Goal: Task Accomplishment & Management: Complete application form

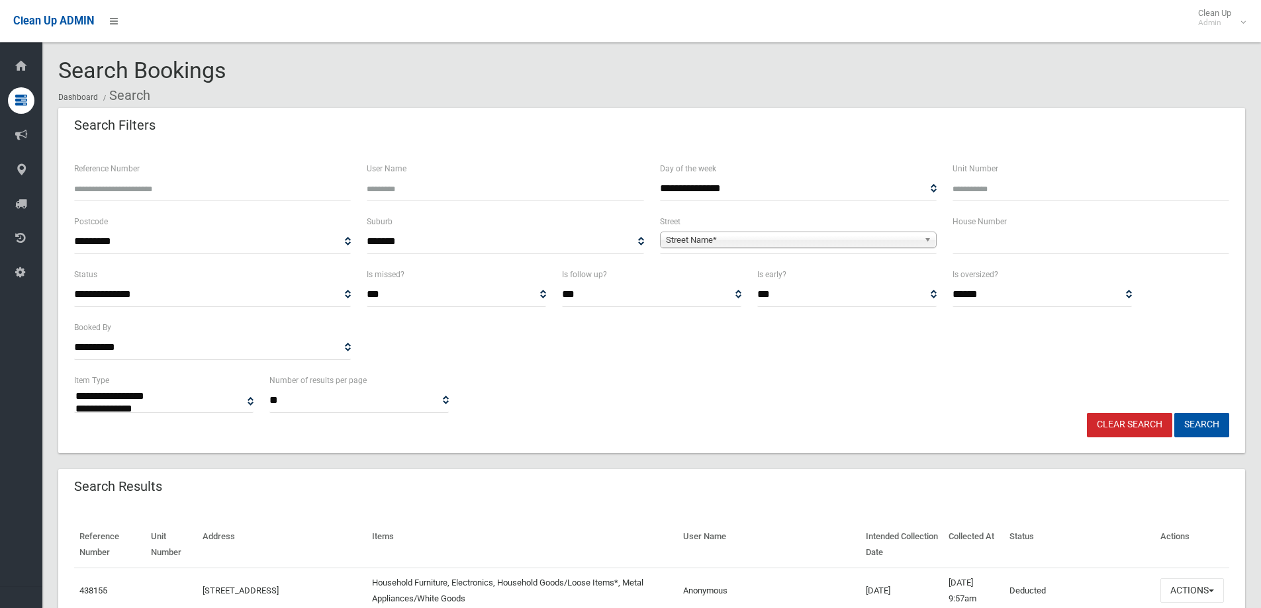
select select
click at [970, 234] on input "text" at bounding box center [1090, 242] width 277 height 24
type input "***"
click at [737, 243] on span "Street Name*" at bounding box center [792, 240] width 253 height 16
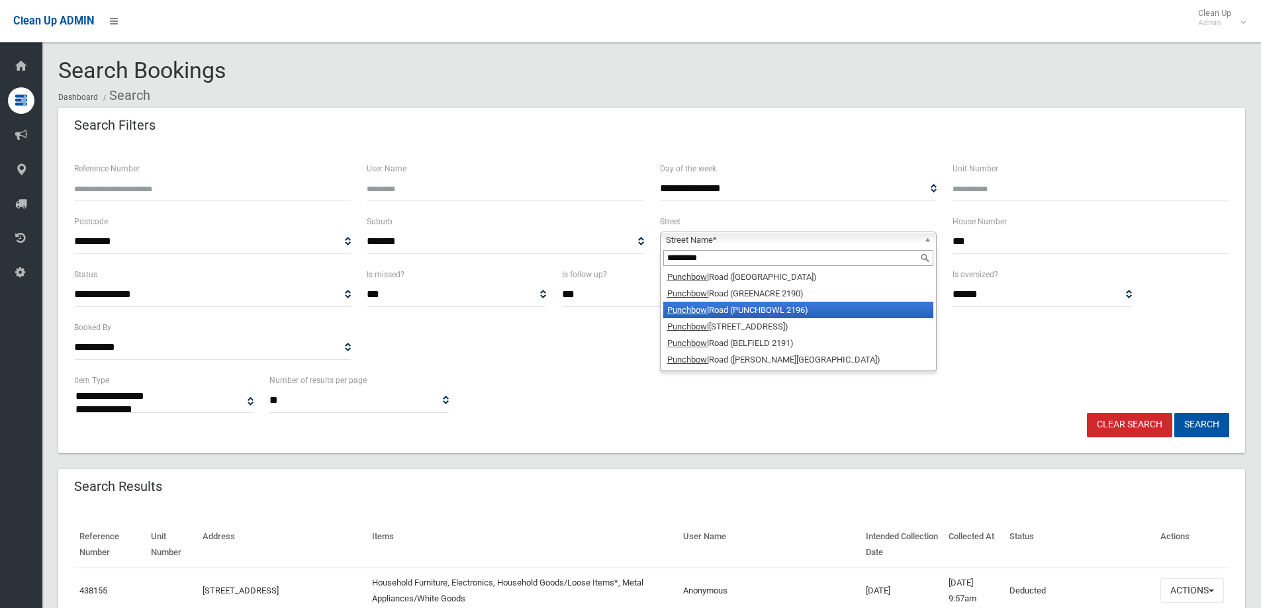
type input "*********"
click at [696, 312] on em "Punchbowl" at bounding box center [688, 310] width 42 height 10
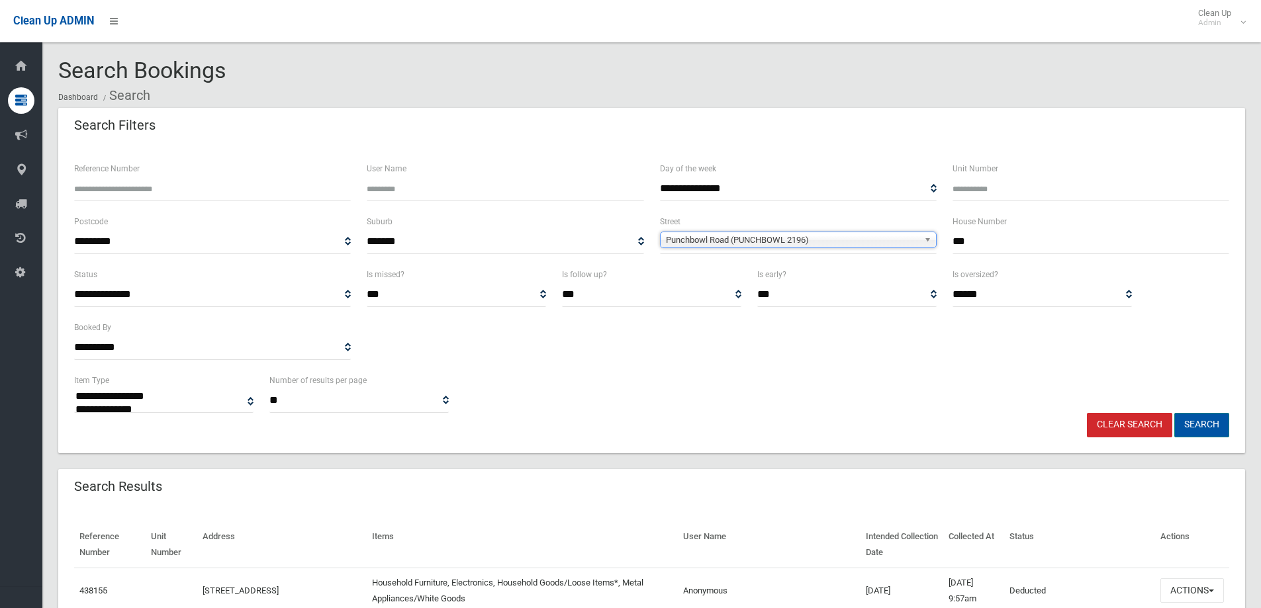
click at [1197, 426] on button "Search" at bounding box center [1201, 425] width 55 height 24
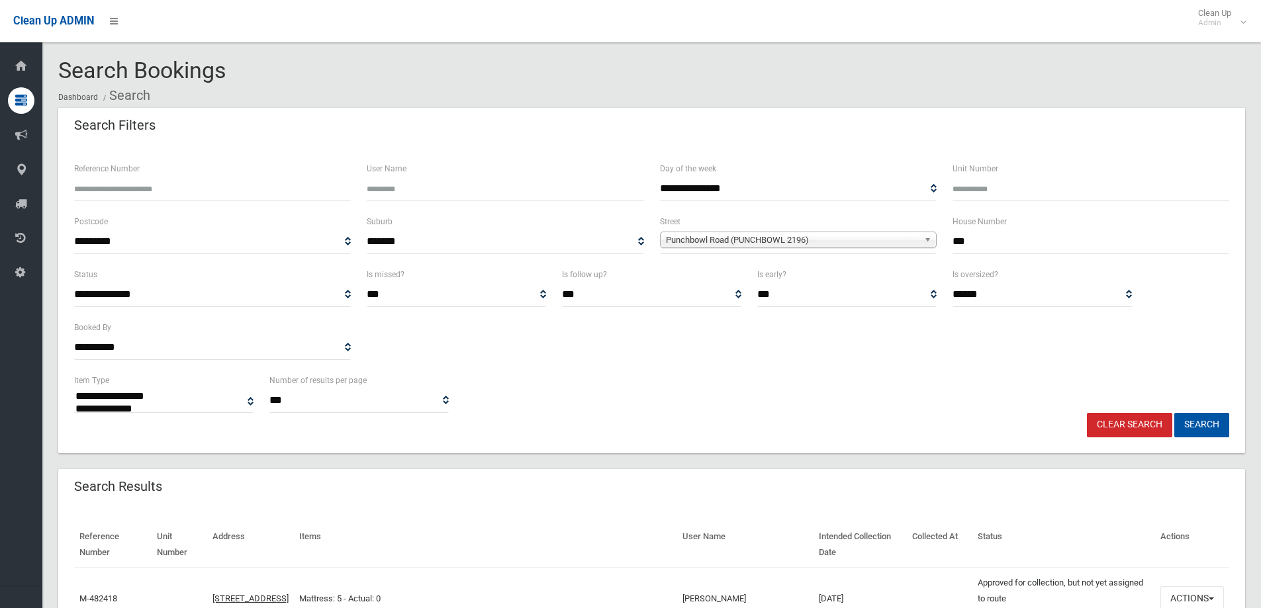
select select
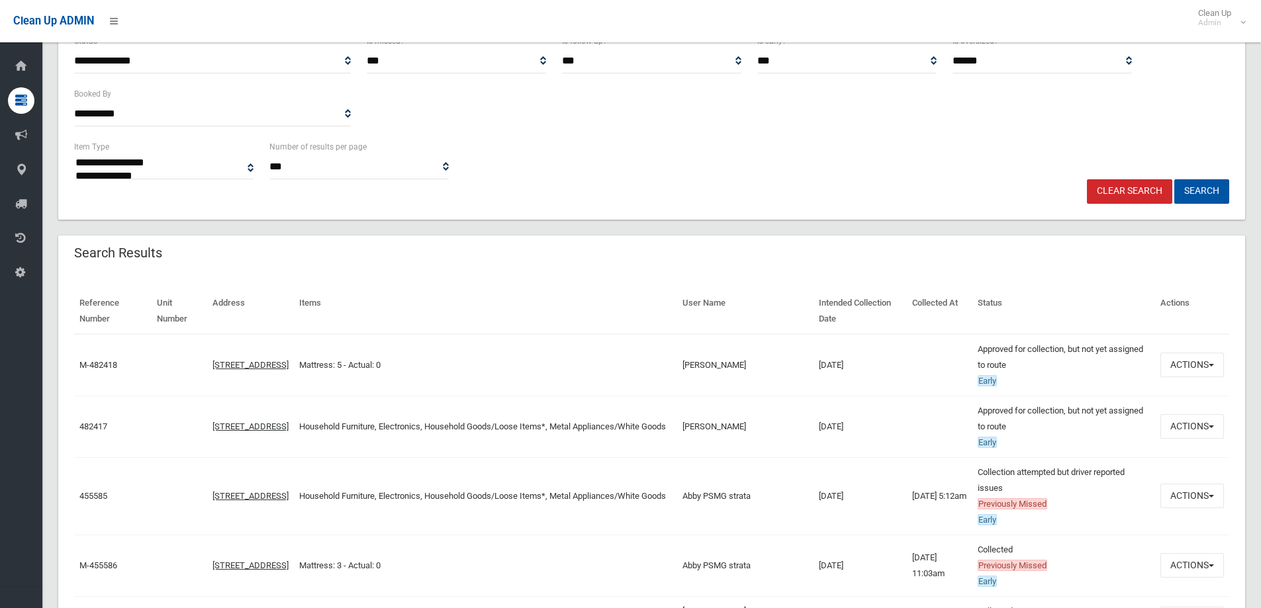
scroll to position [265, 0]
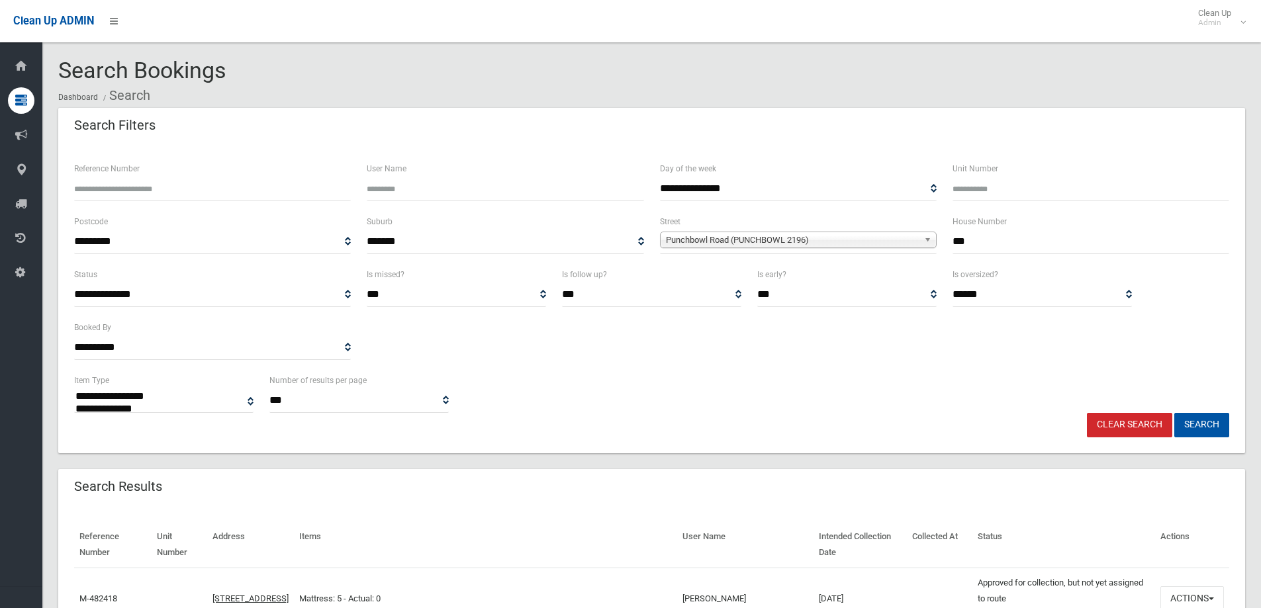
select select
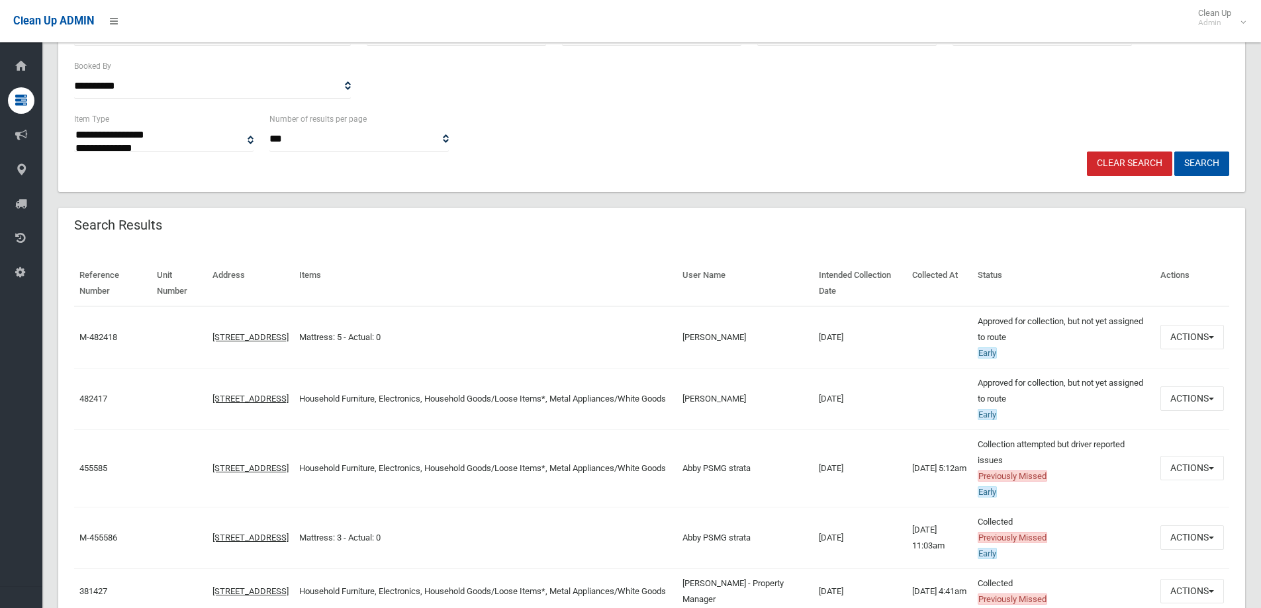
scroll to position [265, 0]
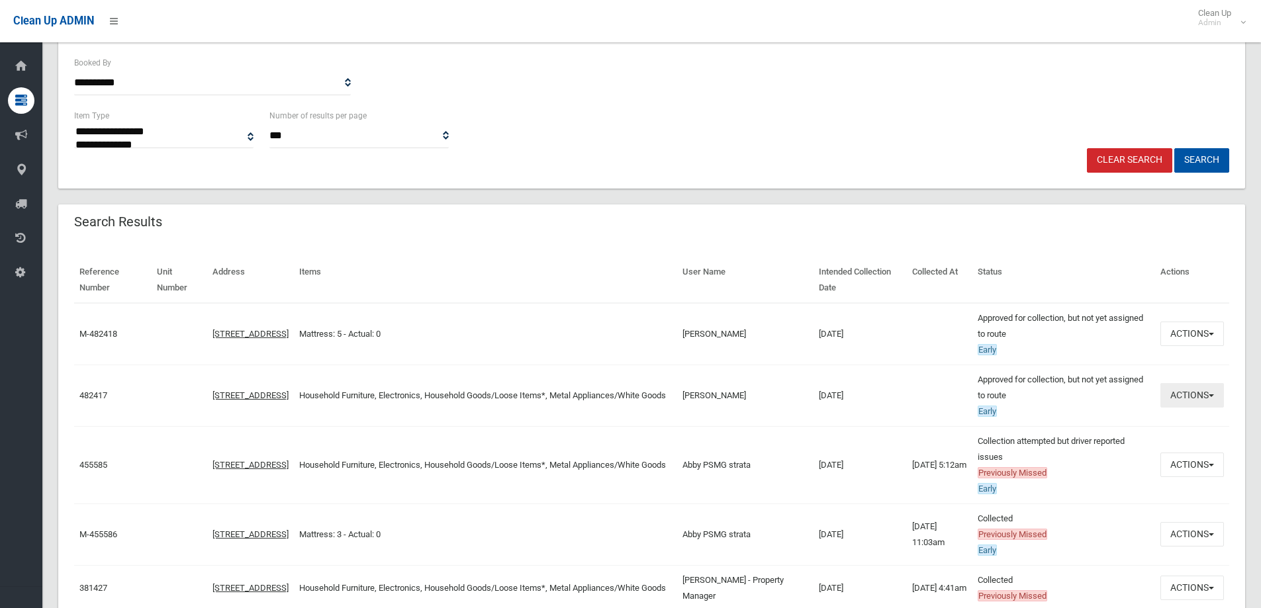
click at [1190, 395] on button "Actions" at bounding box center [1192, 395] width 64 height 24
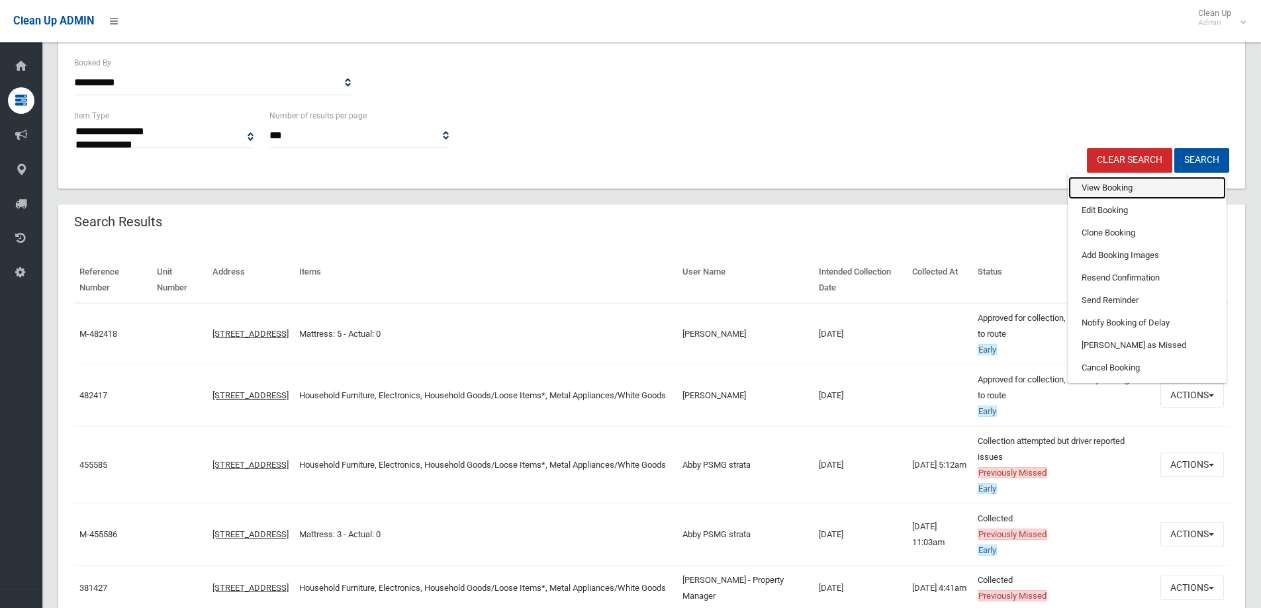
click at [1086, 187] on link "View Booking" at bounding box center [1147, 188] width 158 height 23
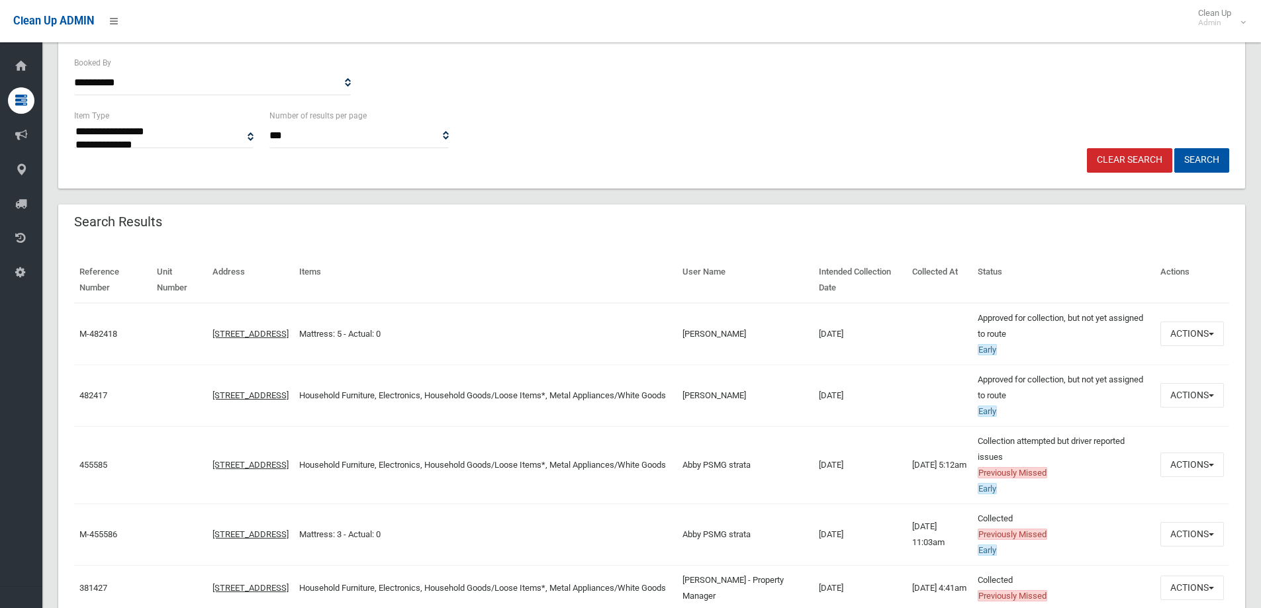
scroll to position [0, 0]
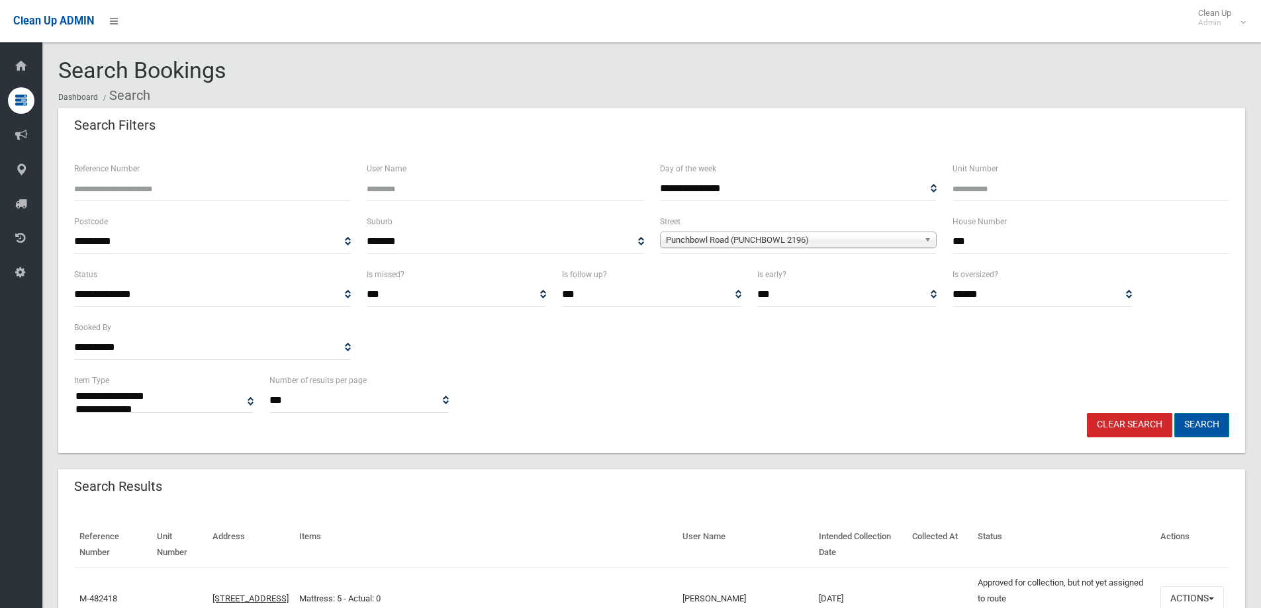
click at [1203, 422] on button "Search" at bounding box center [1201, 425] width 55 height 24
select select
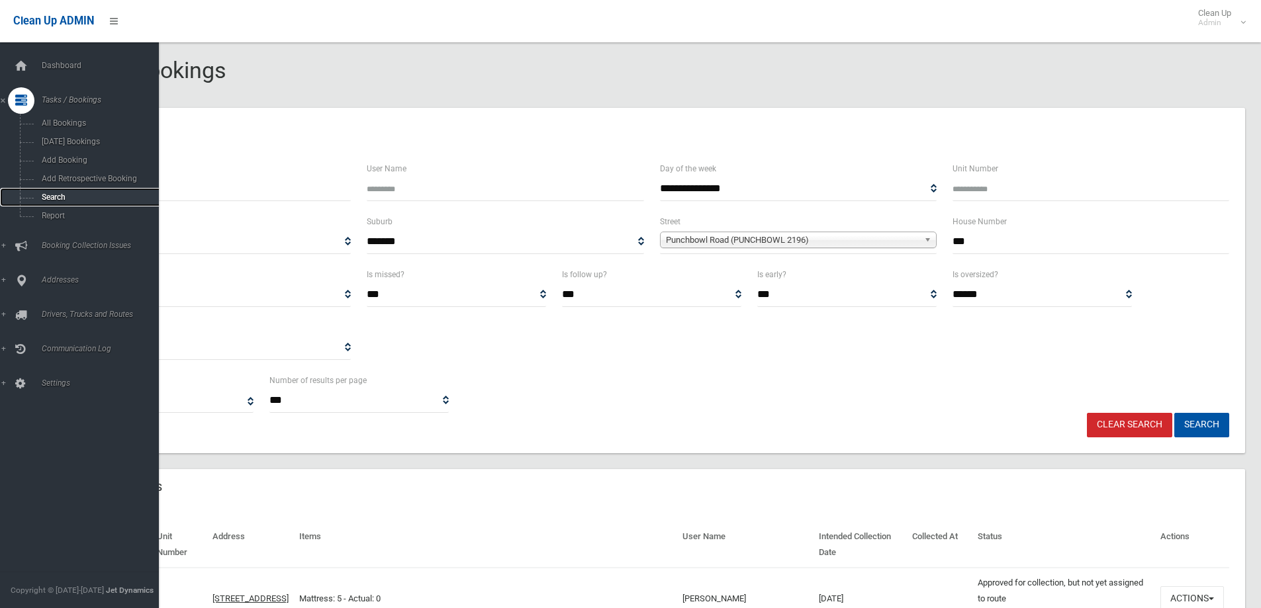
click at [46, 197] on span "Search" at bounding box center [98, 197] width 120 height 9
click at [47, 197] on span "Search" at bounding box center [98, 197] width 120 height 9
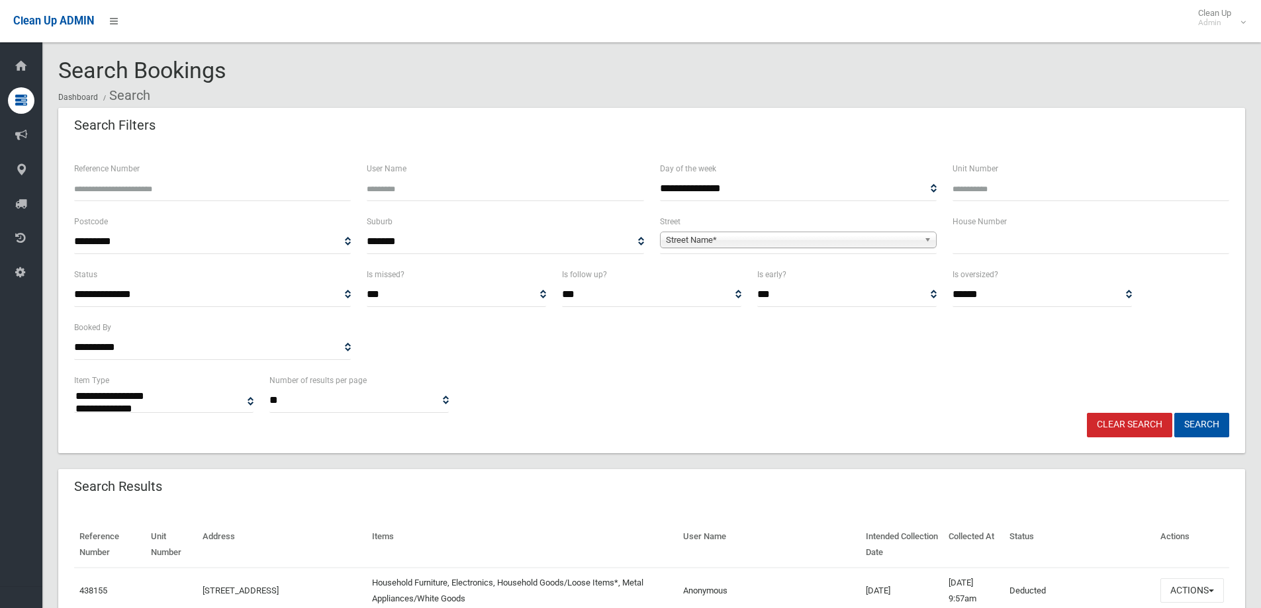
select select
click at [975, 240] on input "text" at bounding box center [1090, 242] width 277 height 24
type input "***"
click at [696, 233] on span "Street Name*" at bounding box center [792, 240] width 253 height 16
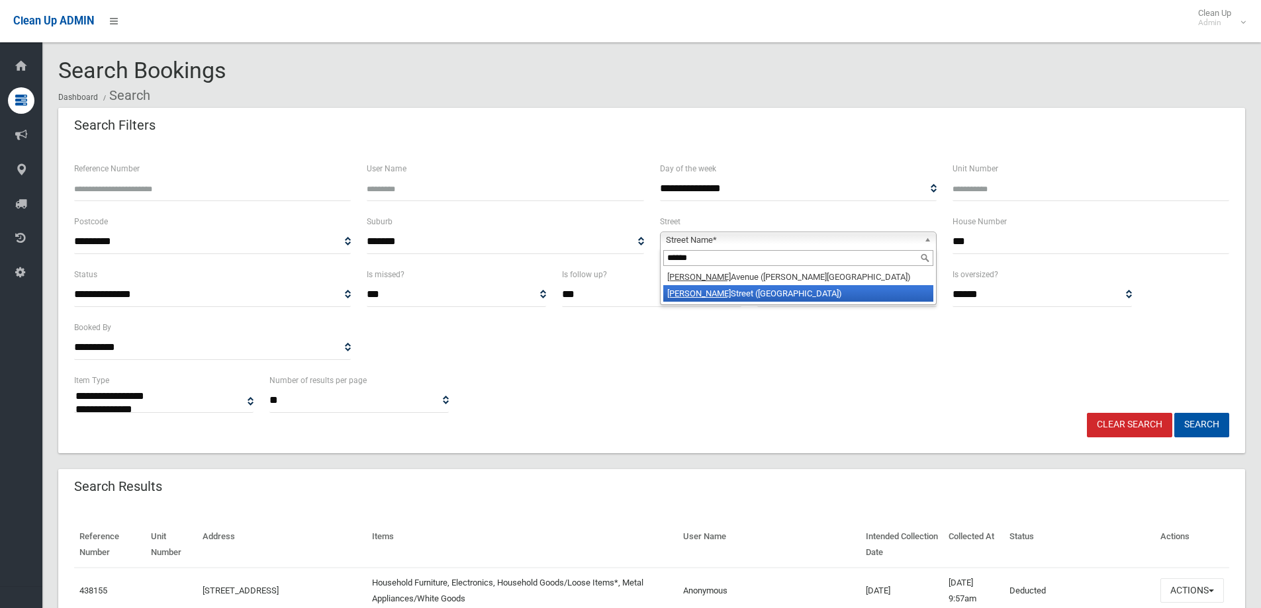
type input "******"
click at [704, 287] on li "Eileen Street (PICNIC POINT 2213)" at bounding box center [798, 293] width 270 height 17
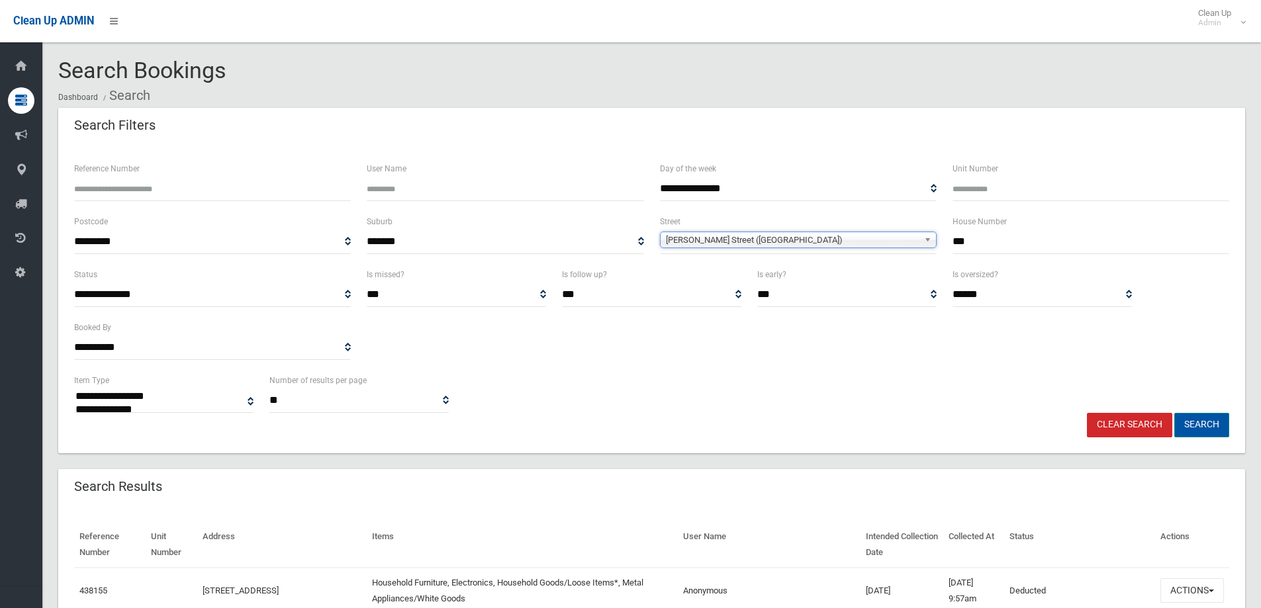
click at [1203, 420] on button "Search" at bounding box center [1201, 425] width 55 height 24
click at [1195, 426] on button "Search" at bounding box center [1201, 425] width 55 height 24
click at [1193, 424] on button "Search" at bounding box center [1201, 425] width 55 height 24
select select
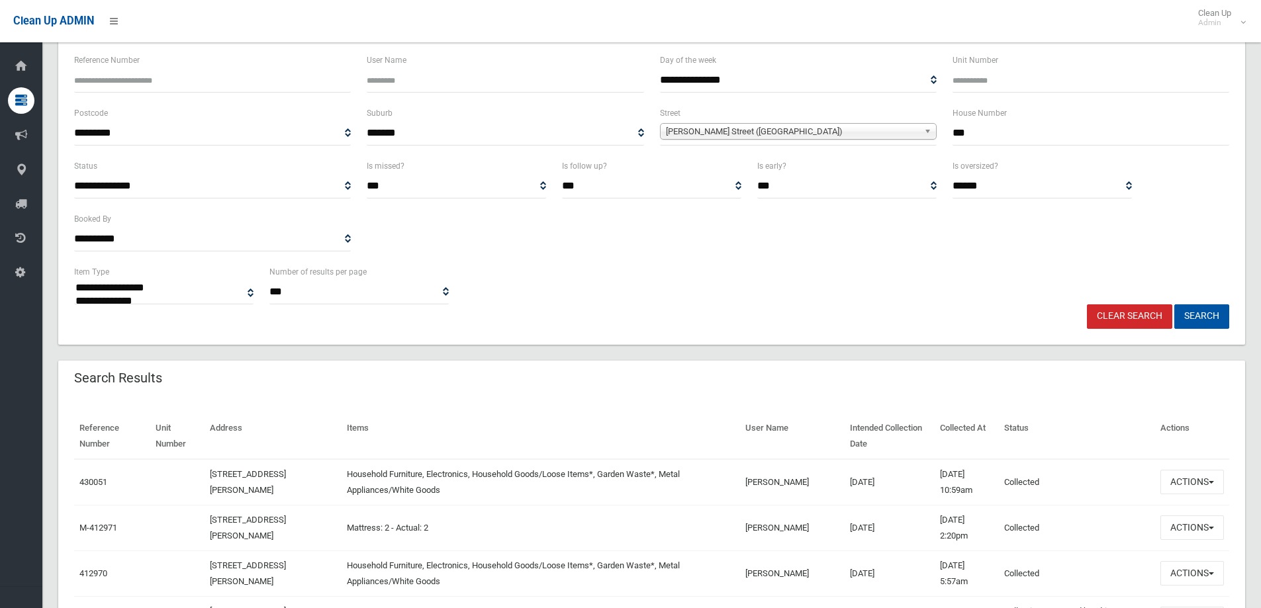
scroll to position [132, 0]
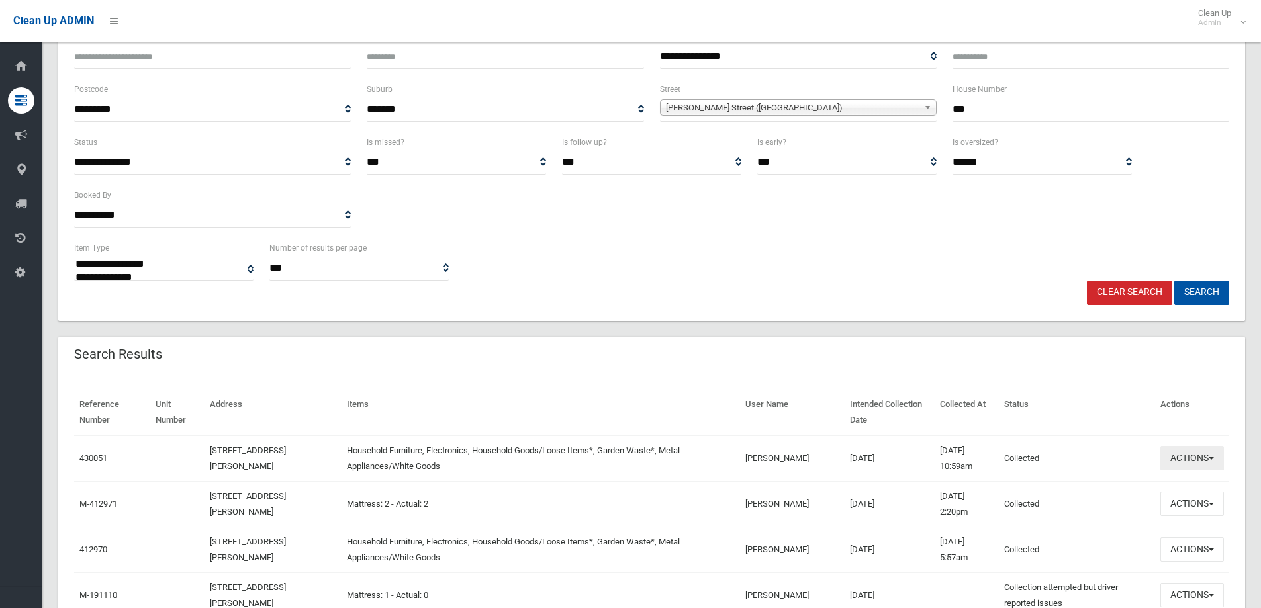
click at [1191, 457] on button "Actions" at bounding box center [1192, 458] width 64 height 24
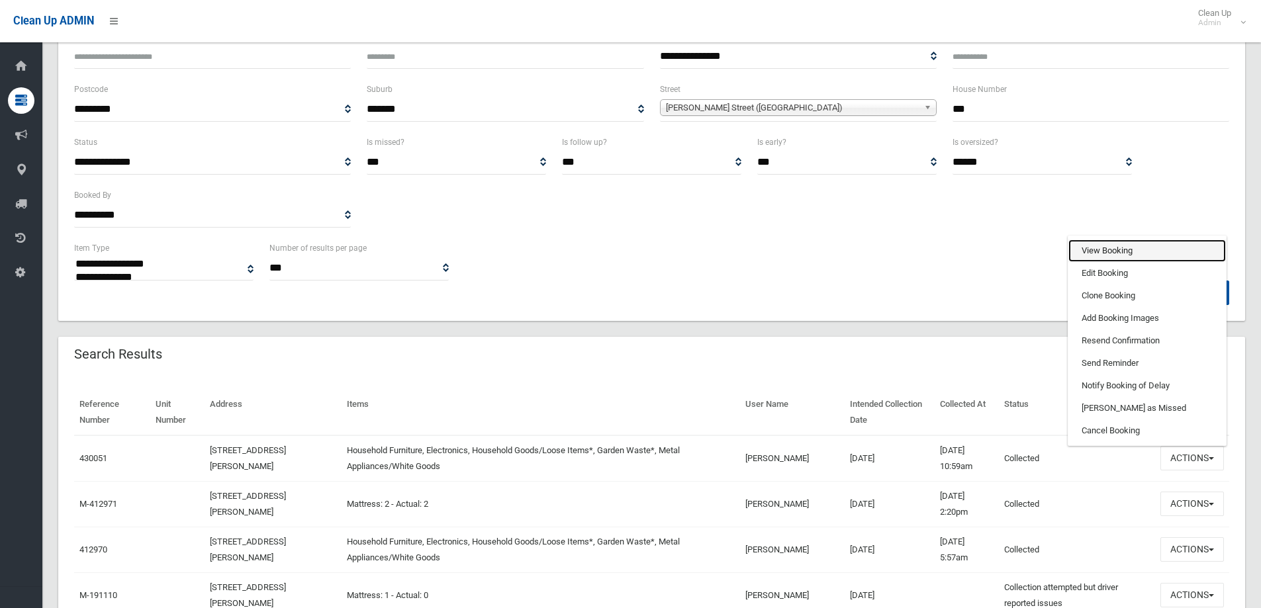
click at [1094, 252] on link "View Booking" at bounding box center [1147, 251] width 158 height 23
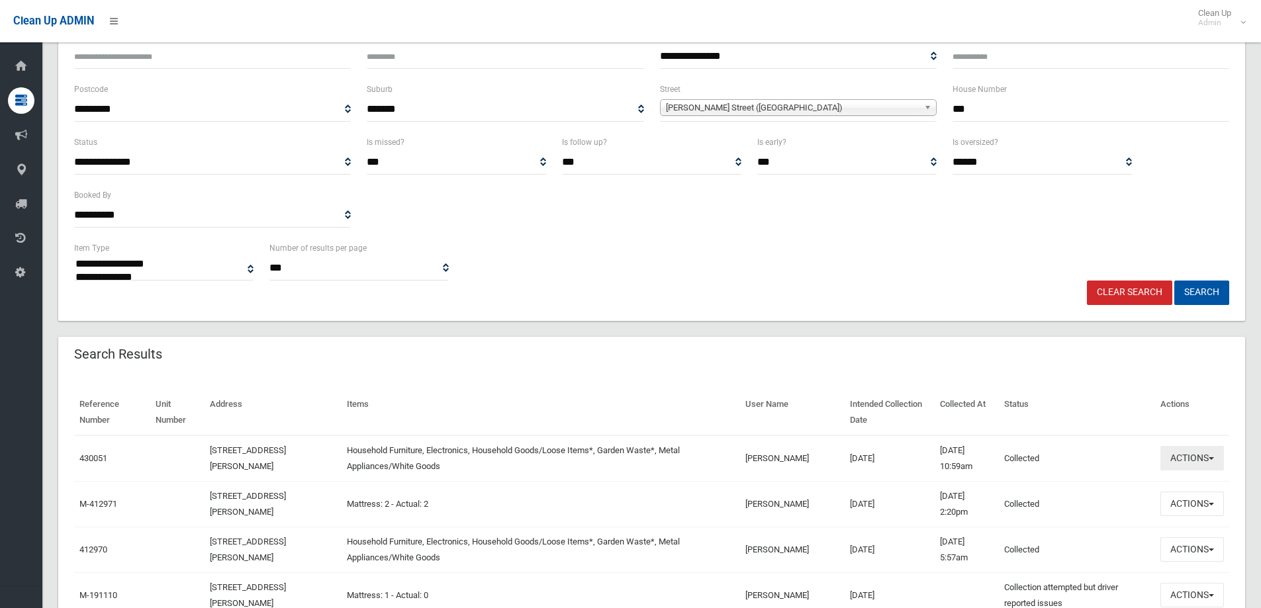
click at [1189, 463] on button "Actions" at bounding box center [1192, 458] width 64 height 24
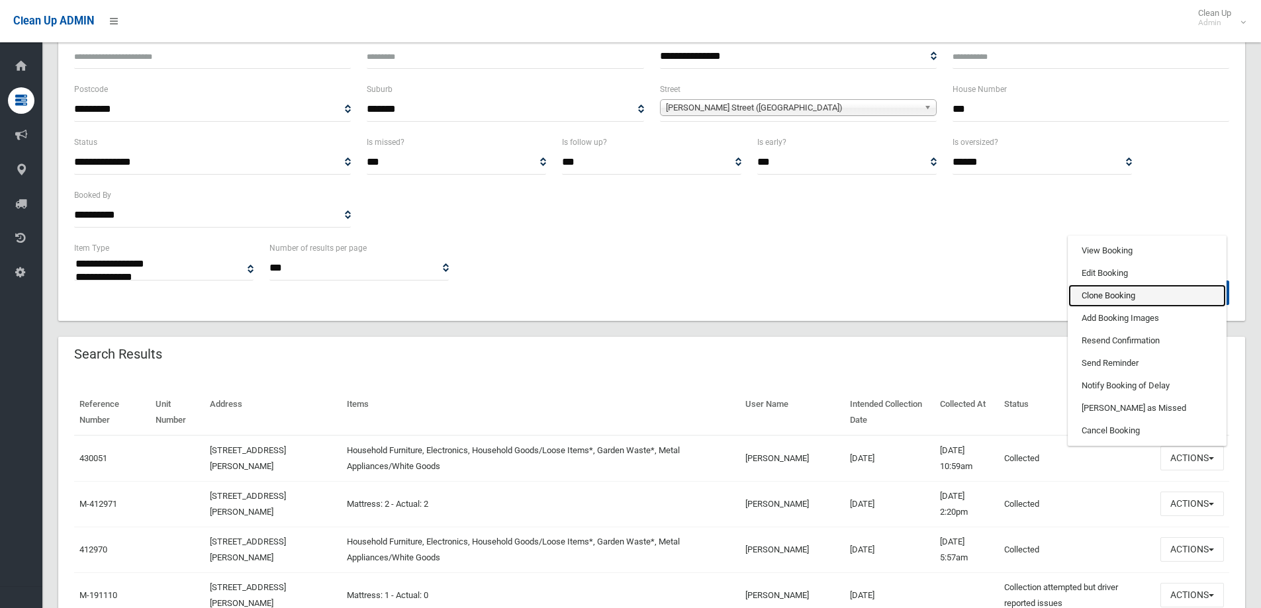
click at [1090, 295] on link "Clone Booking" at bounding box center [1147, 296] width 158 height 23
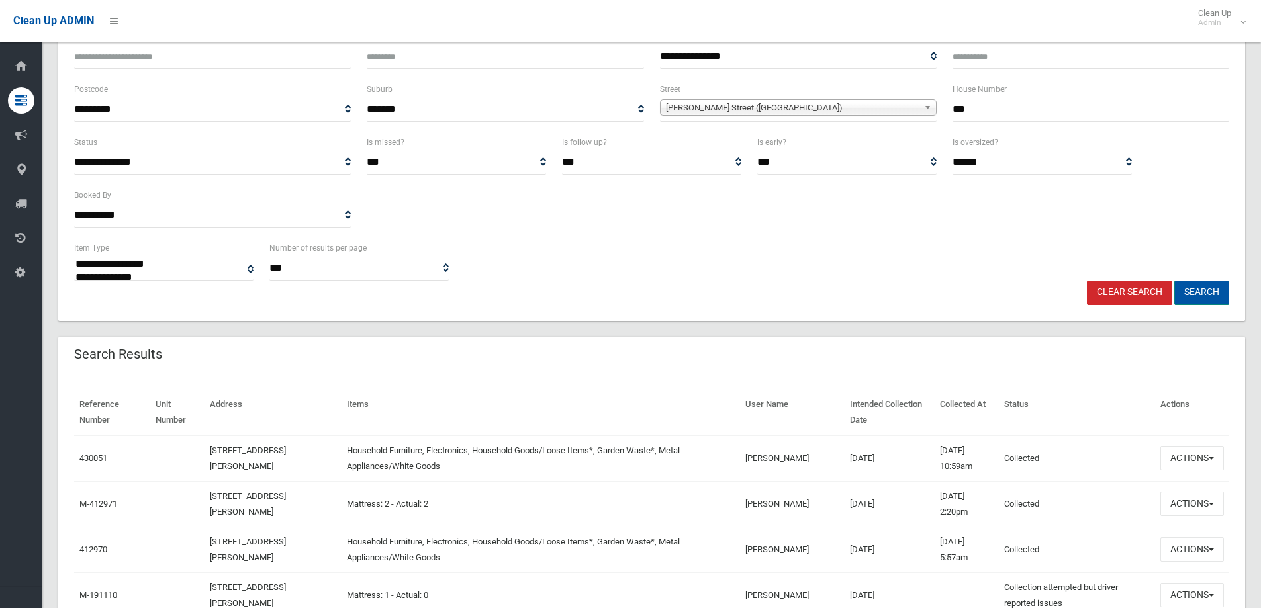
click at [1201, 293] on button "Search" at bounding box center [1201, 293] width 55 height 24
click at [1201, 289] on button "Search" at bounding box center [1201, 293] width 55 height 24
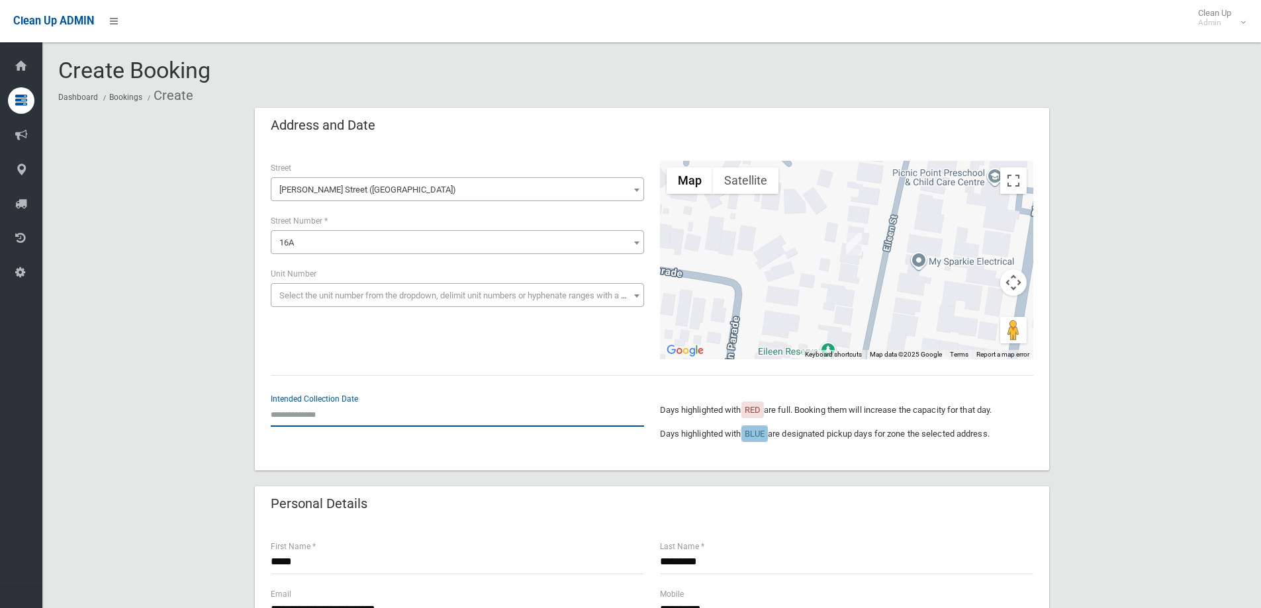
click at [303, 411] on input "text" at bounding box center [457, 414] width 373 height 24
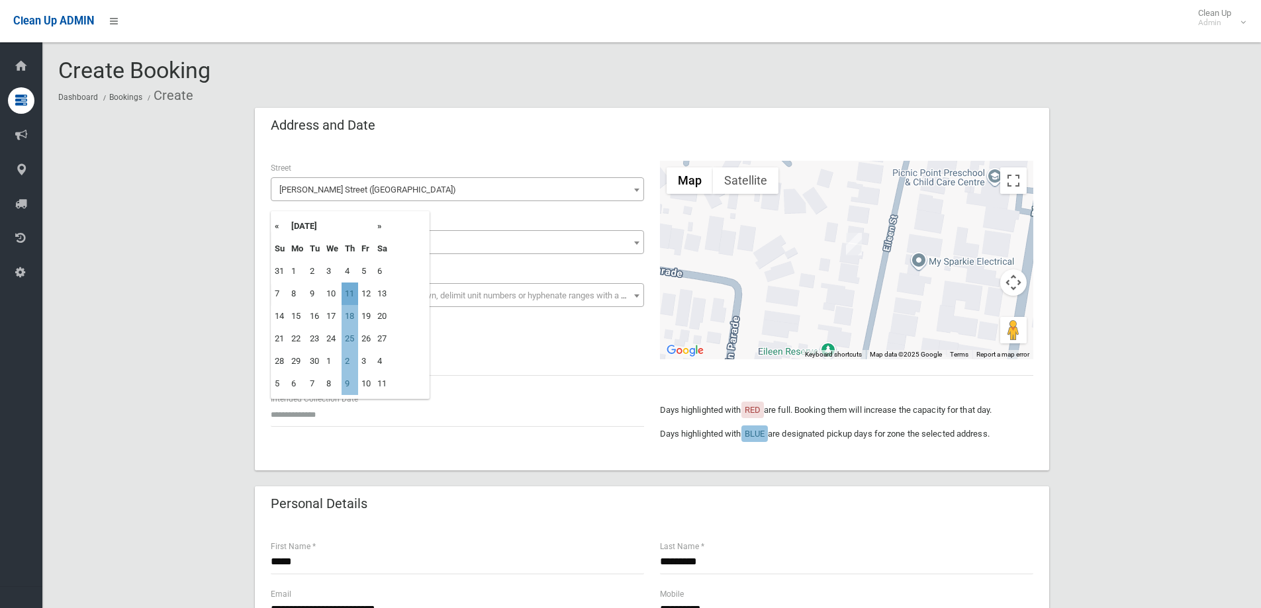
click at [354, 293] on td "11" at bounding box center [350, 294] width 17 height 23
type input "**********"
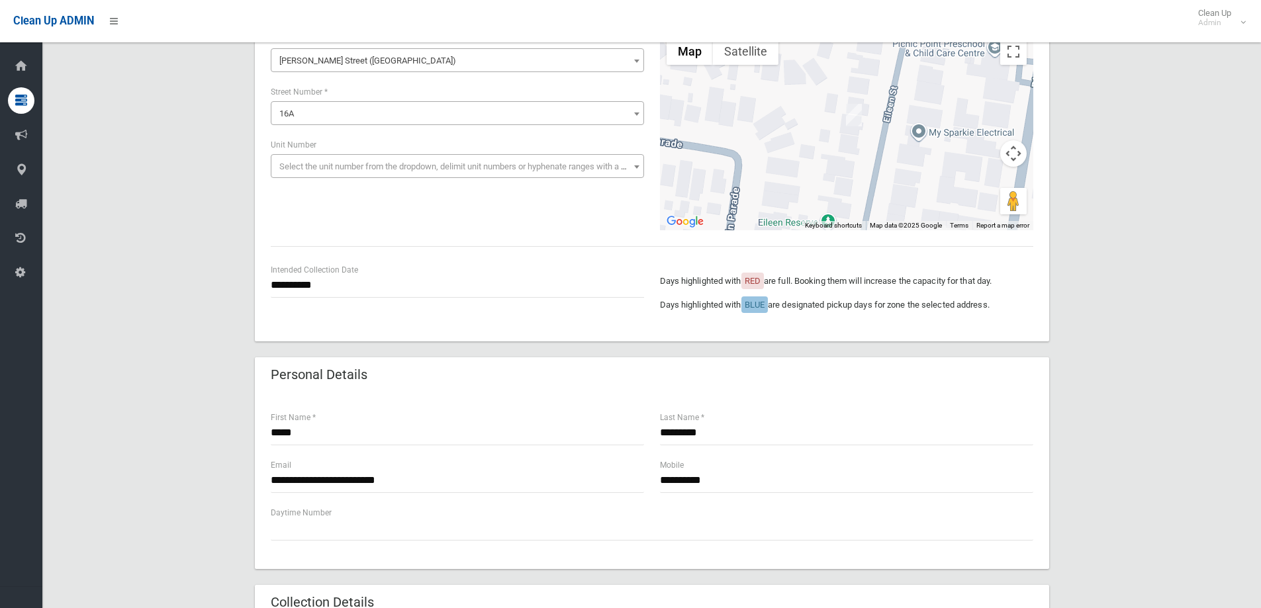
scroll to position [199, 0]
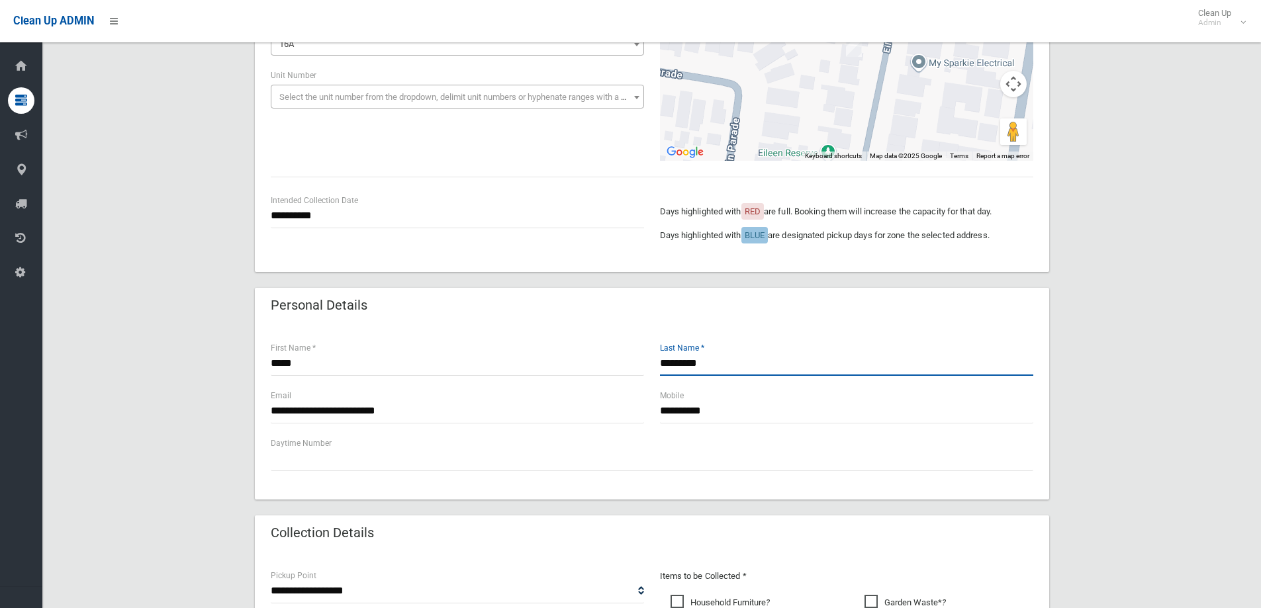
click at [719, 365] on input "*********" at bounding box center [846, 363] width 373 height 24
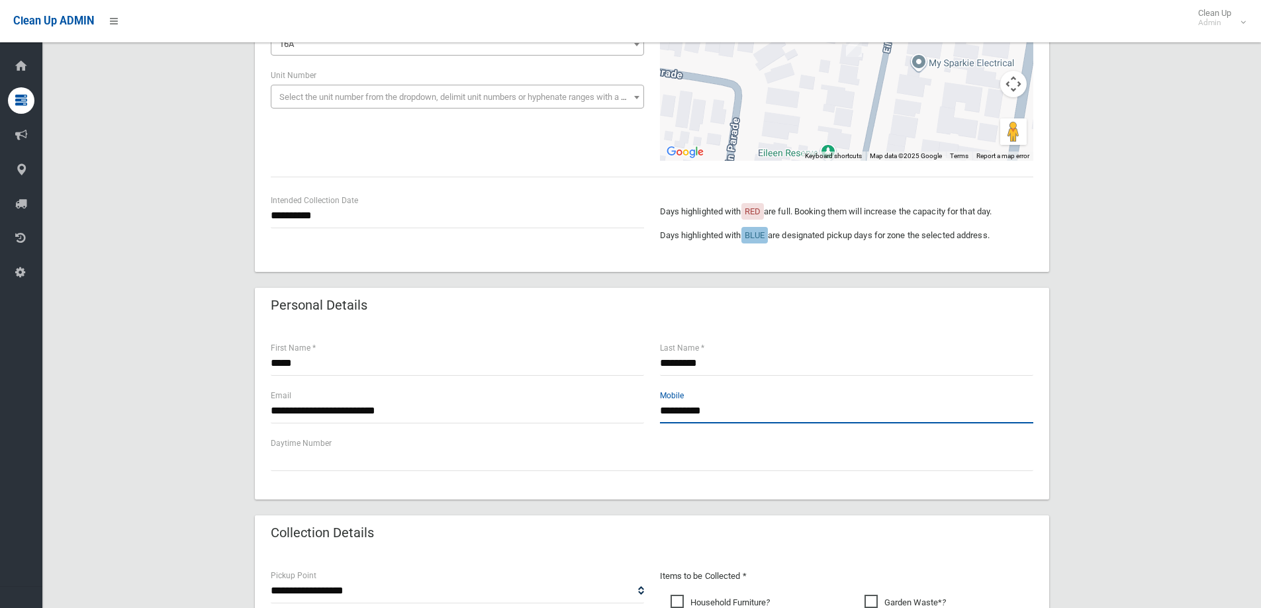
click at [731, 412] on input "**********" at bounding box center [846, 411] width 373 height 24
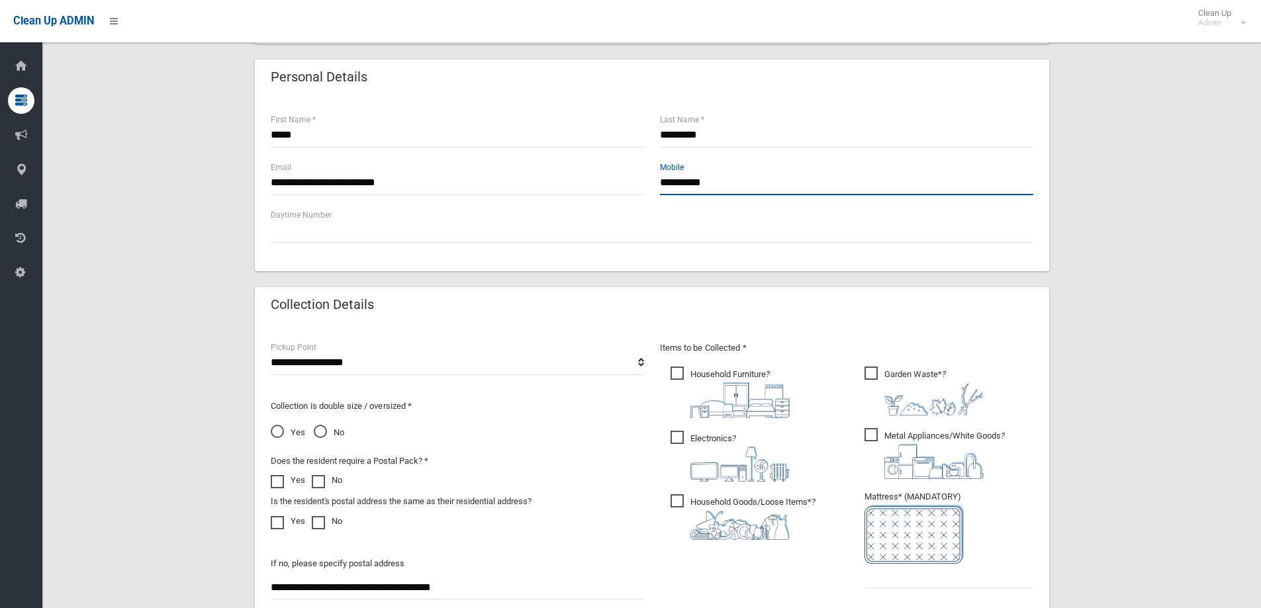
scroll to position [463, 0]
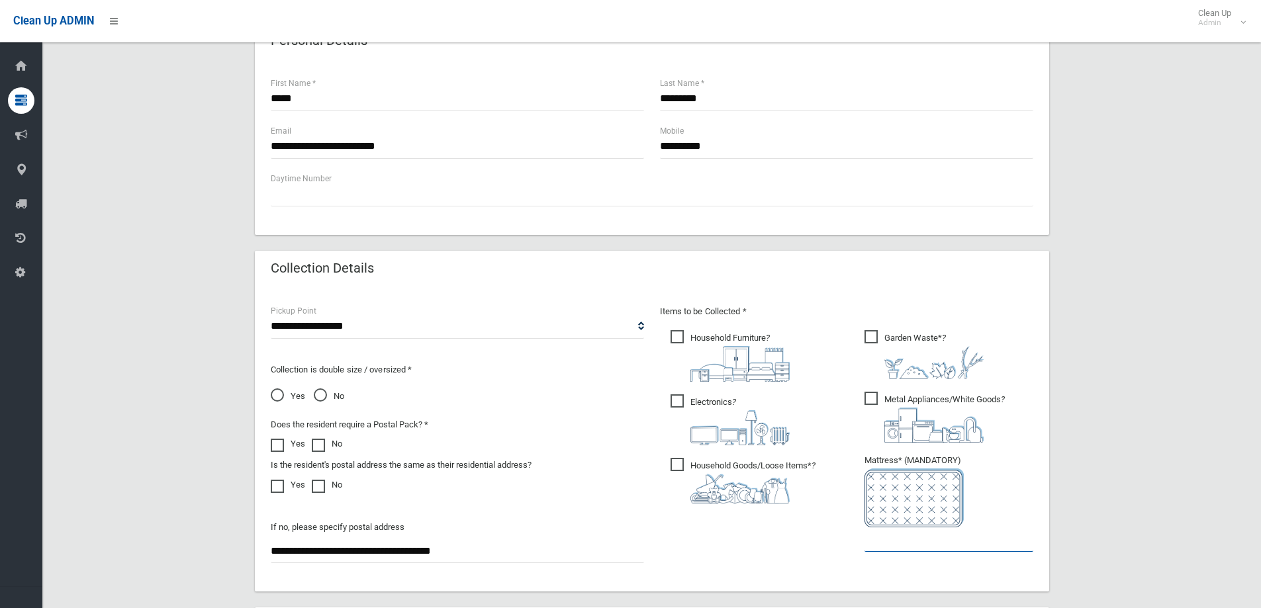
click at [906, 543] on input "text" at bounding box center [948, 540] width 169 height 24
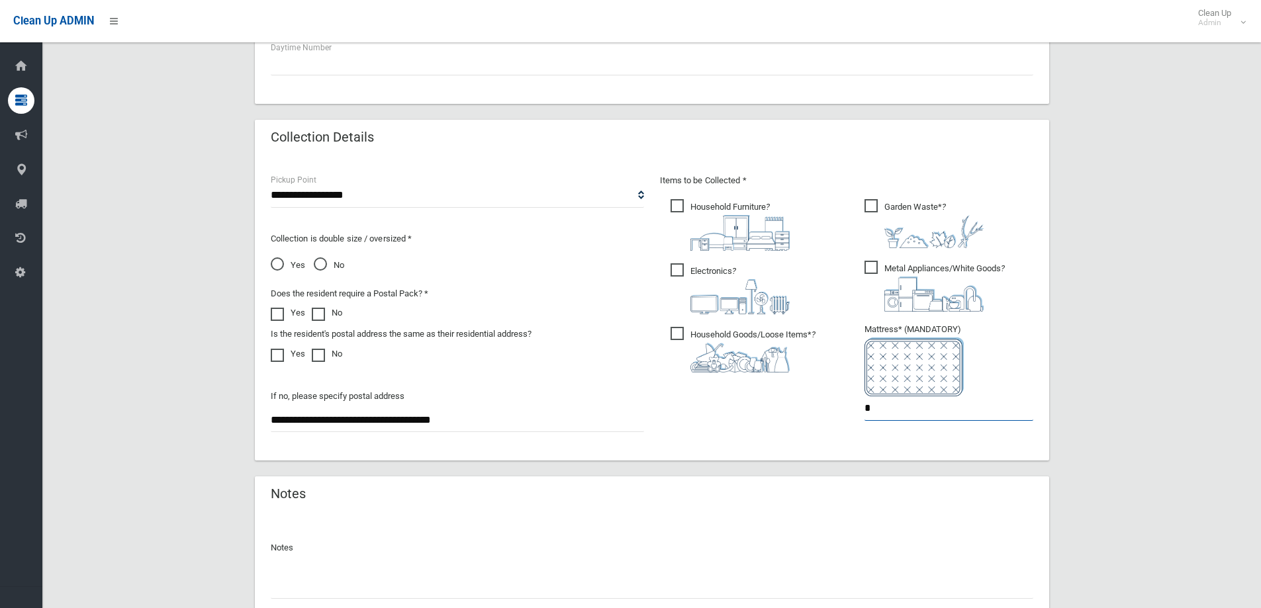
scroll to position [702, 0]
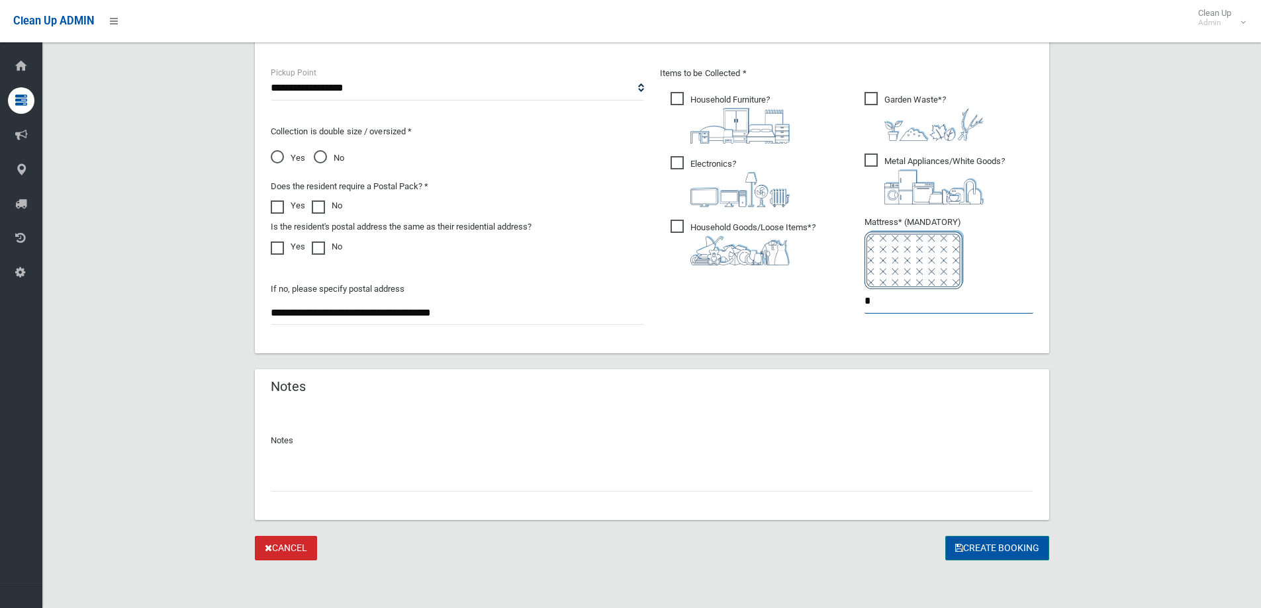
type input "*"
click at [984, 549] on button "Create Booking" at bounding box center [997, 548] width 104 height 24
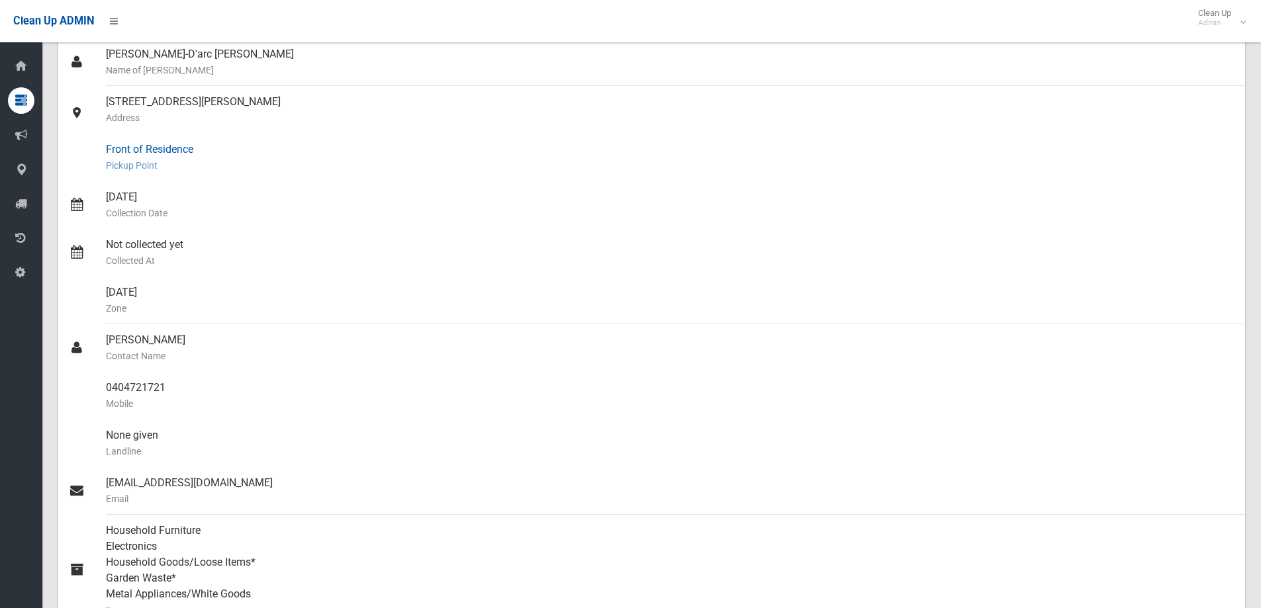
scroll to position [132, 0]
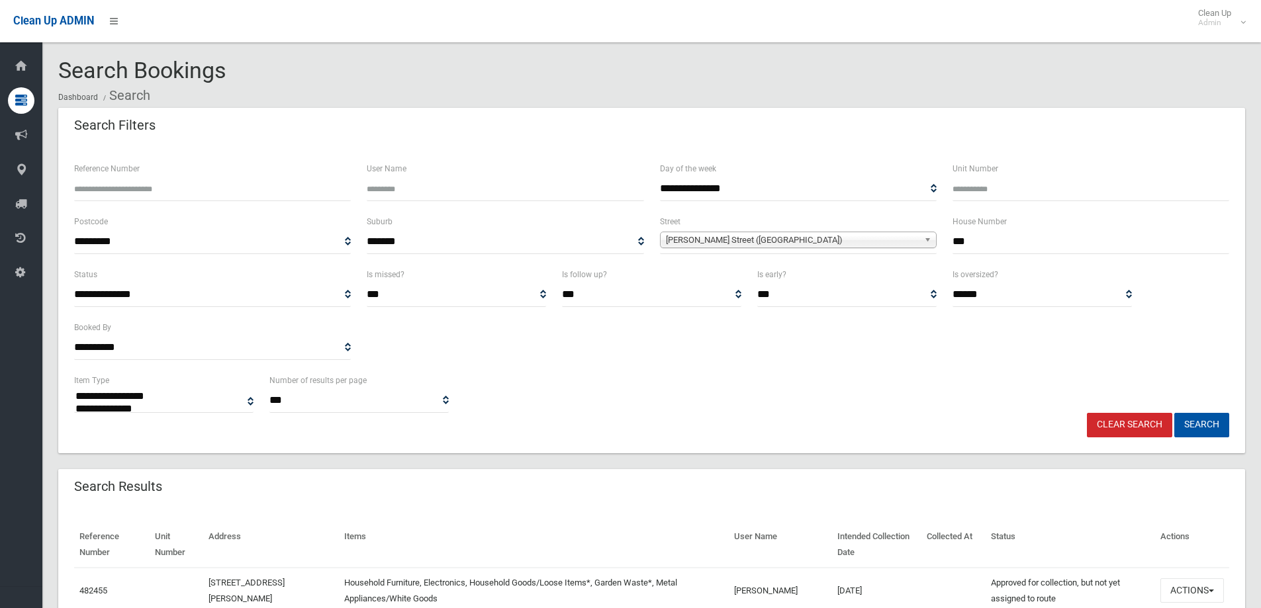
select select
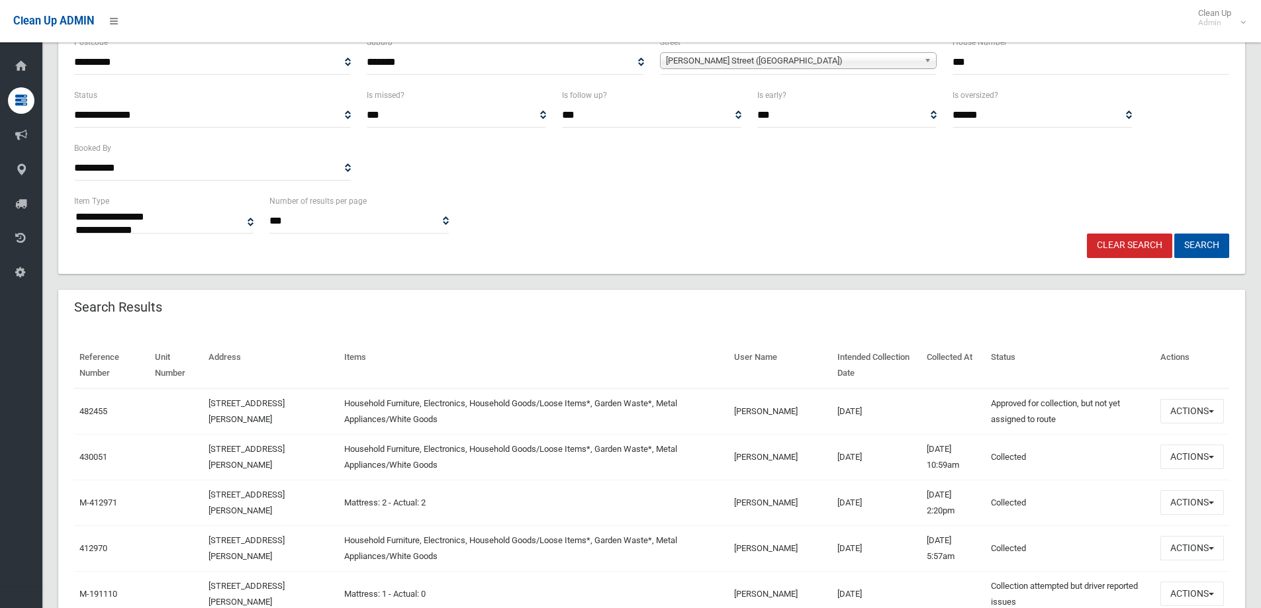
scroll to position [199, 0]
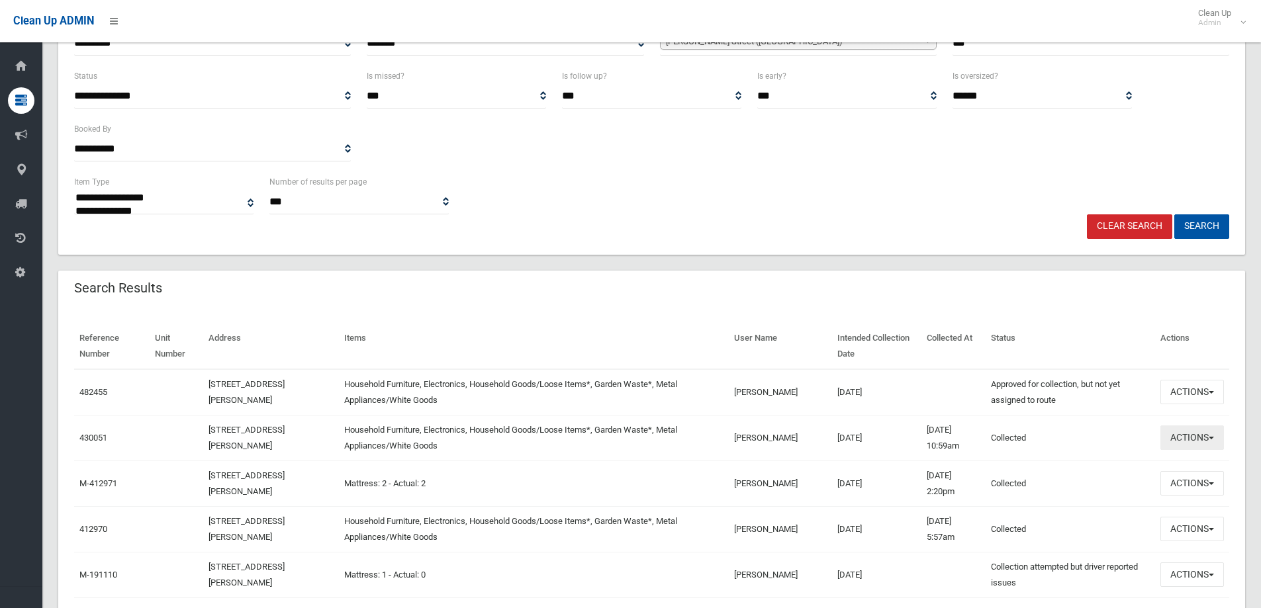
click at [1191, 439] on button "Actions" at bounding box center [1192, 438] width 64 height 24
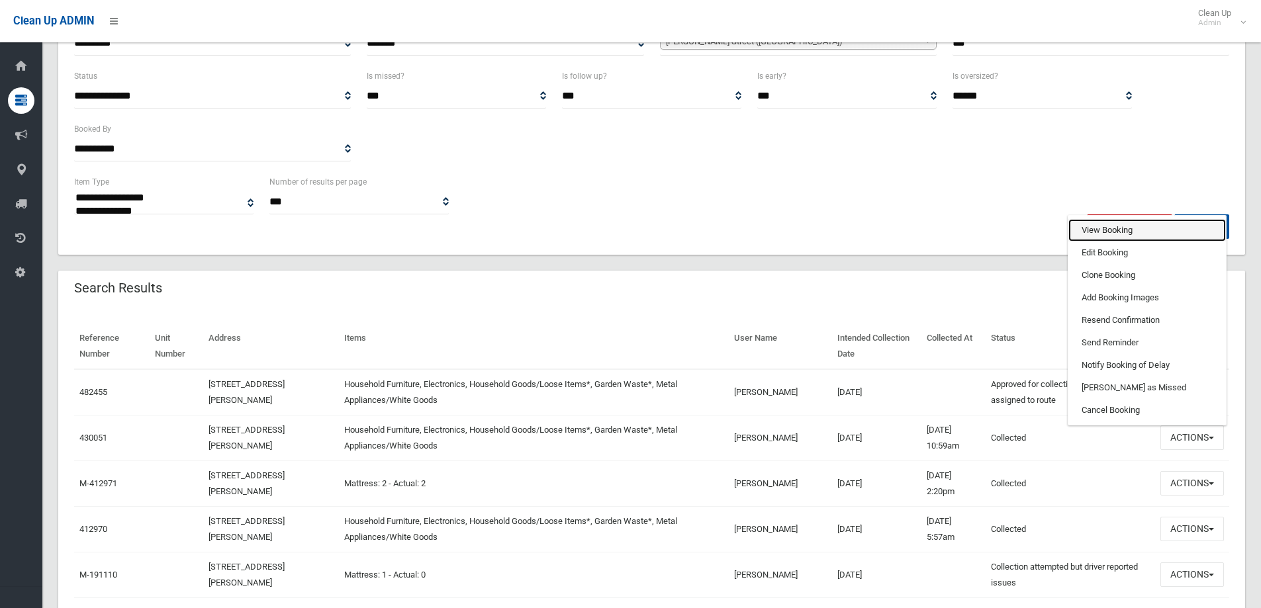
click at [1110, 230] on link "View Booking" at bounding box center [1147, 230] width 158 height 23
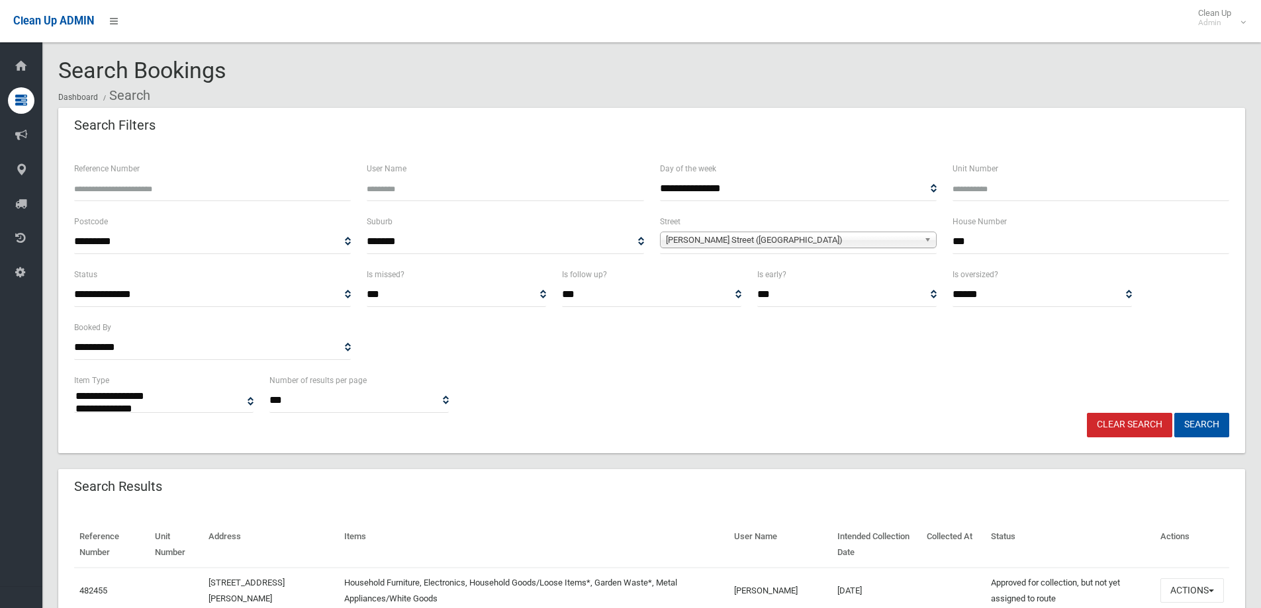
select select
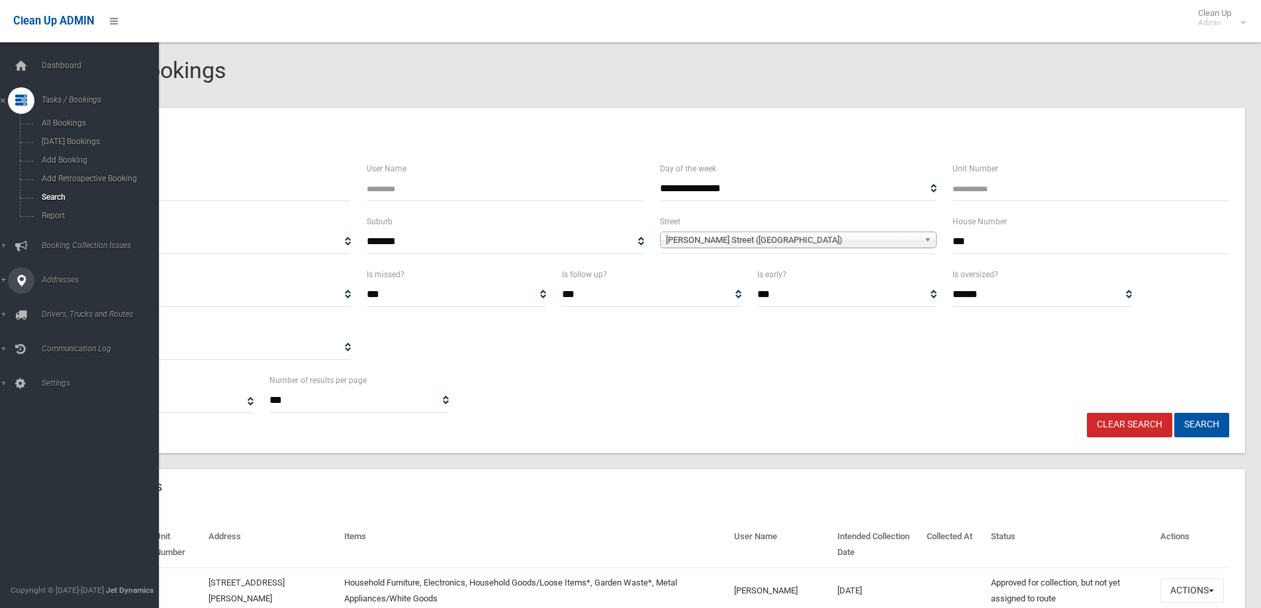
click at [58, 282] on span "Addresses" at bounding box center [103, 279] width 131 height 9
click at [64, 189] on span "All Addresses" at bounding box center [98, 191] width 120 height 9
click at [66, 189] on span "All Addresses" at bounding box center [98, 191] width 120 height 9
click at [62, 188] on span "All Addresses" at bounding box center [98, 191] width 120 height 9
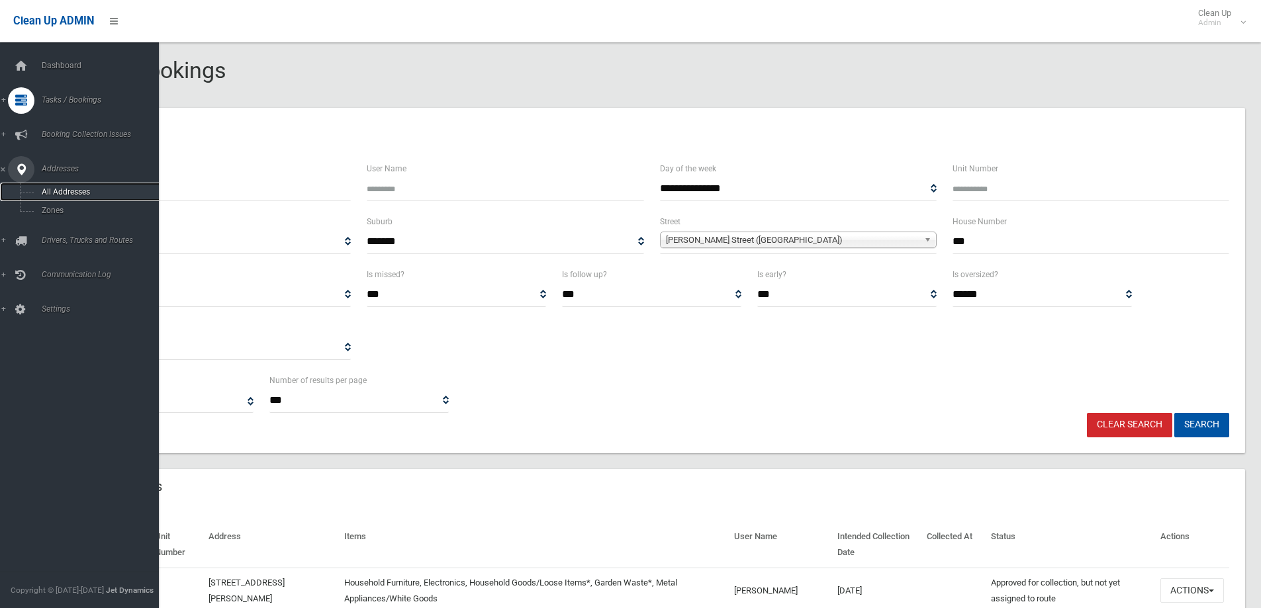
click at [62, 188] on span "All Addresses" at bounding box center [98, 191] width 120 height 9
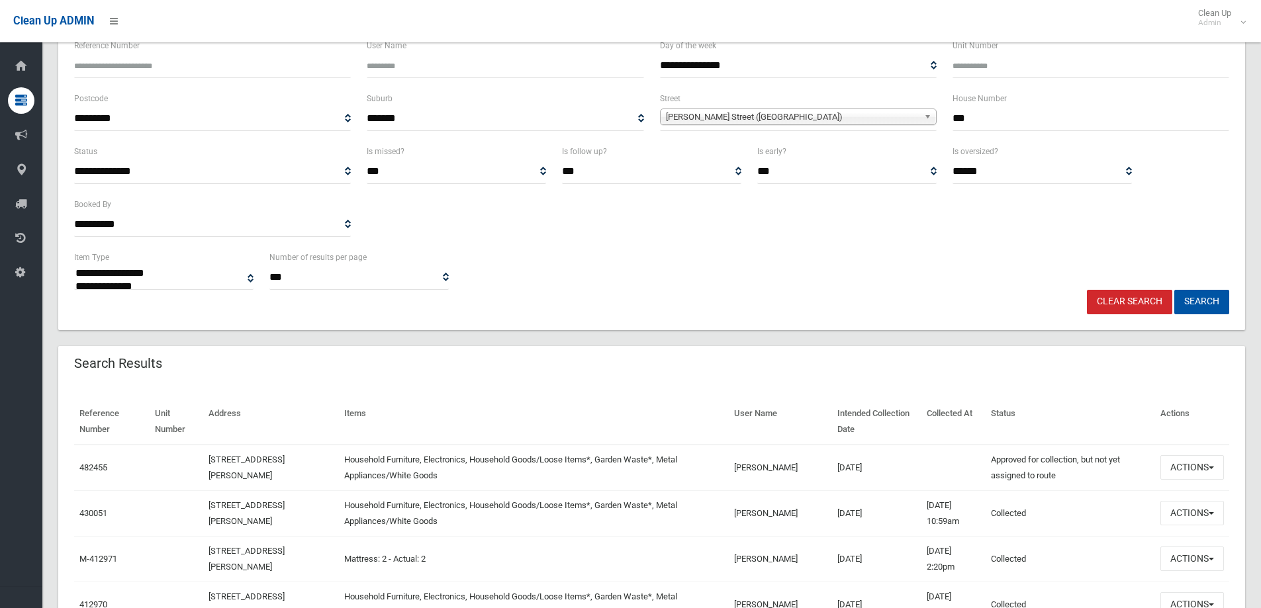
scroll to position [132, 0]
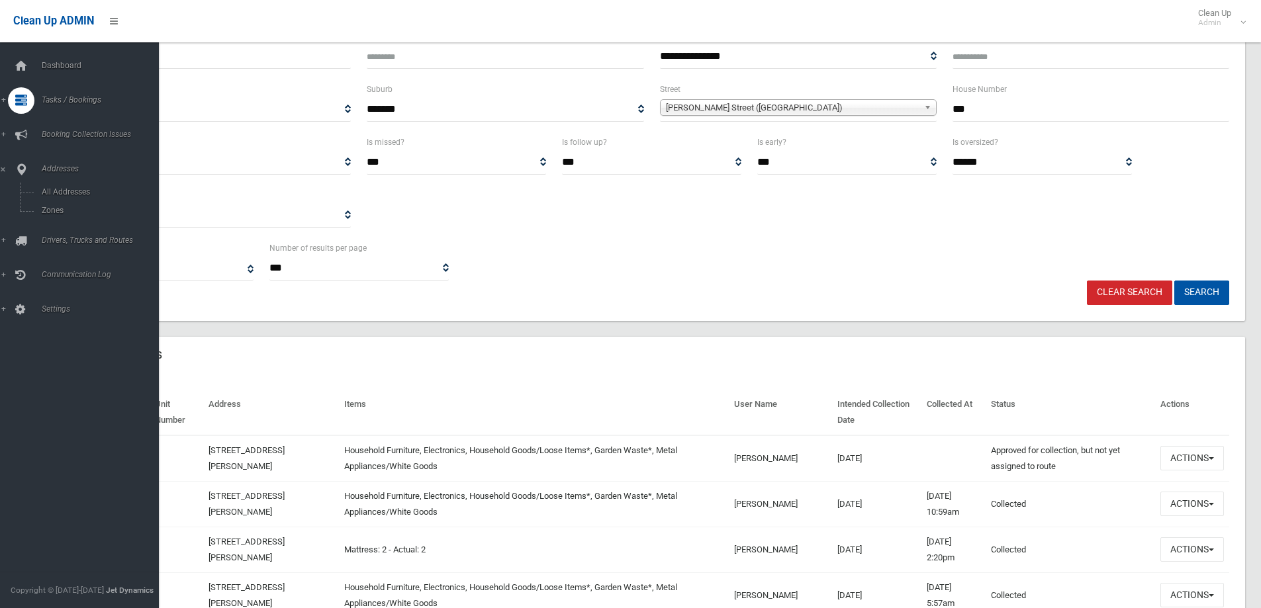
click at [80, 100] on span "Tasks / Bookings" at bounding box center [103, 99] width 131 height 9
click at [49, 195] on span "Search" at bounding box center [98, 197] width 120 height 9
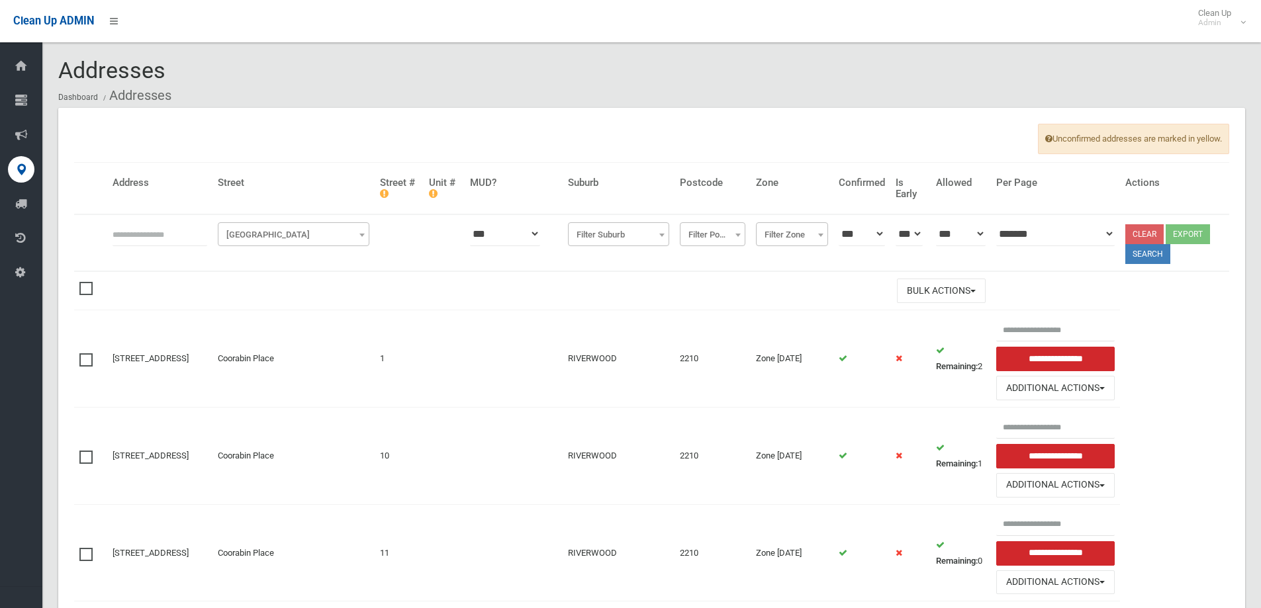
click at [132, 232] on input "text" at bounding box center [160, 234] width 95 height 24
type input "***"
click at [271, 236] on span "Filter Street" at bounding box center [293, 235] width 145 height 19
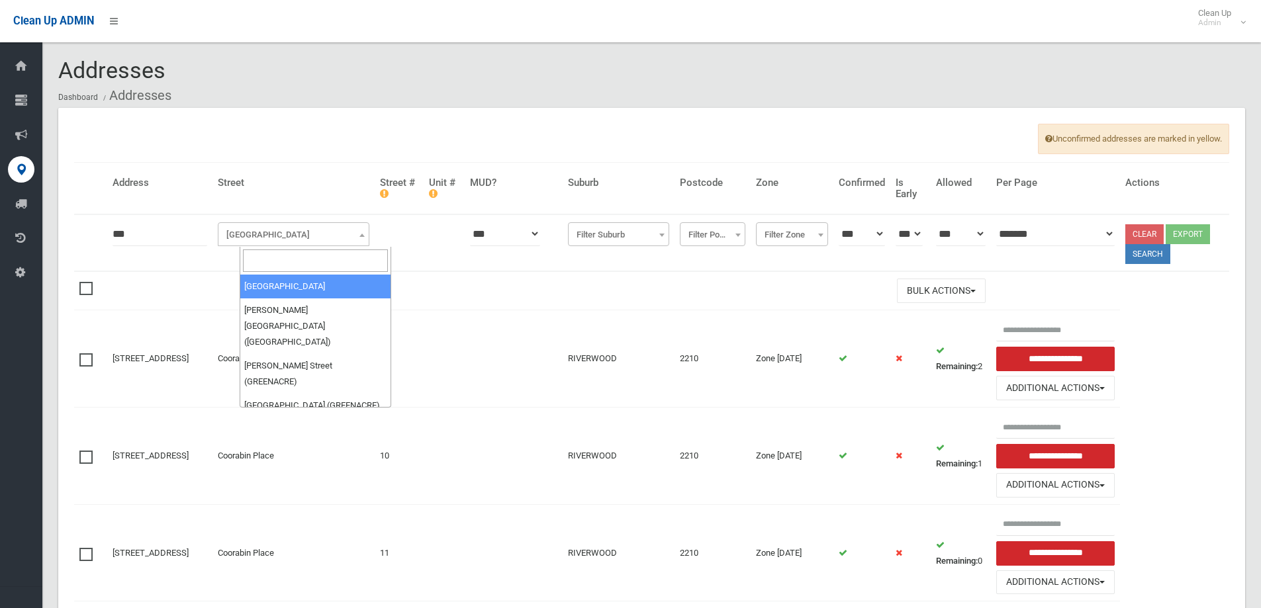
click at [253, 263] on input "search" at bounding box center [315, 261] width 145 height 23
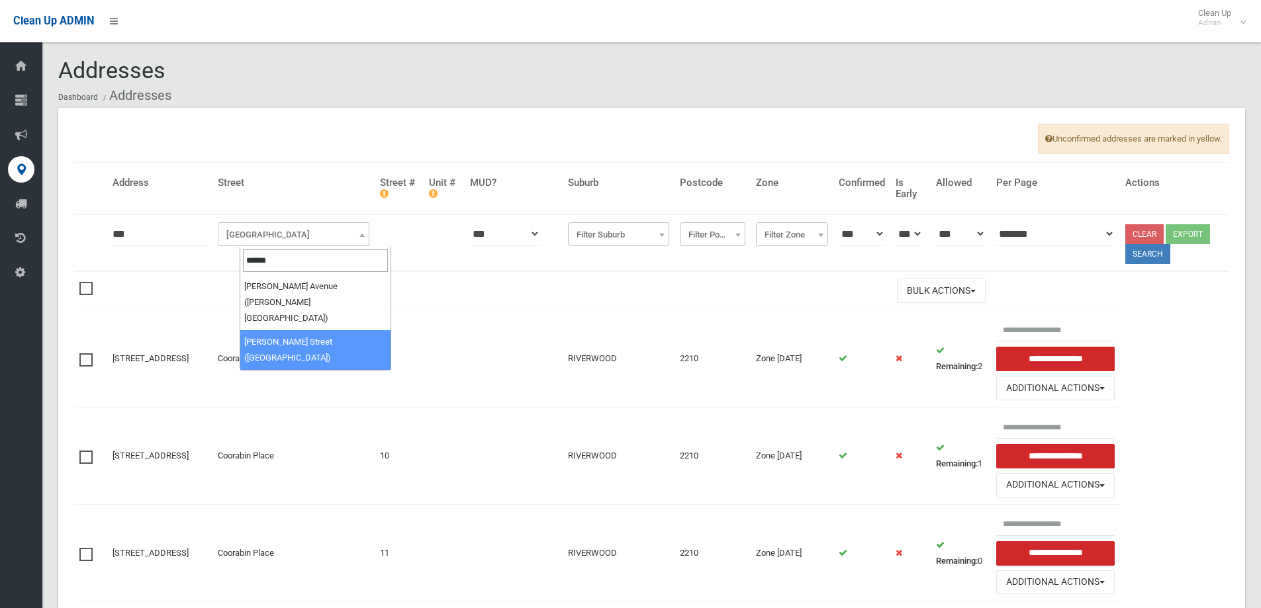
type input "******"
drag, startPoint x: 279, startPoint y: 309, endPoint x: 302, endPoint y: 306, distance: 23.4
select select "****"
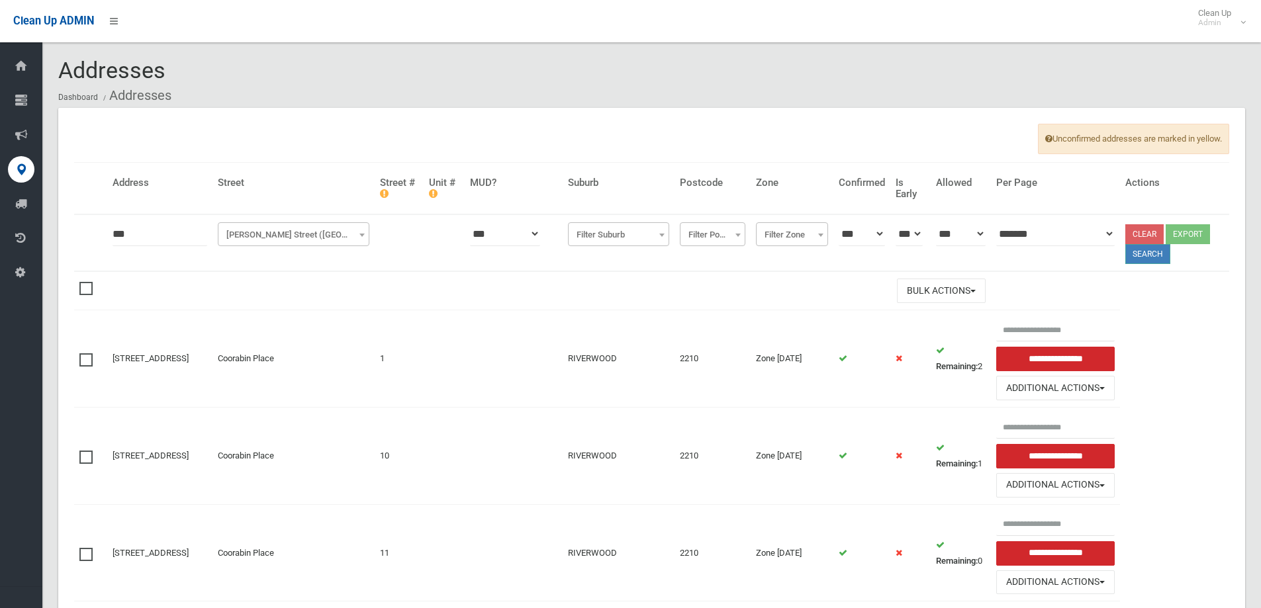
click at [1154, 253] on button "Search" at bounding box center [1147, 254] width 45 height 20
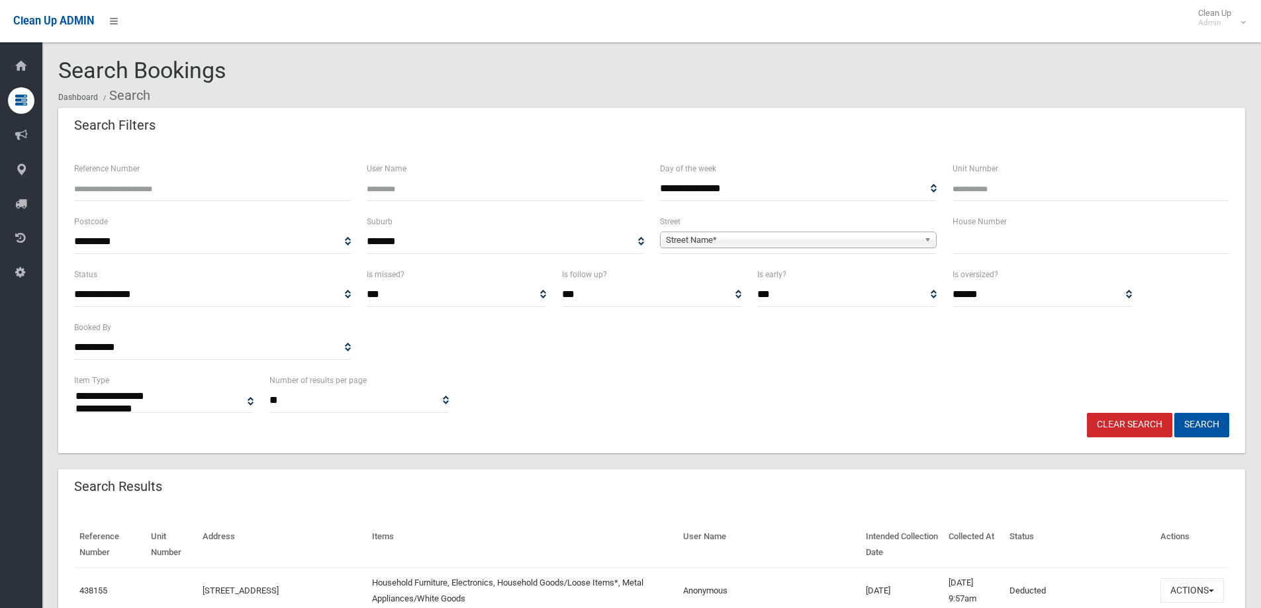
select select
click at [982, 246] on input "text" at bounding box center [1090, 242] width 277 height 24
type input "**"
click at [719, 245] on span "Street Name*" at bounding box center [792, 240] width 253 height 16
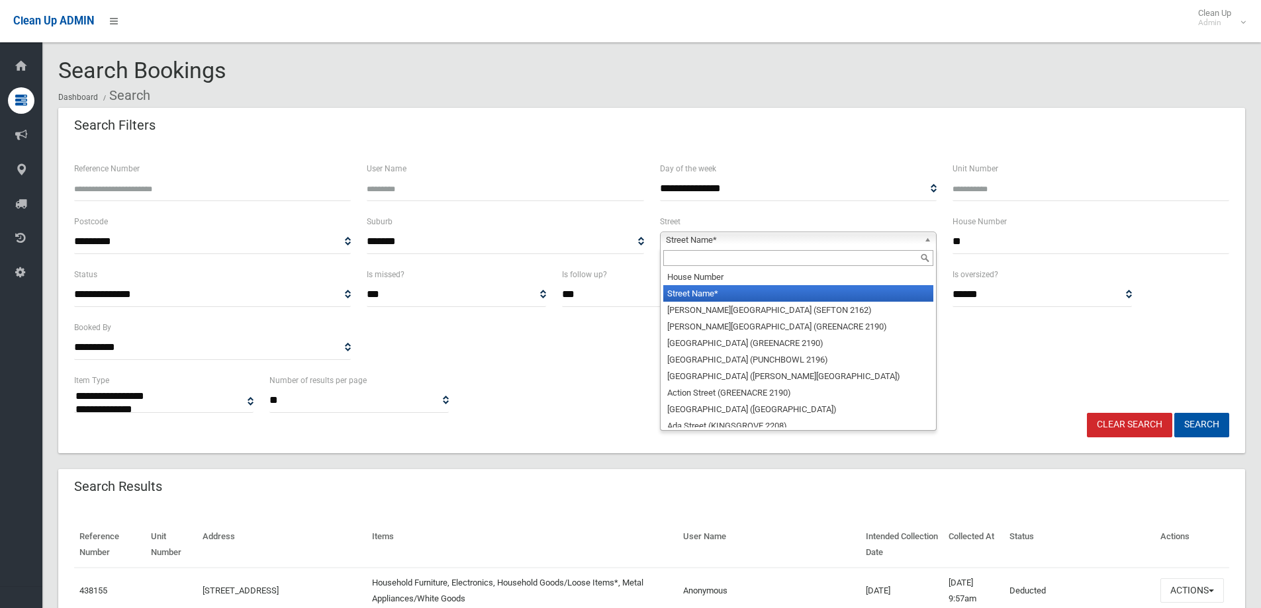
click at [680, 258] on input "text" at bounding box center [798, 258] width 270 height 16
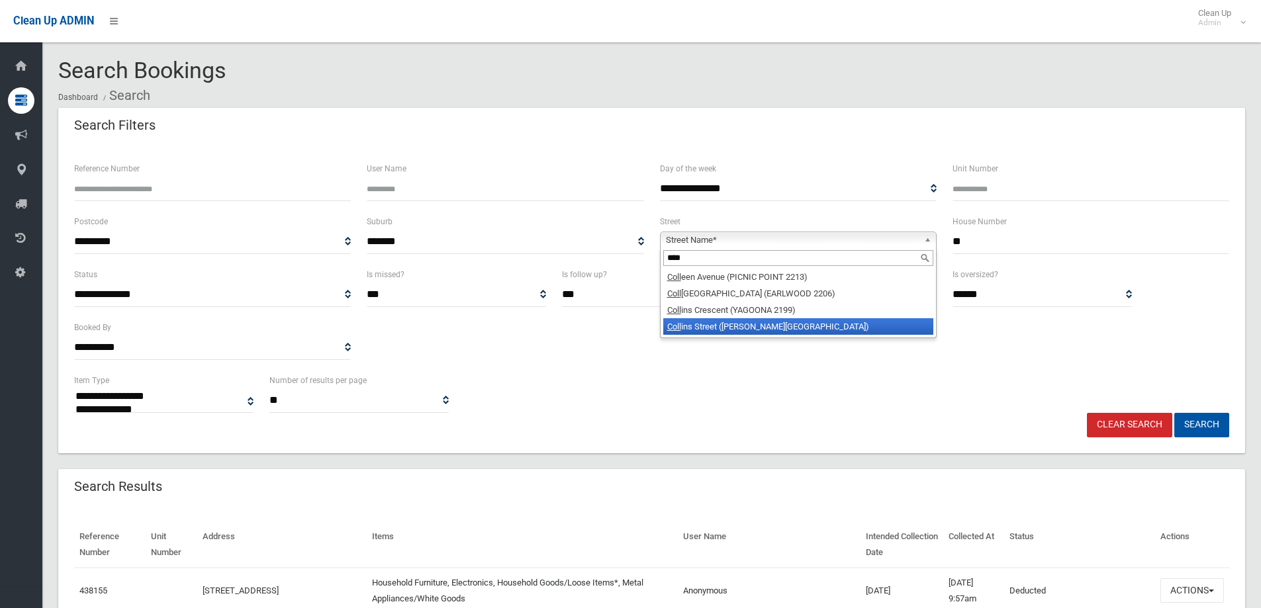
type input "****"
click at [682, 330] on li "Coll ins Street (BELMORE 2192)" at bounding box center [798, 326] width 270 height 17
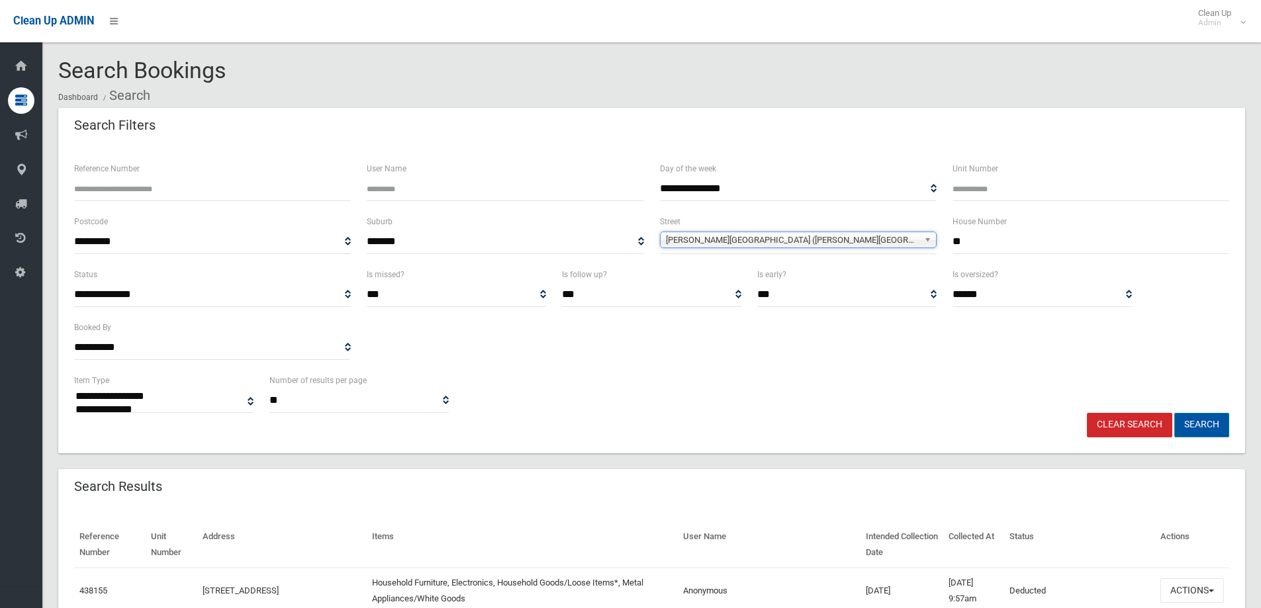
click at [1208, 422] on button "Search" at bounding box center [1201, 425] width 55 height 24
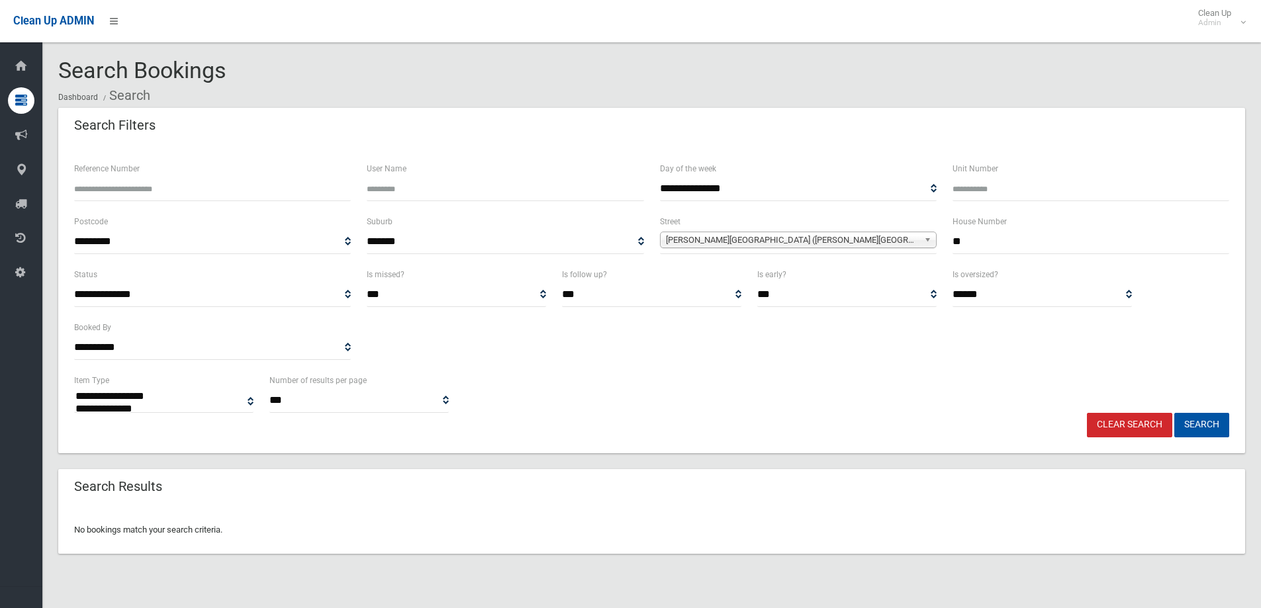
select select
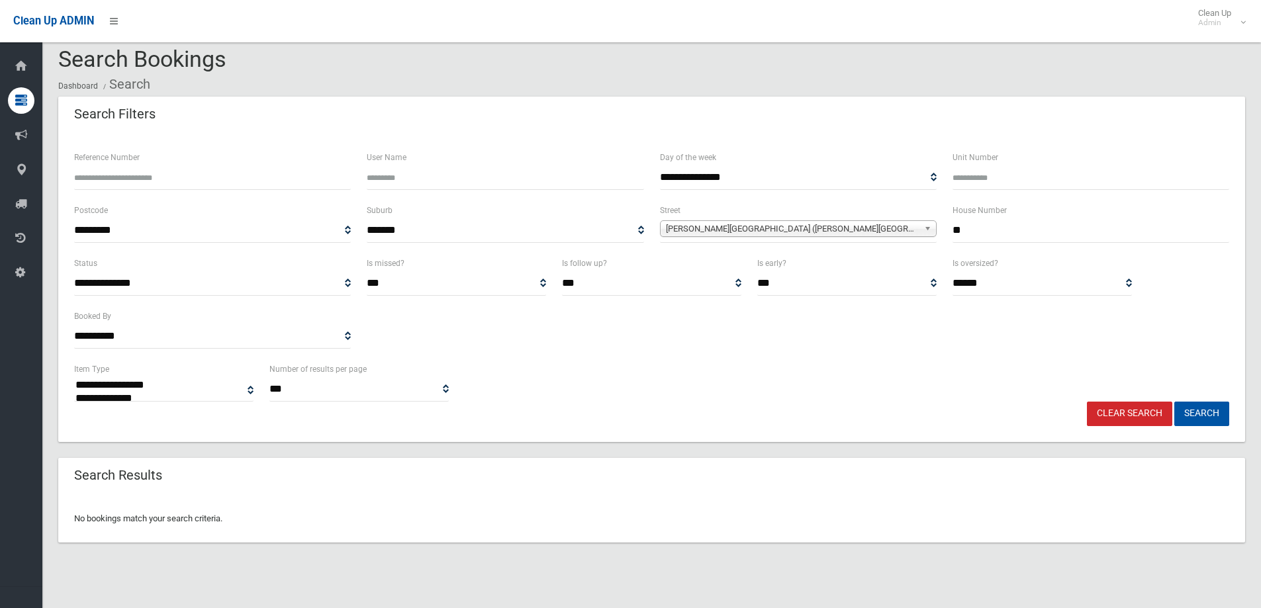
scroll to position [16, 0]
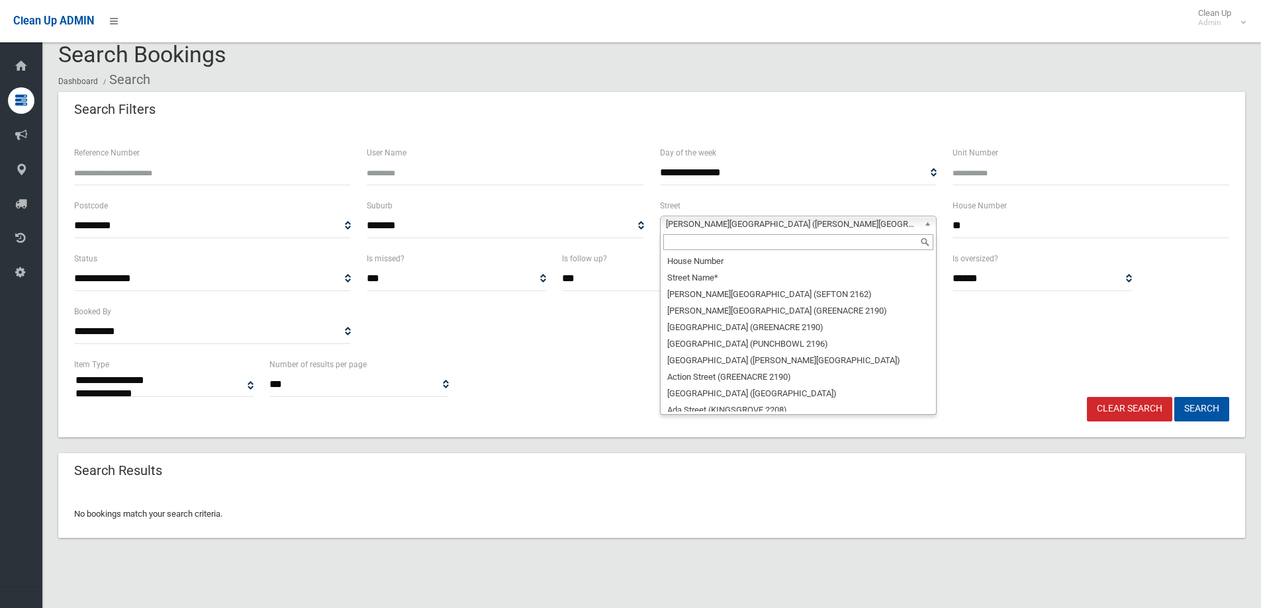
click at [785, 220] on span "[PERSON_NAME][GEOGRAPHIC_DATA] ([PERSON_NAME][GEOGRAPHIC_DATA])" at bounding box center [792, 224] width 253 height 16
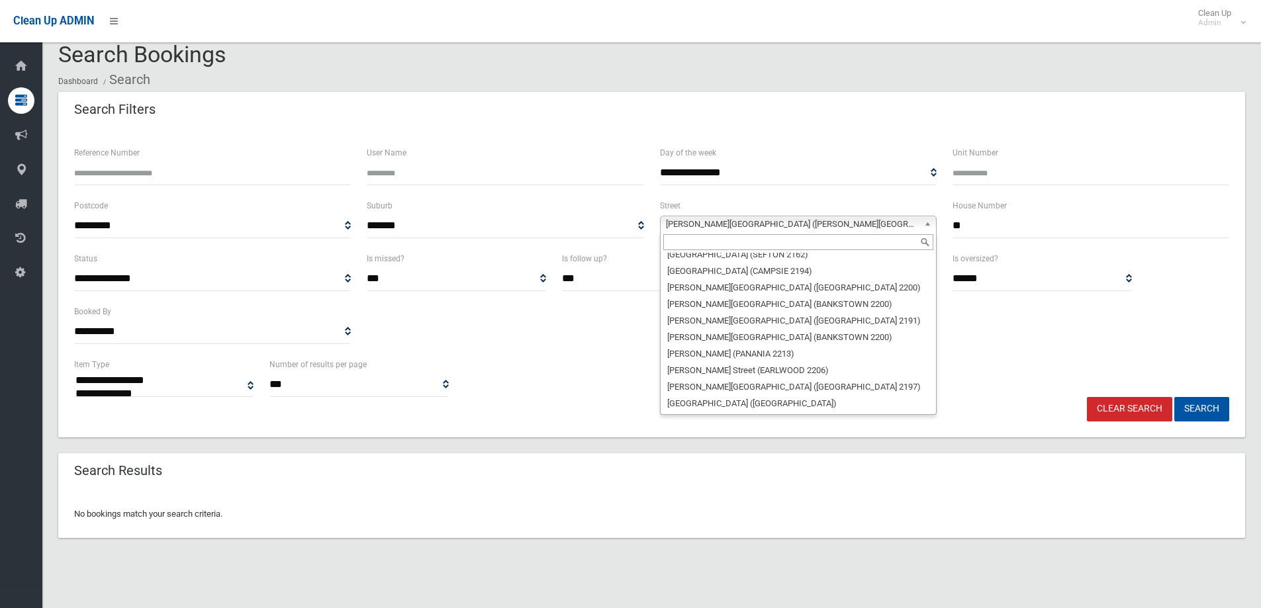
click at [682, 246] on input "text" at bounding box center [798, 242] width 270 height 16
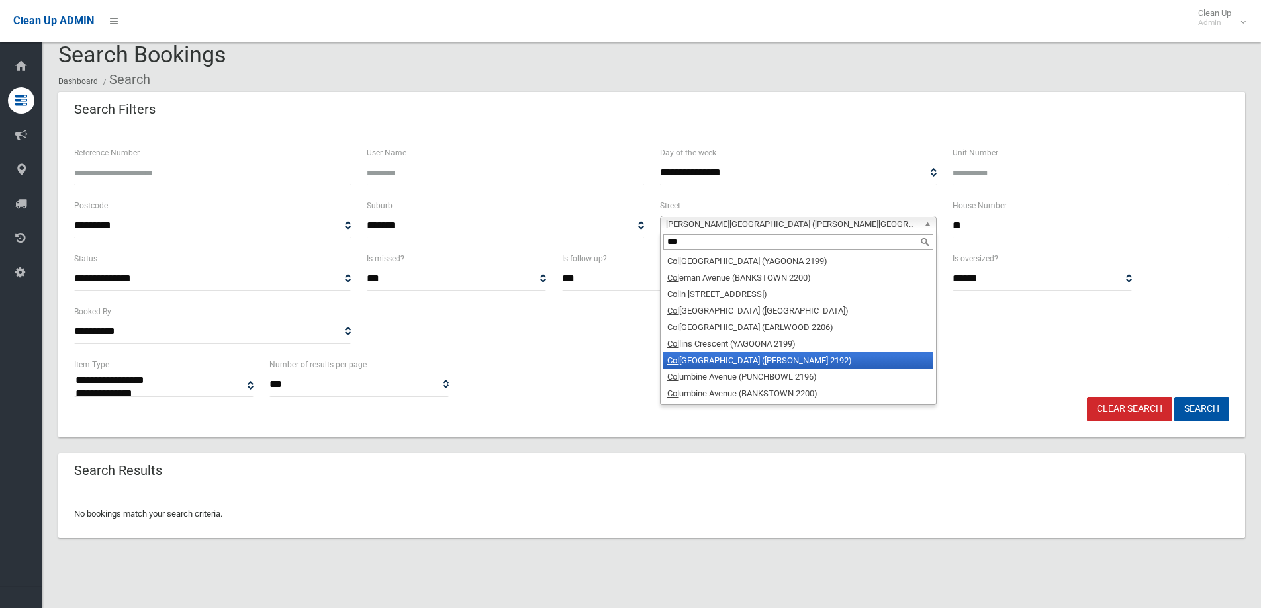
scroll to position [0, 0]
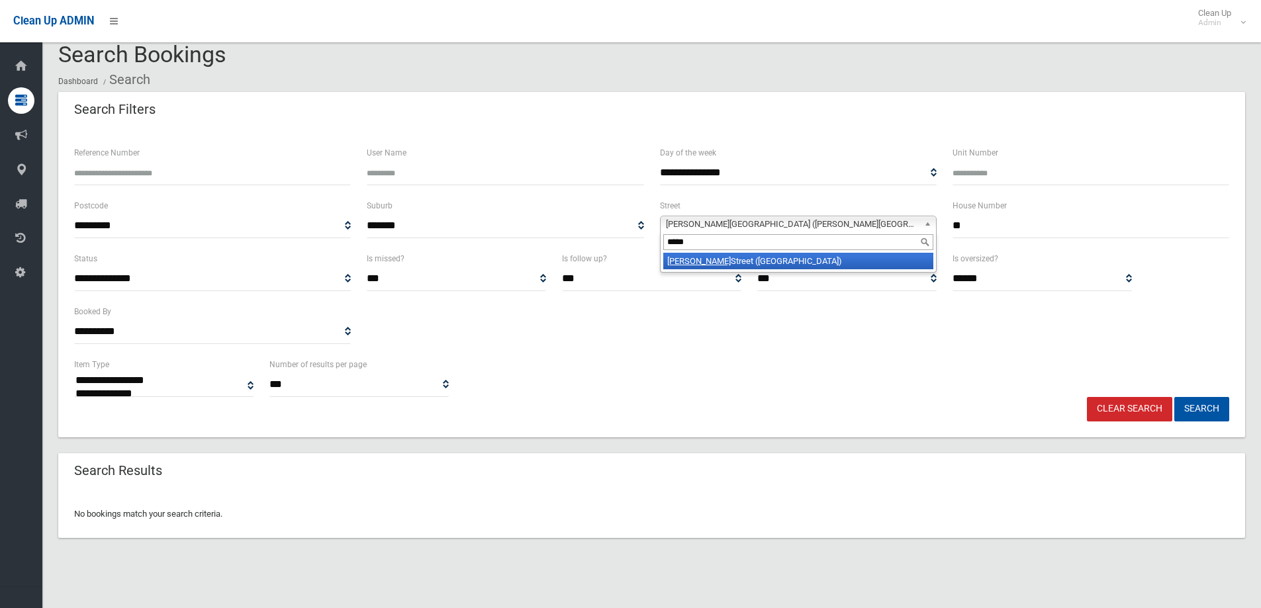
type input "*****"
click at [747, 259] on li "Colin Street (LAKEMBA 2195)" at bounding box center [798, 261] width 270 height 17
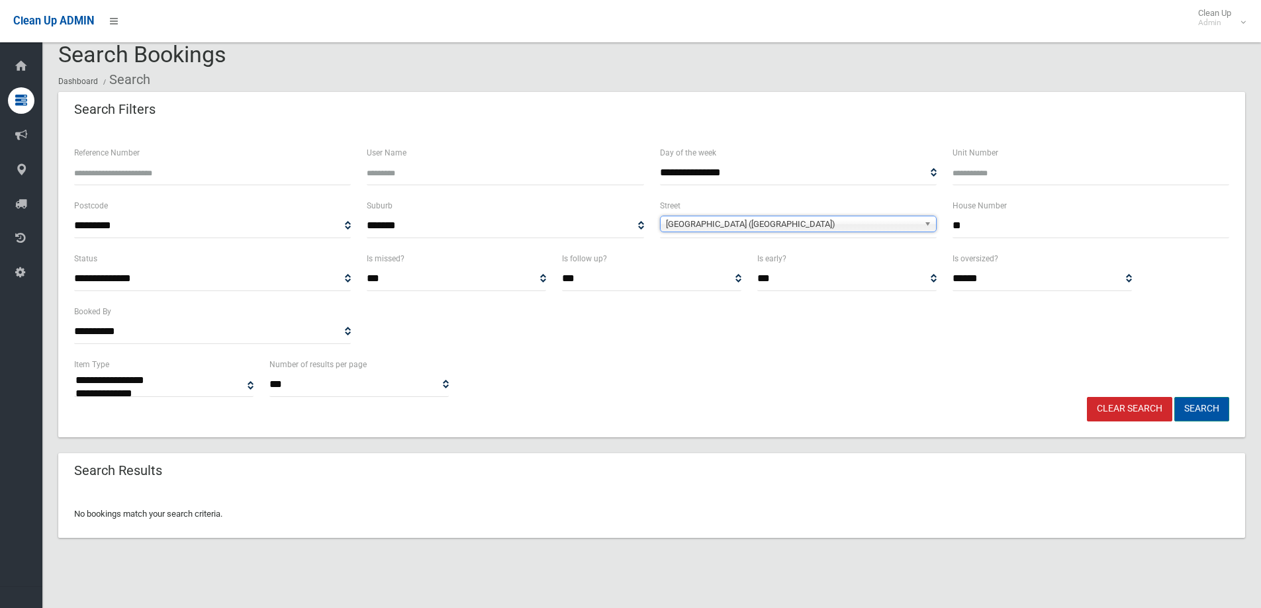
click at [1198, 408] on button "Search" at bounding box center [1201, 409] width 55 height 24
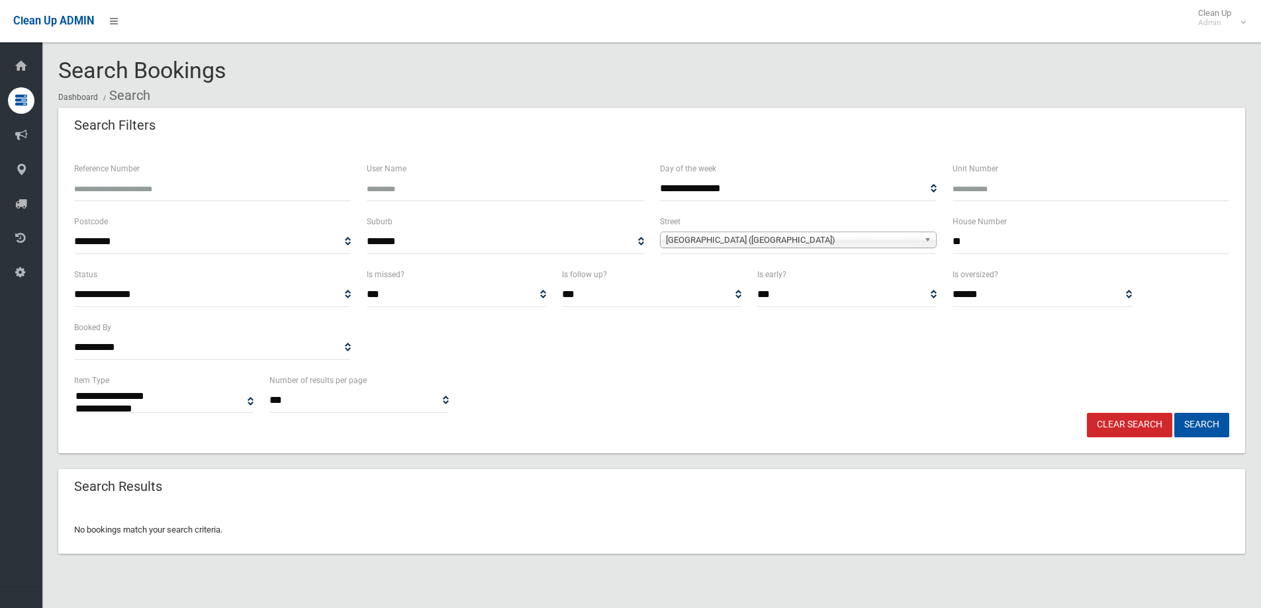
select select
click at [974, 238] on input "**" at bounding box center [1090, 242] width 277 height 24
type input "**"
click at [1198, 422] on button "Search" at bounding box center [1201, 425] width 55 height 24
click at [1194, 424] on button "Search" at bounding box center [1201, 425] width 55 height 24
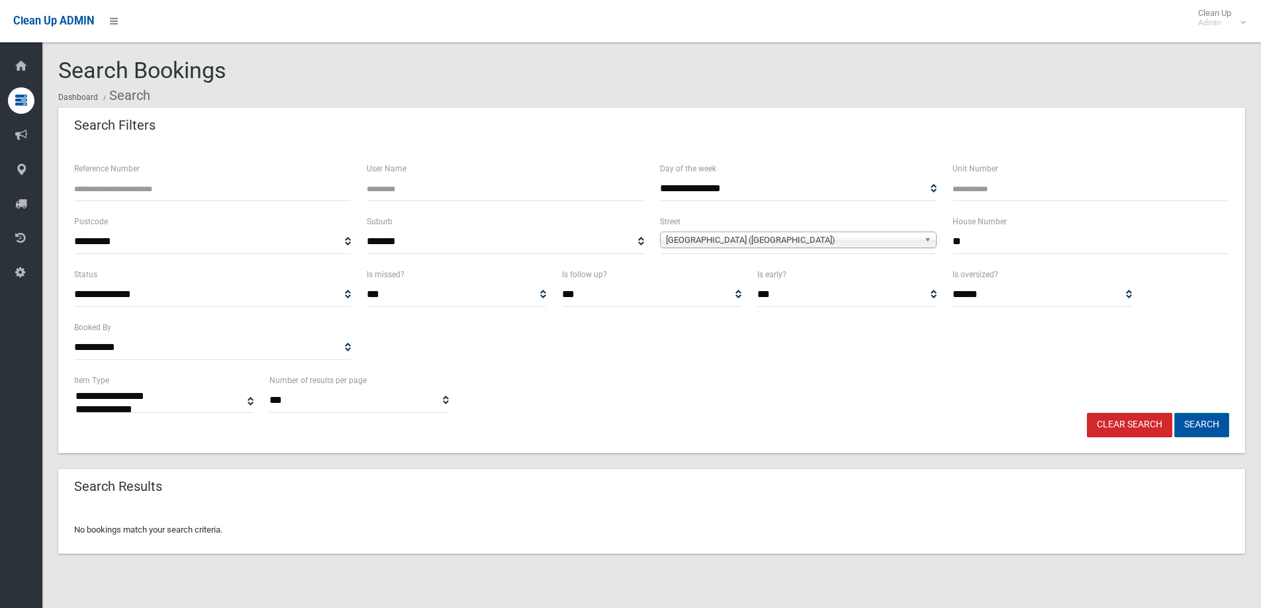
click at [1194, 424] on button "Search" at bounding box center [1201, 425] width 55 height 24
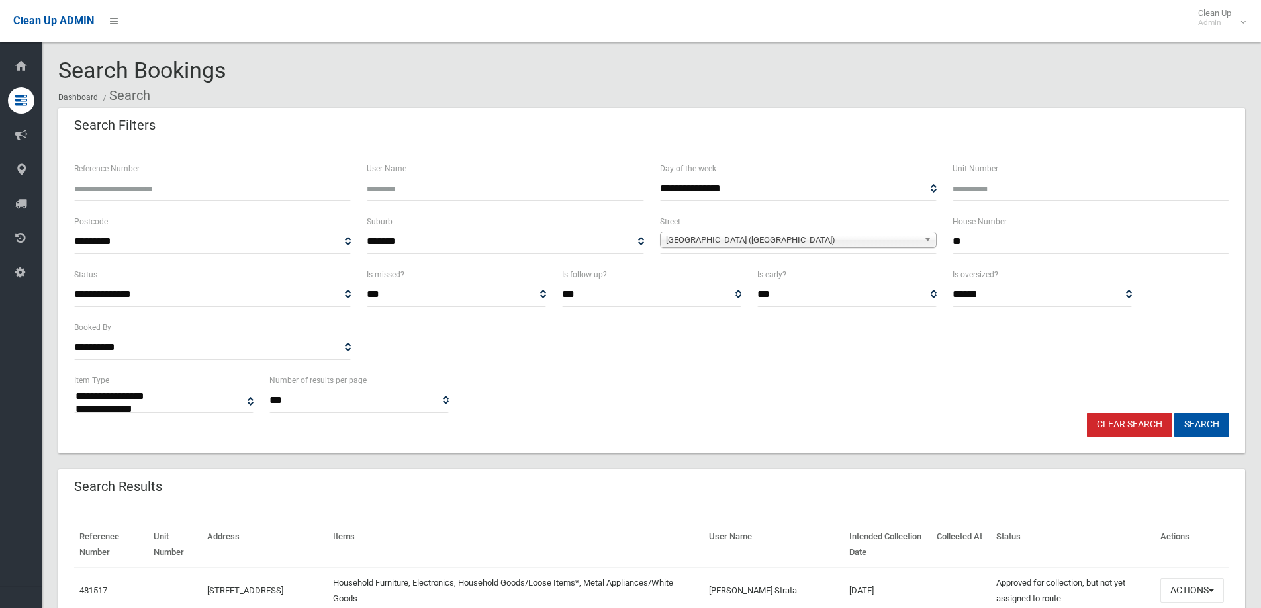
select select
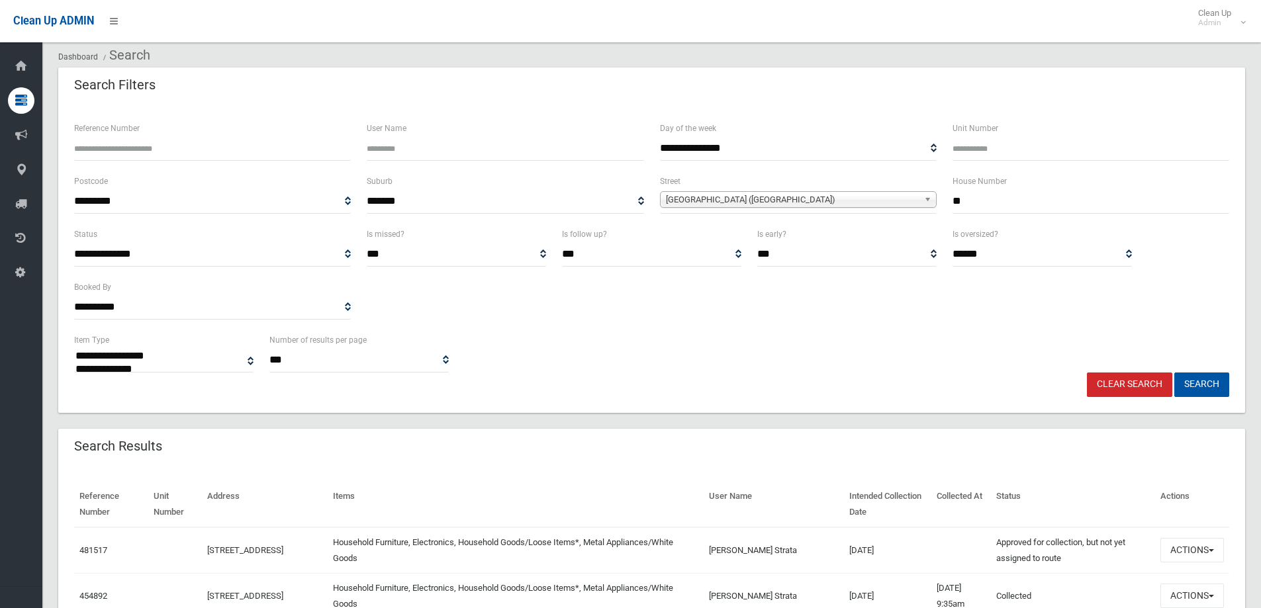
scroll to position [132, 0]
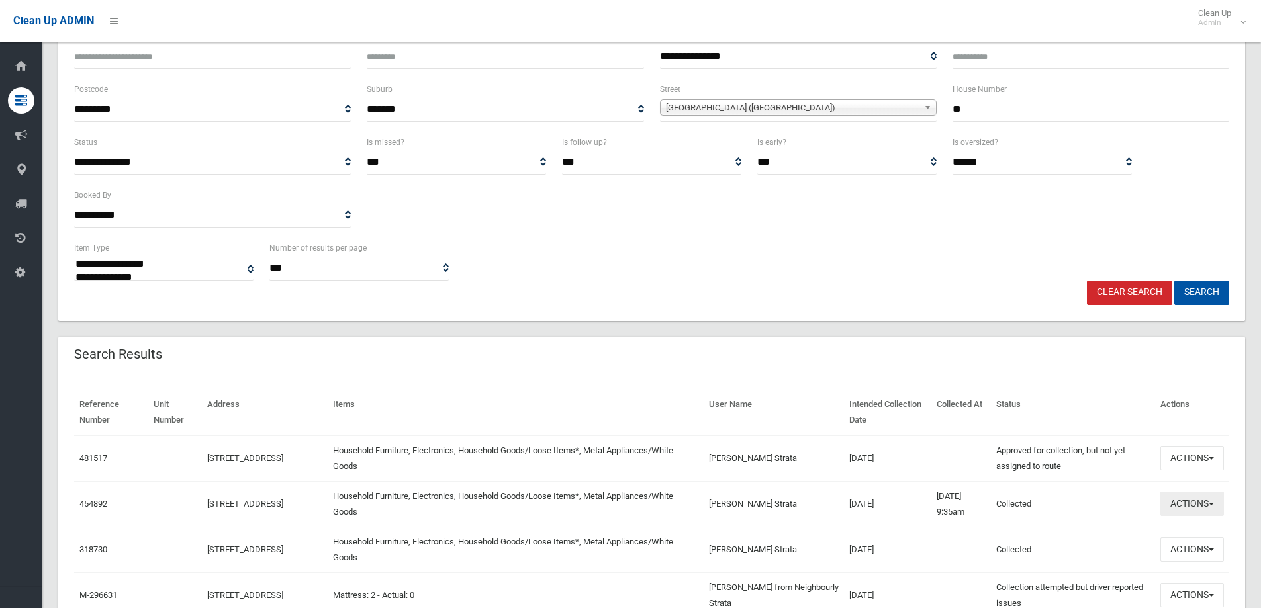
click at [1195, 508] on button "Actions" at bounding box center [1192, 504] width 64 height 24
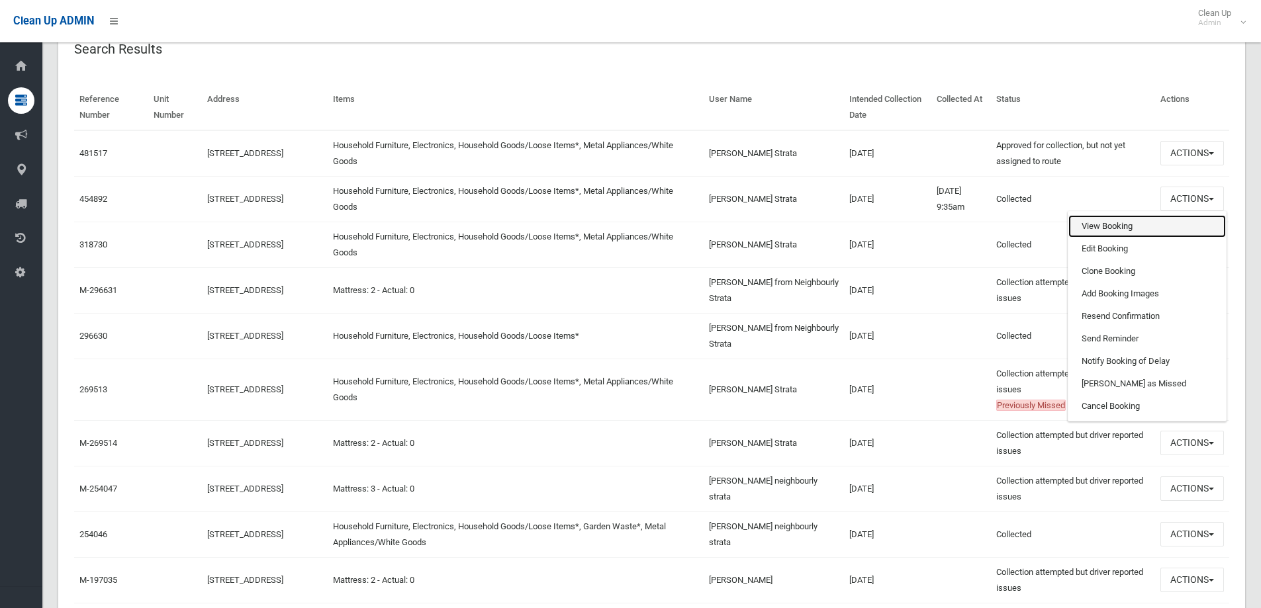
scroll to position [0, 0]
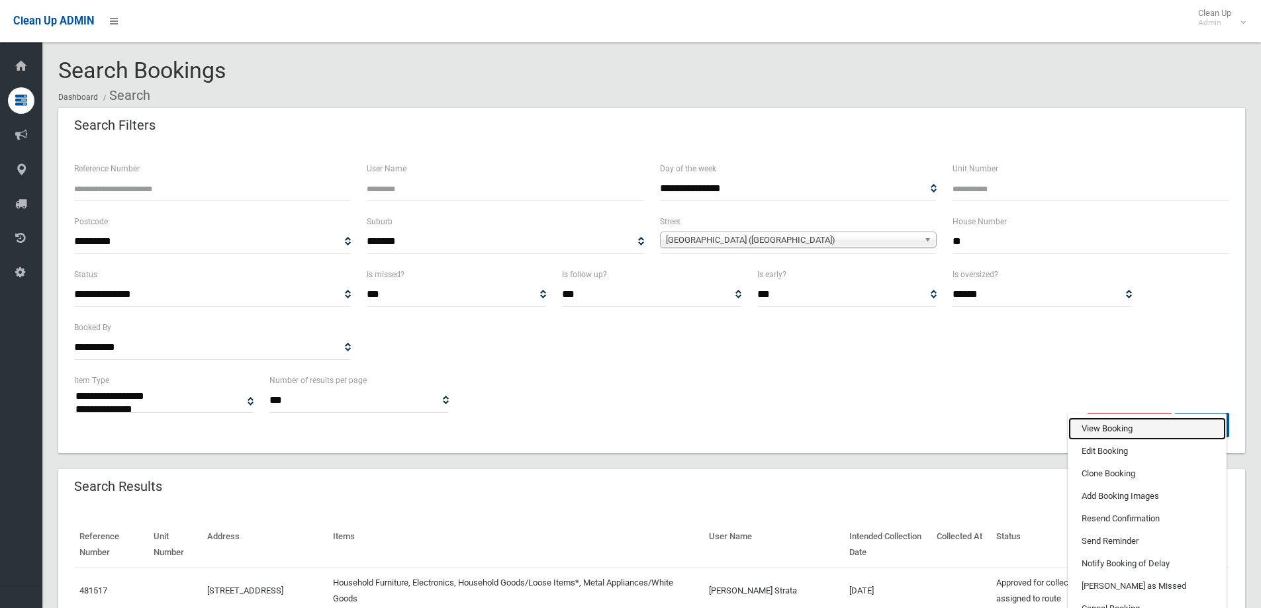
click at [1095, 426] on link "View Booking" at bounding box center [1147, 429] width 158 height 23
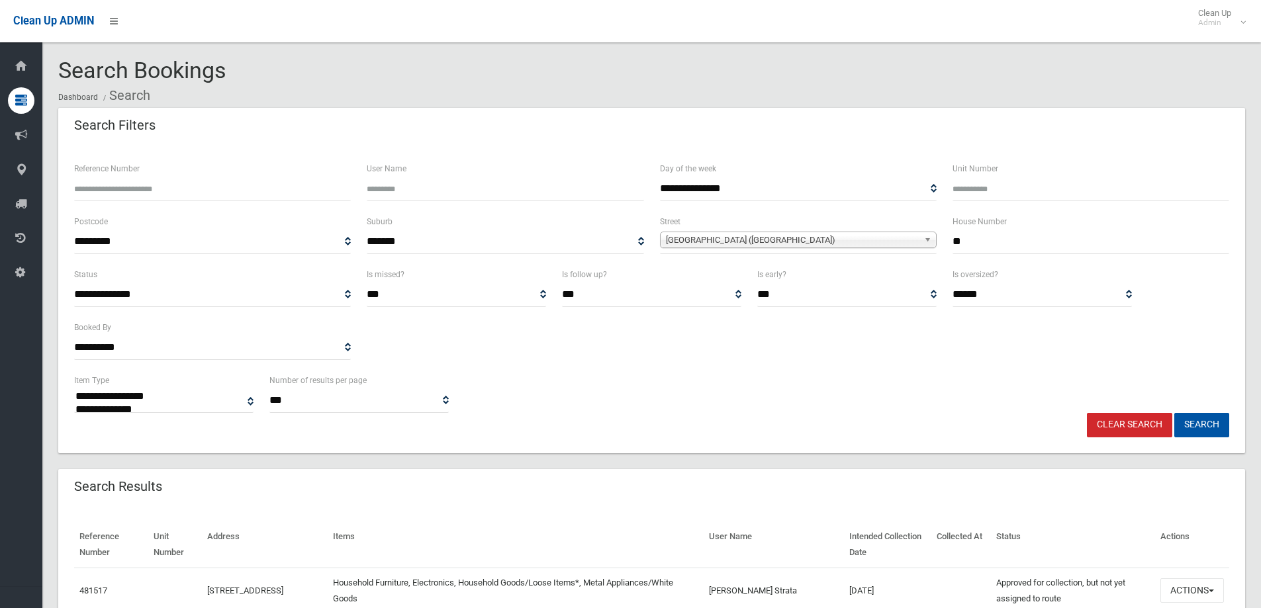
scroll to position [132, 0]
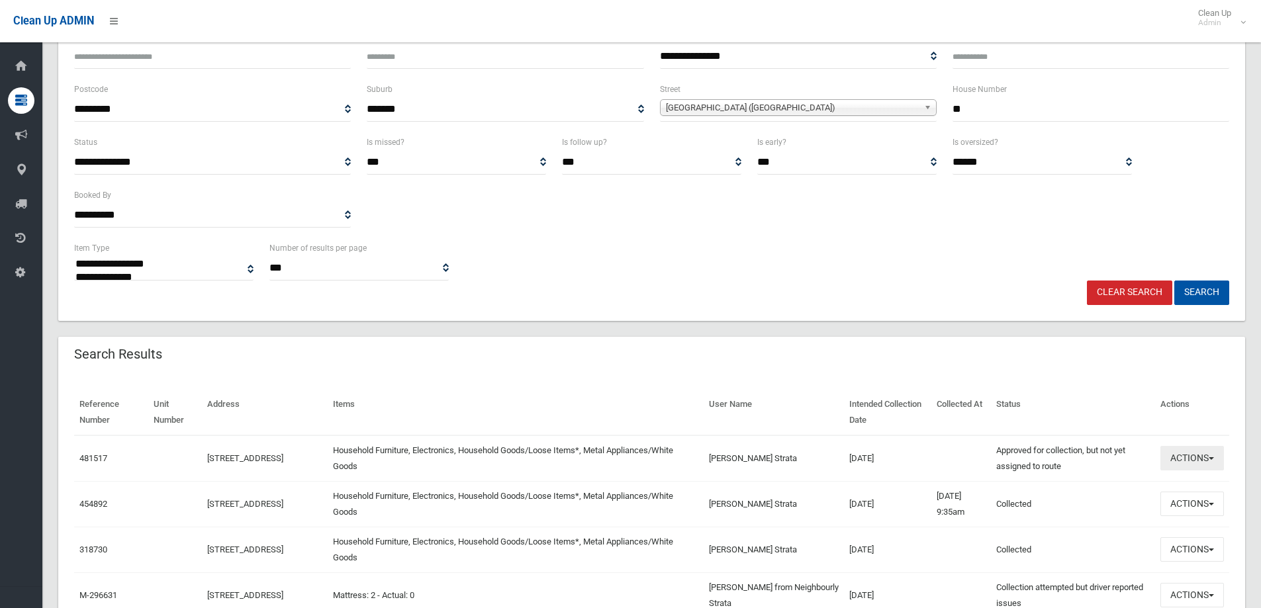
click at [1188, 461] on button "Actions" at bounding box center [1192, 458] width 64 height 24
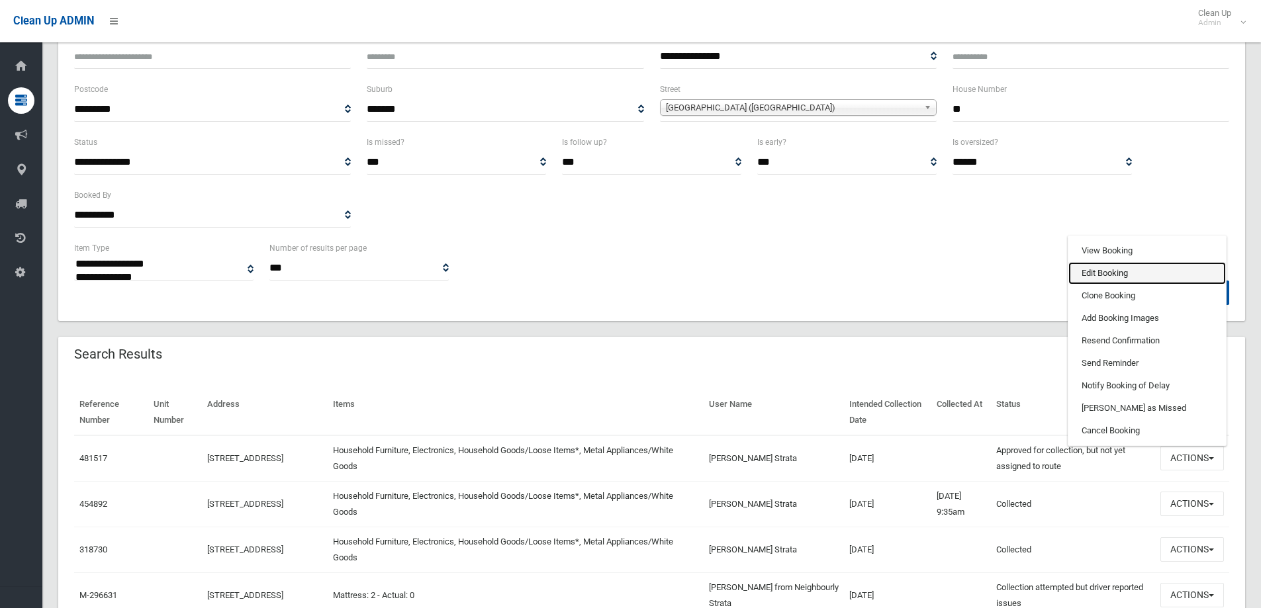
click at [1091, 273] on link "Edit Booking" at bounding box center [1147, 273] width 158 height 23
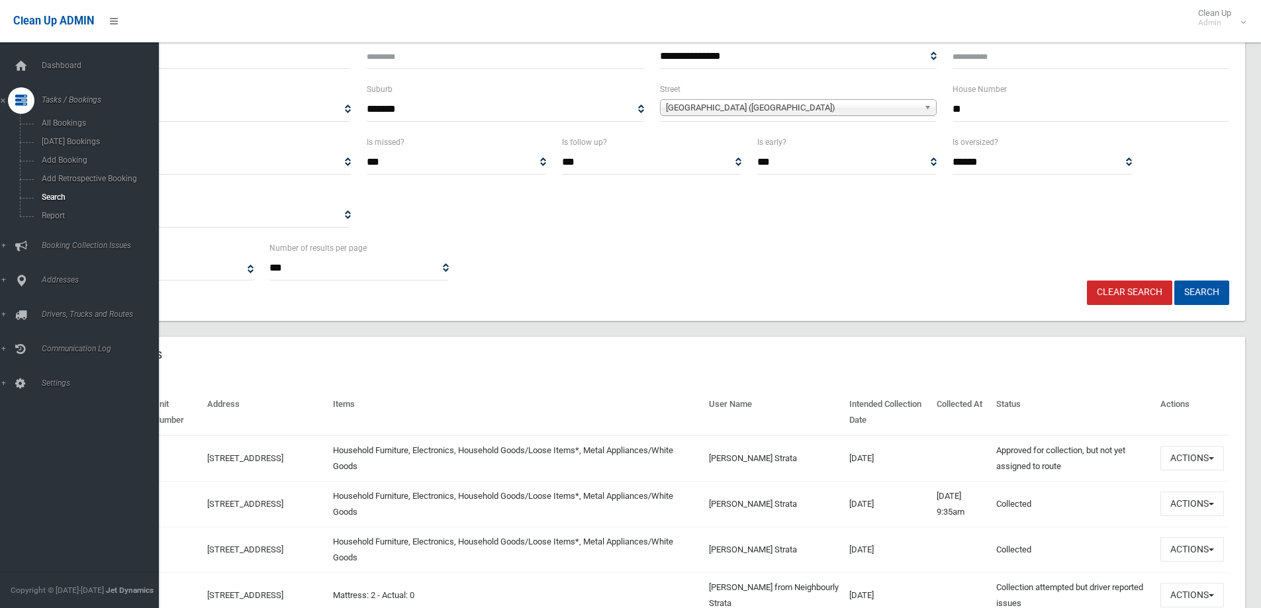
scroll to position [0, 0]
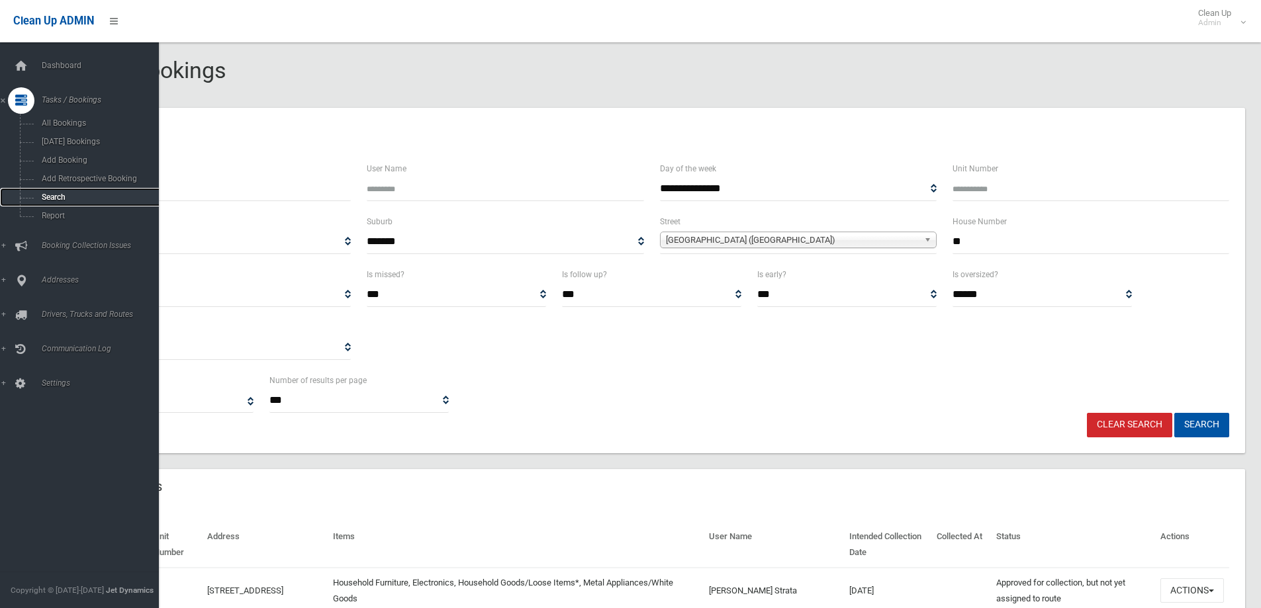
click at [49, 193] on span "Search" at bounding box center [98, 197] width 120 height 9
click at [50, 193] on span "Search" at bounding box center [98, 197] width 120 height 9
click at [52, 194] on span "Search" at bounding box center [98, 197] width 120 height 9
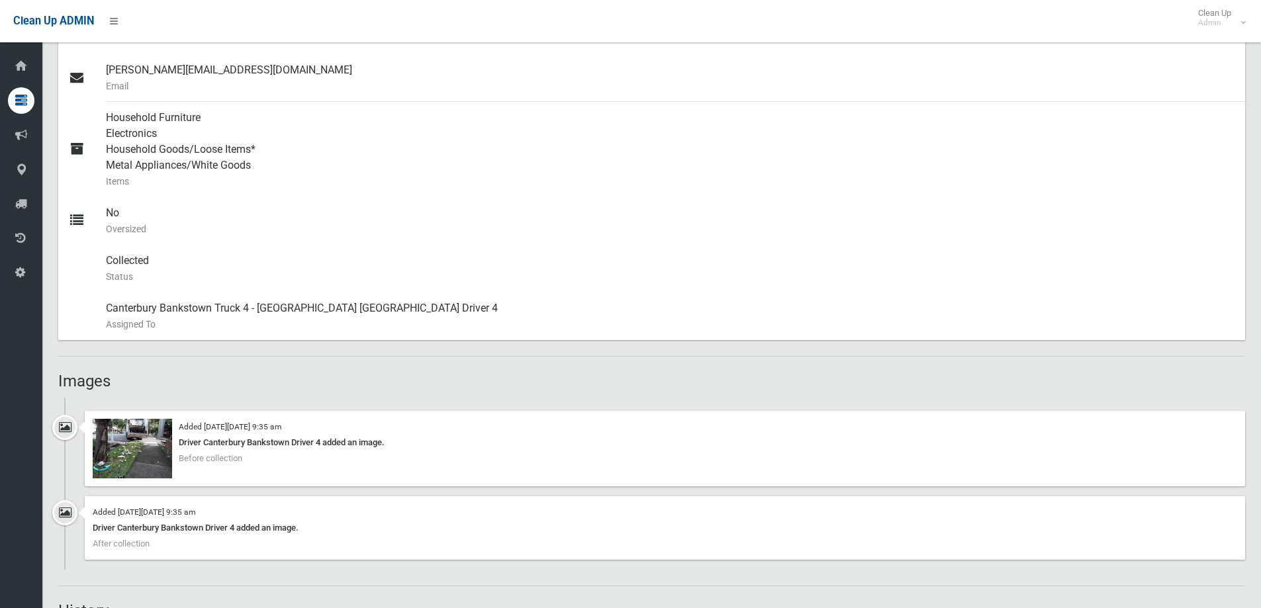
scroll to position [529, 0]
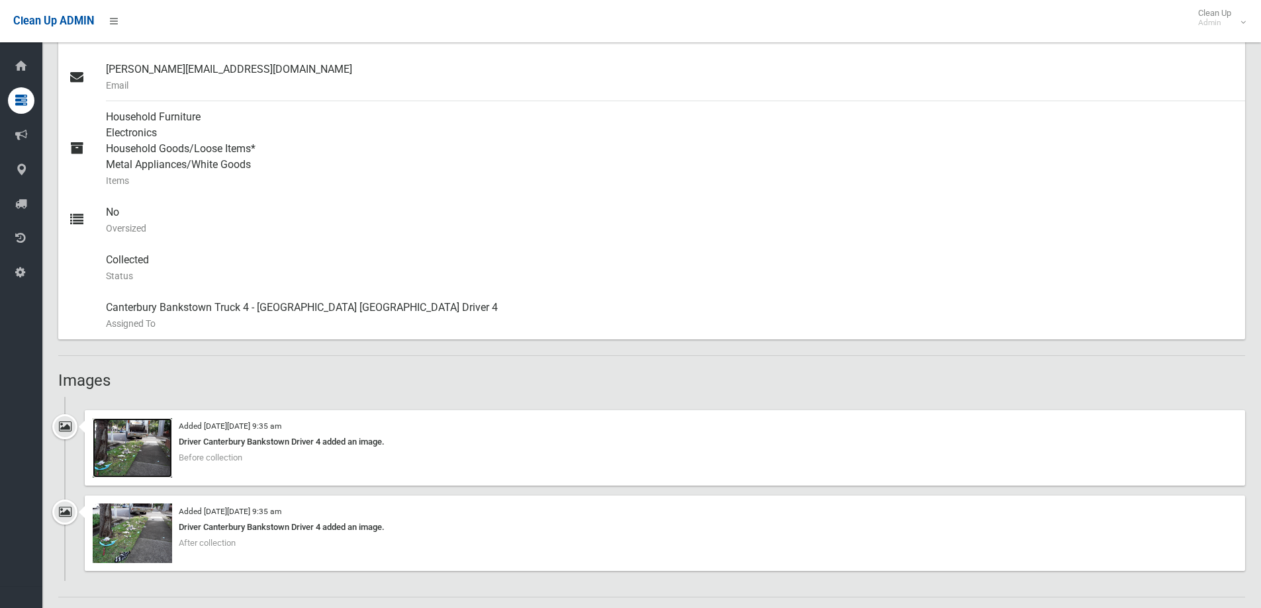
click at [133, 455] on img at bounding box center [132, 448] width 79 height 60
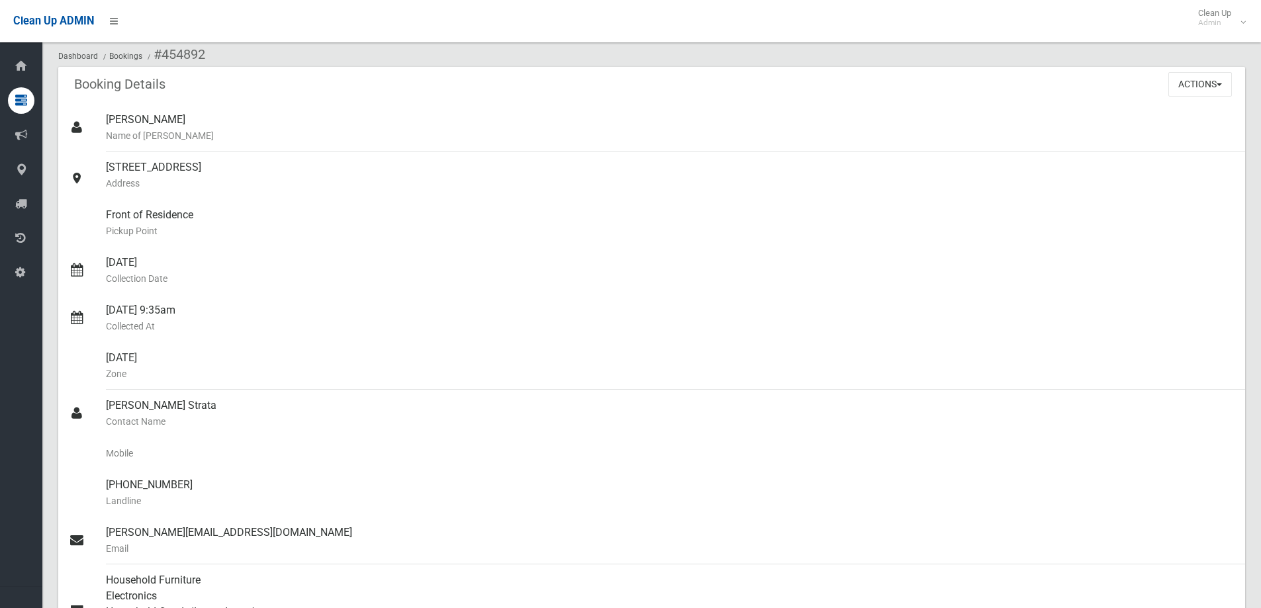
scroll to position [0, 0]
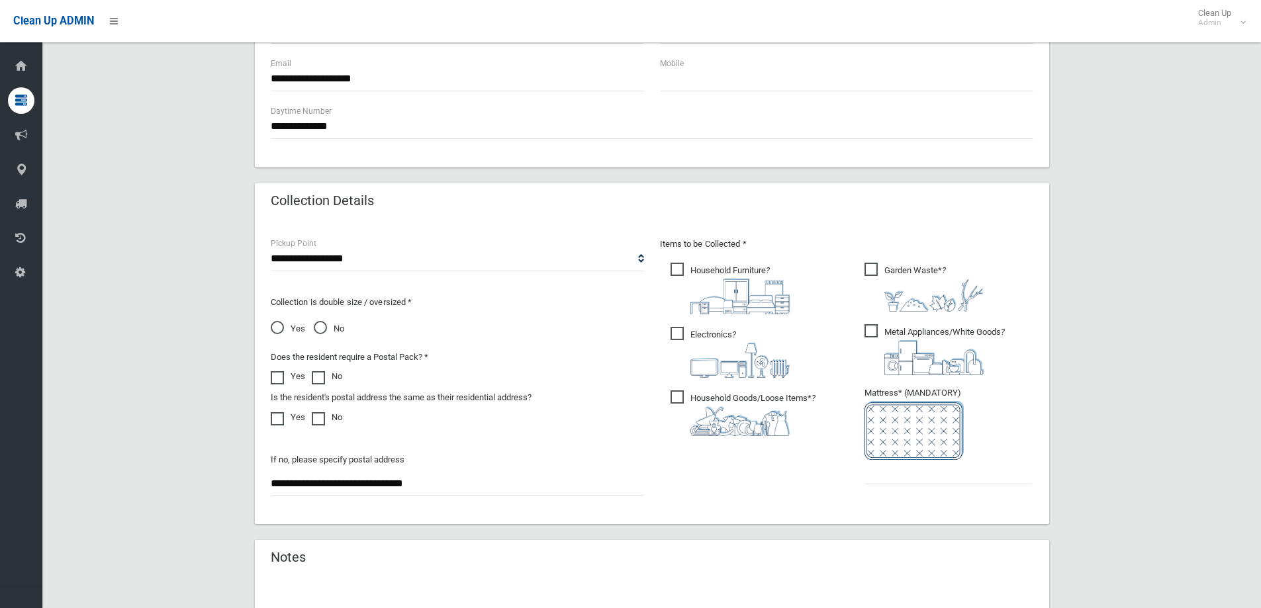
scroll to position [794, 0]
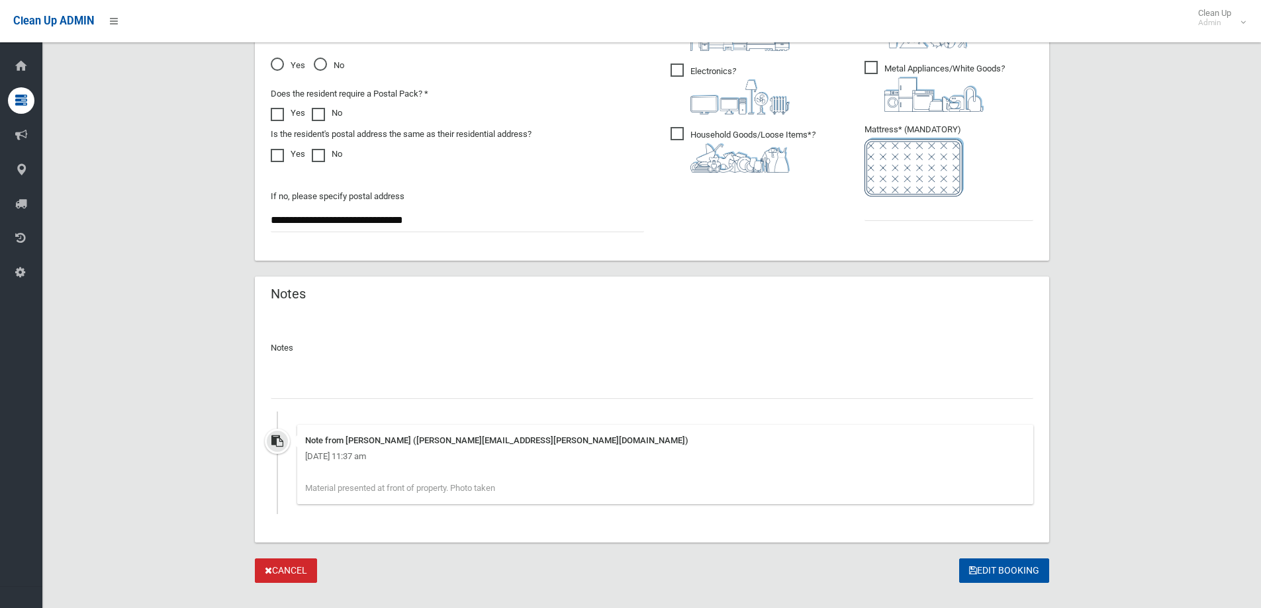
click at [324, 390] on input "text" at bounding box center [652, 387] width 762 height 24
click at [453, 388] on input "**********" at bounding box center [652, 387] width 762 height 24
type input "**********"
click at [994, 571] on button "Edit Booking" at bounding box center [1004, 571] width 90 height 24
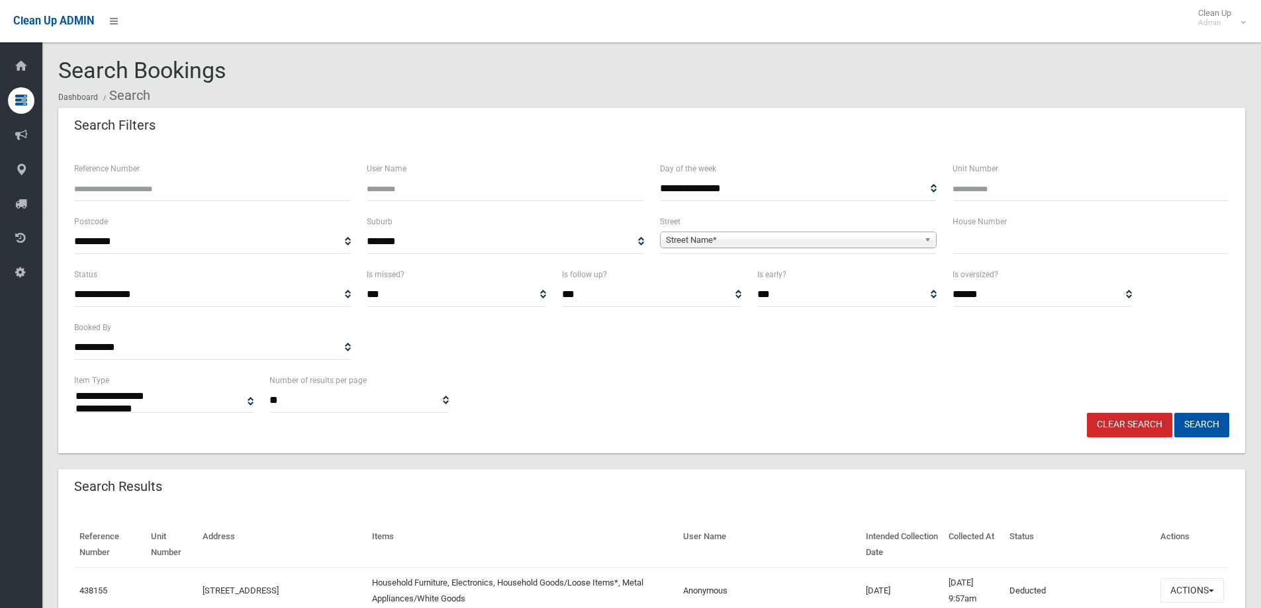
select select
click at [975, 240] on input "text" at bounding box center [1090, 242] width 277 height 24
type input "*"
type input "**"
click at [668, 235] on span "Street Name*" at bounding box center [792, 240] width 253 height 16
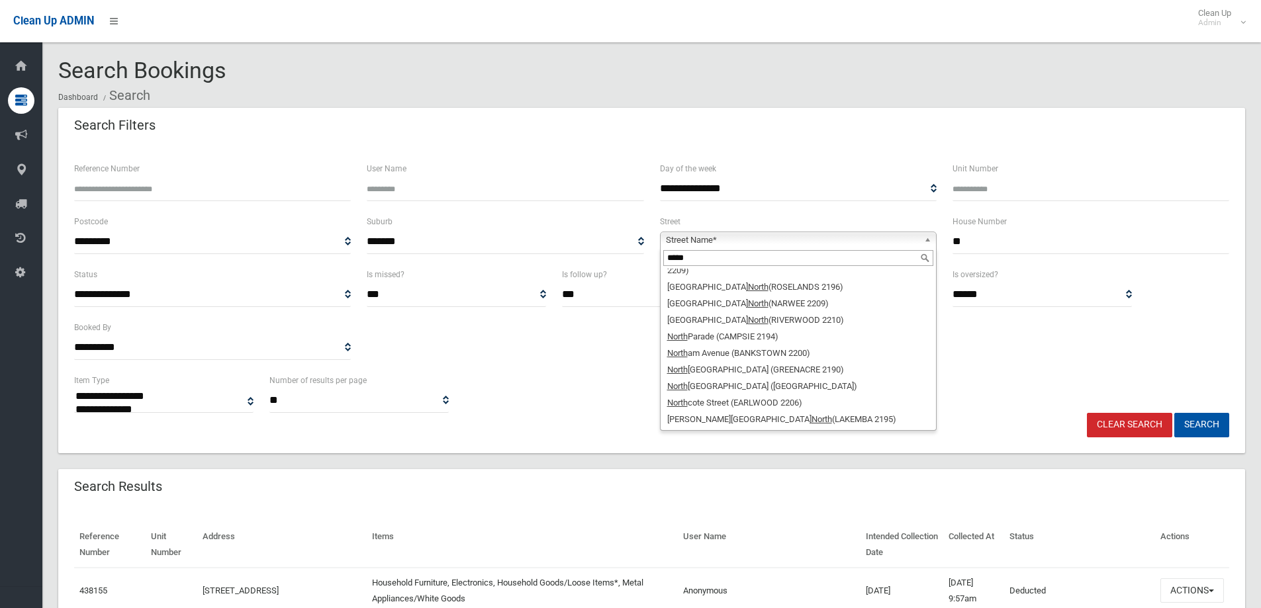
scroll to position [73, 0]
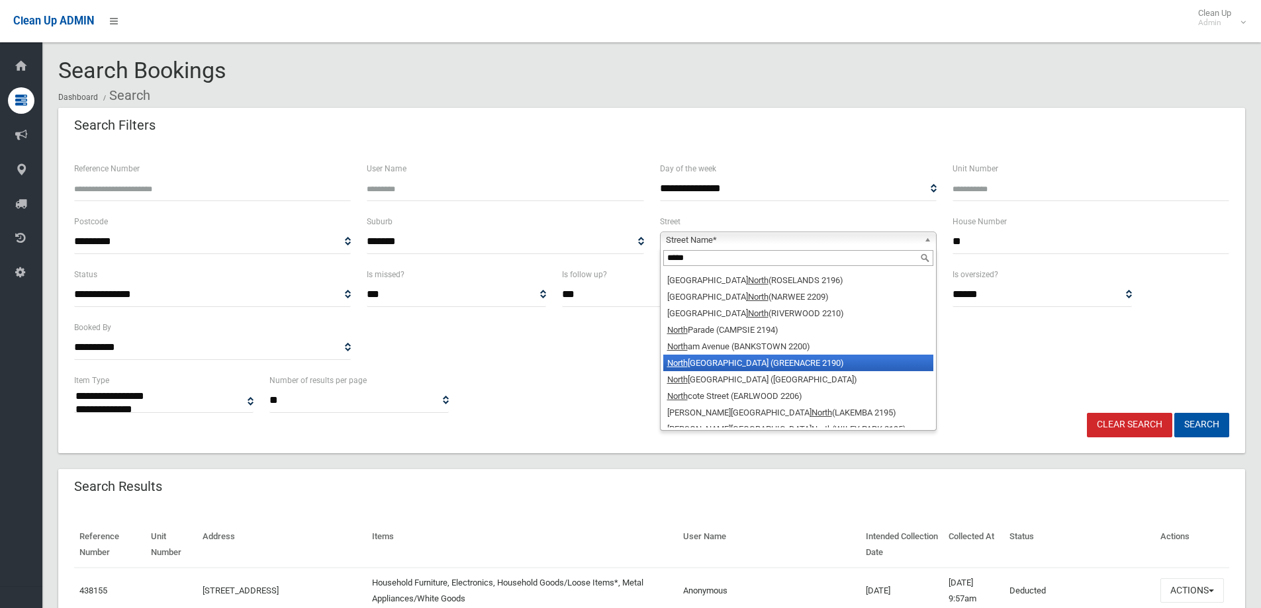
type input "*****"
click at [748, 355] on li "North cote Road (GREENACRE 2190)" at bounding box center [798, 363] width 270 height 17
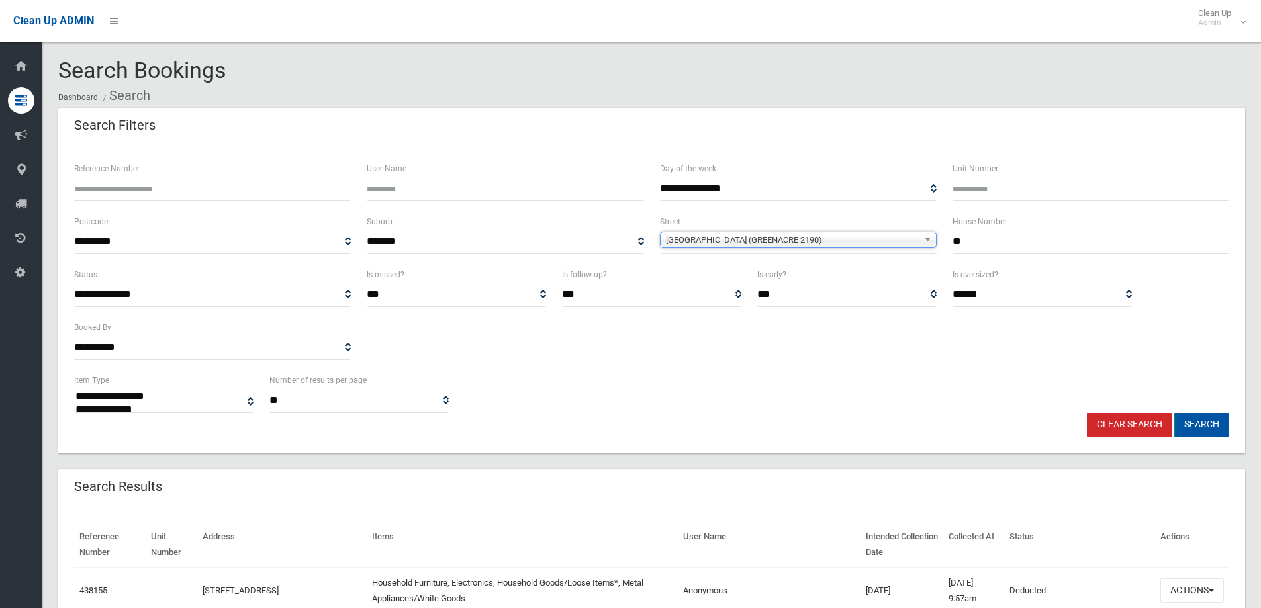
click at [1190, 422] on button "Search" at bounding box center [1201, 425] width 55 height 24
click at [1189, 422] on button "Search" at bounding box center [1201, 425] width 55 height 24
click at [1191, 423] on button "Search" at bounding box center [1201, 425] width 55 height 24
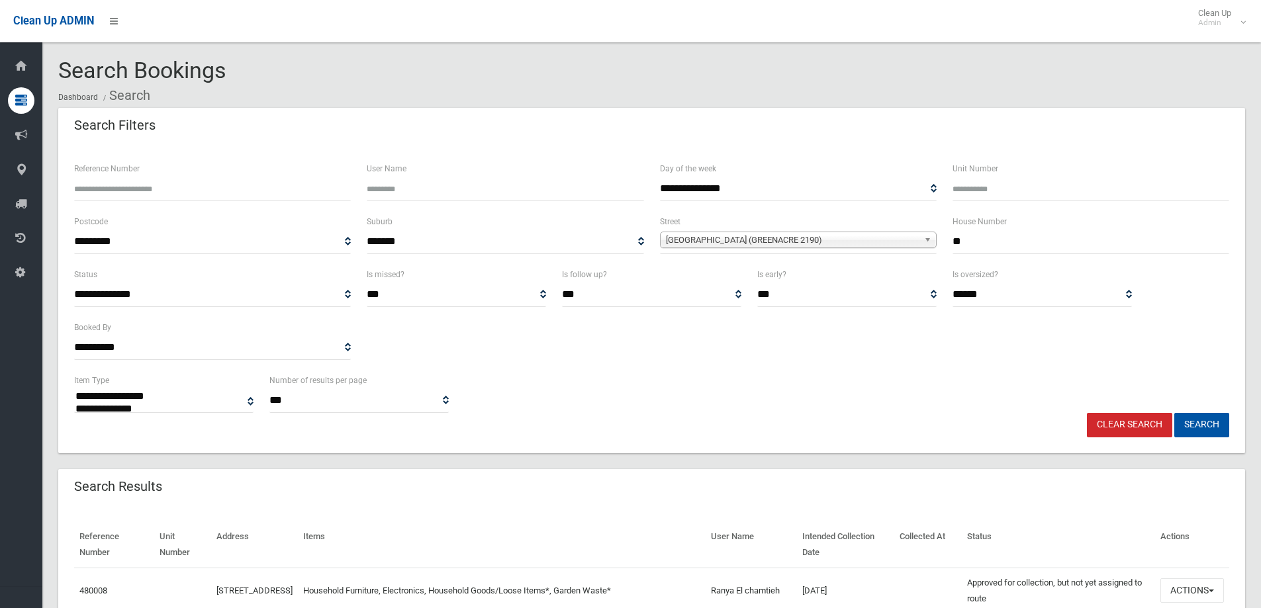
select select
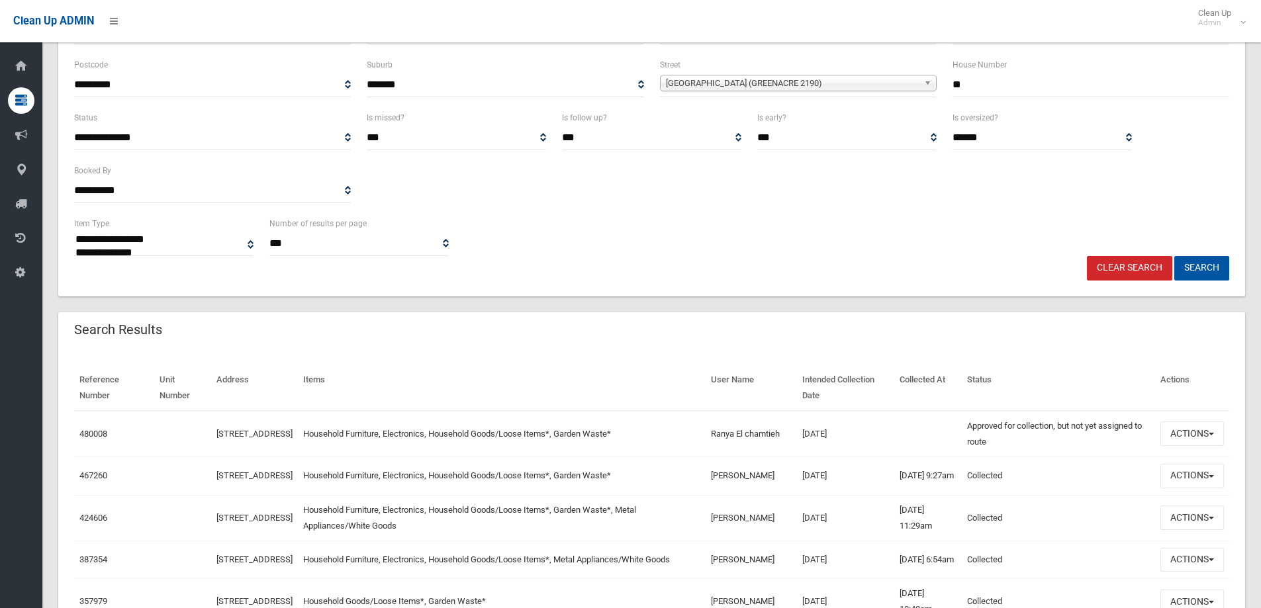
scroll to position [199, 0]
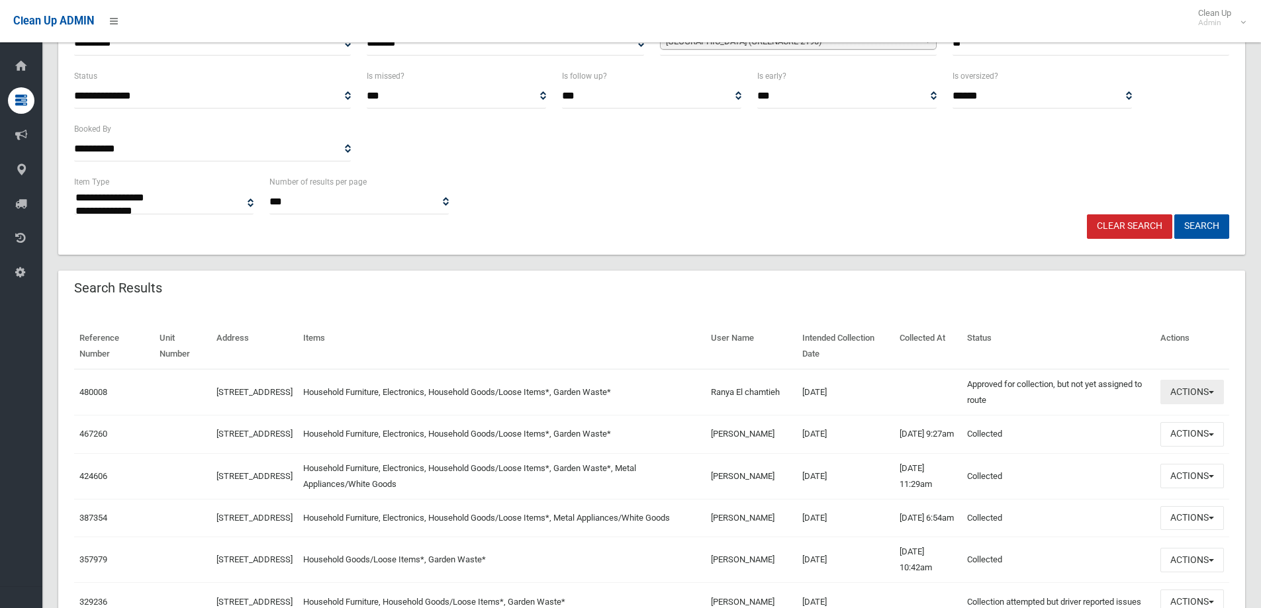
click at [1187, 393] on button "Actions" at bounding box center [1192, 392] width 64 height 24
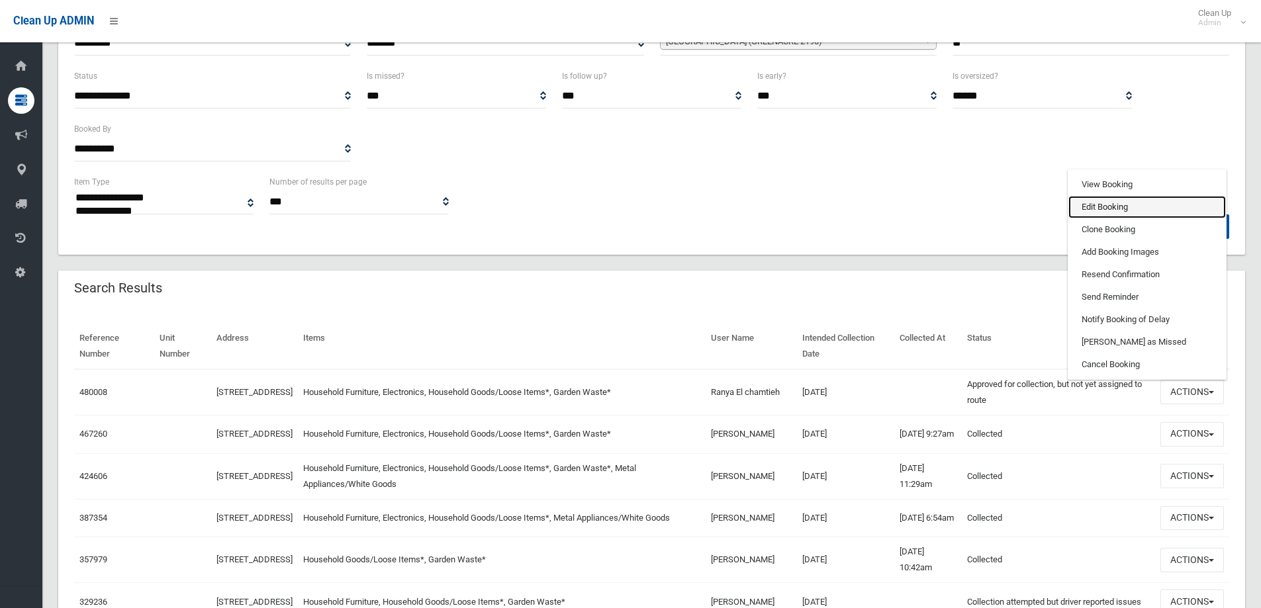
click at [1099, 207] on link "Edit Booking" at bounding box center [1147, 207] width 158 height 23
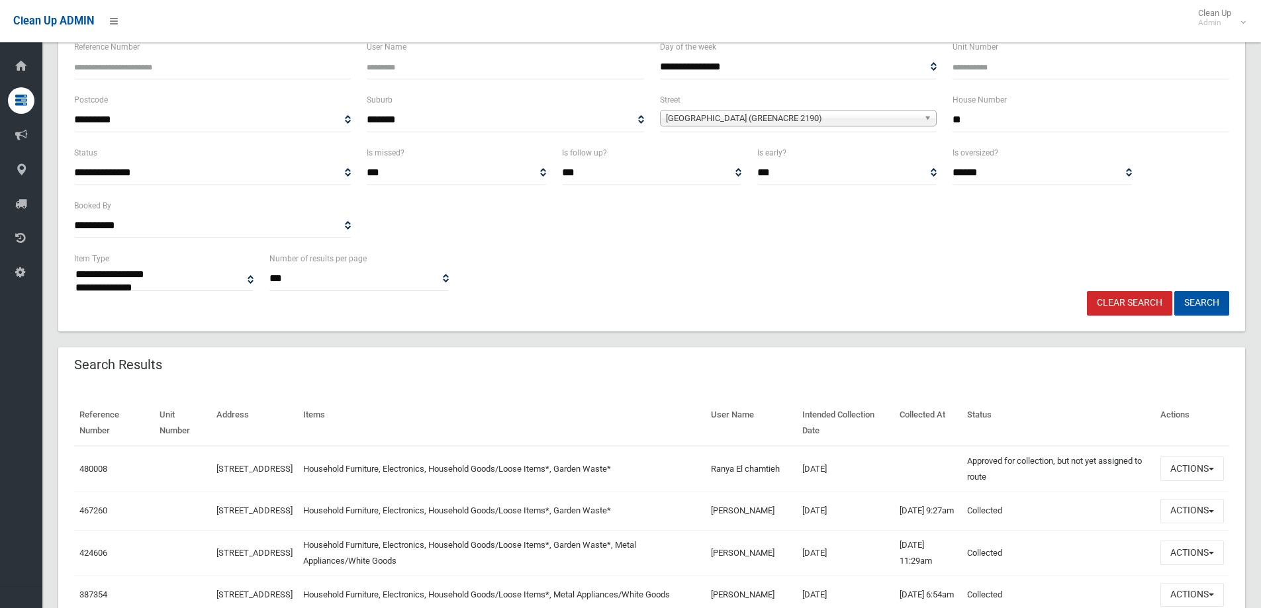
scroll to position [0, 0]
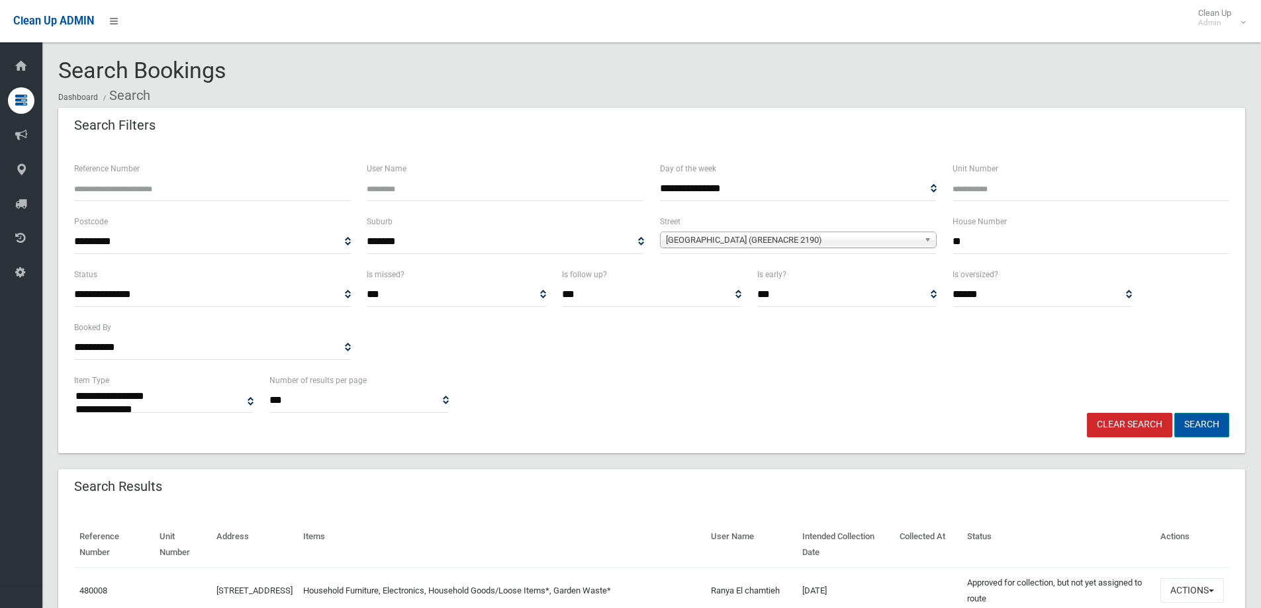
click at [1195, 423] on button "Search" at bounding box center [1201, 425] width 55 height 24
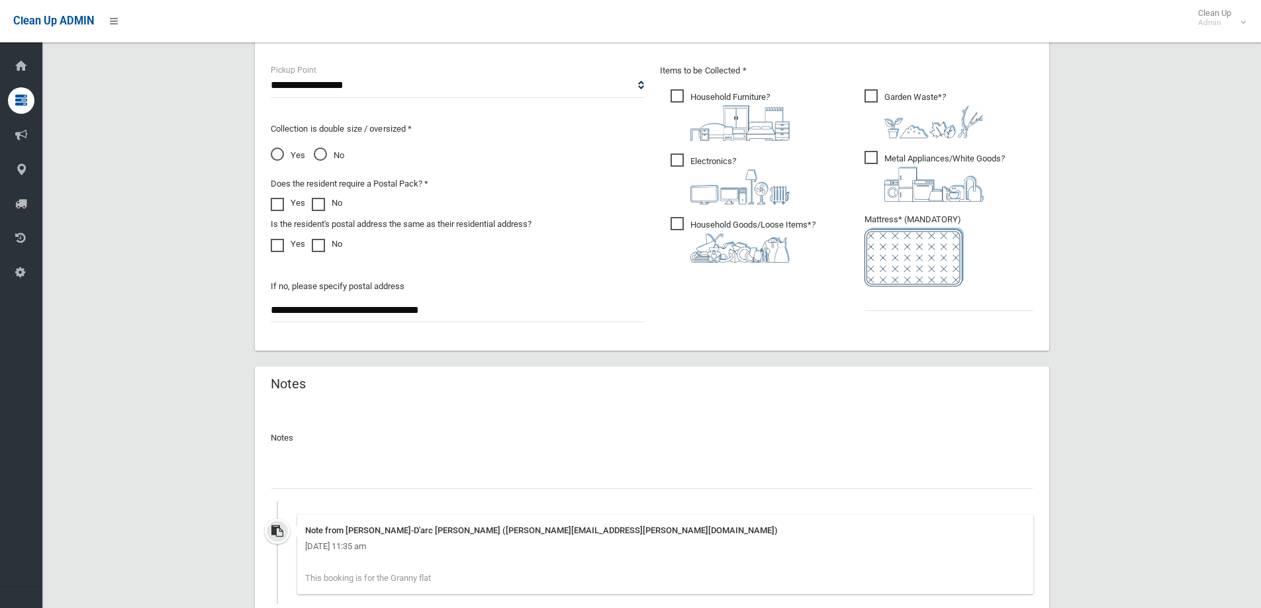
scroll to position [728, 0]
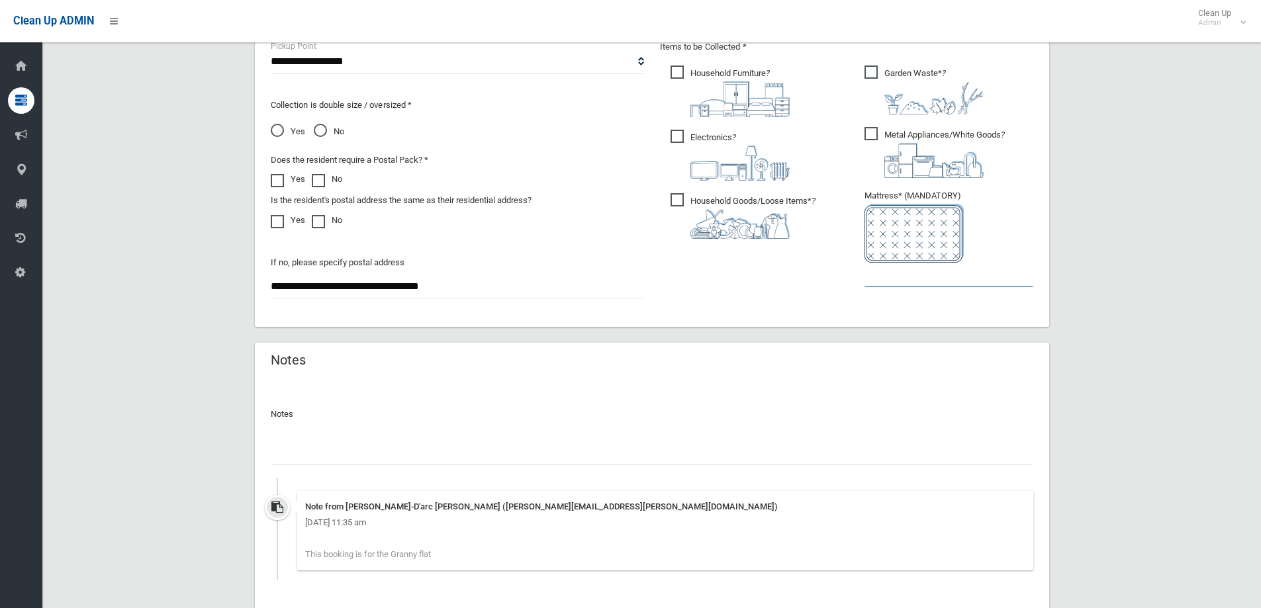
click at [901, 273] on input "text" at bounding box center [948, 275] width 169 height 24
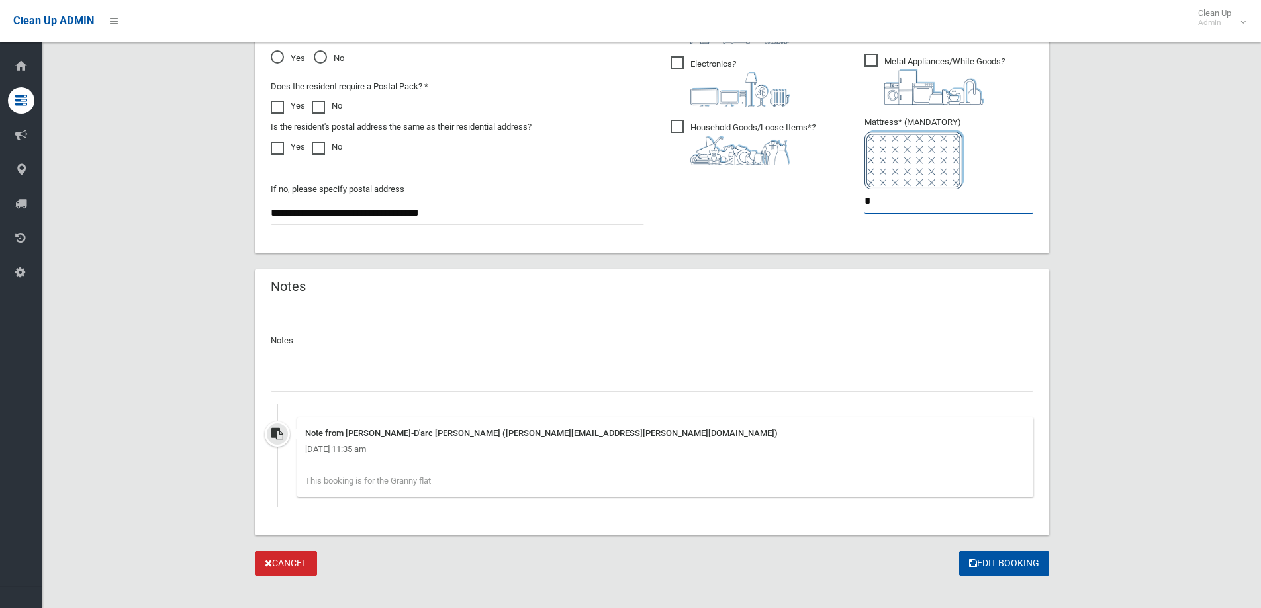
scroll to position [817, 0]
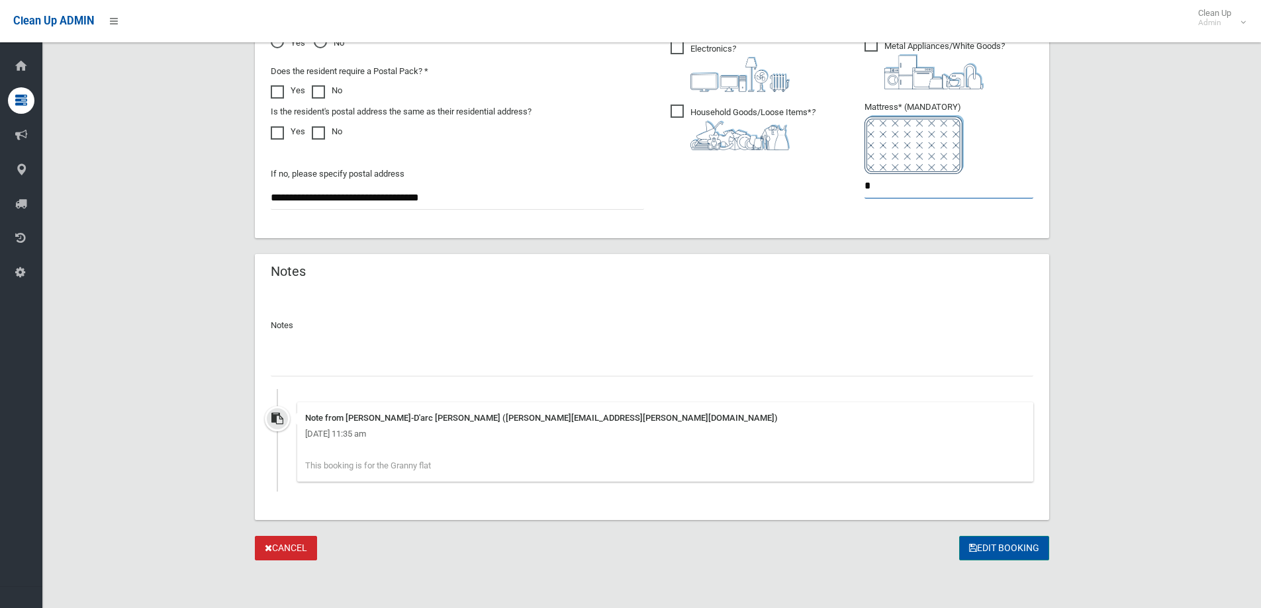
type input "*"
click at [991, 547] on button "Edit Booking" at bounding box center [1004, 548] width 90 height 24
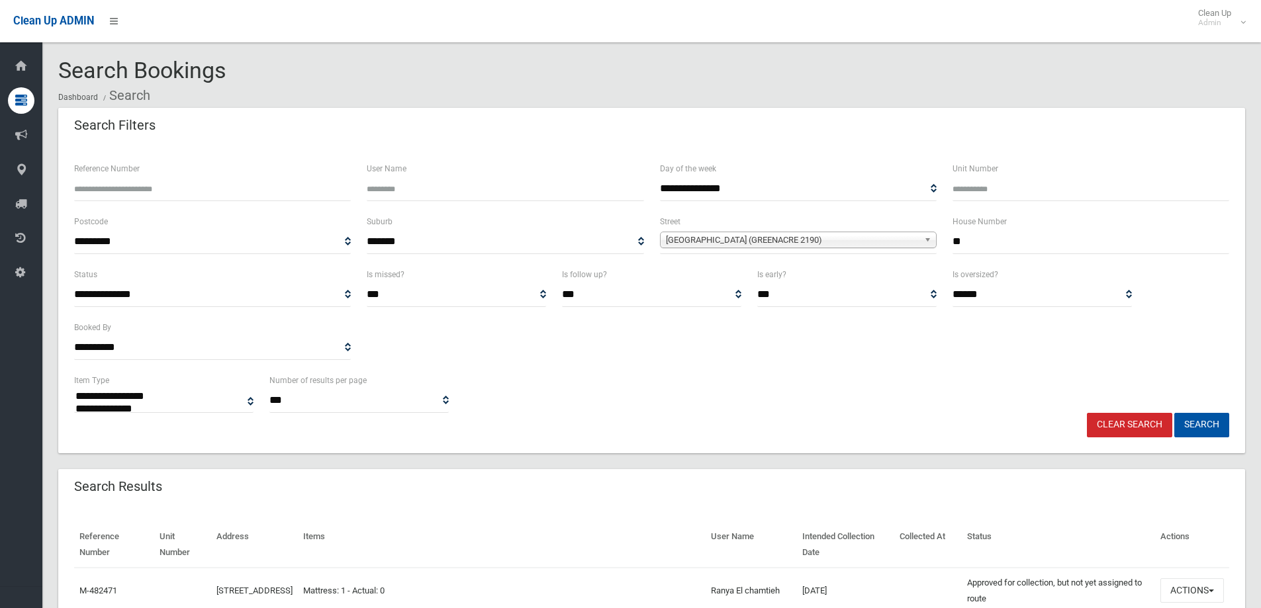
select select
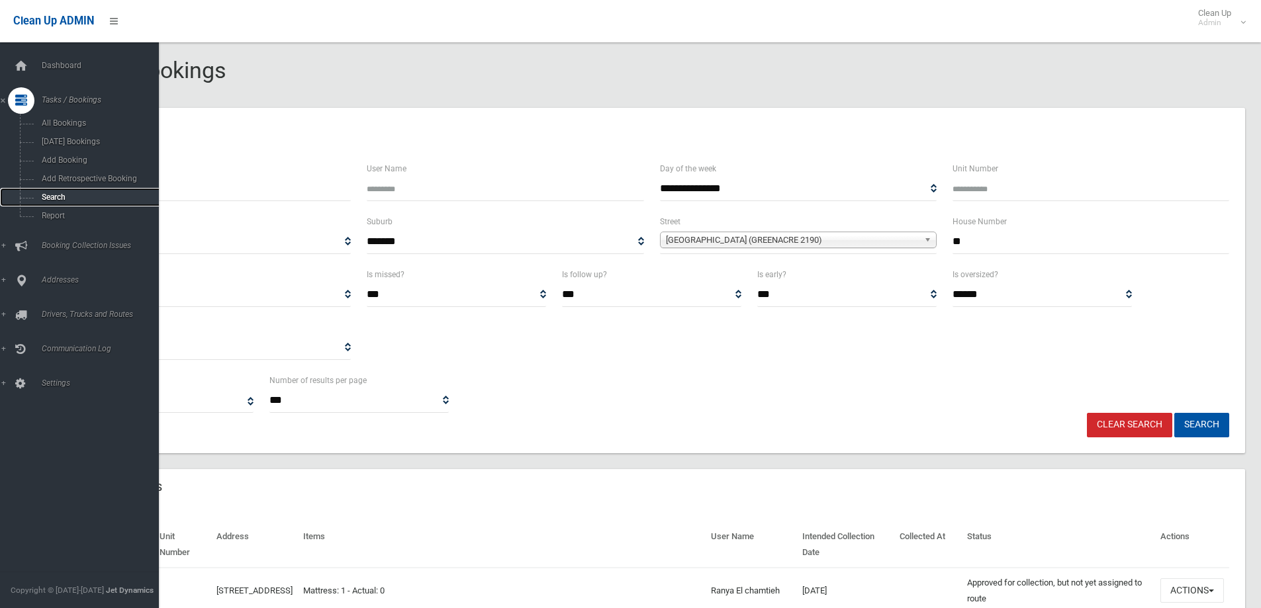
click at [51, 199] on span "Search" at bounding box center [98, 197] width 120 height 9
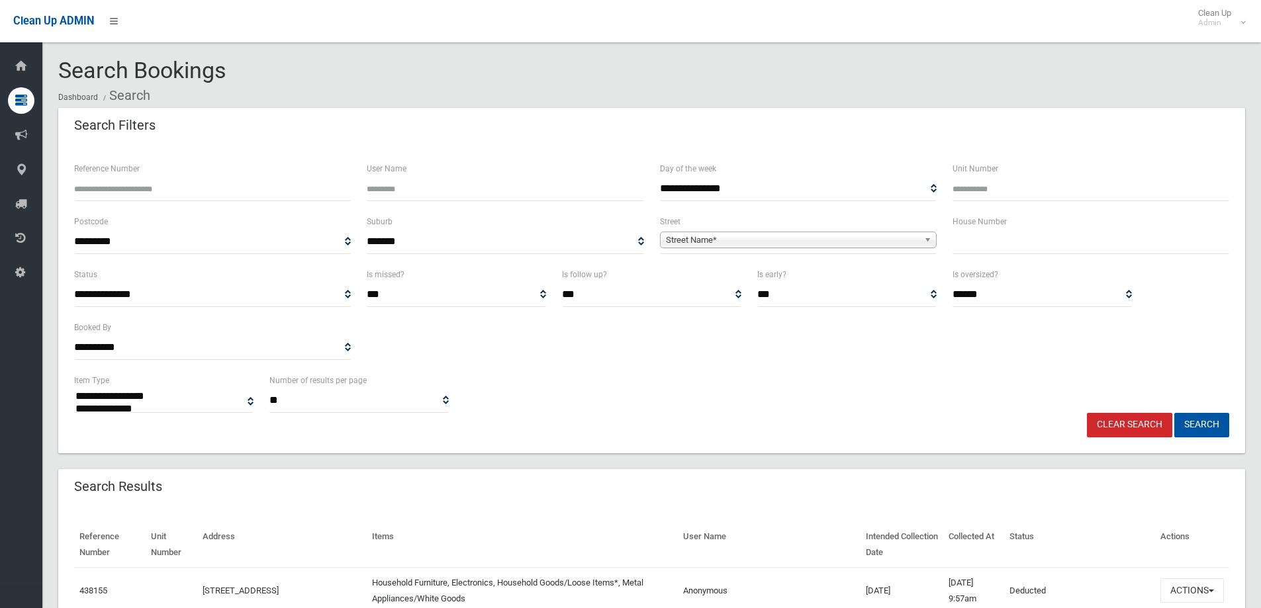
select select
click at [974, 246] on input "text" at bounding box center [1090, 242] width 277 height 24
type input "**"
click at [717, 236] on span "Street Name*" at bounding box center [792, 240] width 253 height 16
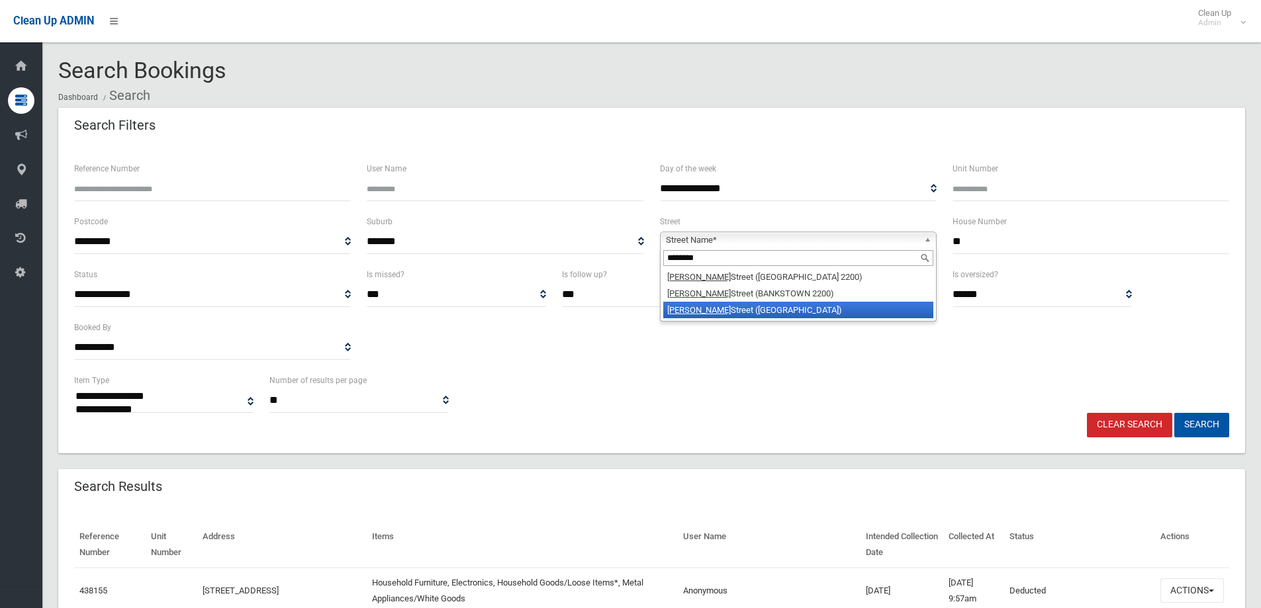
type input "********"
click at [729, 308] on li "Clarence Street (BELFIELD 2191)" at bounding box center [798, 310] width 270 height 17
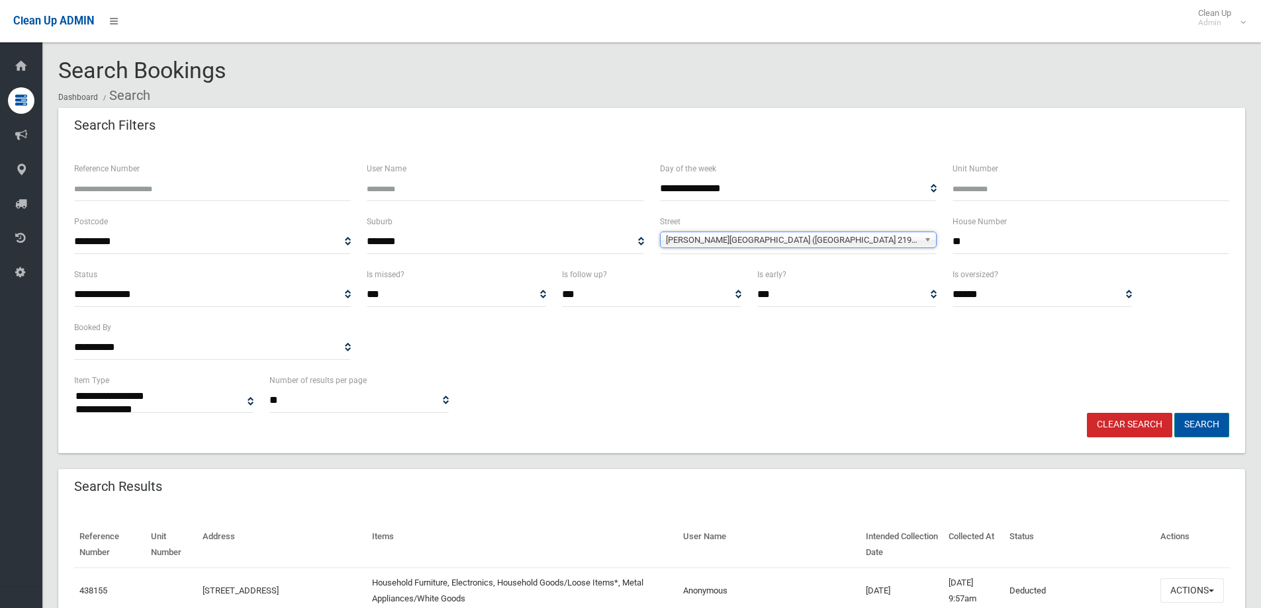
click at [1200, 426] on button "Search" at bounding box center [1201, 425] width 55 height 24
click at [1199, 425] on button "Search" at bounding box center [1201, 425] width 55 height 24
click at [1199, 422] on button "Search" at bounding box center [1201, 425] width 55 height 24
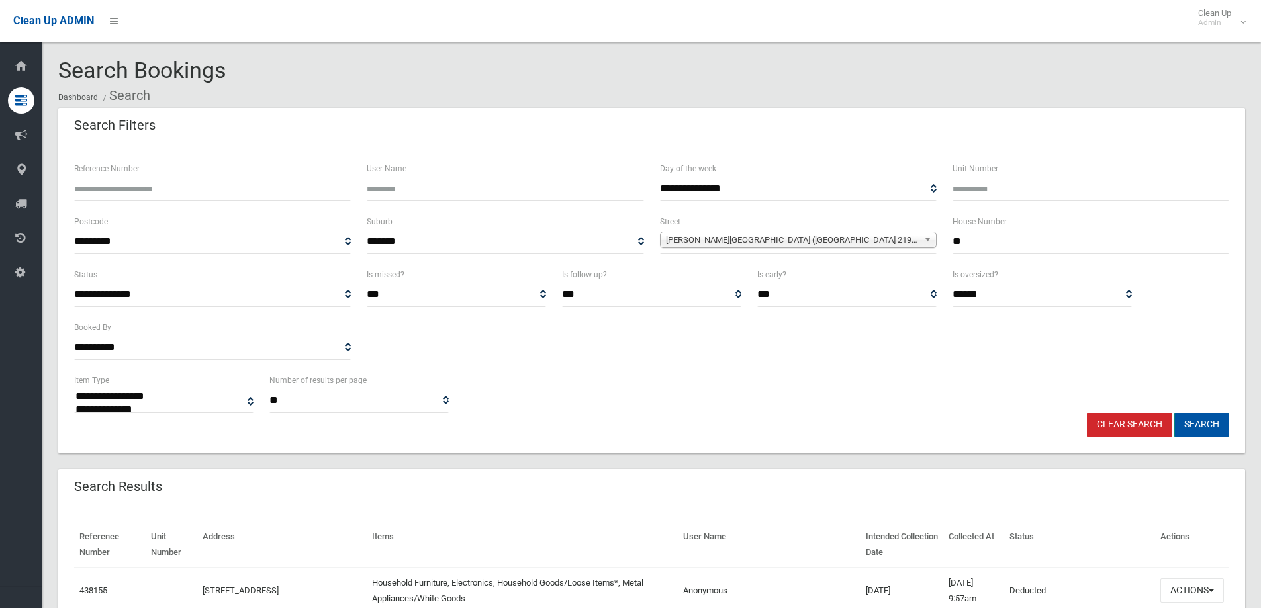
click at [1199, 422] on button "Search" at bounding box center [1201, 425] width 55 height 24
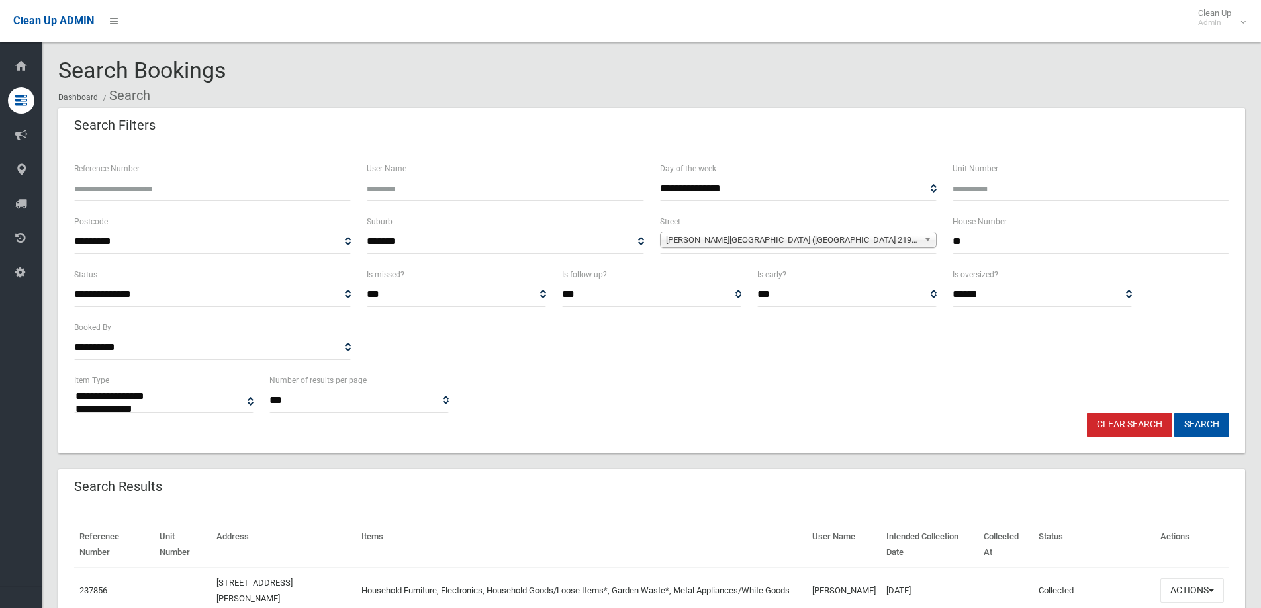
select select
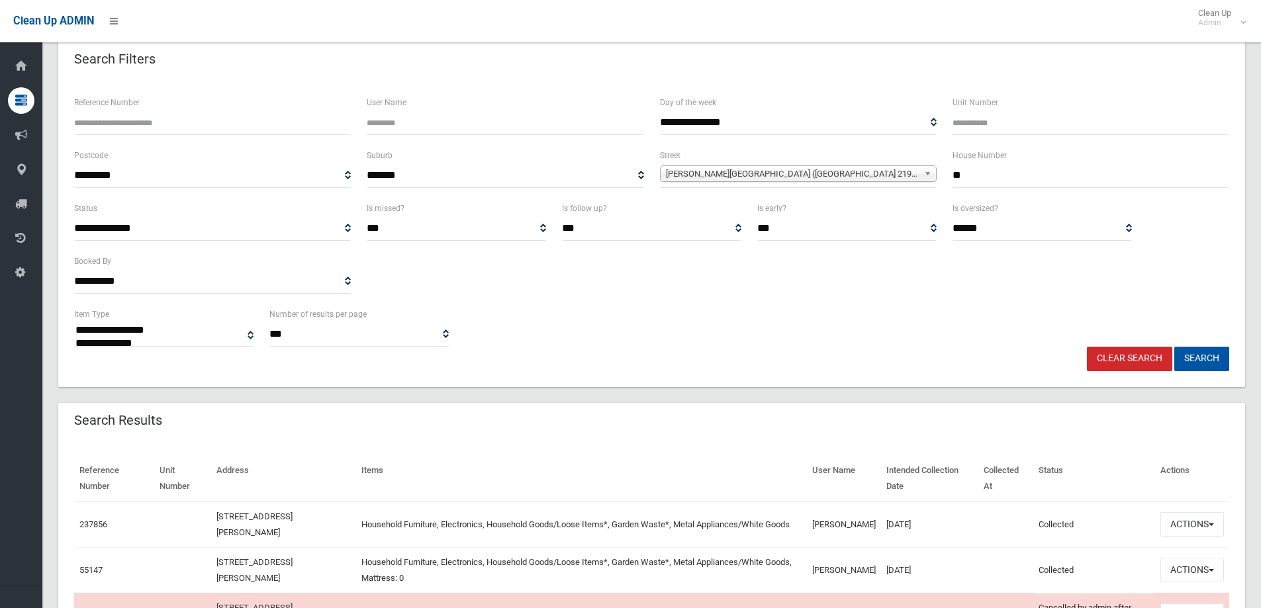
scroll to position [132, 0]
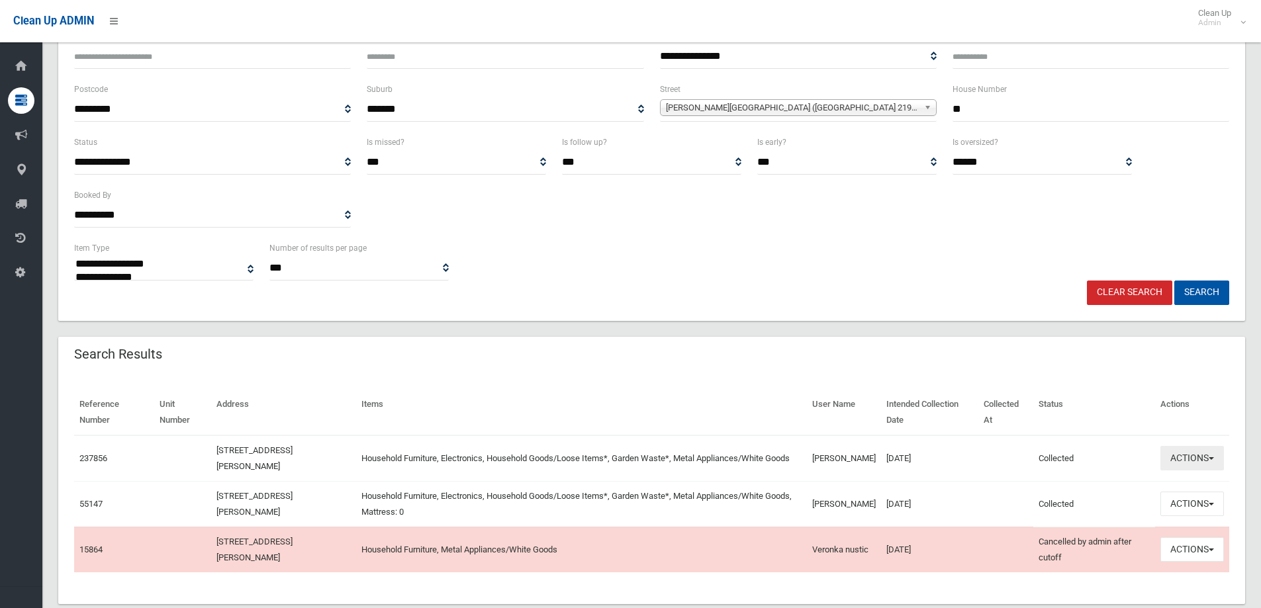
click at [1182, 459] on button "Actions" at bounding box center [1192, 458] width 64 height 24
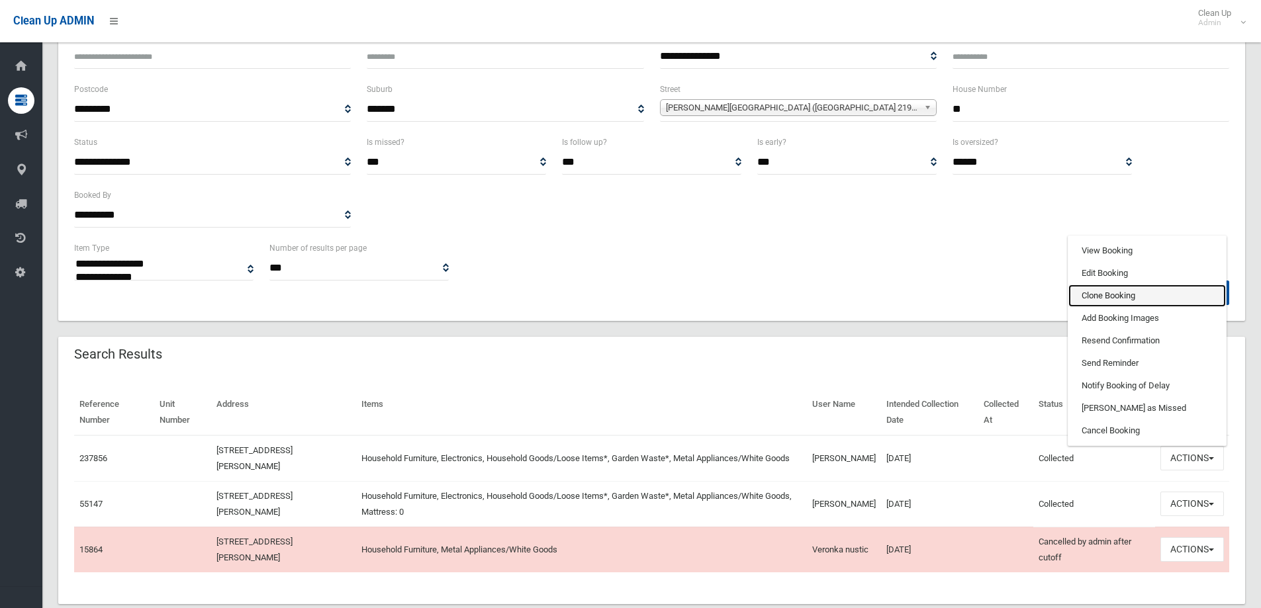
click at [1101, 297] on link "Clone Booking" at bounding box center [1147, 296] width 158 height 23
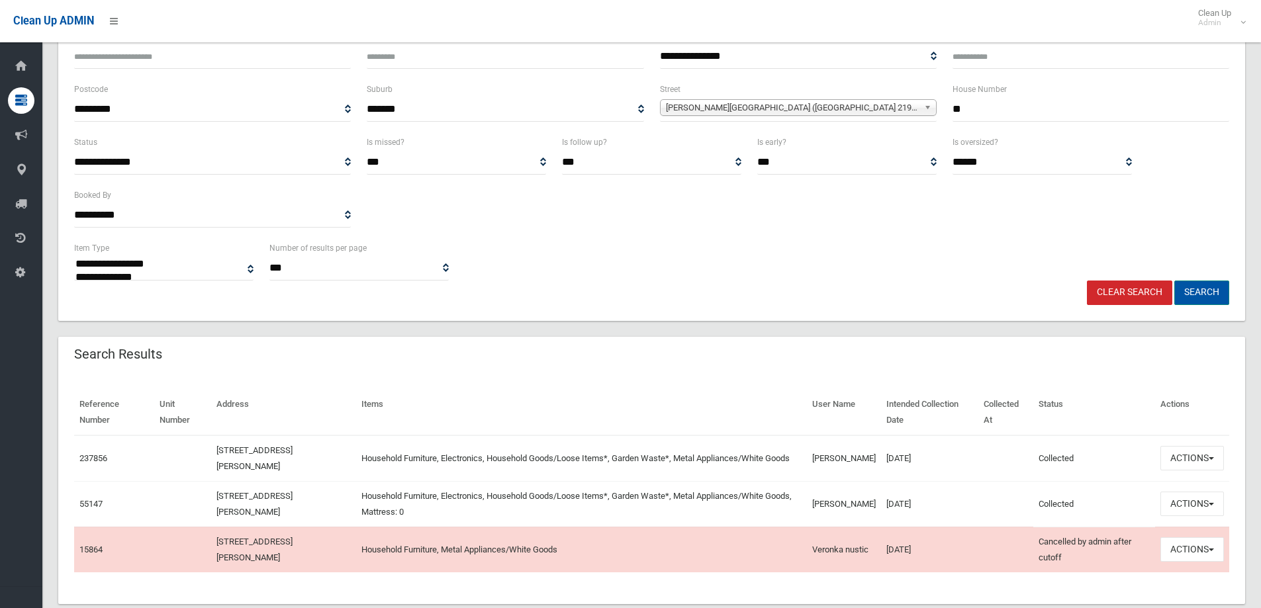
click at [1202, 292] on button "Search" at bounding box center [1201, 293] width 55 height 24
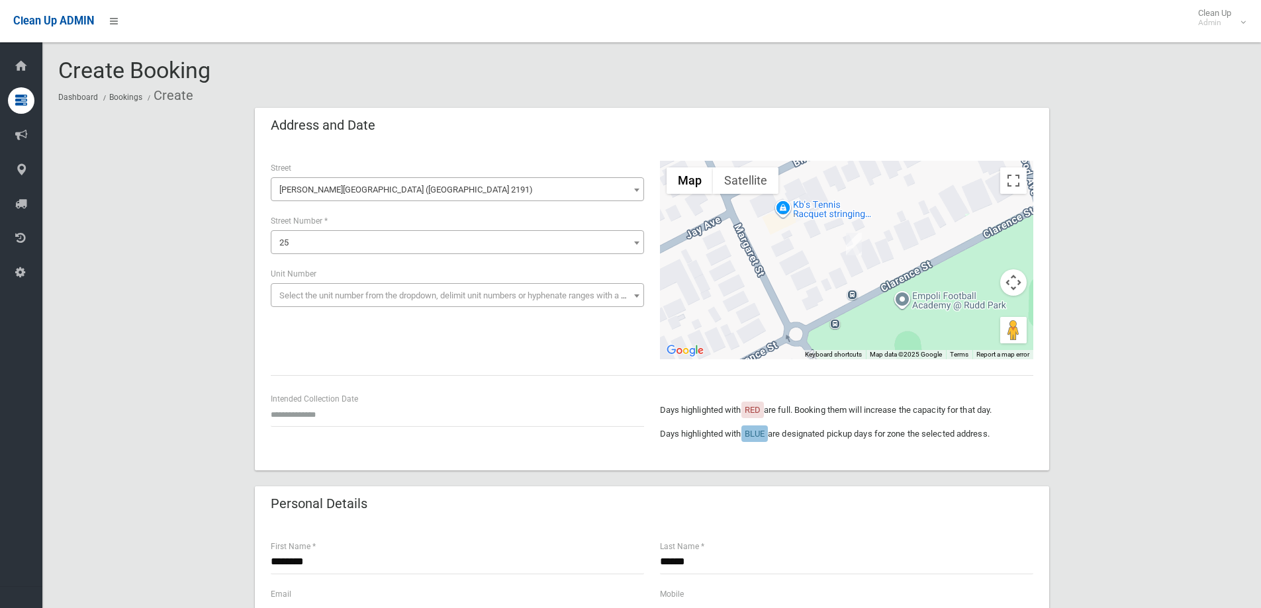
click at [293, 401] on div "Intended Collection Date" at bounding box center [457, 409] width 373 height 35
click at [290, 419] on input "text" at bounding box center [457, 414] width 373 height 24
click at [364, 338] on td "26" at bounding box center [366, 339] width 16 height 23
type input "**********"
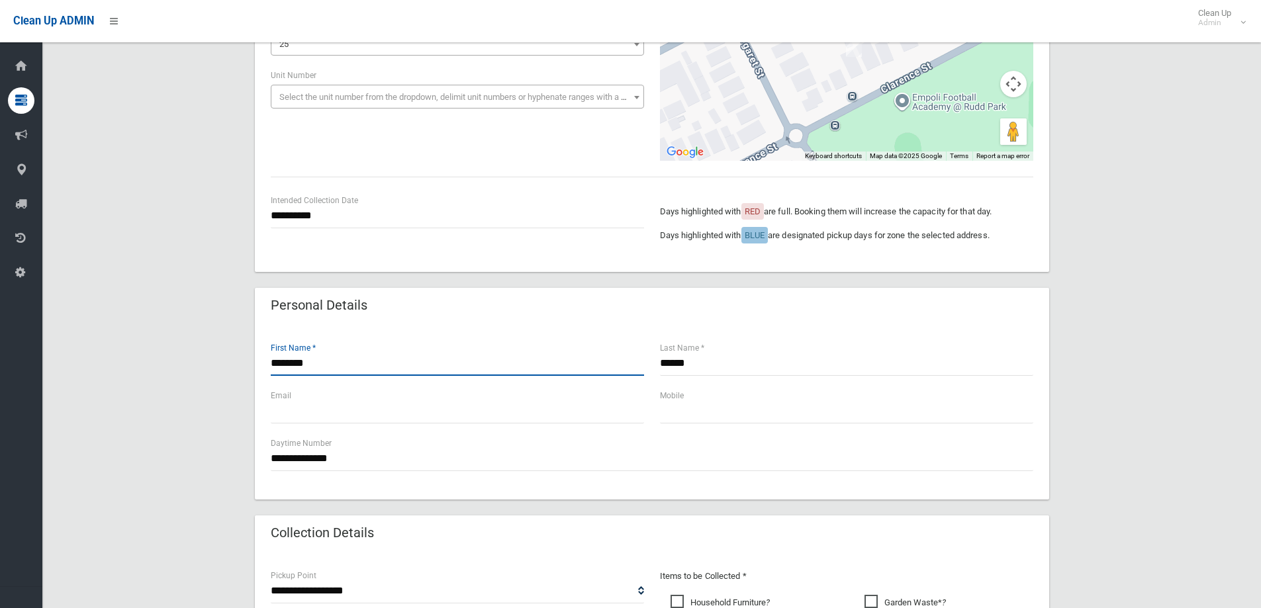
click at [328, 368] on input "********" at bounding box center [457, 363] width 373 height 24
click at [701, 363] on input "******" at bounding box center [846, 363] width 373 height 24
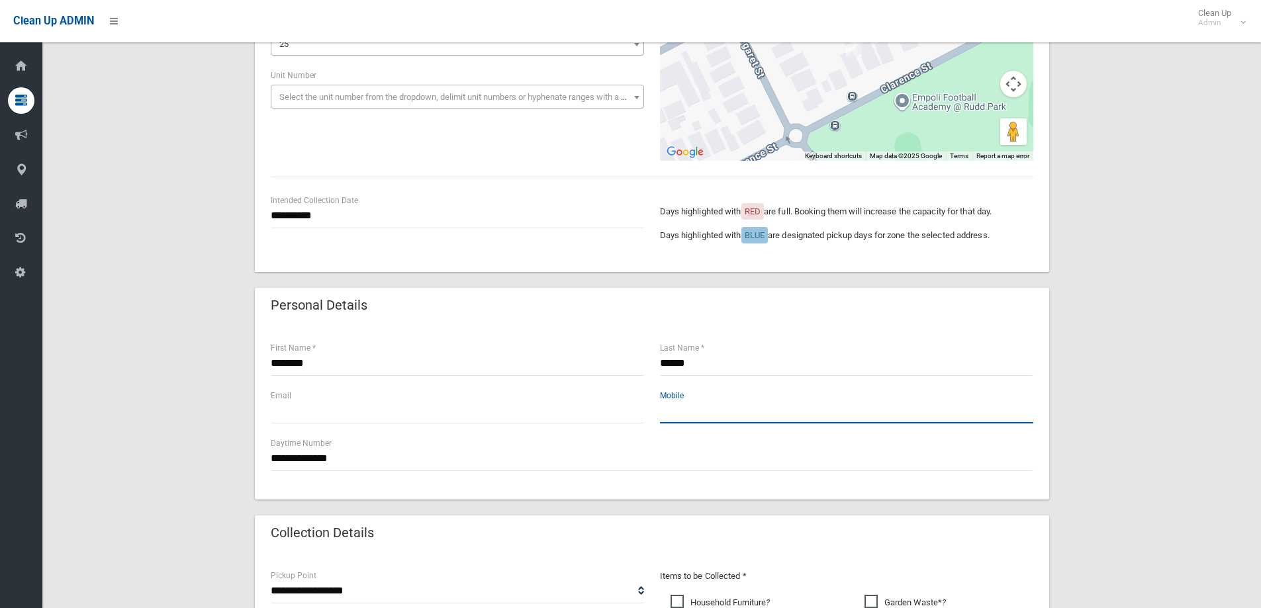
click at [673, 413] on input "text" at bounding box center [846, 411] width 373 height 24
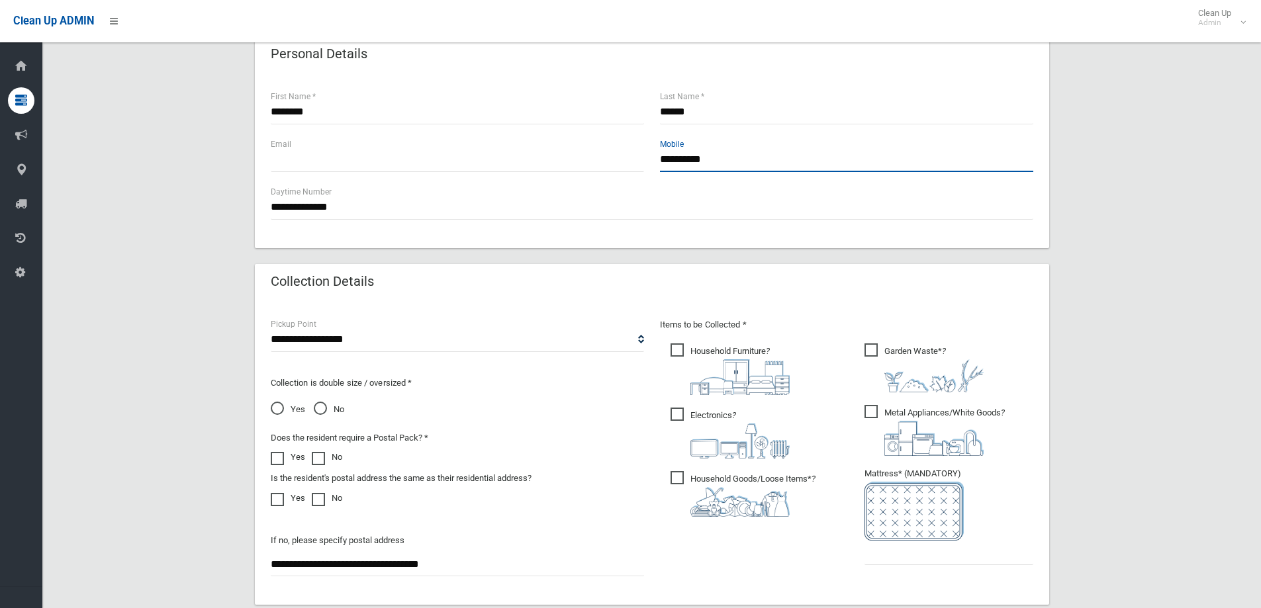
scroll to position [463, 0]
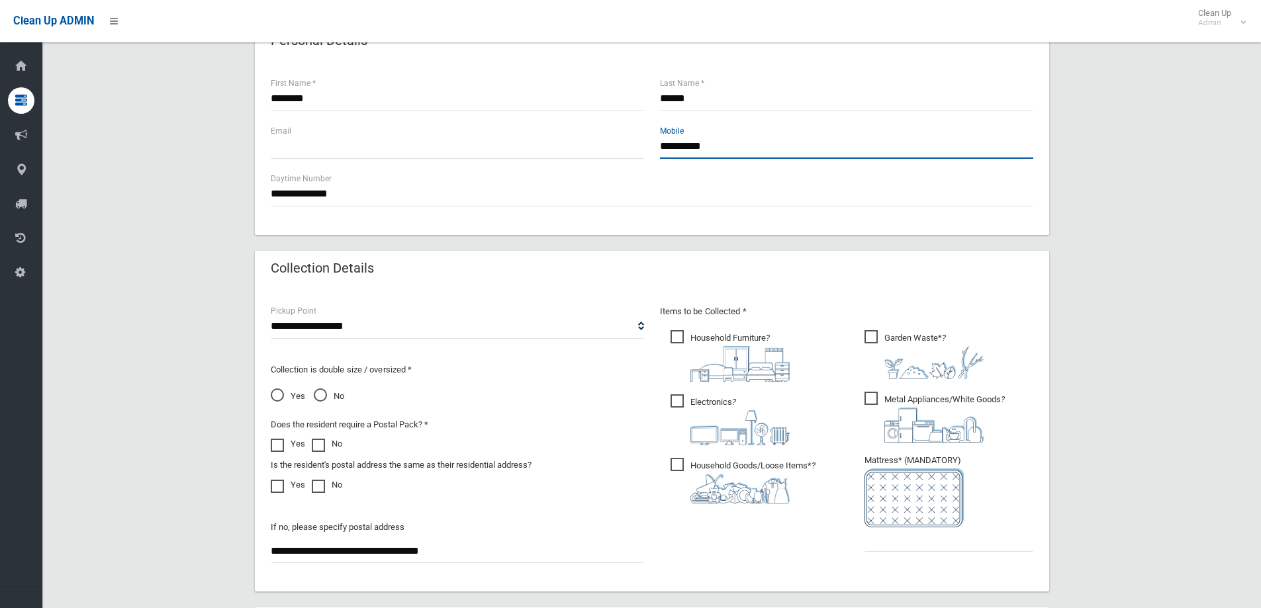
type input "**********"
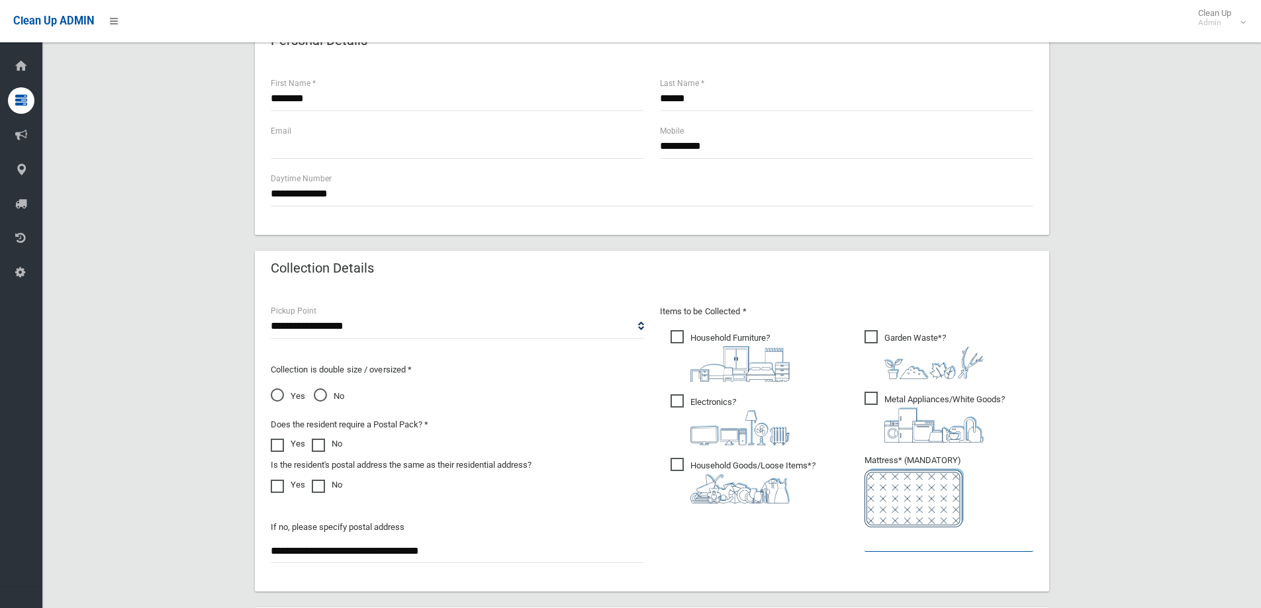
click at [904, 541] on input "text" at bounding box center [948, 540] width 169 height 24
click at [864, 396] on span "Metal Appliances/White Goods ?" at bounding box center [934, 417] width 140 height 51
click at [874, 335] on span "Garden Waste* ?" at bounding box center [923, 354] width 119 height 49
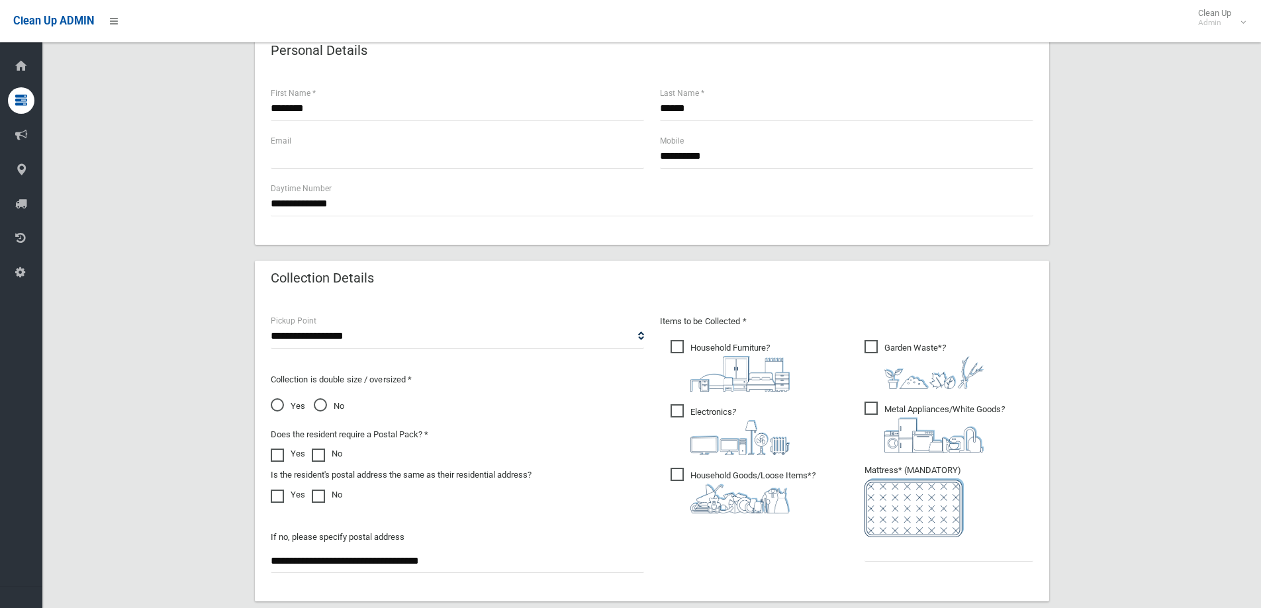
scroll to position [529, 0]
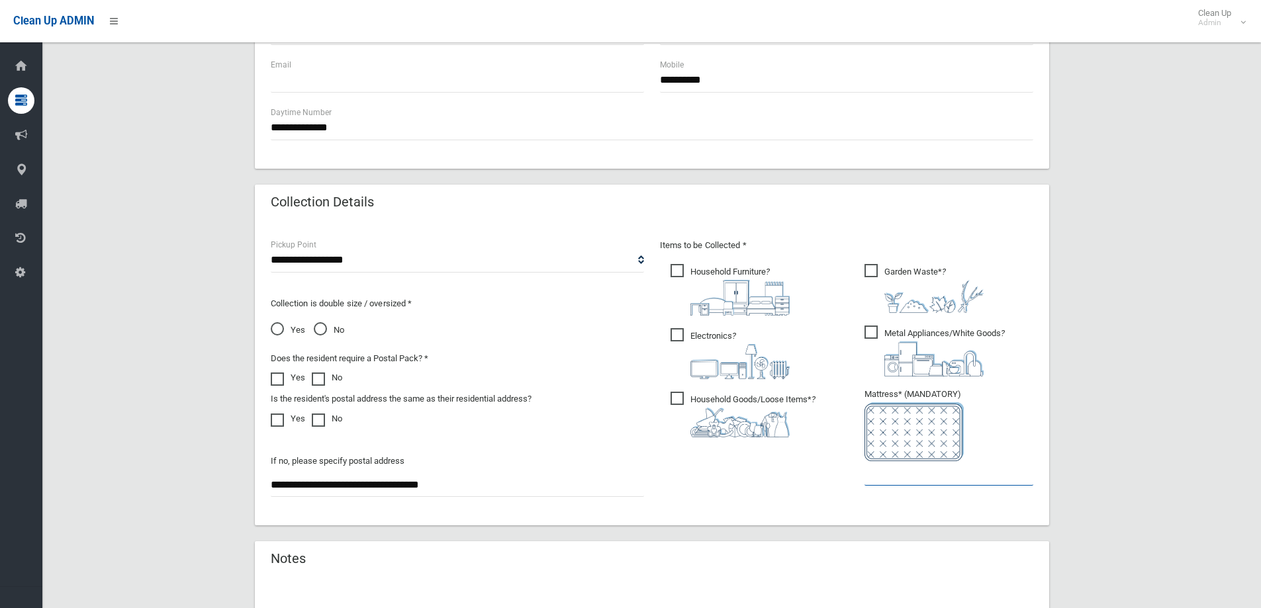
click at [888, 469] on input "text" at bounding box center [948, 473] width 169 height 24
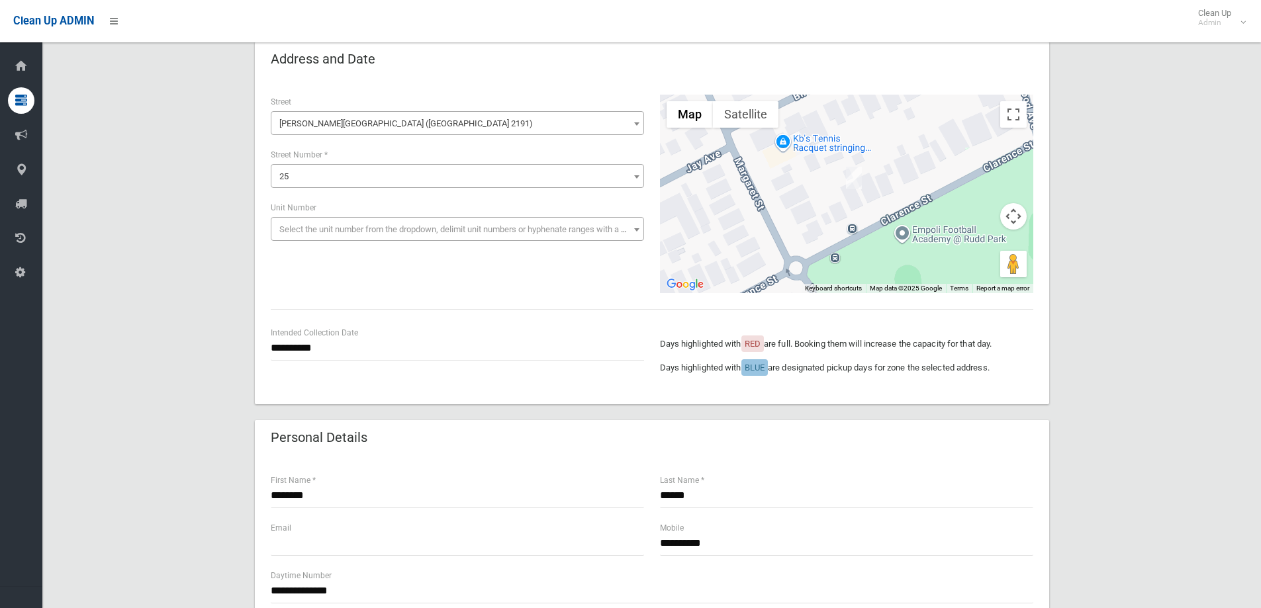
scroll to position [0, 0]
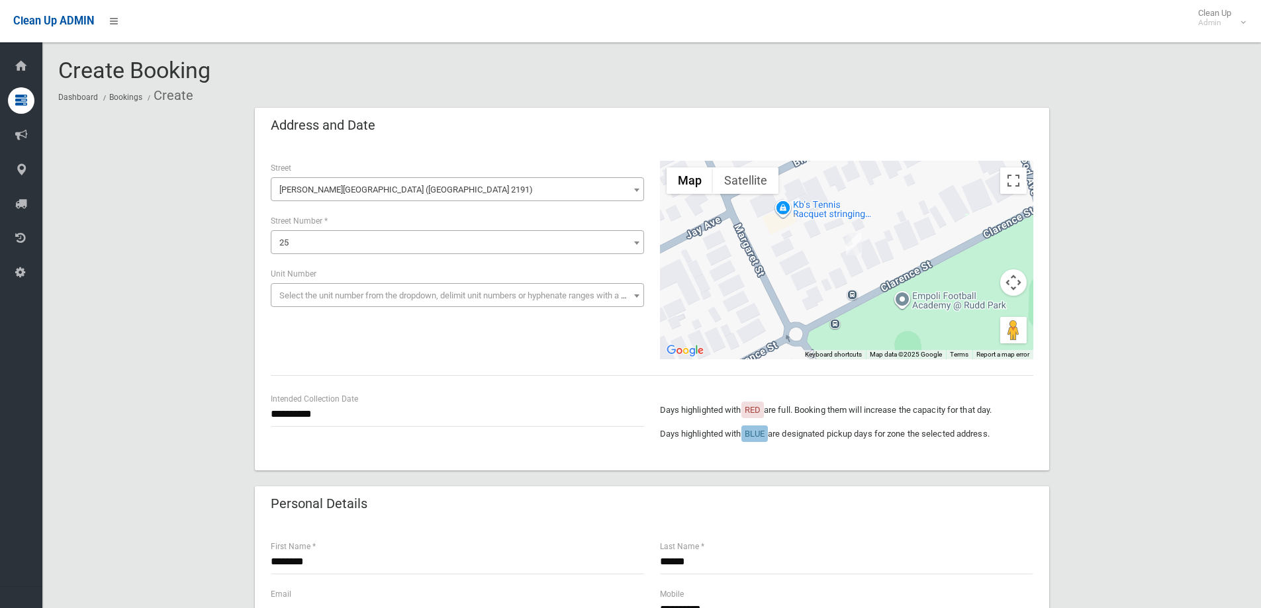
type input "*"
click at [336, 412] on input "**********" at bounding box center [457, 414] width 373 height 24
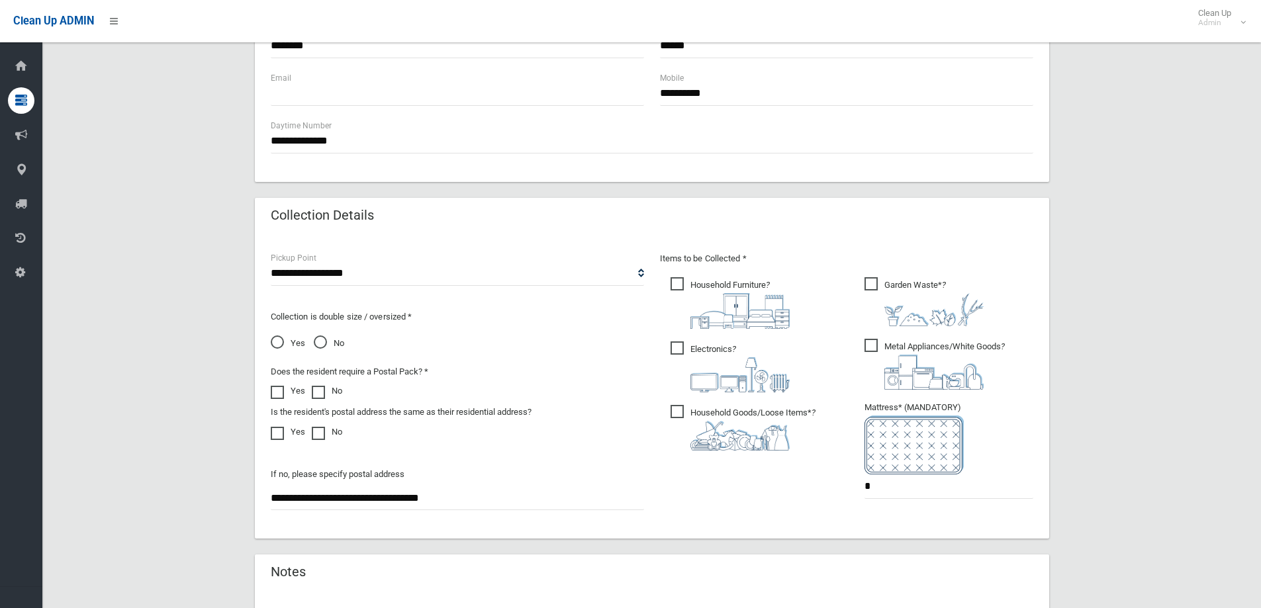
scroll to position [596, 0]
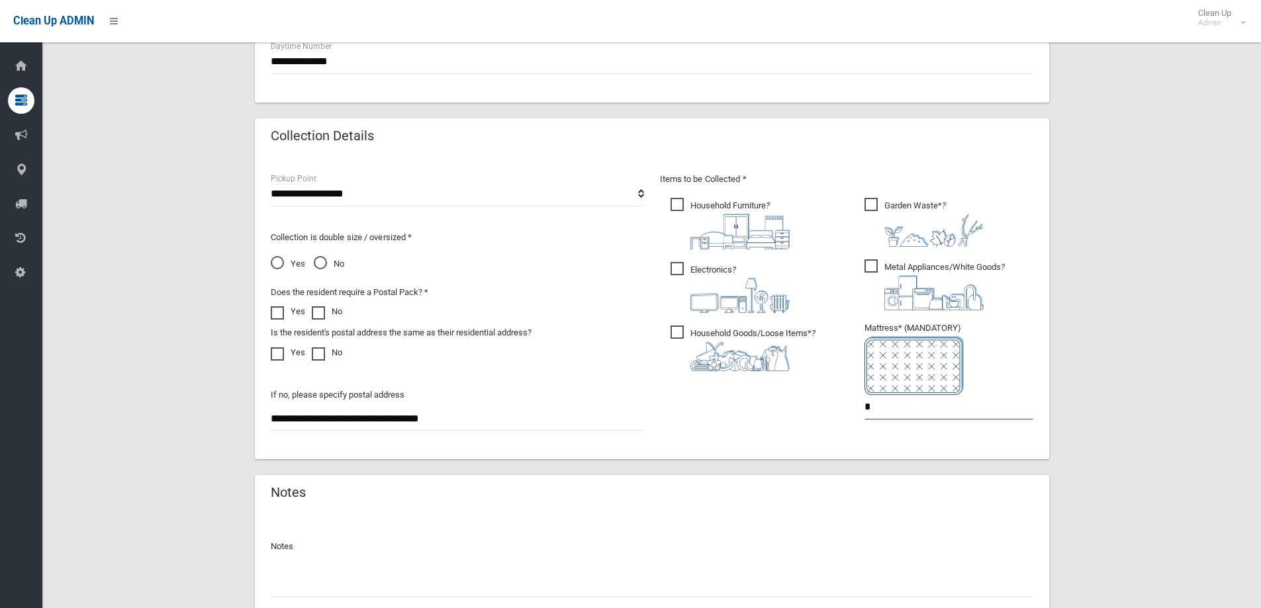
click at [875, 408] on input "*" at bounding box center [948, 407] width 169 height 24
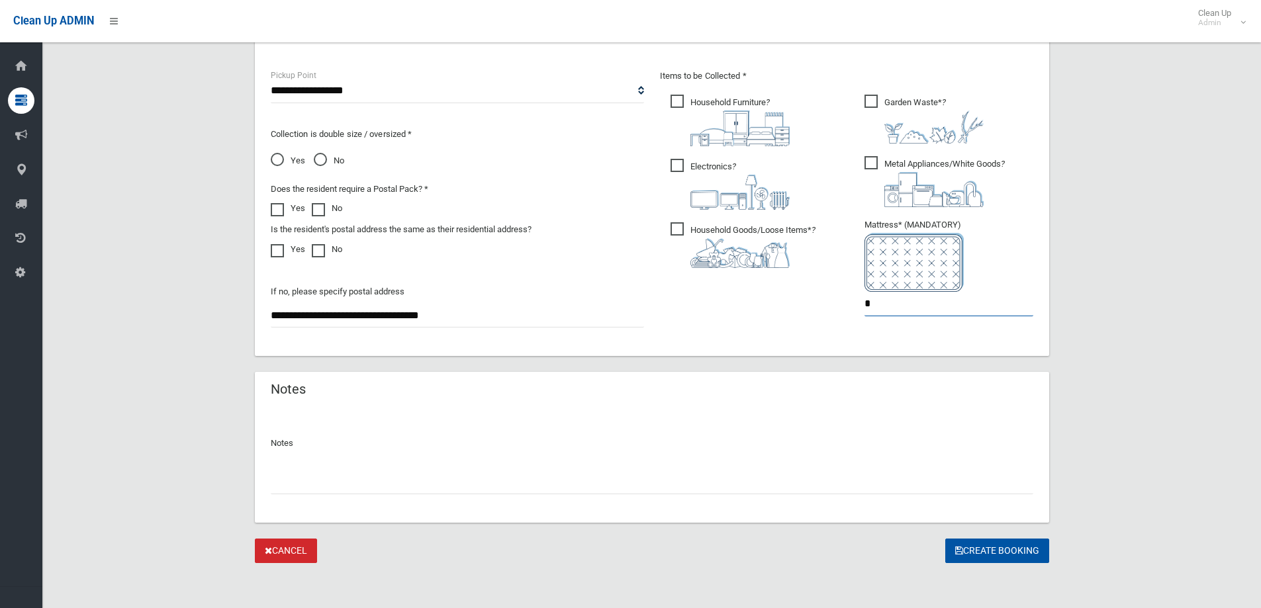
scroll to position [702, 0]
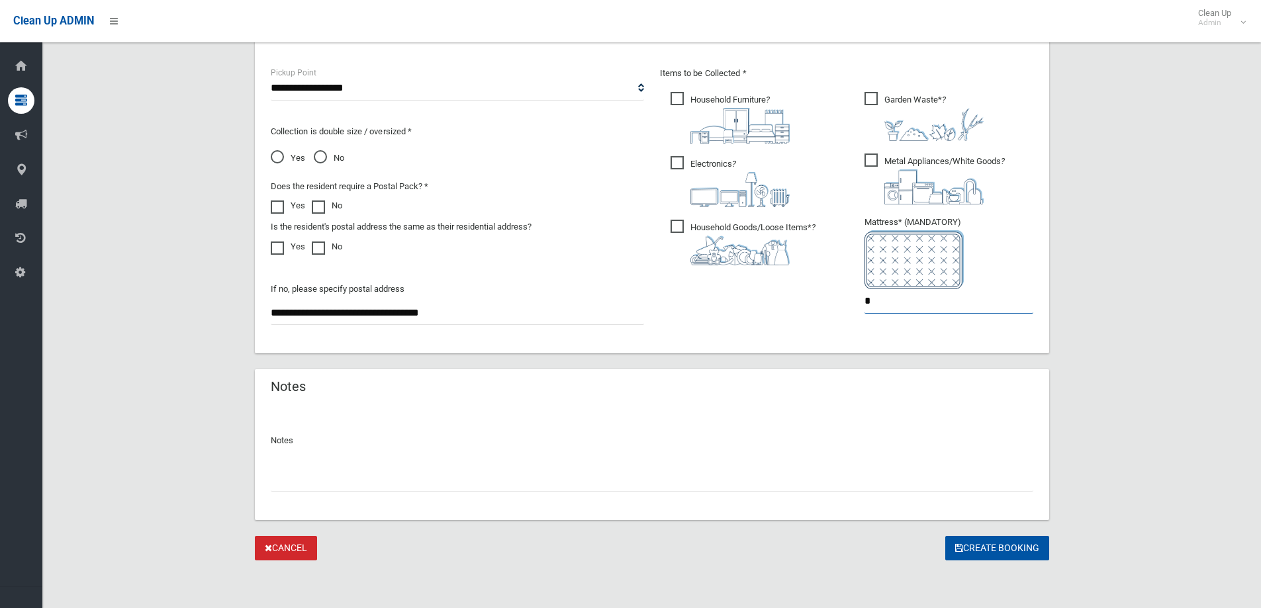
type input "*"
click at [871, 96] on span "Garden Waste* ?" at bounding box center [923, 116] width 119 height 49
click at [871, 158] on span "Metal Appliances/White Goods ?" at bounding box center [934, 179] width 140 height 51
click at [980, 549] on button "Create Booking" at bounding box center [997, 548] width 104 height 24
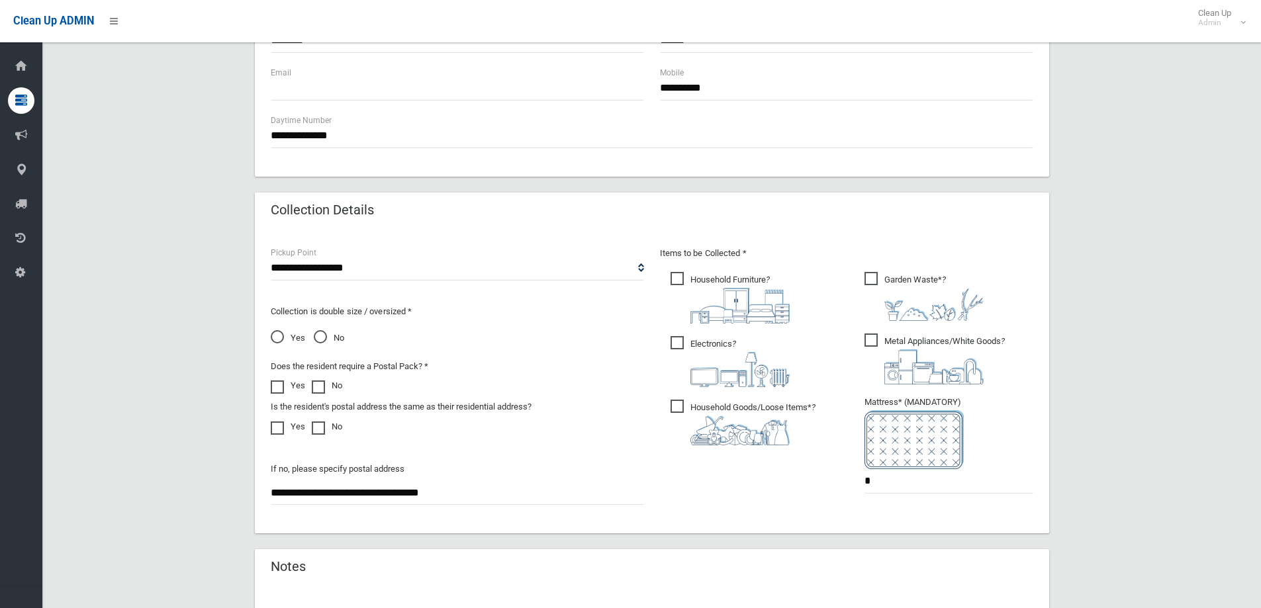
scroll to position [304, 0]
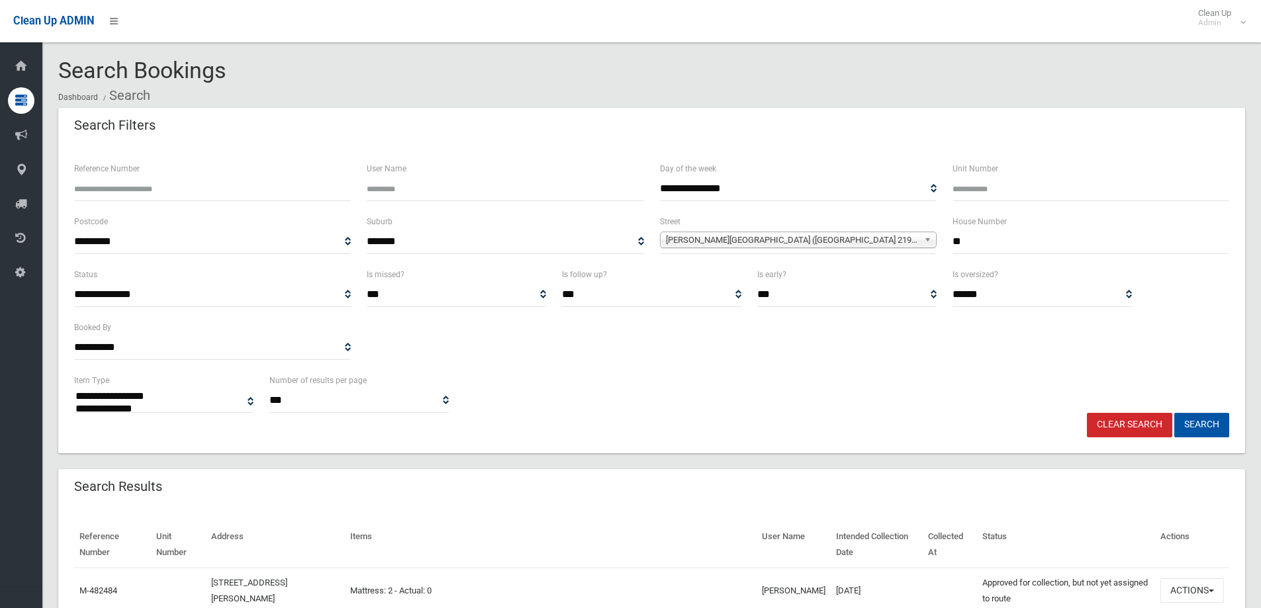
select select
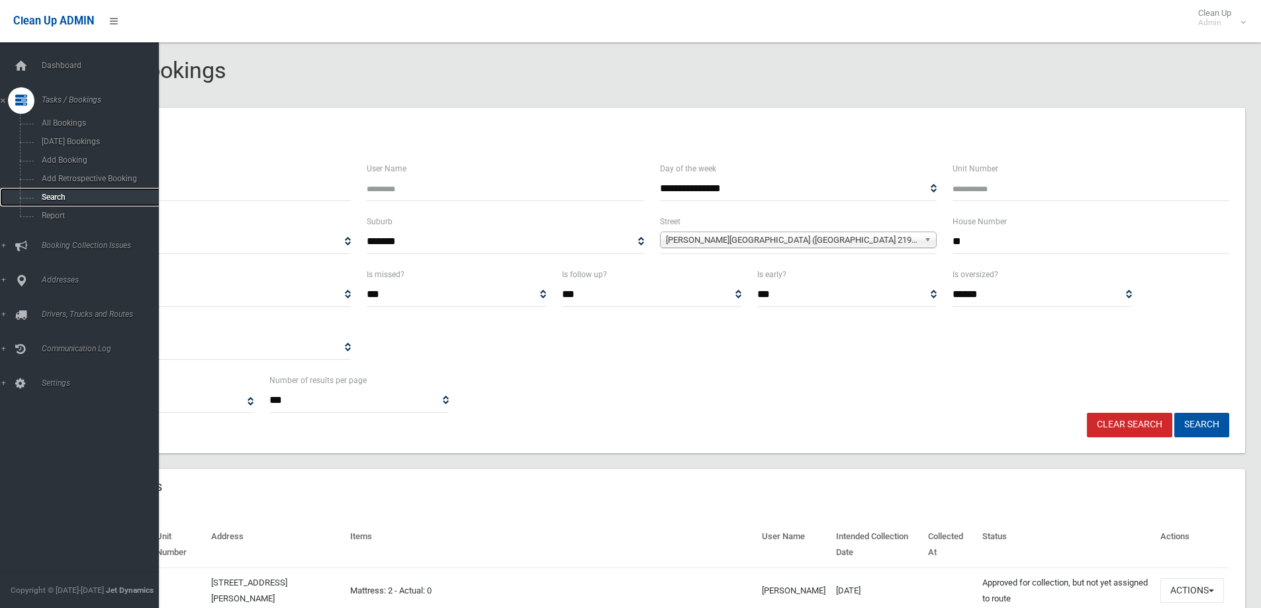
click at [52, 195] on span "Search" at bounding box center [98, 197] width 120 height 9
click at [52, 199] on span "Search" at bounding box center [98, 197] width 120 height 9
click at [52, 195] on span "Search" at bounding box center [98, 197] width 120 height 9
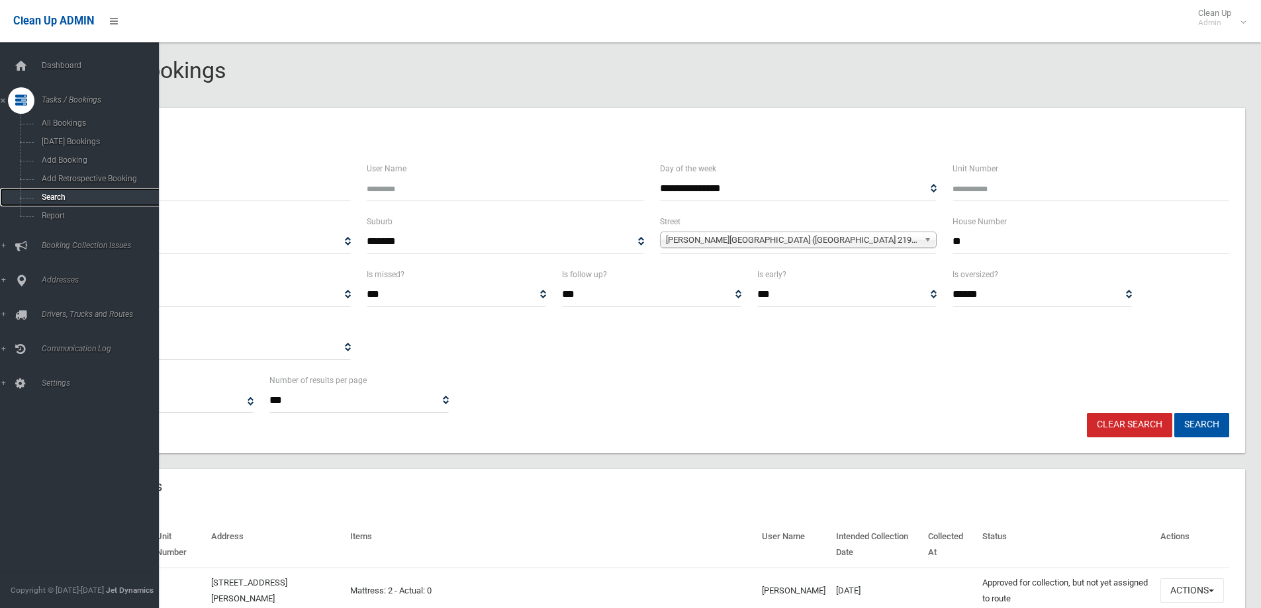
click at [52, 195] on span "Search" at bounding box center [98, 197] width 120 height 9
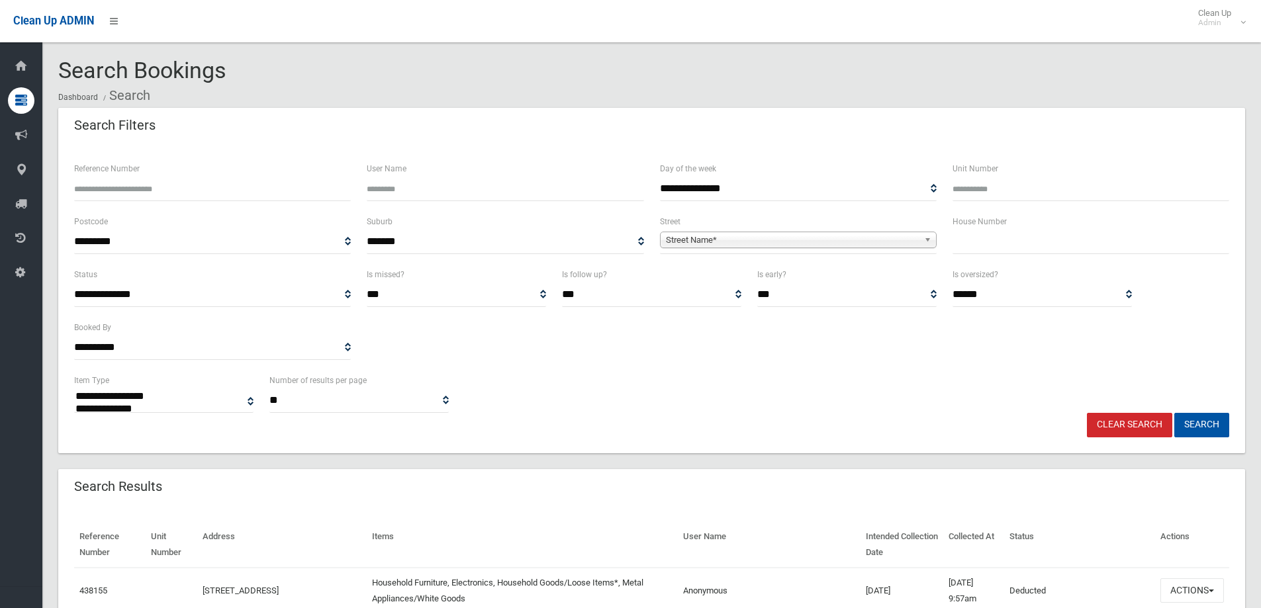
select select
click at [975, 238] on input "text" at bounding box center [1090, 242] width 277 height 24
type input "**"
click at [688, 244] on span "Street Name*" at bounding box center [792, 240] width 253 height 16
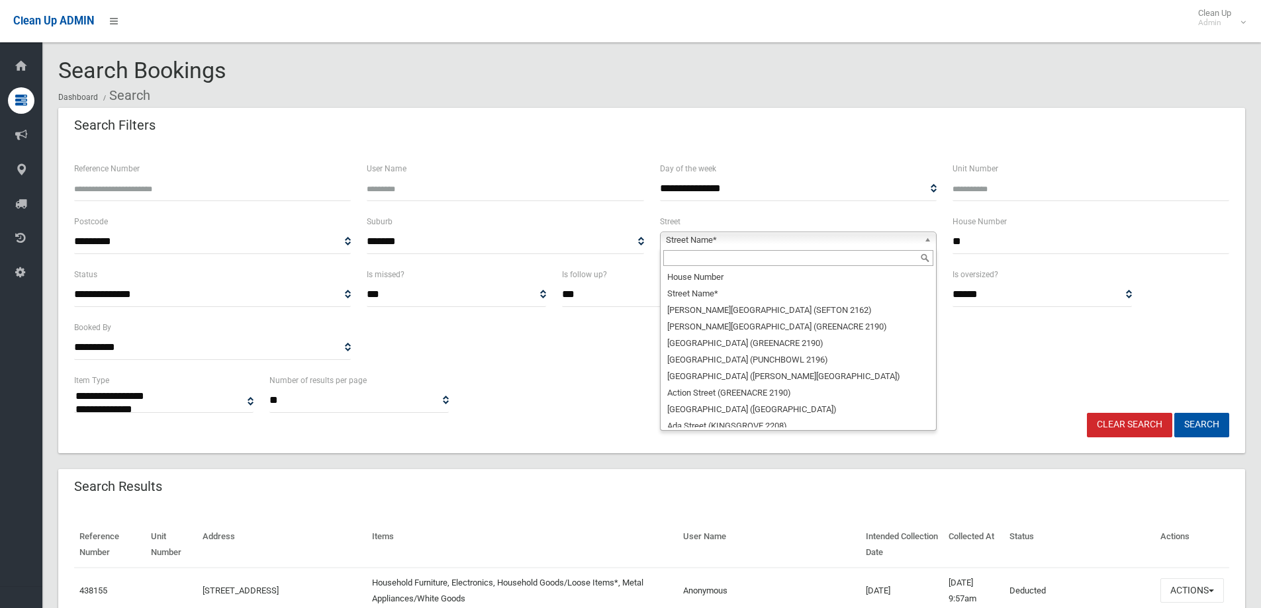
click at [677, 259] on input "text" at bounding box center [798, 258] width 270 height 16
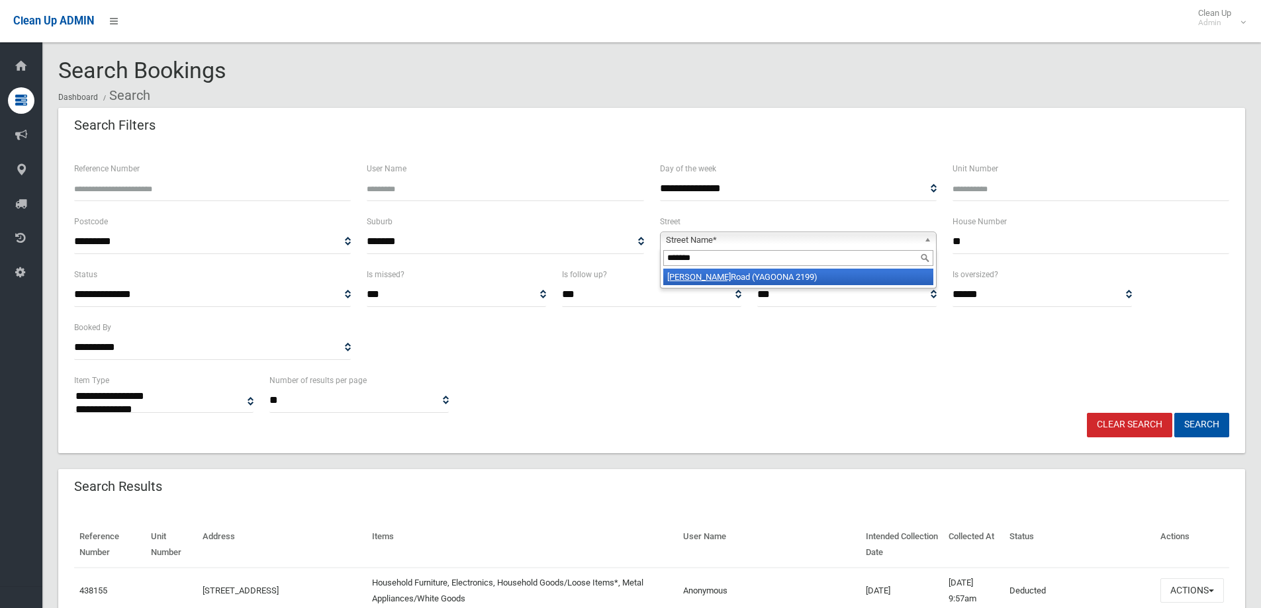
type input "*******"
click at [765, 282] on li "Brunker Road (YAGOONA 2199)" at bounding box center [798, 277] width 270 height 17
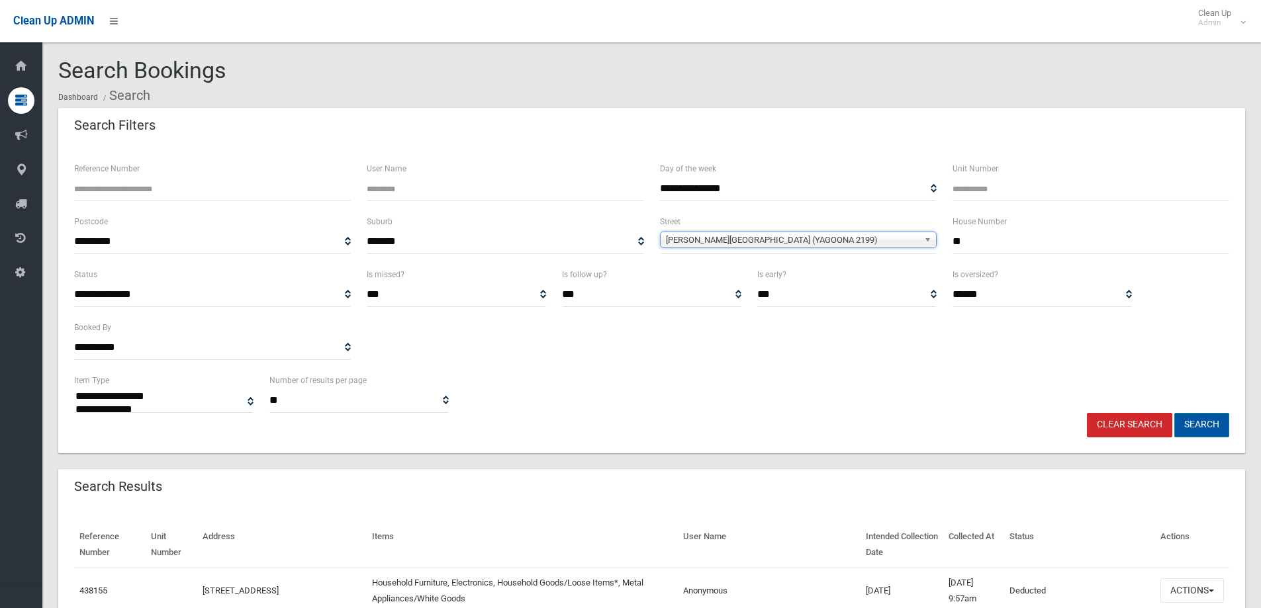
drag, startPoint x: 1193, startPoint y: 420, endPoint x: 1192, endPoint y: 408, distance: 11.9
click at [1193, 412] on div "**********" at bounding box center [651, 352] width 1155 height 171
click at [1201, 425] on button "Search" at bounding box center [1201, 425] width 55 height 24
click at [1199, 422] on button "Search" at bounding box center [1201, 425] width 55 height 24
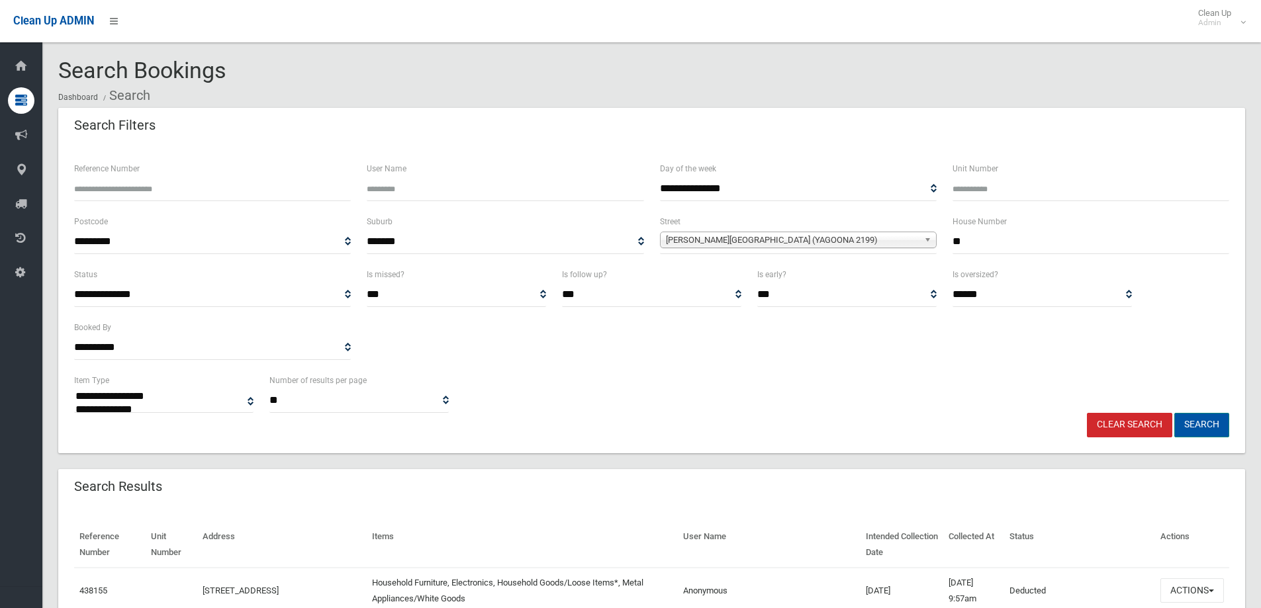
click at [1199, 422] on button "Search" at bounding box center [1201, 425] width 55 height 24
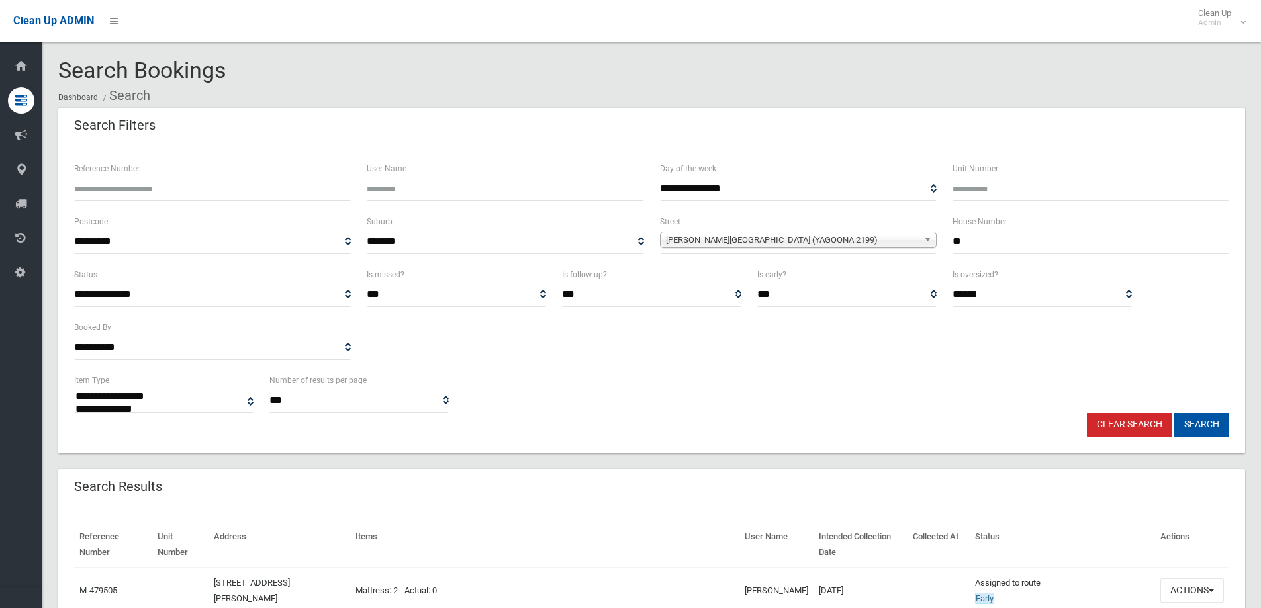
select select
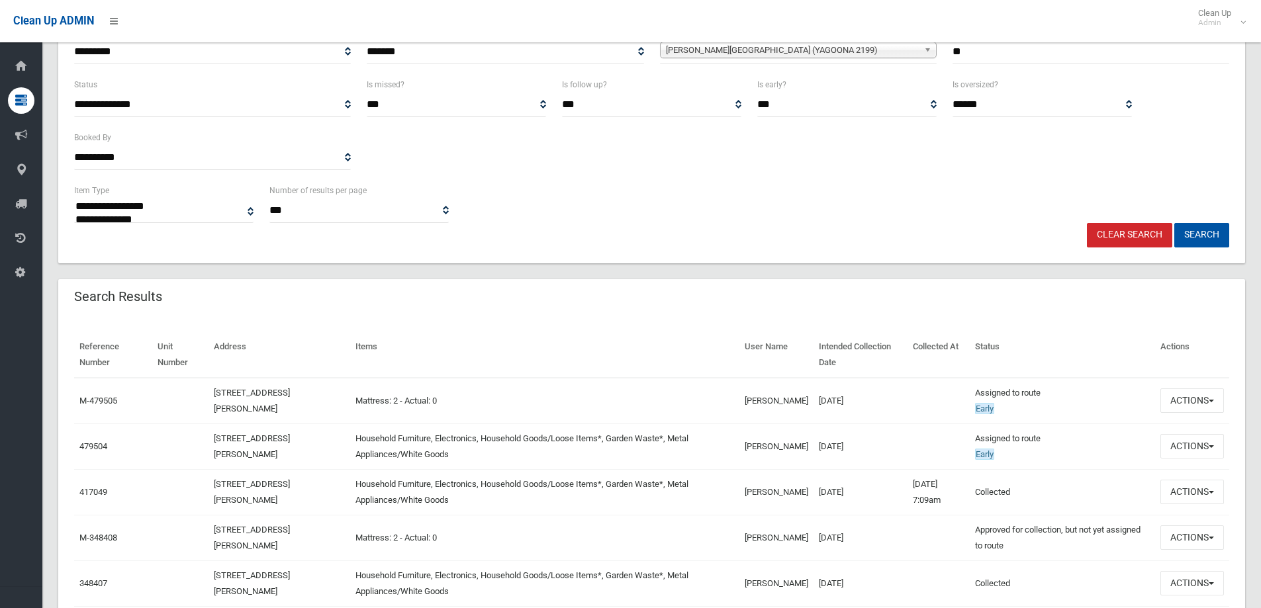
scroll to position [199, 0]
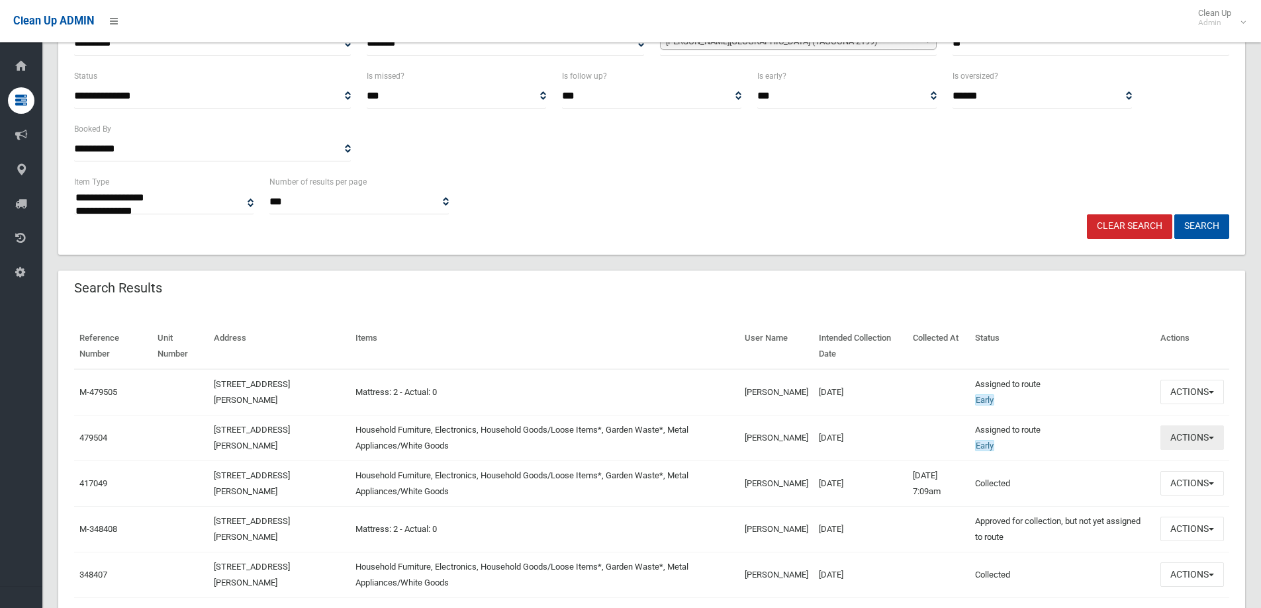
click at [1189, 442] on button "Actions" at bounding box center [1192, 438] width 64 height 24
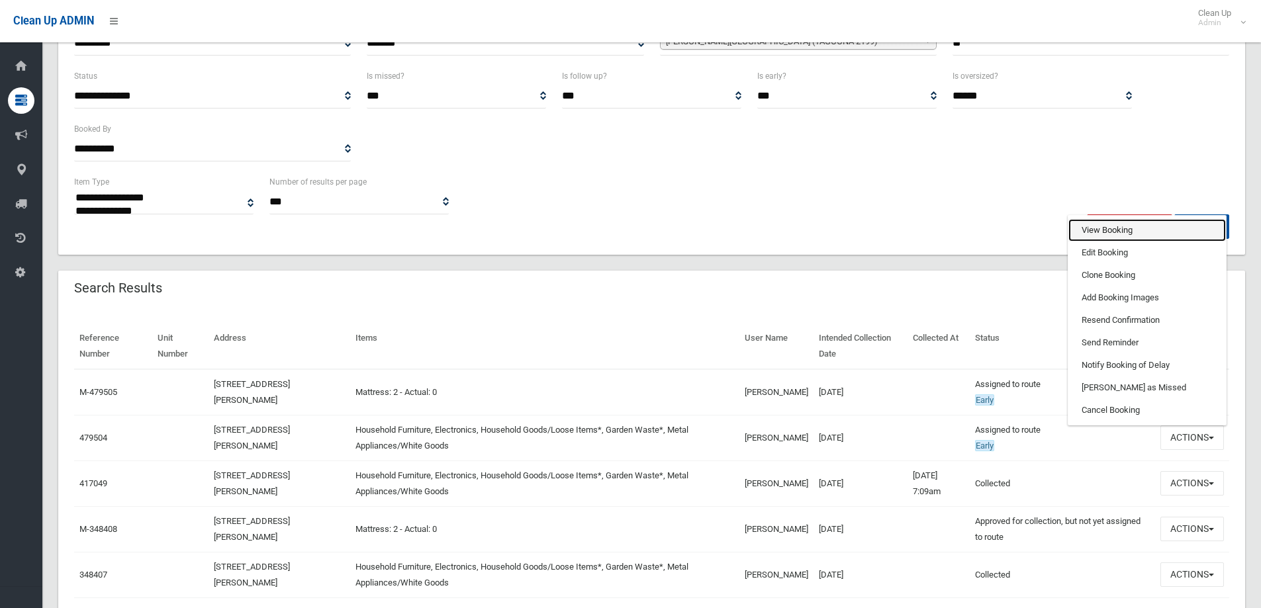
click at [1089, 229] on link "View Booking" at bounding box center [1147, 230] width 158 height 23
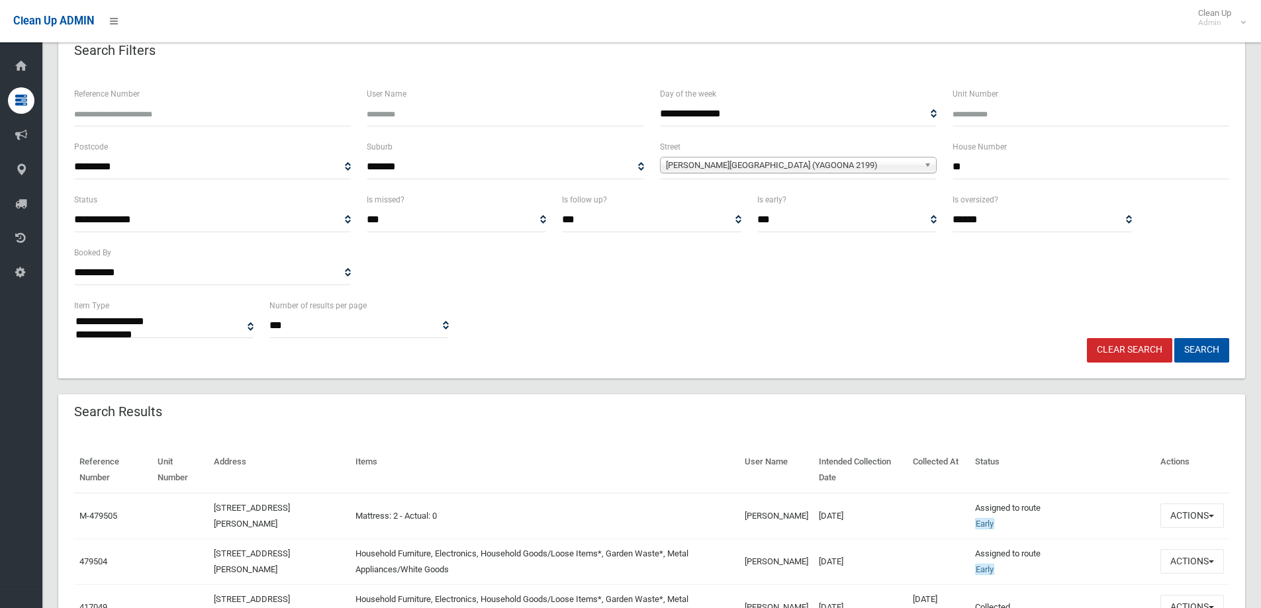
scroll to position [0, 0]
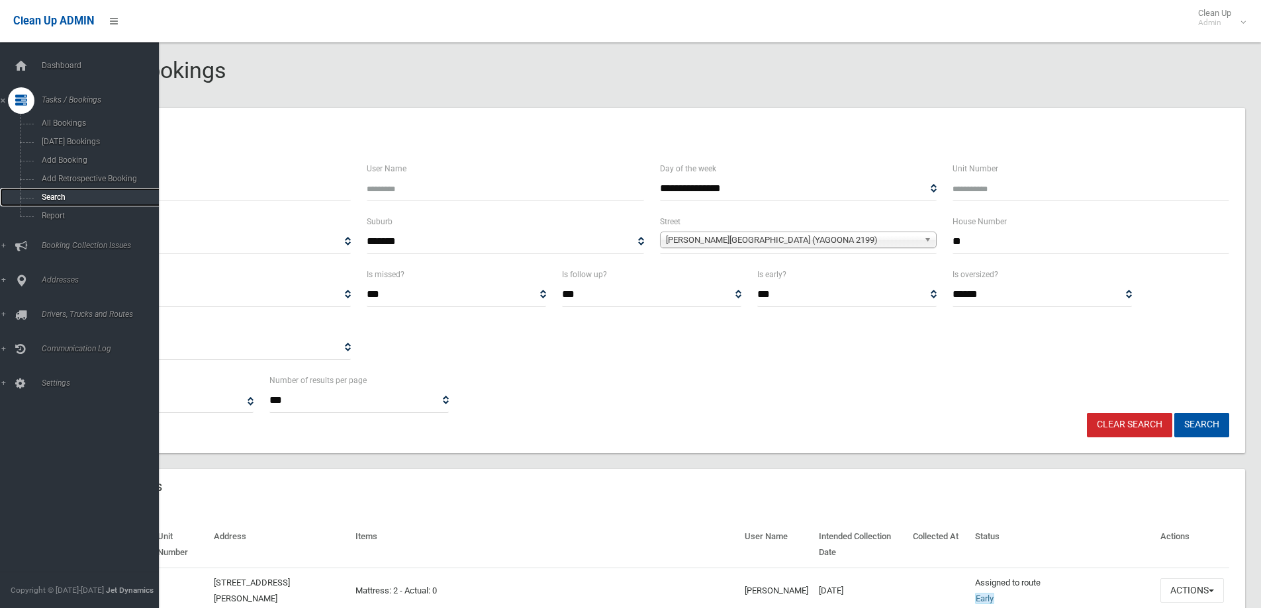
click at [50, 195] on span "Search" at bounding box center [98, 197] width 120 height 9
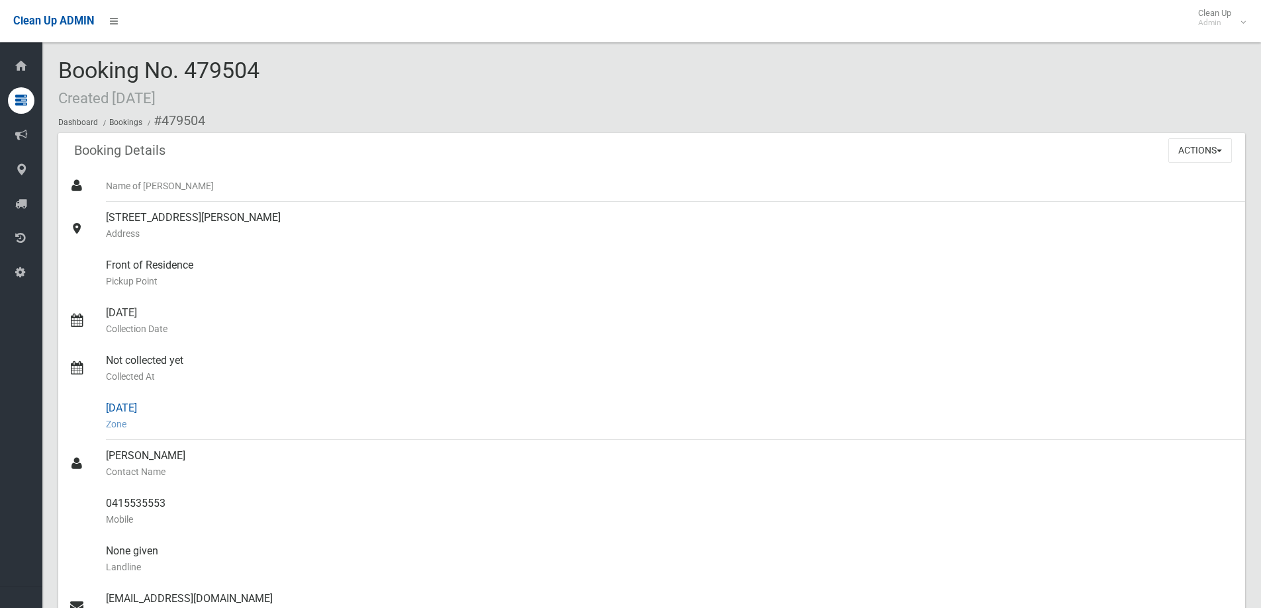
drag, startPoint x: 20, startPoint y: 1, endPoint x: 483, endPoint y: 432, distance: 633.1
click at [483, 432] on div "[DATE] Zone" at bounding box center [670, 416] width 1128 height 48
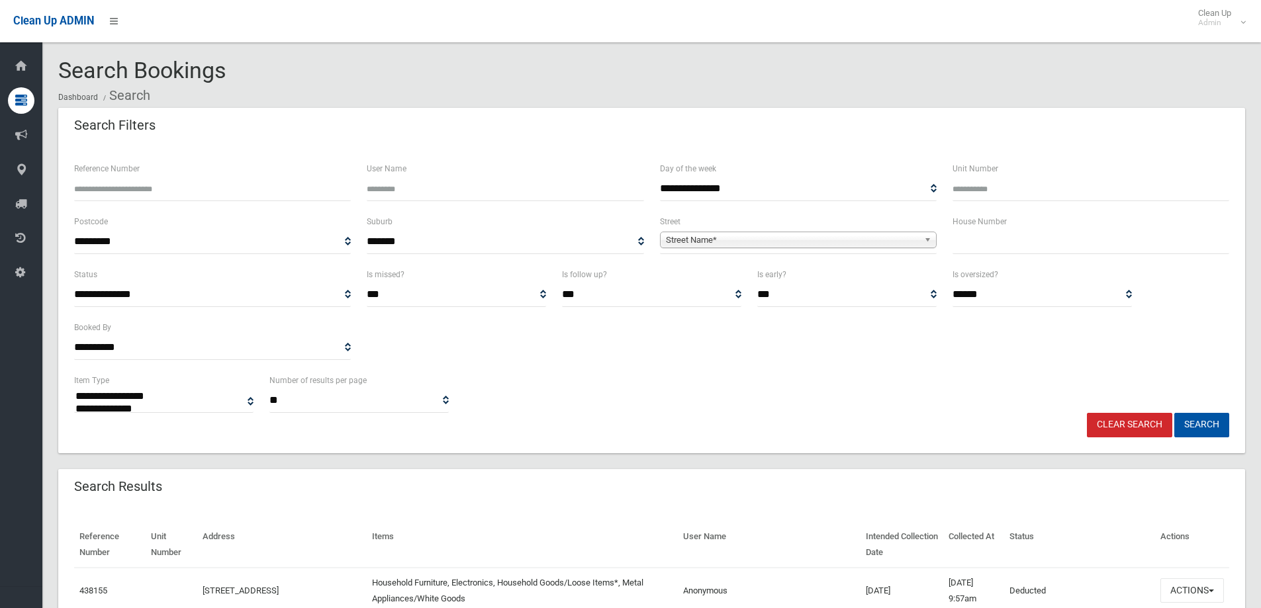
select select
drag, startPoint x: 982, startPoint y: 240, endPoint x: 941, endPoint y: 321, distance: 90.3
click at [982, 241] on input "text" at bounding box center [1090, 242] width 277 height 24
type input "**"
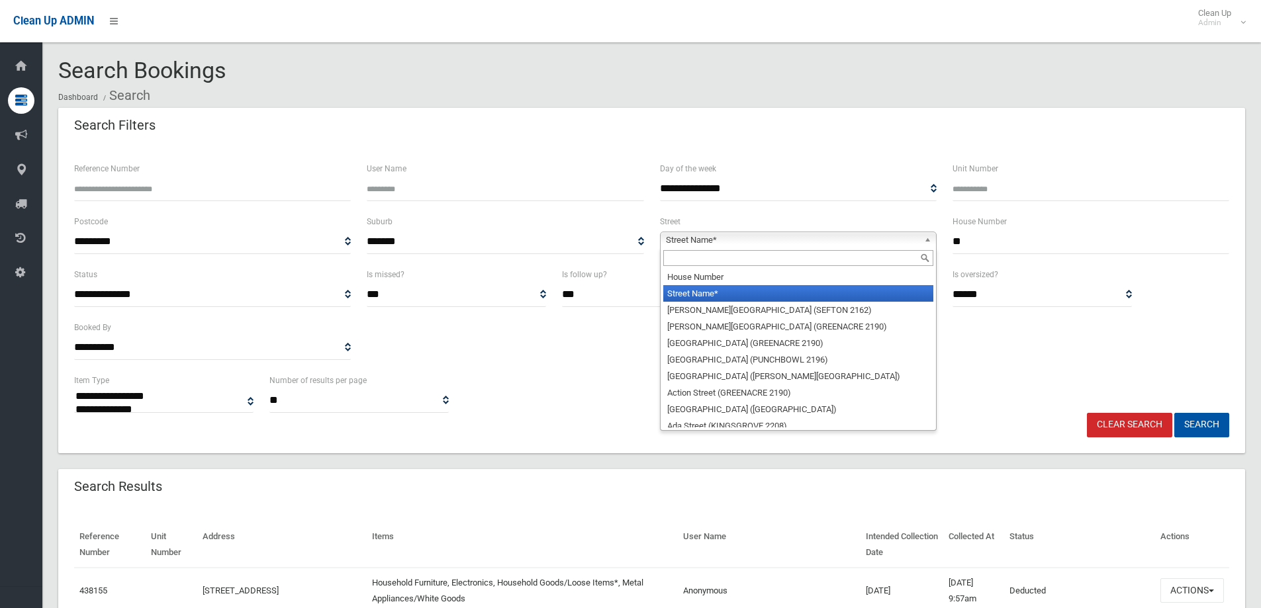
click at [688, 237] on span "Street Name*" at bounding box center [792, 240] width 253 height 16
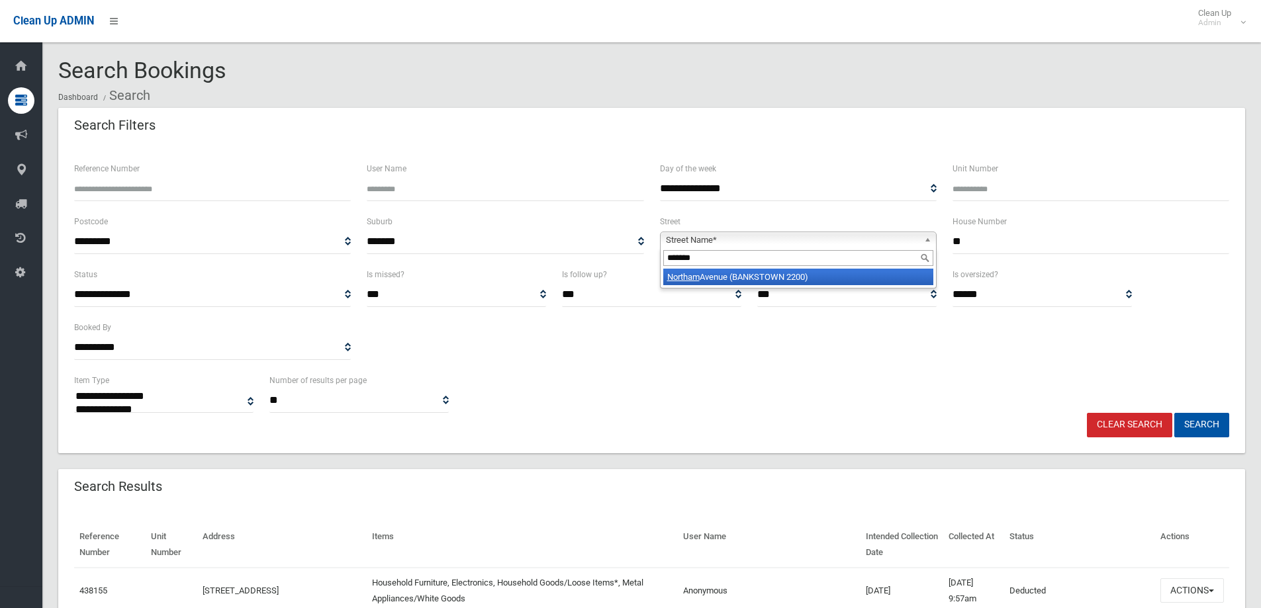
type input "*******"
click at [708, 279] on li "Northam Avenue (BANKSTOWN 2200)" at bounding box center [798, 277] width 270 height 17
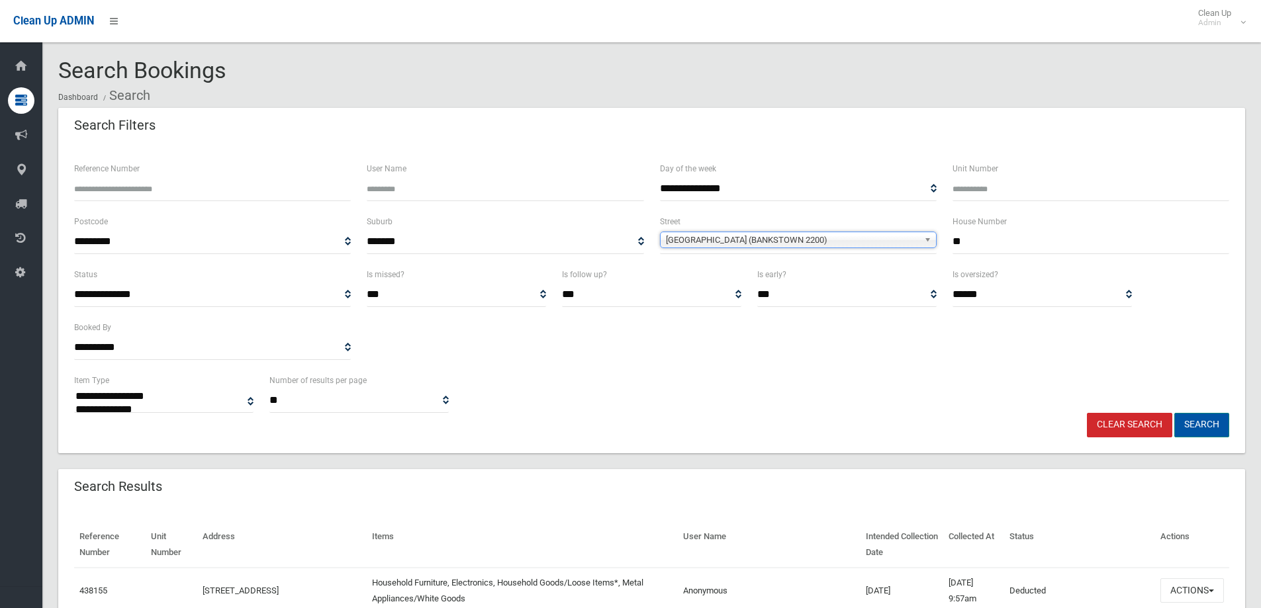
click at [1197, 425] on button "Search" at bounding box center [1201, 425] width 55 height 24
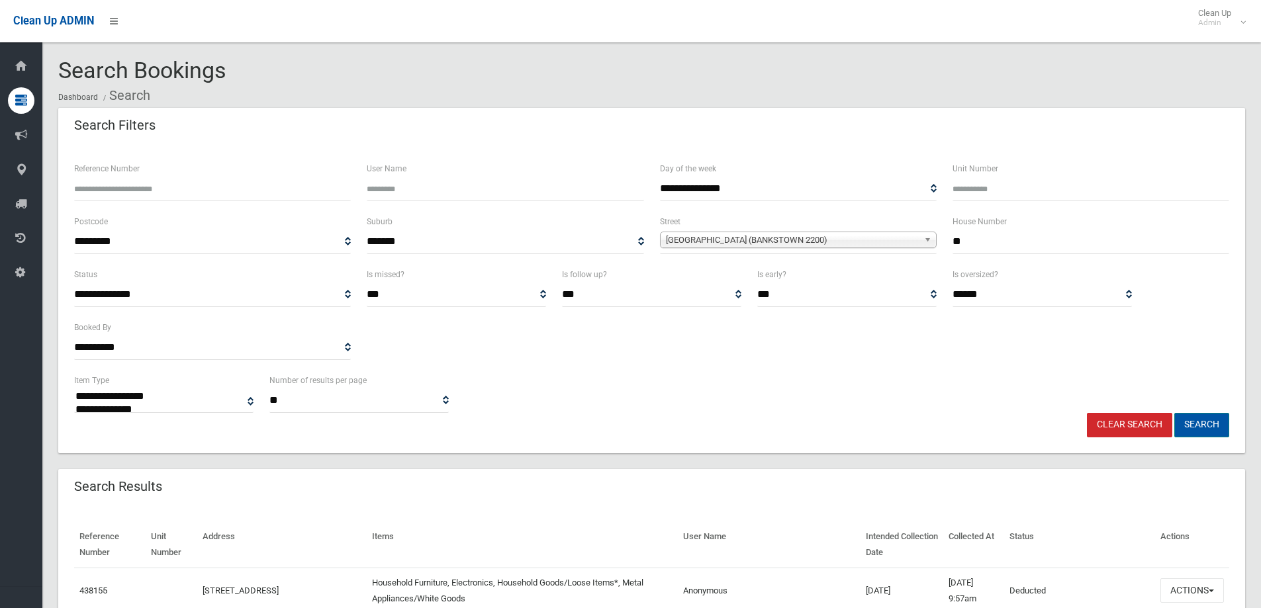
click at [1195, 424] on button "Search" at bounding box center [1201, 425] width 55 height 24
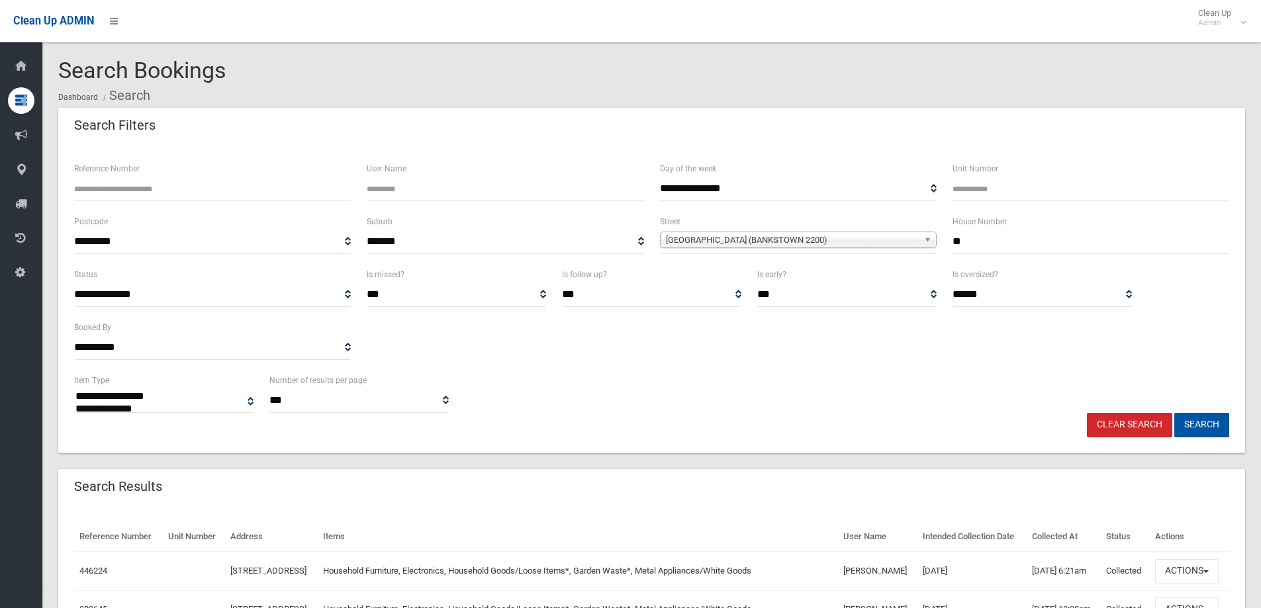
select select
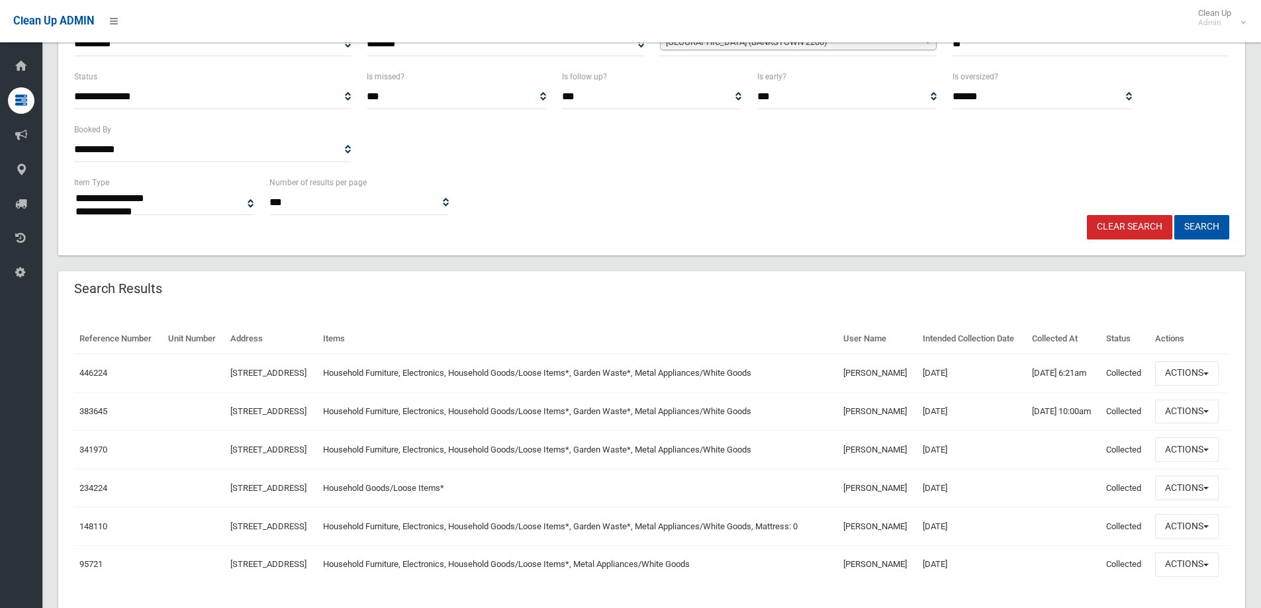
scroll to position [199, 0]
click at [1186, 385] on button "Actions" at bounding box center [1187, 373] width 64 height 24
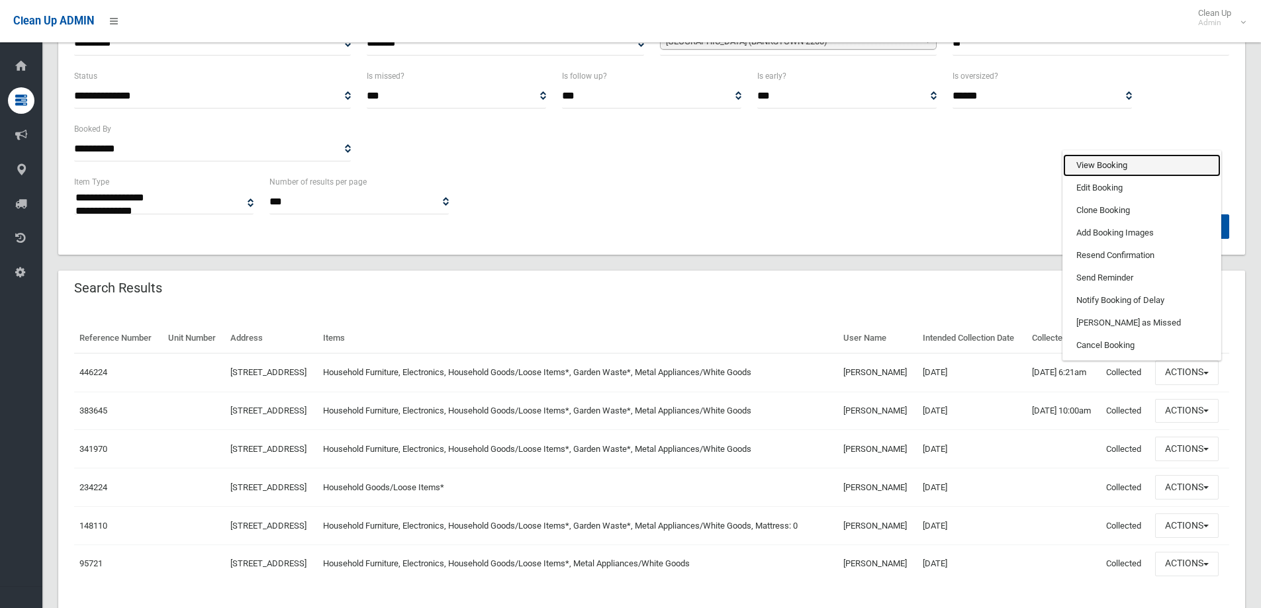
click at [1097, 177] on link "View Booking" at bounding box center [1142, 165] width 158 height 23
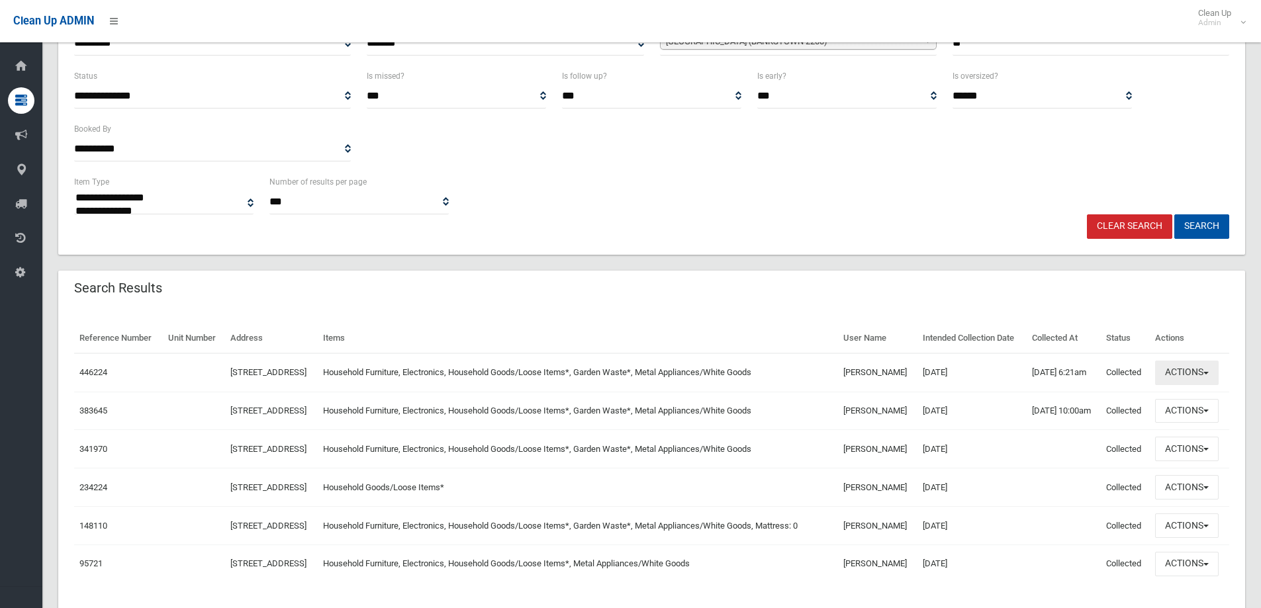
click at [1185, 385] on button "Actions" at bounding box center [1187, 373] width 64 height 24
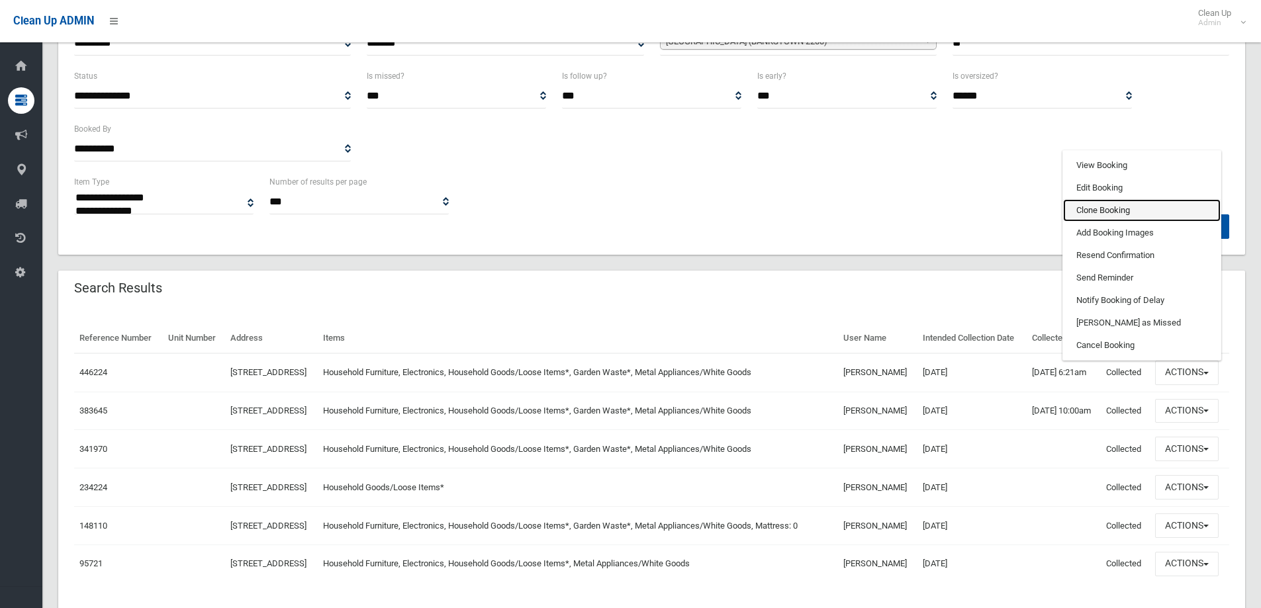
click at [1097, 222] on link "Clone Booking" at bounding box center [1142, 210] width 158 height 23
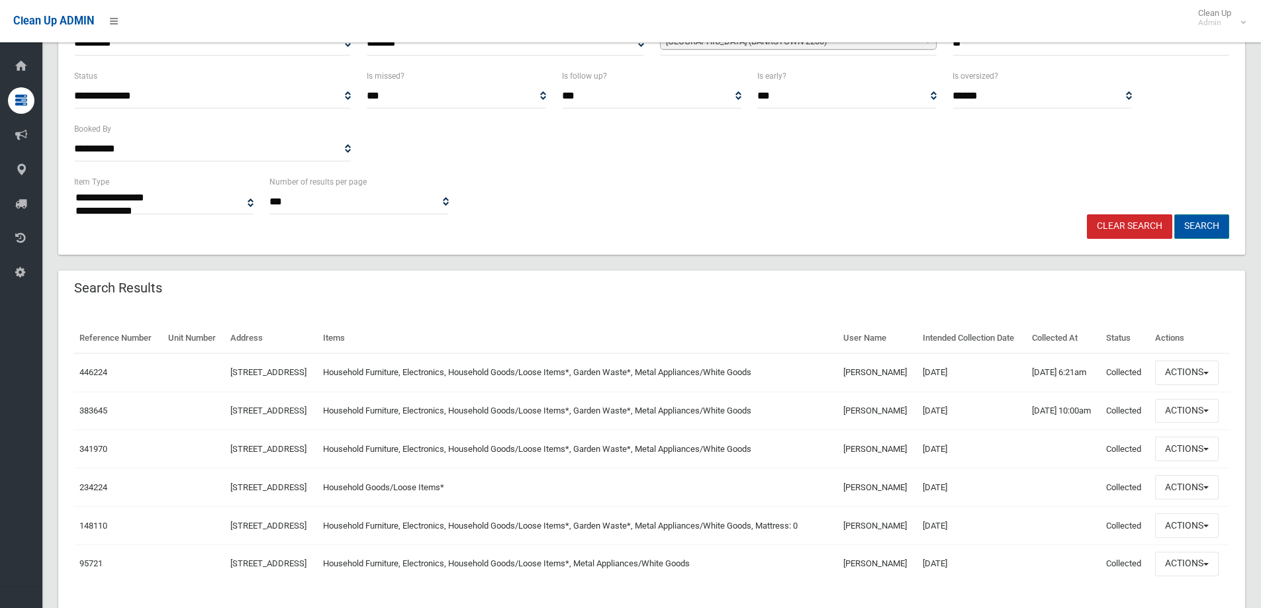
click at [1200, 224] on button "Search" at bounding box center [1201, 226] width 55 height 24
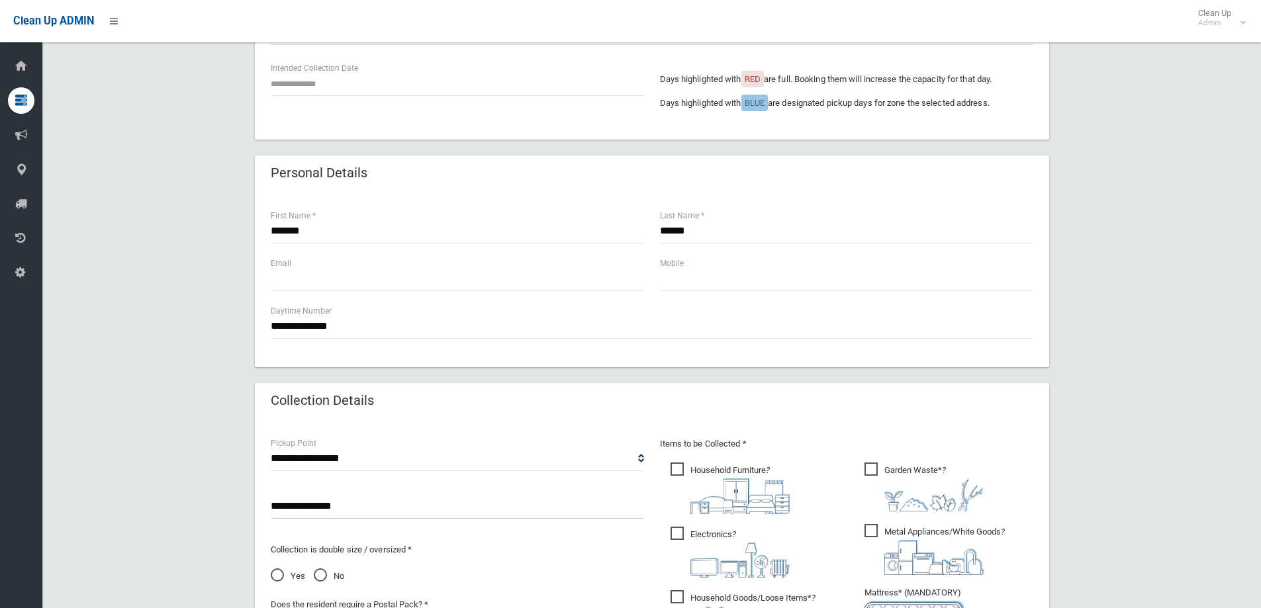
scroll to position [132, 0]
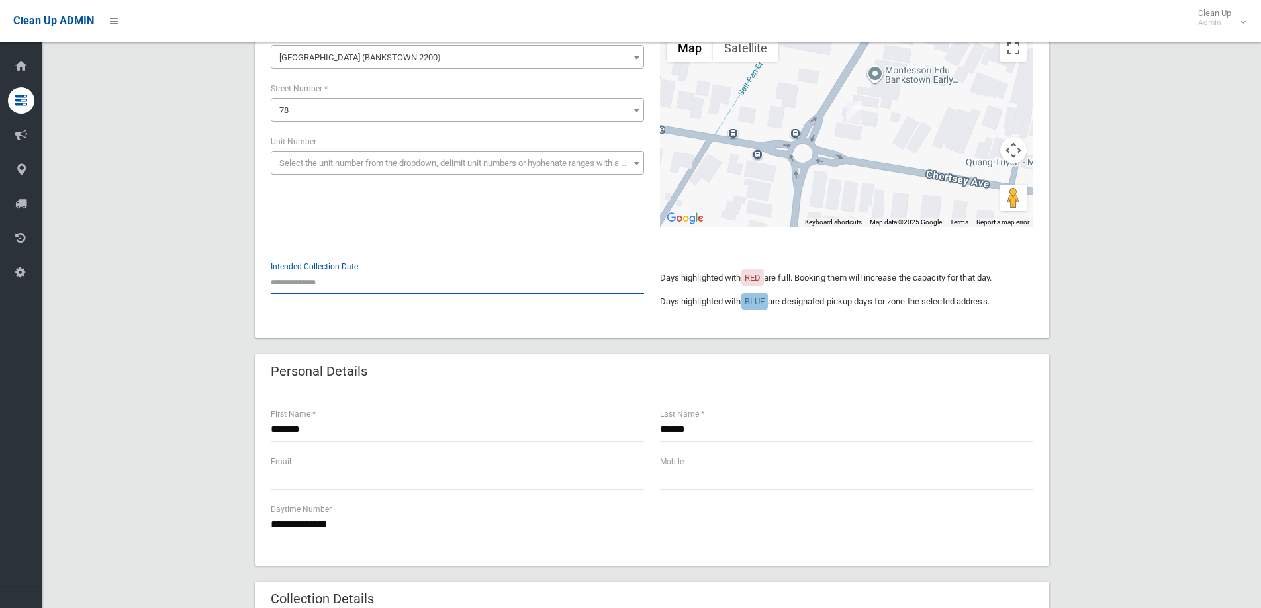
click at [305, 275] on input "text" at bounding box center [457, 282] width 373 height 24
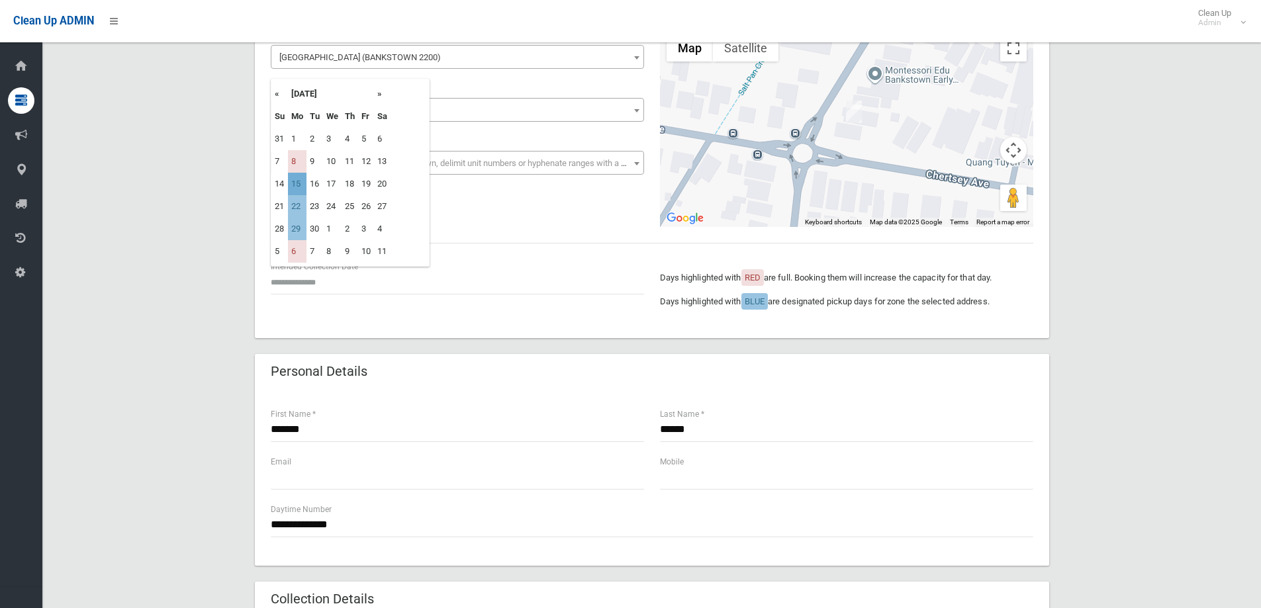
click at [300, 181] on td "15" at bounding box center [297, 184] width 19 height 23
type input "**********"
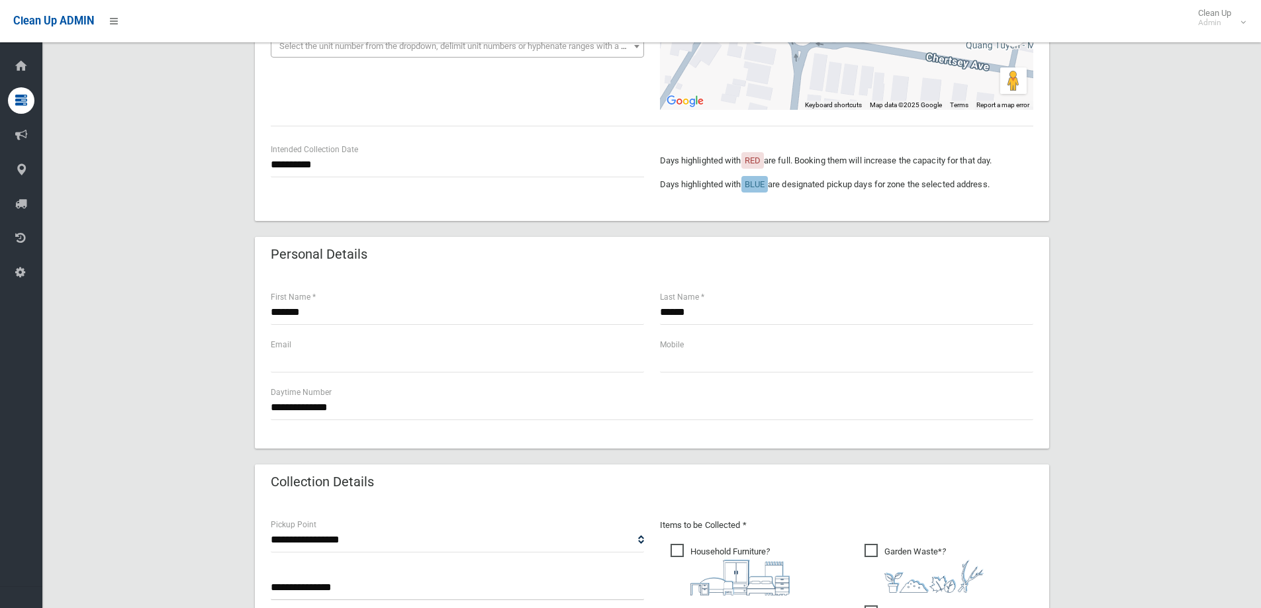
scroll to position [265, 0]
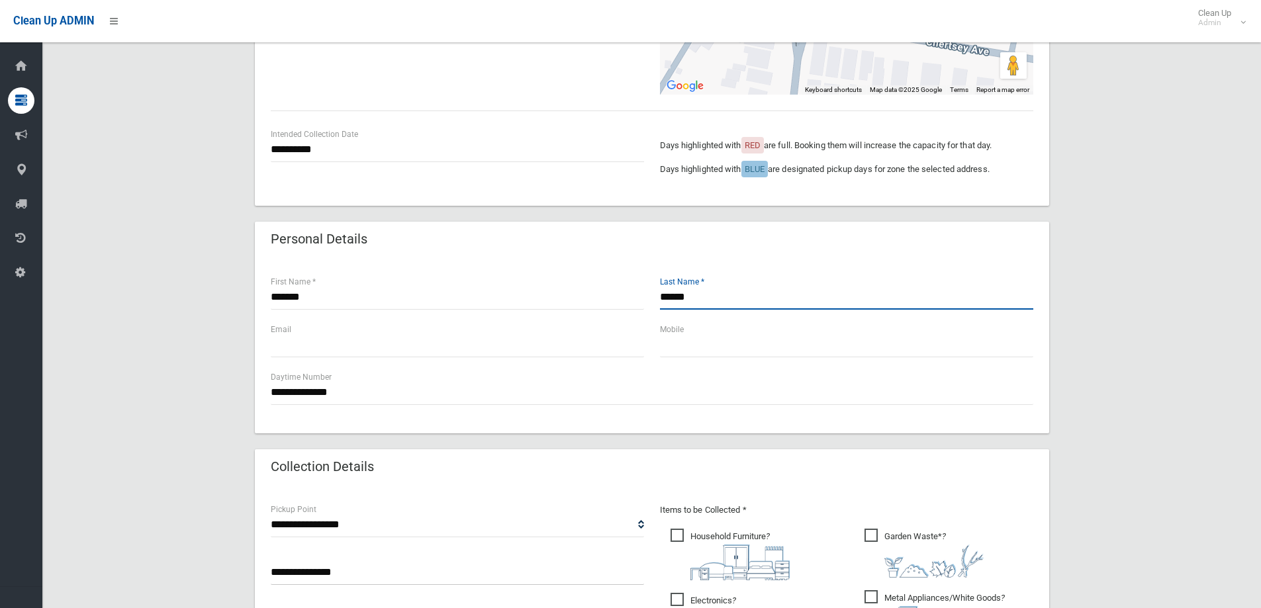
click at [704, 299] on input "******" at bounding box center [846, 297] width 373 height 24
click at [314, 297] on input "*******" at bounding box center [457, 297] width 373 height 24
click at [680, 352] on input "text" at bounding box center [846, 345] width 373 height 24
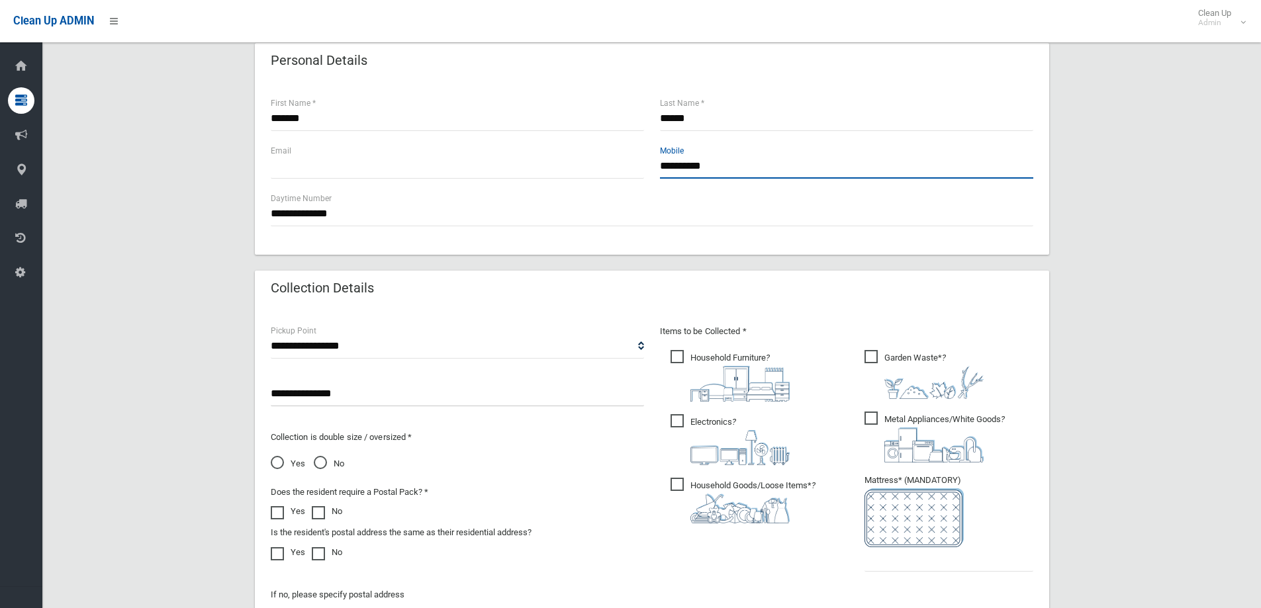
scroll to position [463, 0]
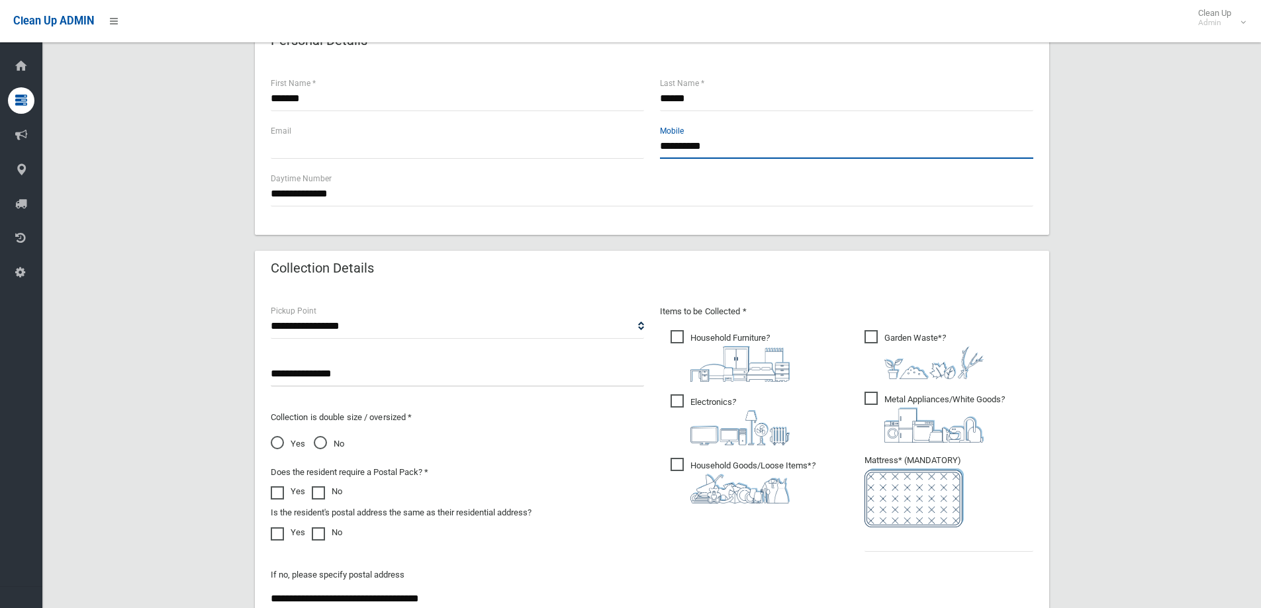
type input "**********"
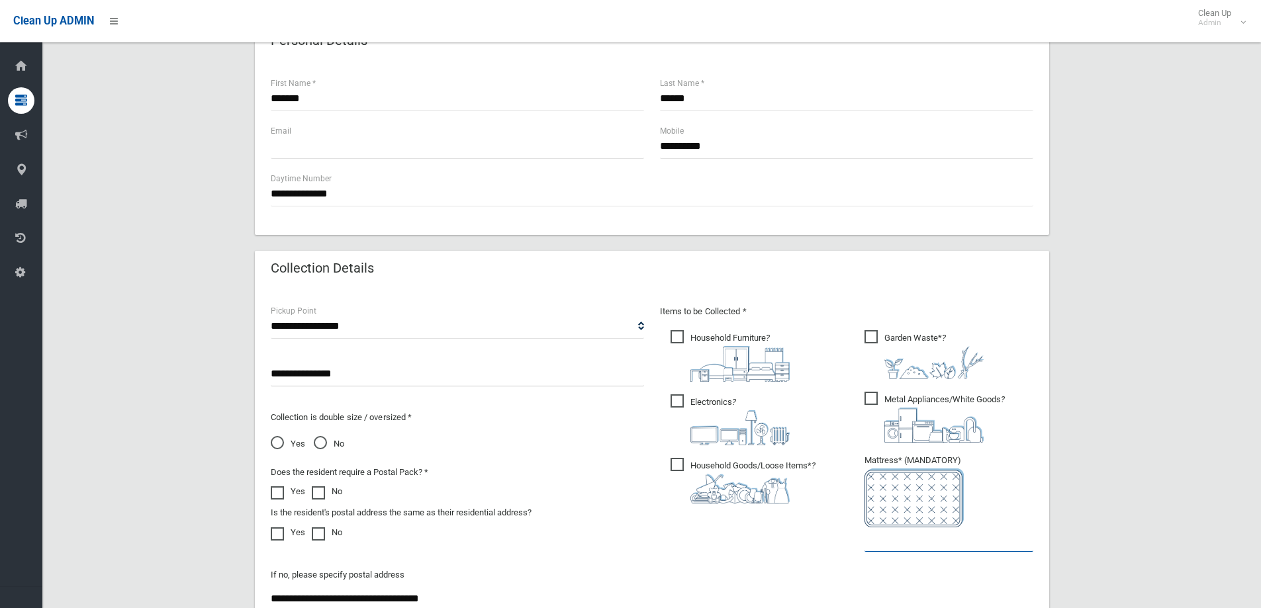
click at [899, 543] on input "text" at bounding box center [948, 540] width 169 height 24
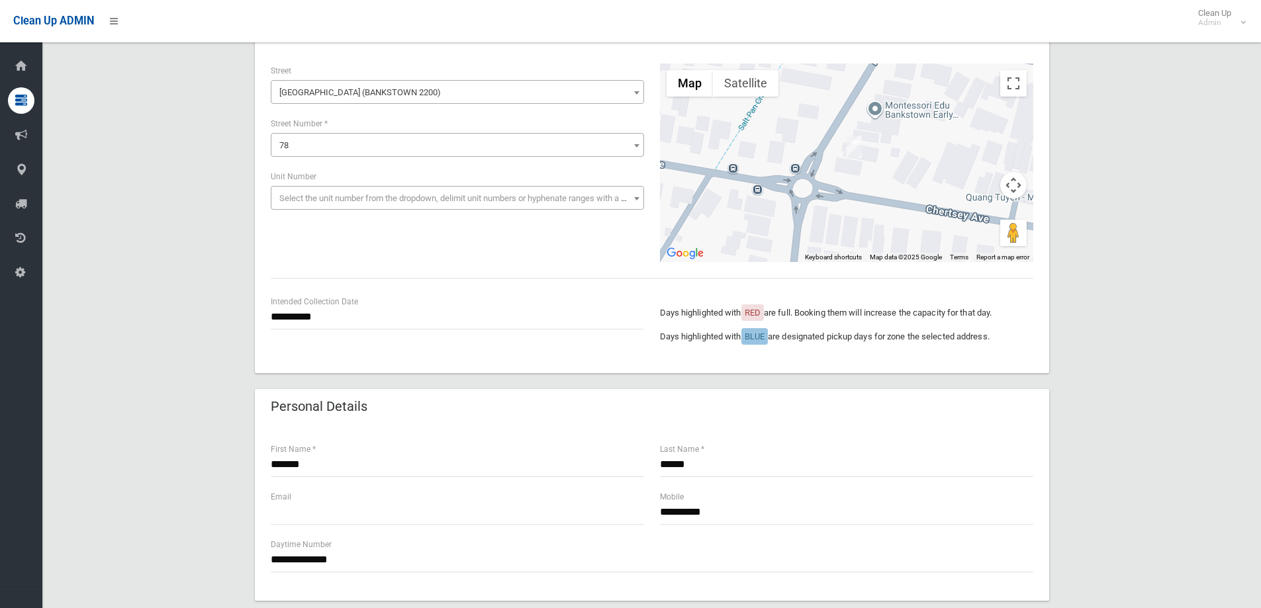
scroll to position [0, 0]
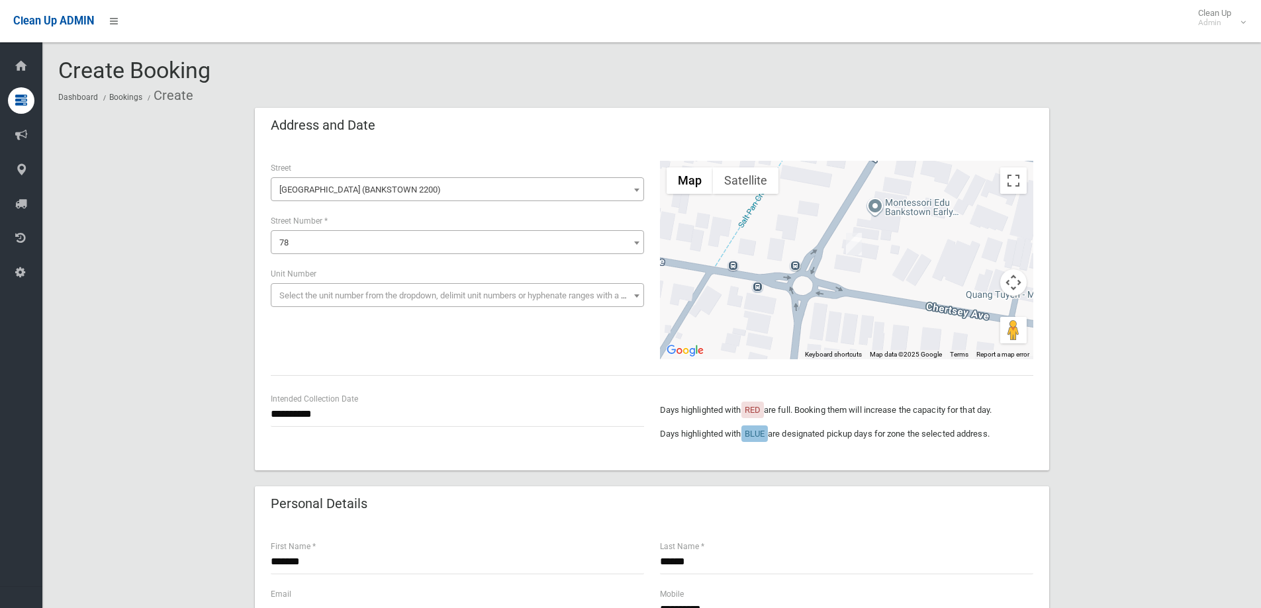
type input "*"
click at [334, 417] on input "**********" at bounding box center [457, 414] width 373 height 24
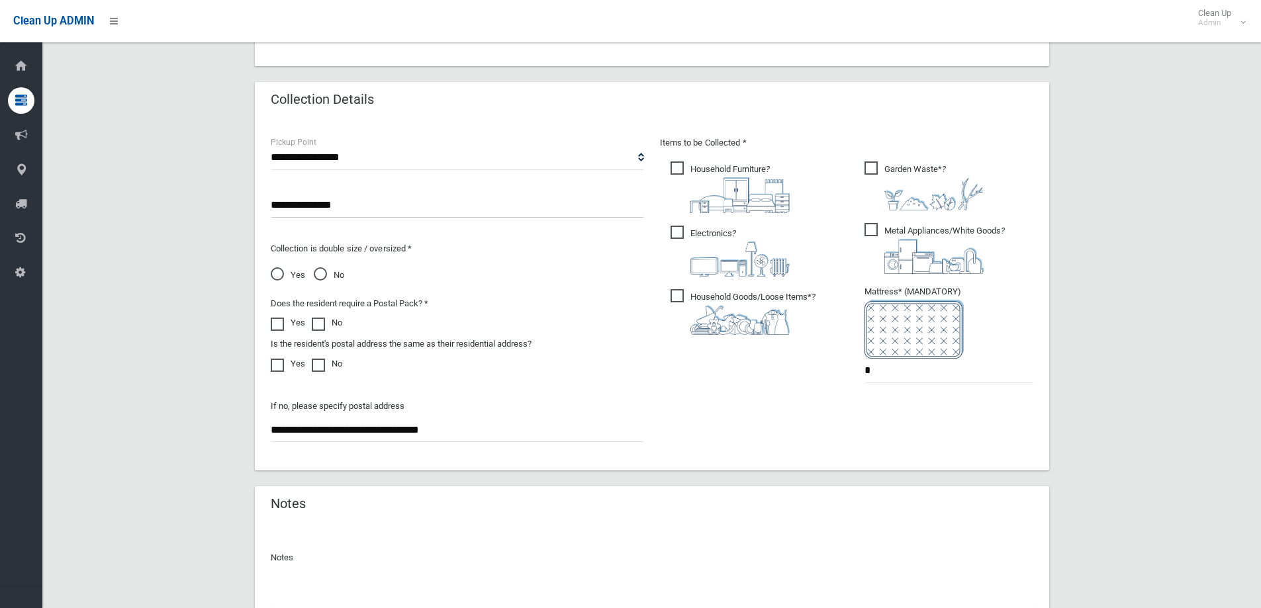
scroll to position [749, 0]
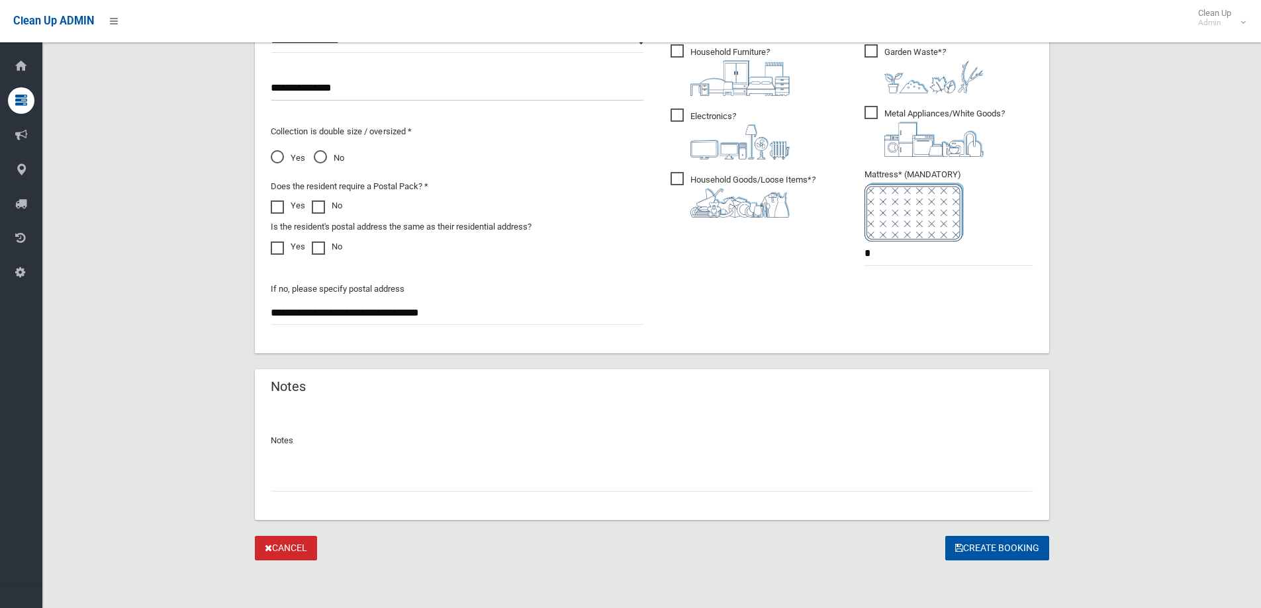
drag, startPoint x: 296, startPoint y: 480, endPoint x: 298, endPoint y: 471, distance: 9.5
click at [298, 471] on input "text" at bounding box center [652, 479] width 762 height 24
type input "**********"
click at [1002, 543] on button "Create Booking" at bounding box center [997, 548] width 104 height 24
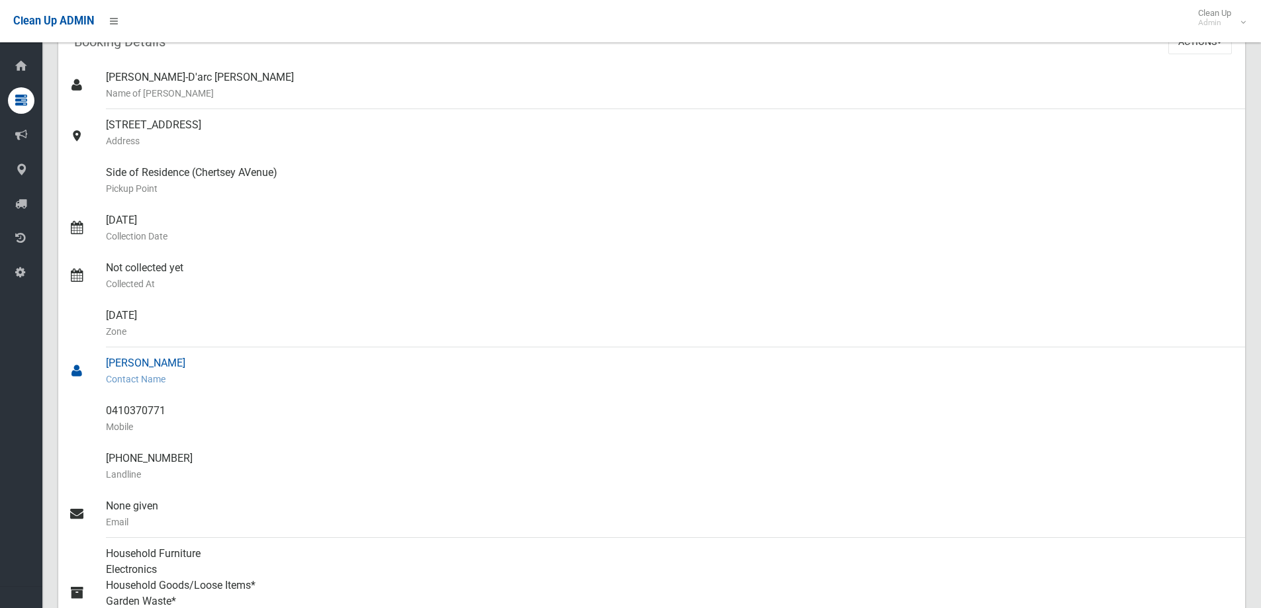
scroll to position [132, 0]
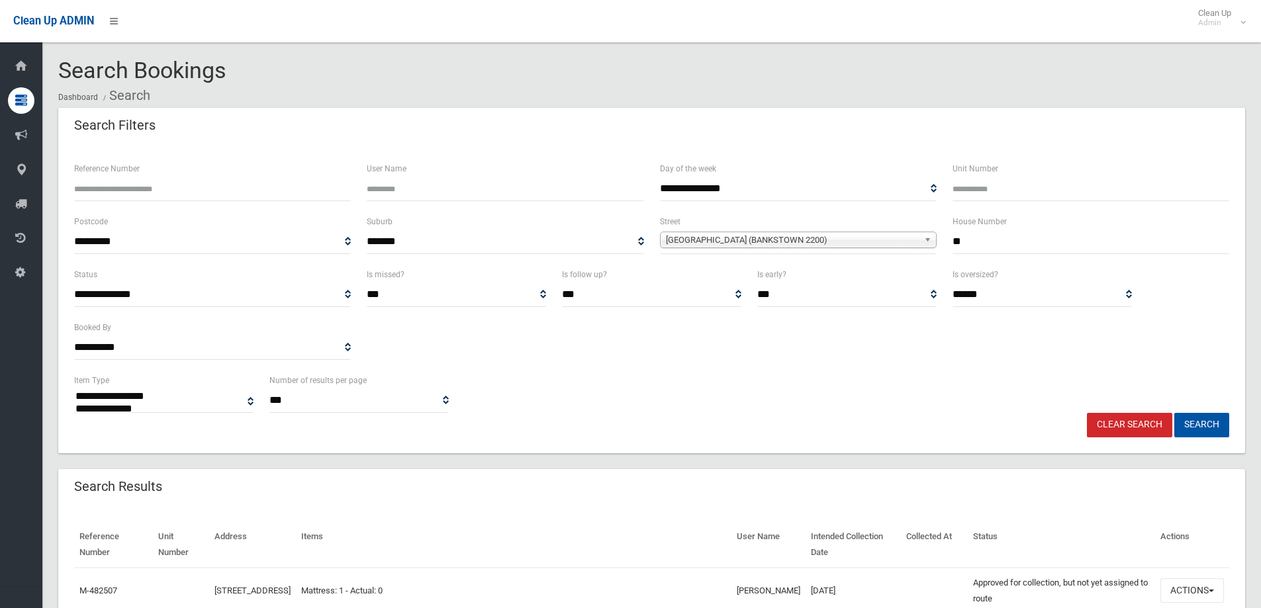
select select
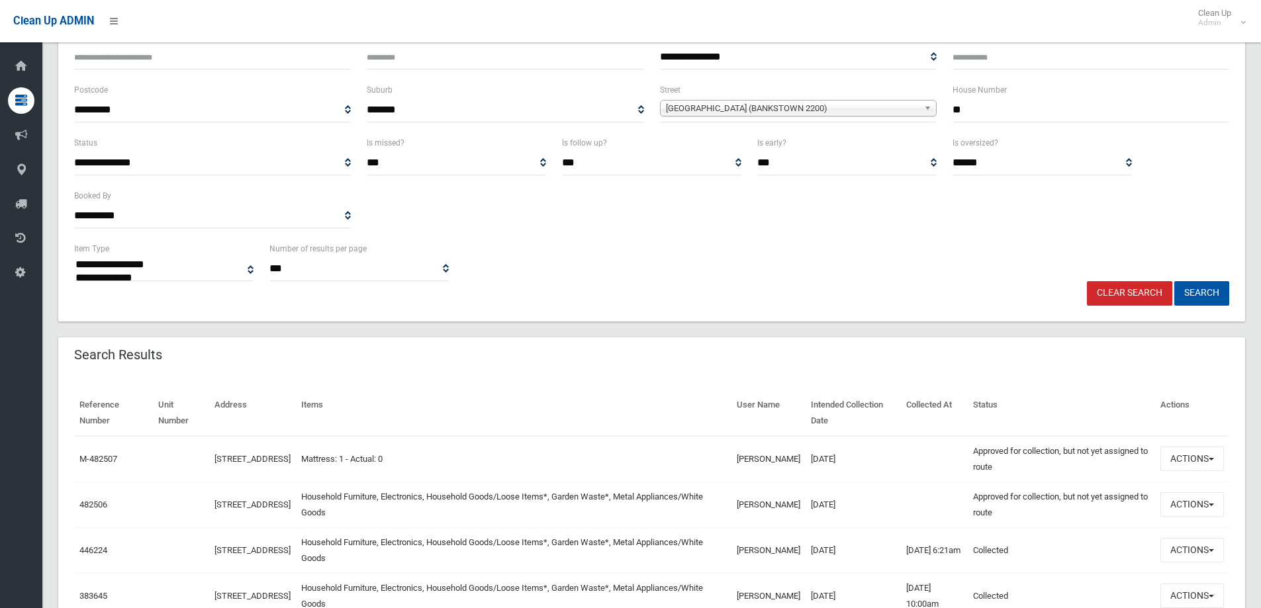
scroll to position [132, 0]
click at [1196, 504] on button "Actions" at bounding box center [1192, 504] width 64 height 24
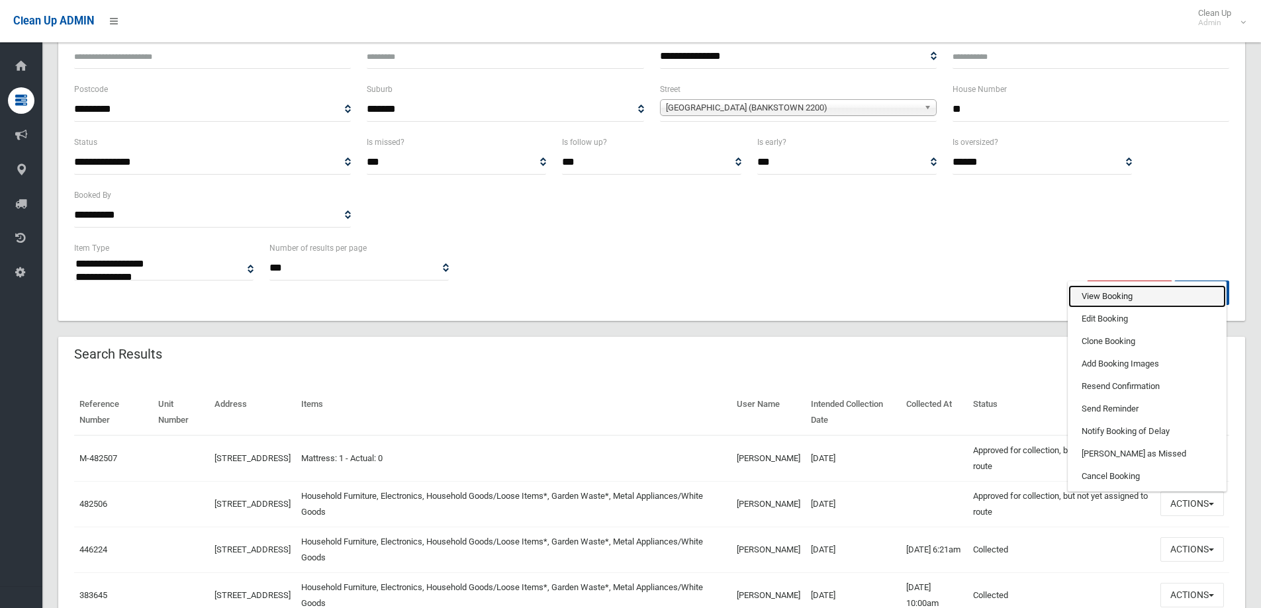
click at [1093, 297] on link "View Booking" at bounding box center [1147, 296] width 158 height 23
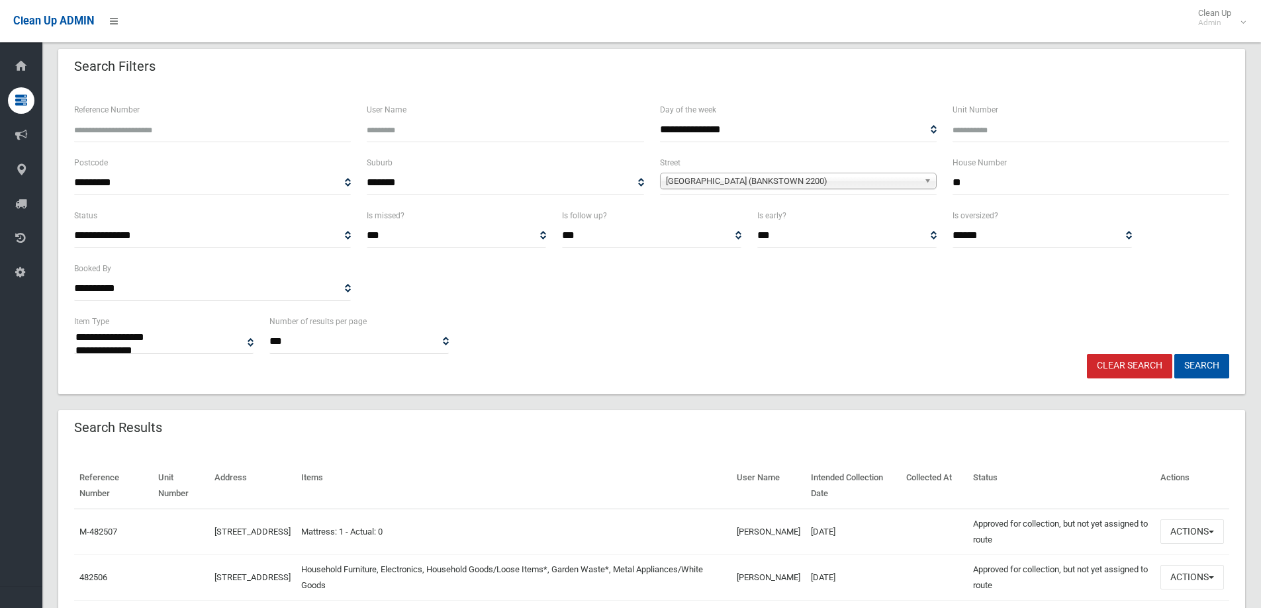
scroll to position [0, 0]
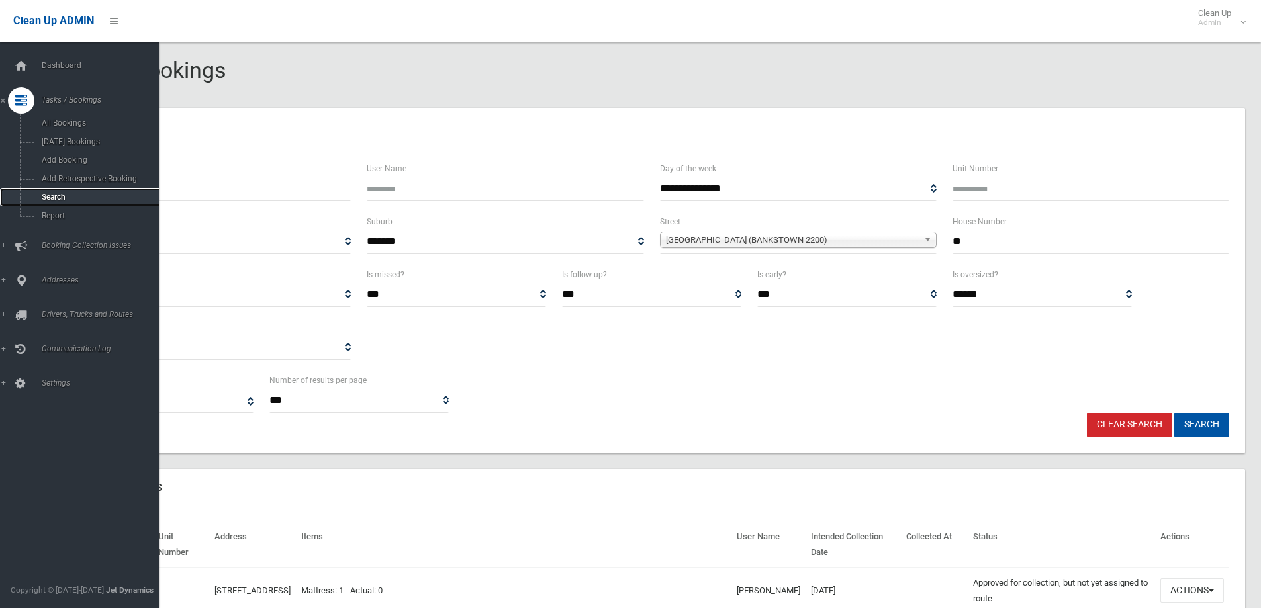
click at [52, 195] on span "Search" at bounding box center [98, 197] width 120 height 9
click at [54, 193] on span "Search" at bounding box center [98, 197] width 120 height 9
click at [54, 192] on link "Search" at bounding box center [84, 197] width 169 height 19
click at [48, 194] on span "Search" at bounding box center [98, 197] width 120 height 9
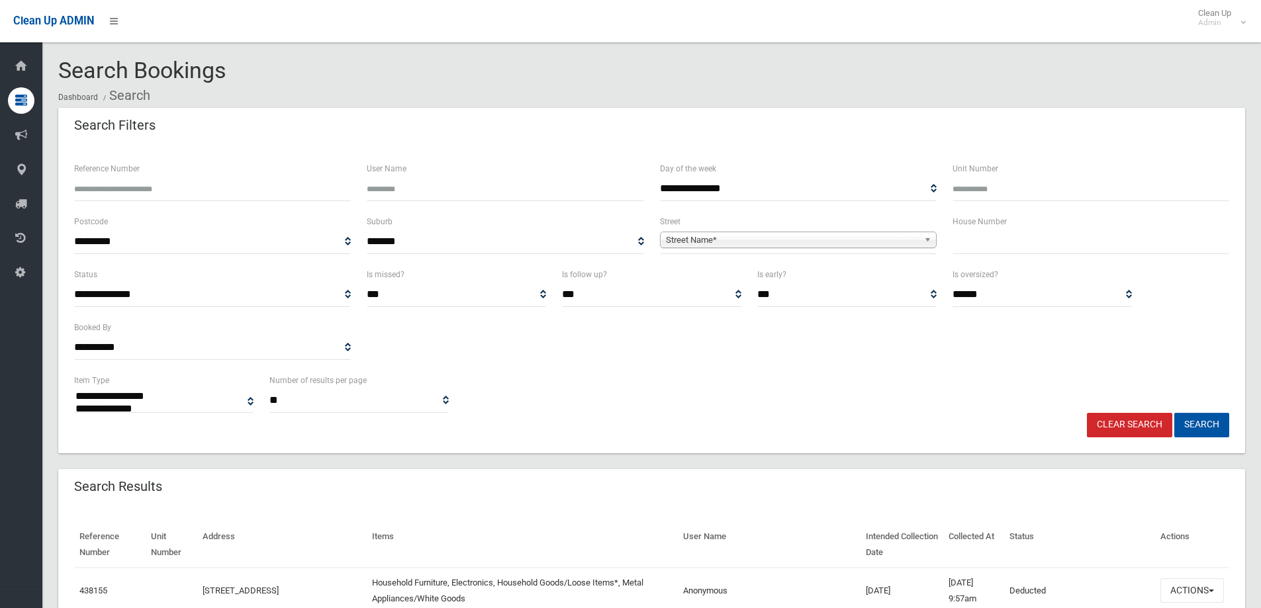
select select
click at [980, 236] on input "text" at bounding box center [1090, 242] width 277 height 24
type input "*******"
click at [700, 245] on span "Street Name*" at bounding box center [792, 240] width 253 height 16
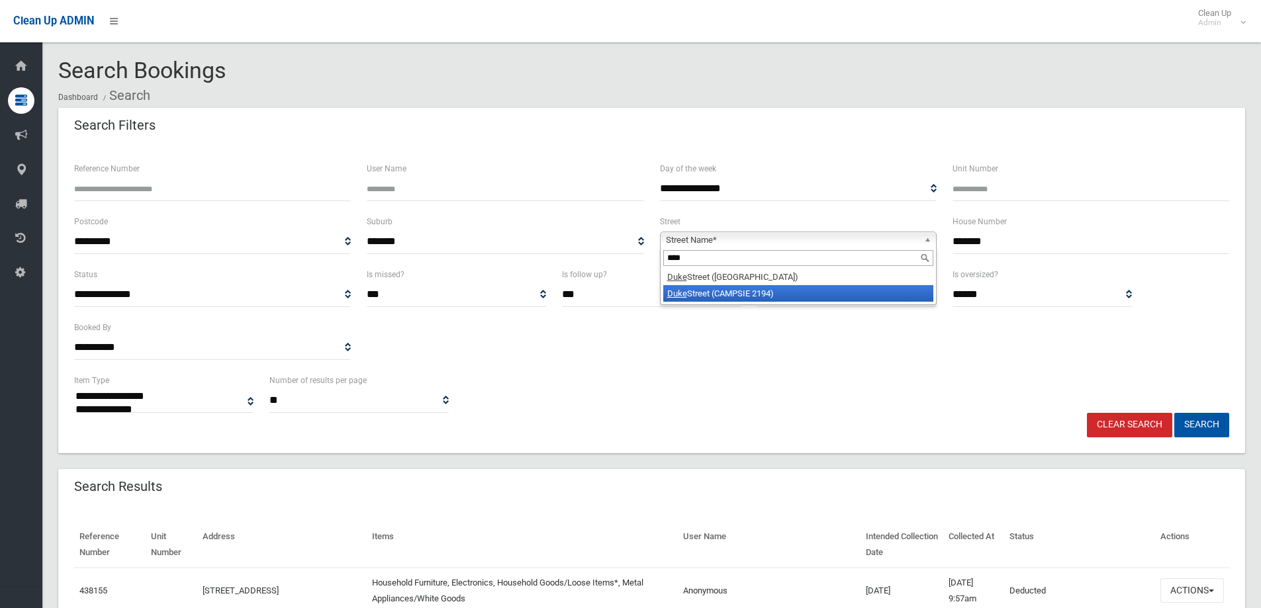
type input "****"
click at [739, 293] on li "[GEOGRAPHIC_DATA] (CAMPSIE 2194)" at bounding box center [798, 293] width 270 height 17
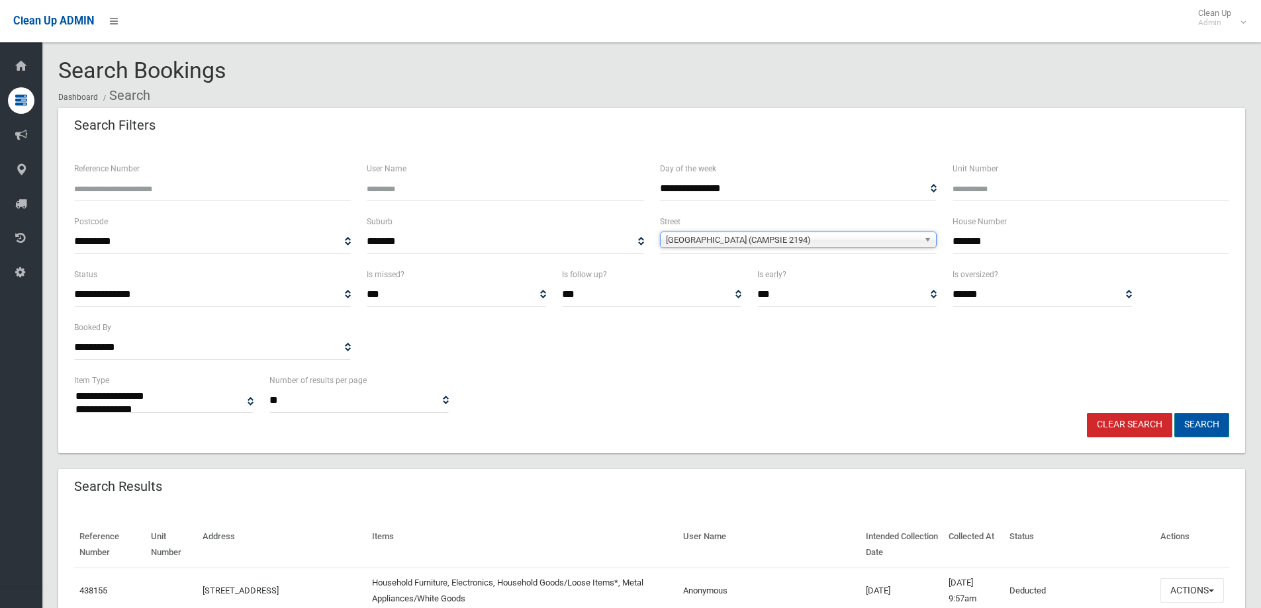
click at [1193, 423] on button "Search" at bounding box center [1201, 425] width 55 height 24
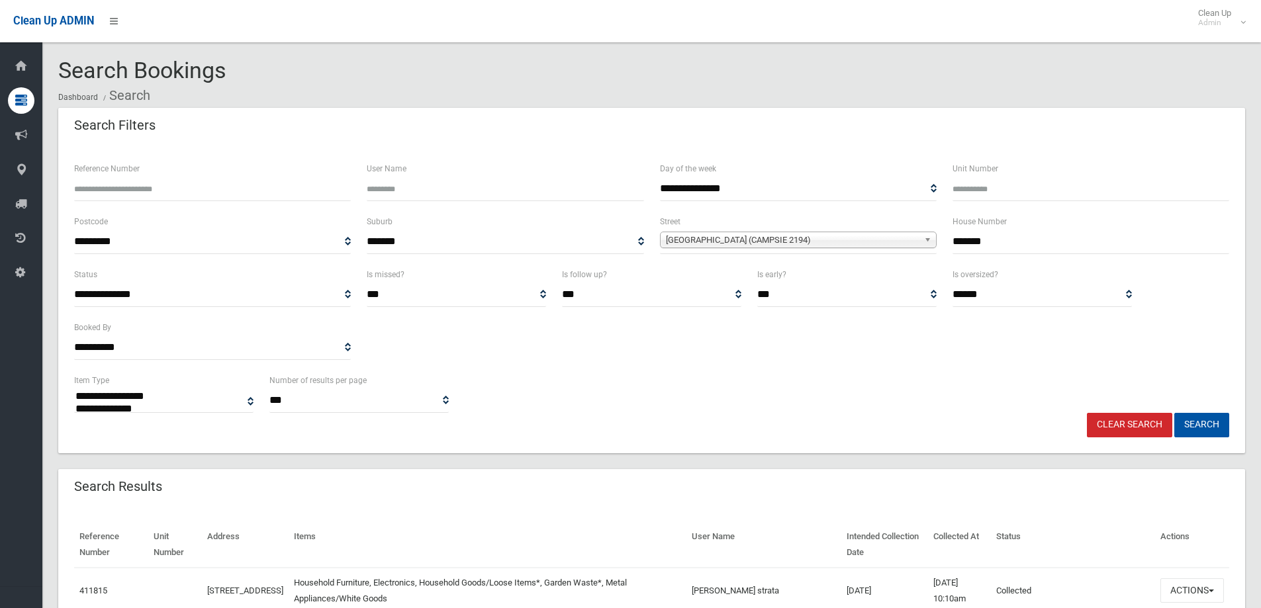
select select
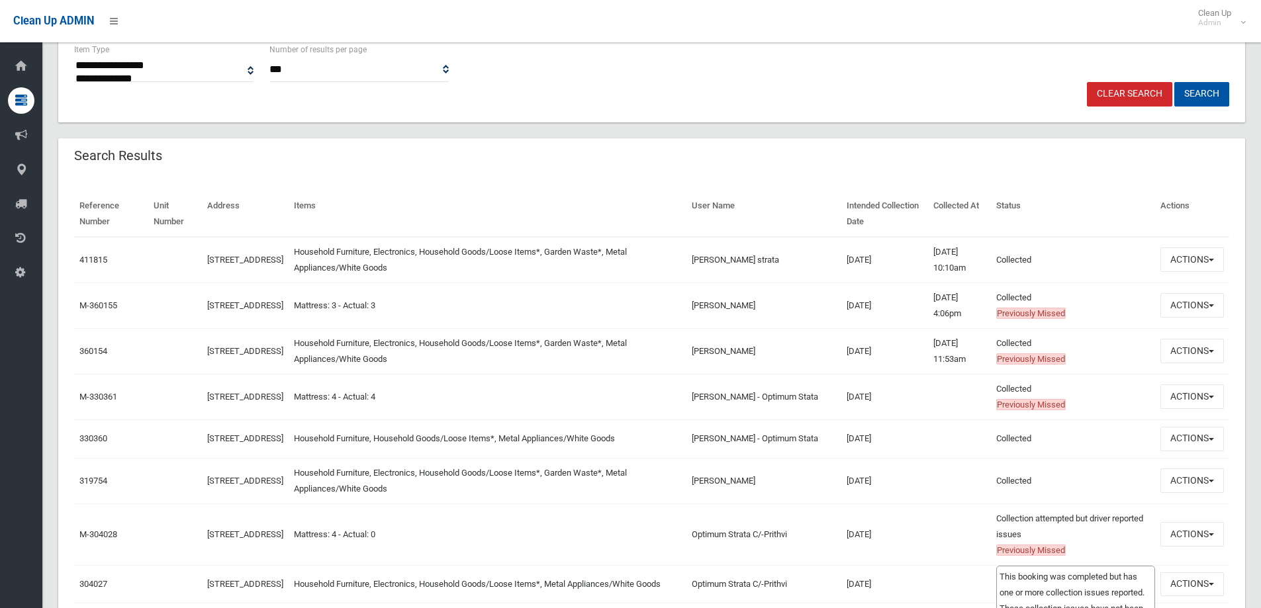
scroll to position [265, 0]
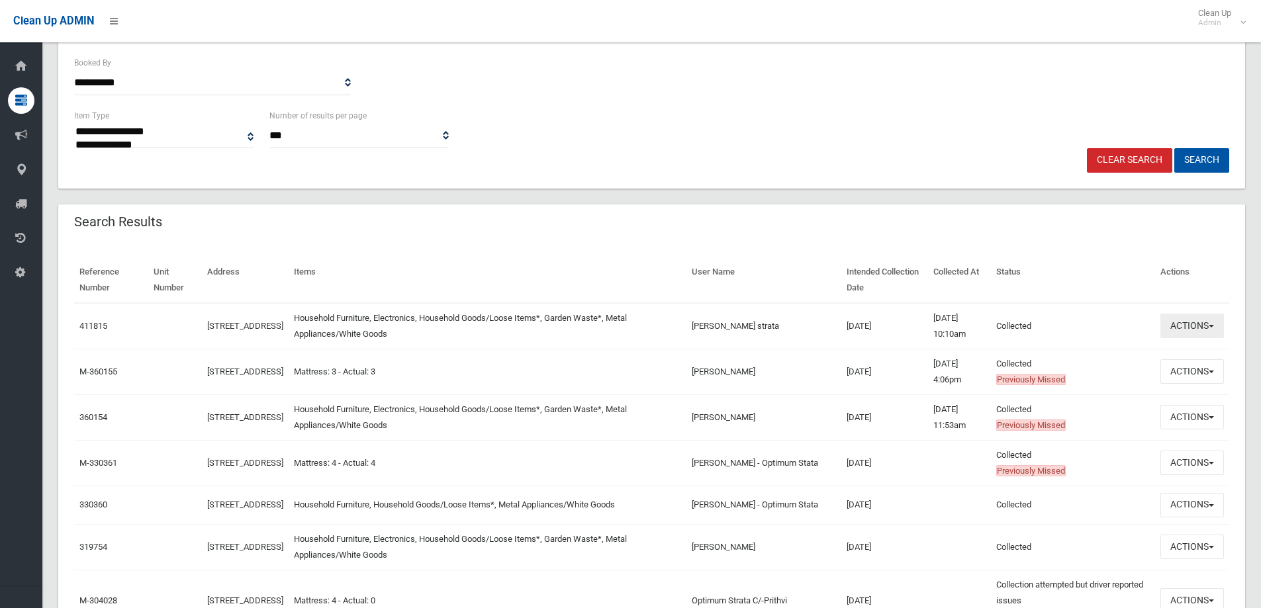
click at [1189, 324] on button "Actions" at bounding box center [1192, 326] width 64 height 24
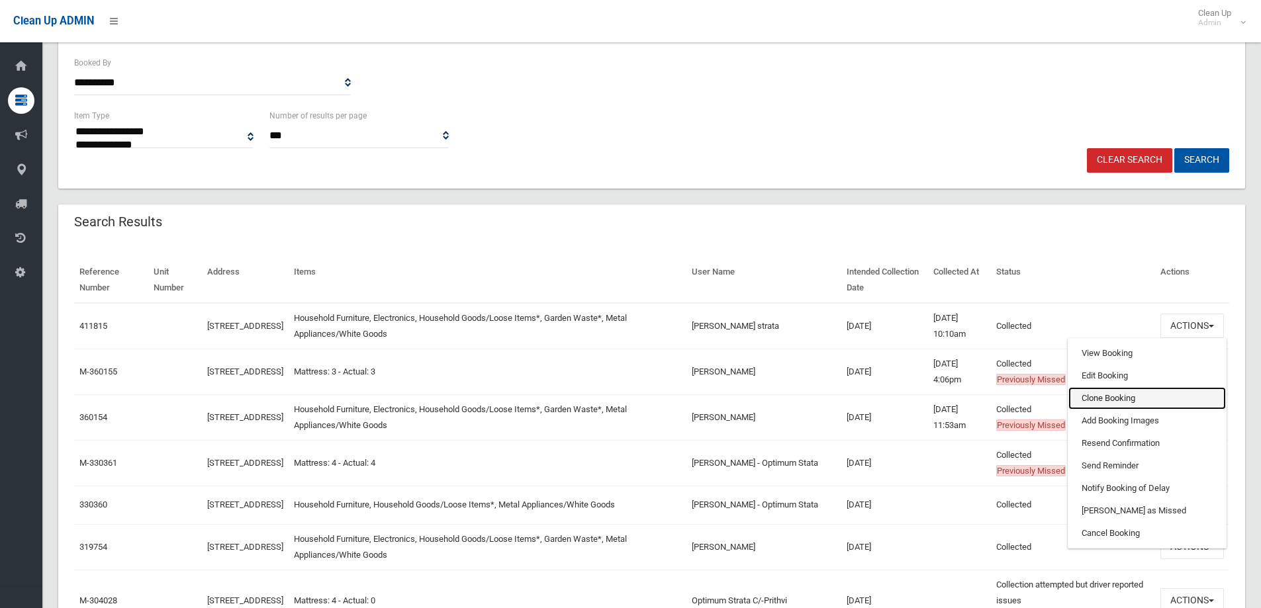
click at [1091, 396] on link "Clone Booking" at bounding box center [1147, 398] width 158 height 23
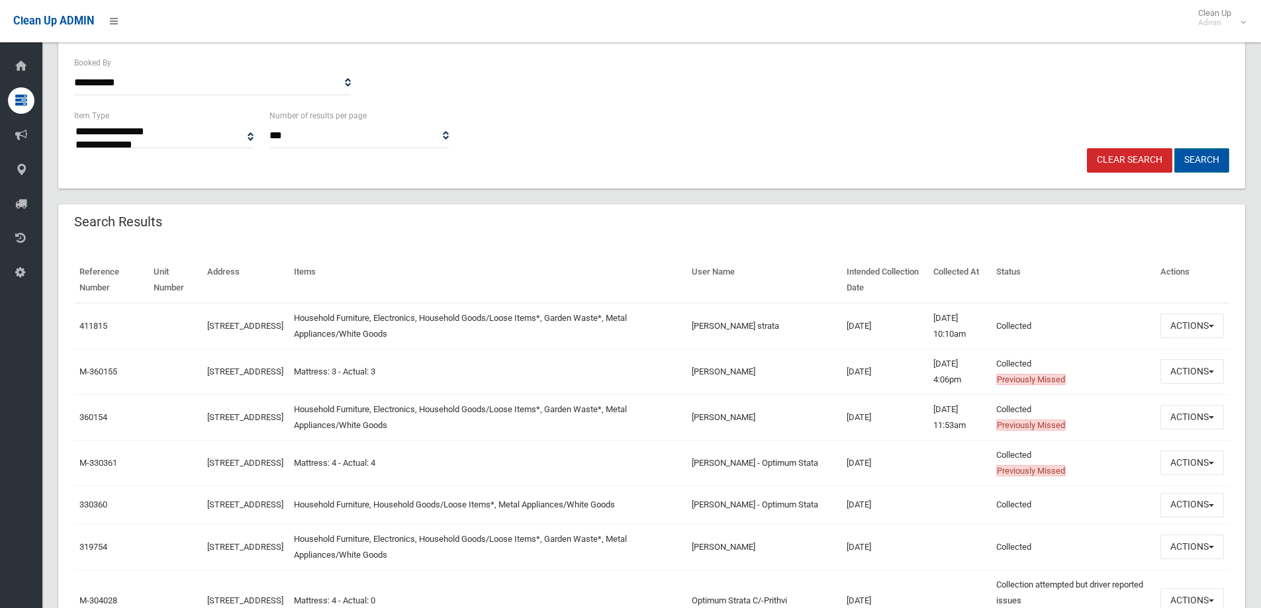
click at [1199, 161] on button "Search" at bounding box center [1201, 160] width 55 height 24
click at [1199, 160] on button "Search" at bounding box center [1201, 160] width 55 height 24
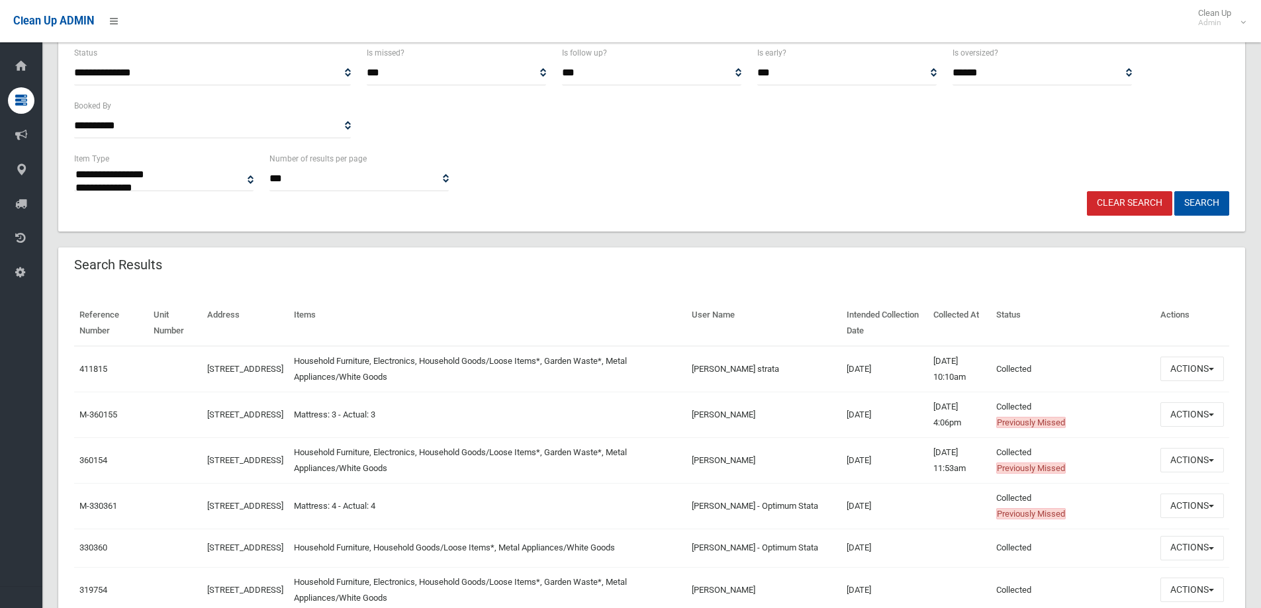
scroll to position [199, 0]
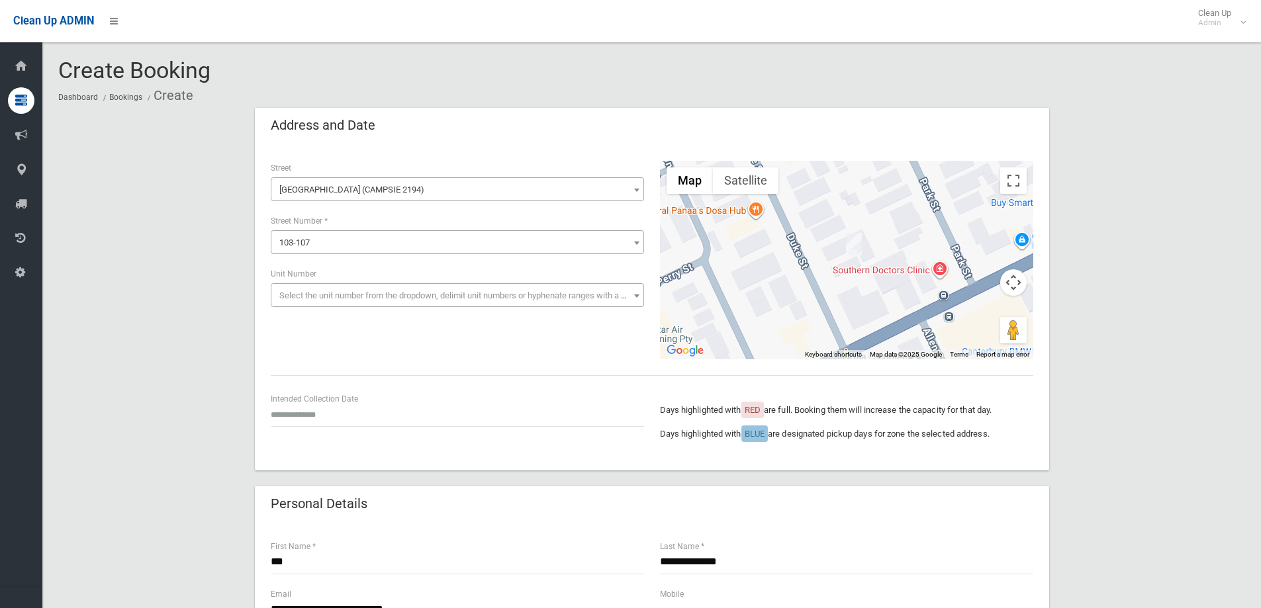
scroll to position [132, 0]
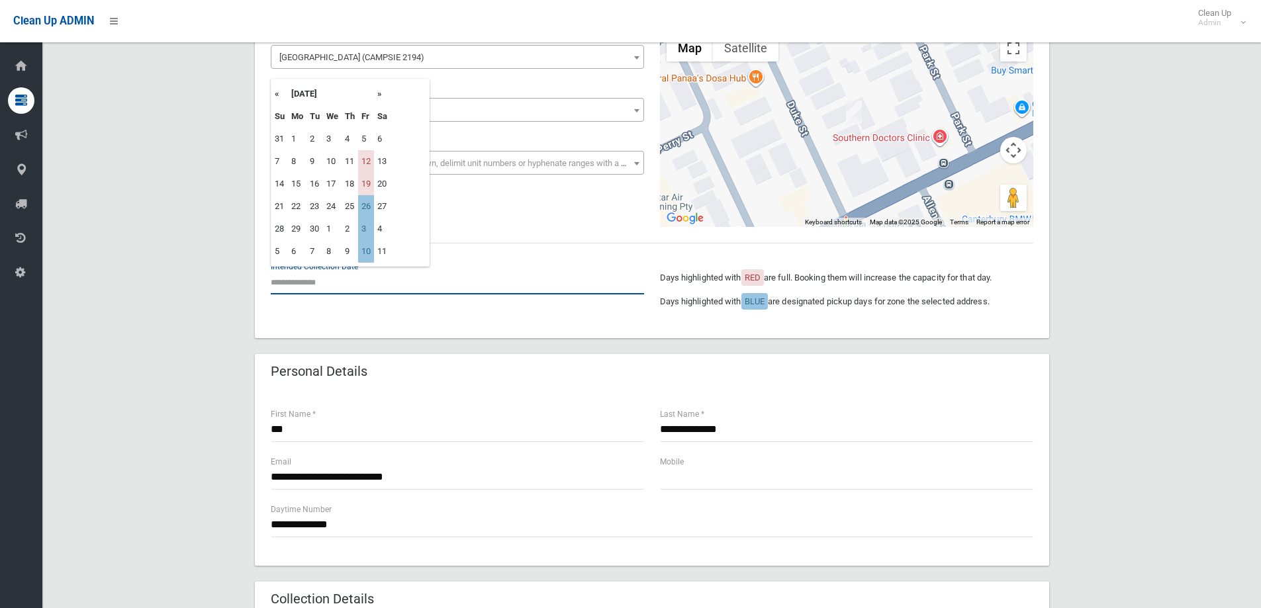
click at [295, 277] on input "text" at bounding box center [457, 282] width 373 height 24
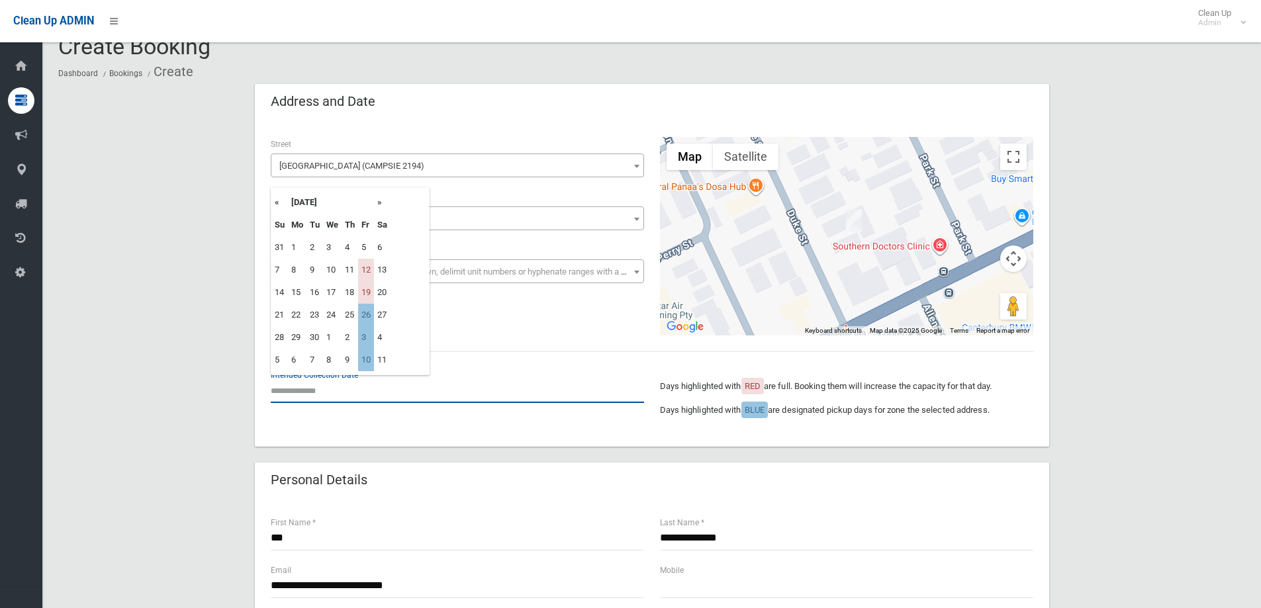
scroll to position [0, 0]
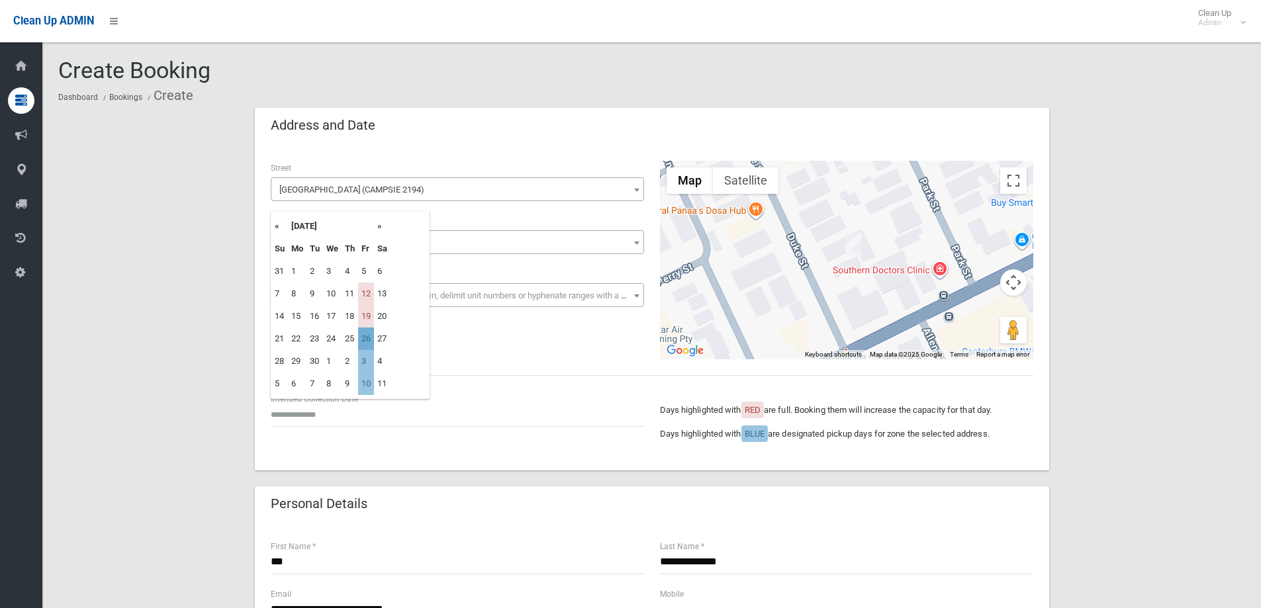
click at [367, 338] on td "26" at bounding box center [366, 339] width 16 height 23
type input "**********"
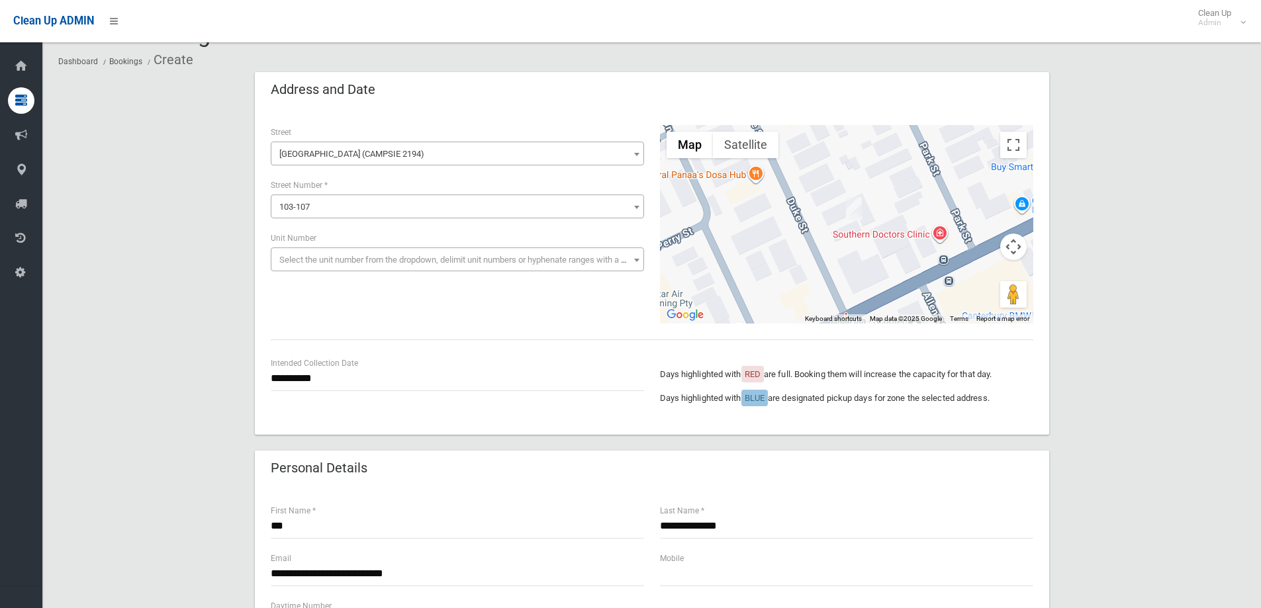
scroll to position [66, 0]
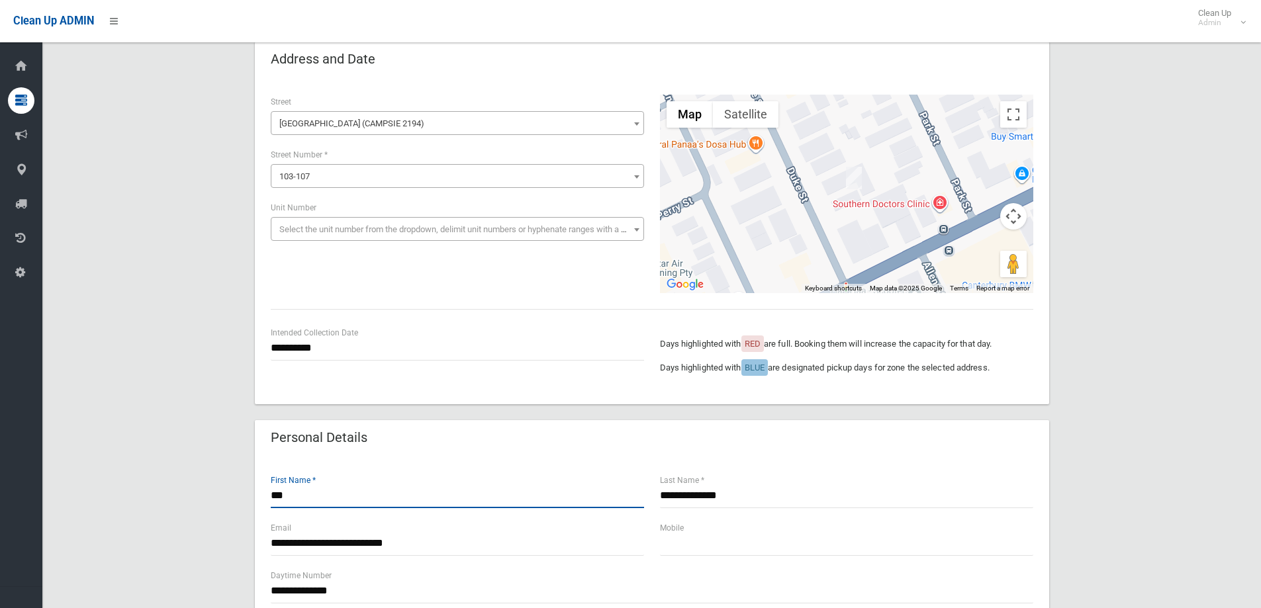
click at [301, 496] on input "***" at bounding box center [457, 496] width 373 height 24
type input "*"
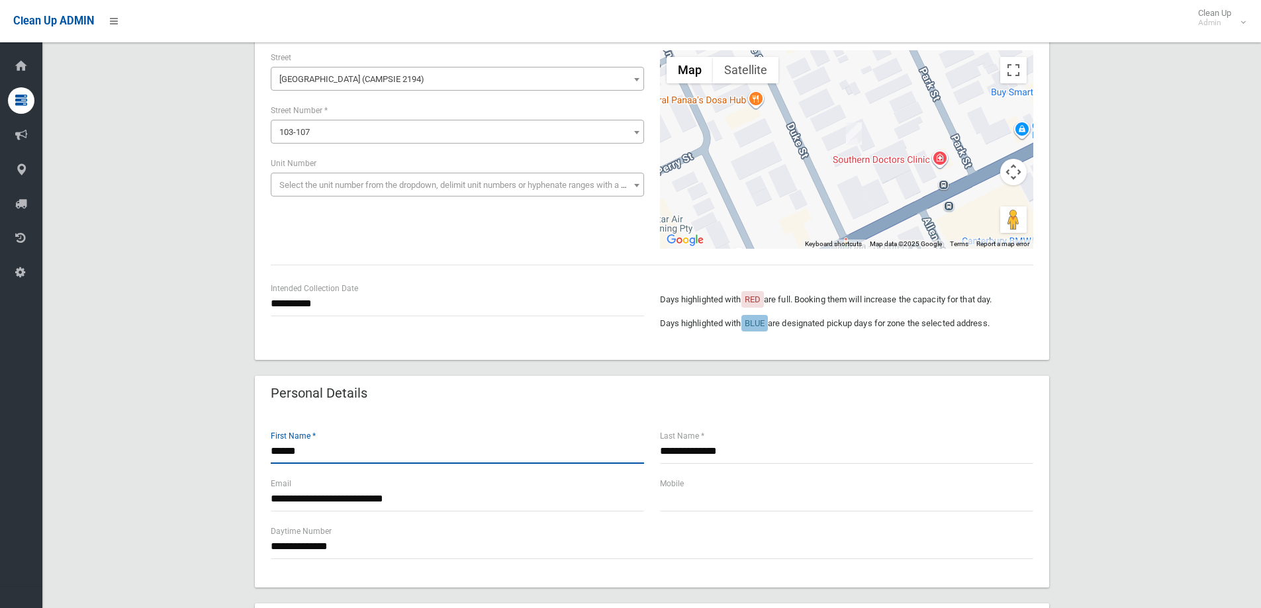
scroll to position [132, 0]
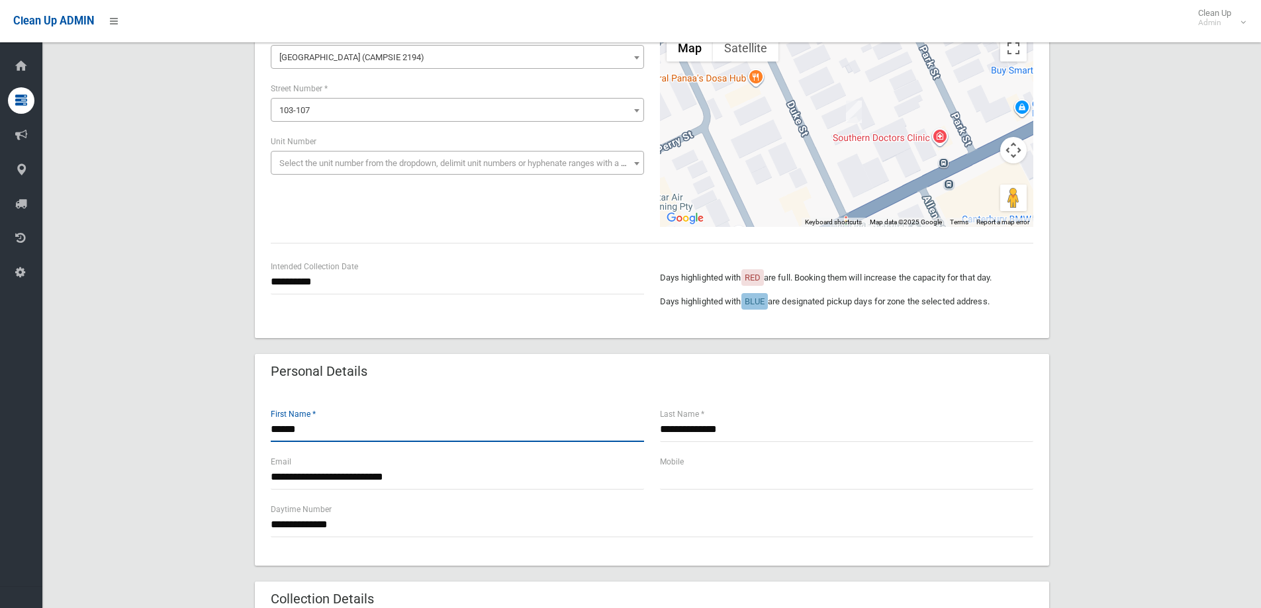
type input "******"
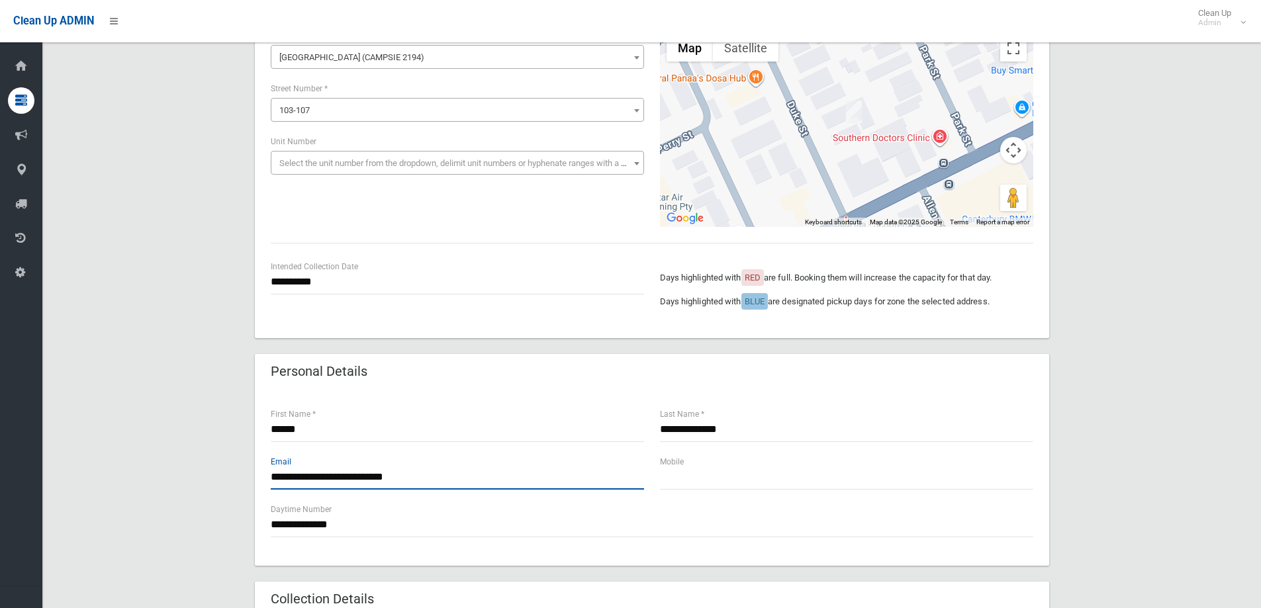
click at [437, 479] on input "**********" at bounding box center [457, 477] width 373 height 24
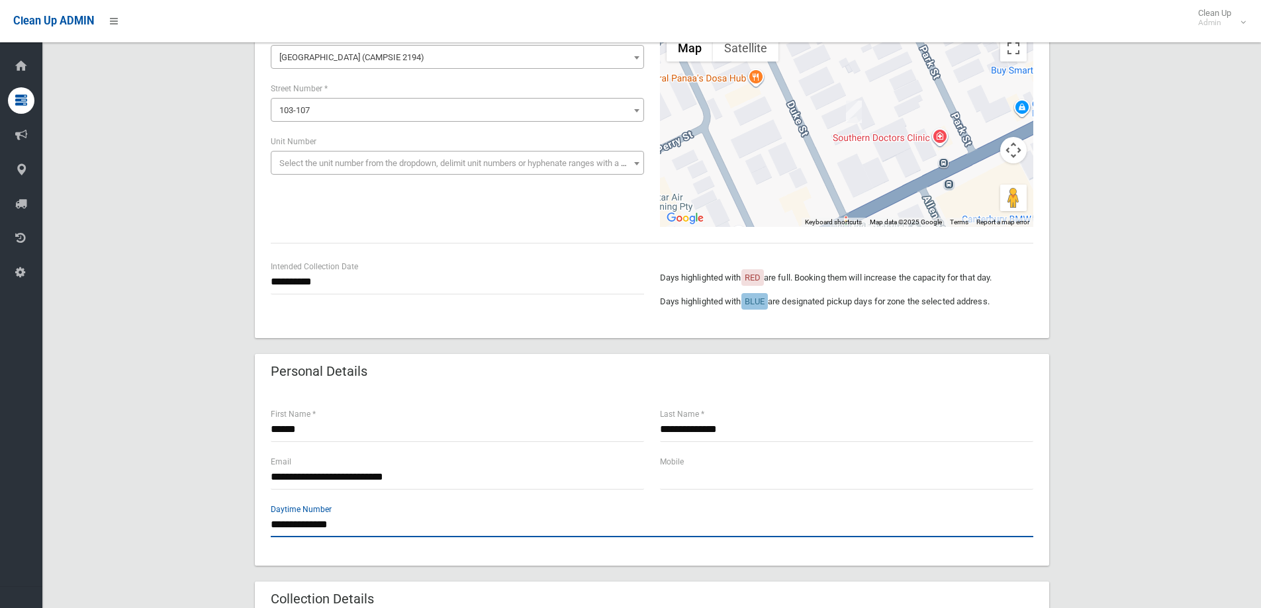
click at [355, 524] on input "**********" at bounding box center [652, 525] width 762 height 24
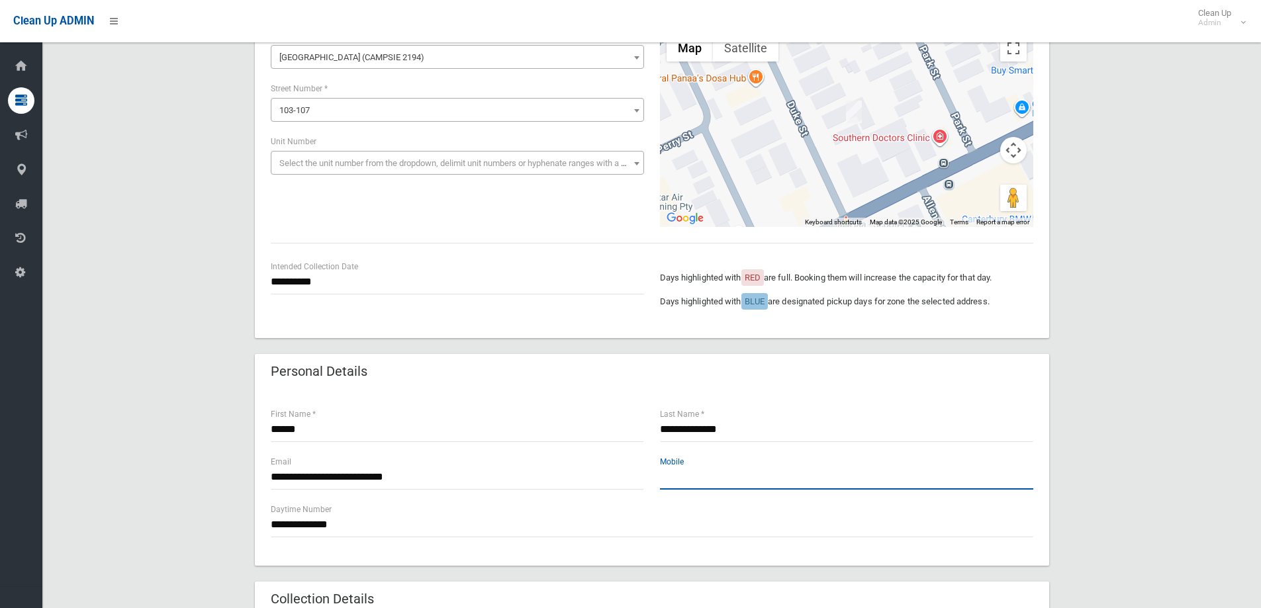
click at [701, 481] on input "text" at bounding box center [846, 477] width 373 height 24
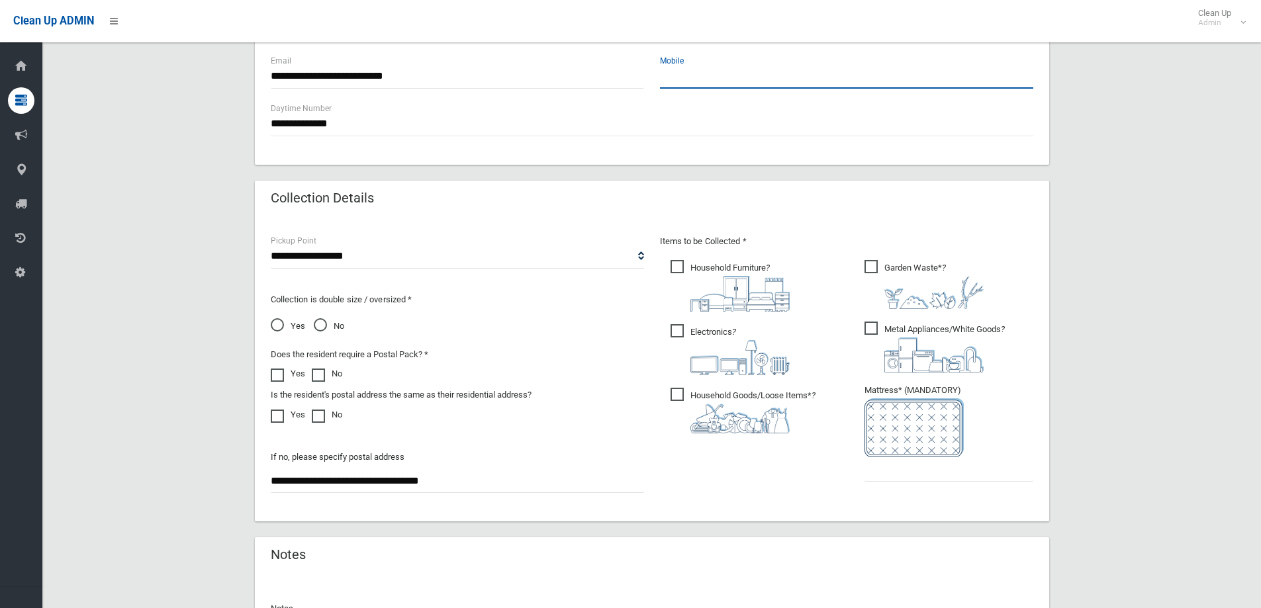
scroll to position [662, 0]
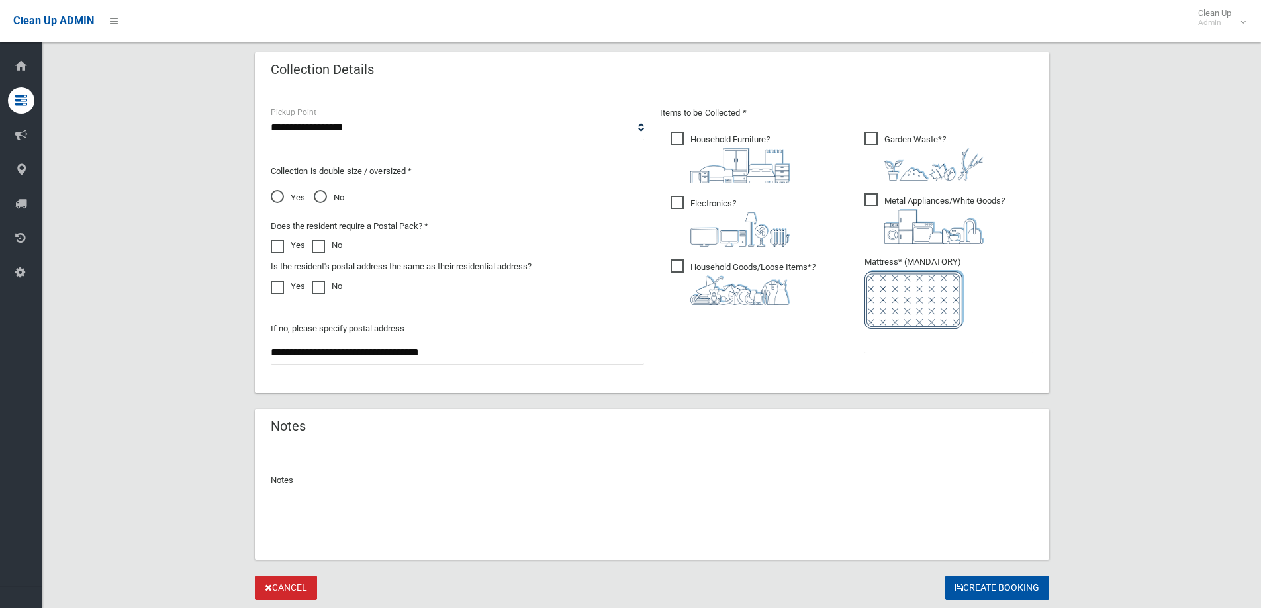
drag, startPoint x: 302, startPoint y: 521, endPoint x: 308, endPoint y: 517, distance: 7.2
click at [306, 517] on input "text" at bounding box center [652, 519] width 762 height 24
type input "**********"
click at [877, 342] on input "text" at bounding box center [948, 341] width 169 height 24
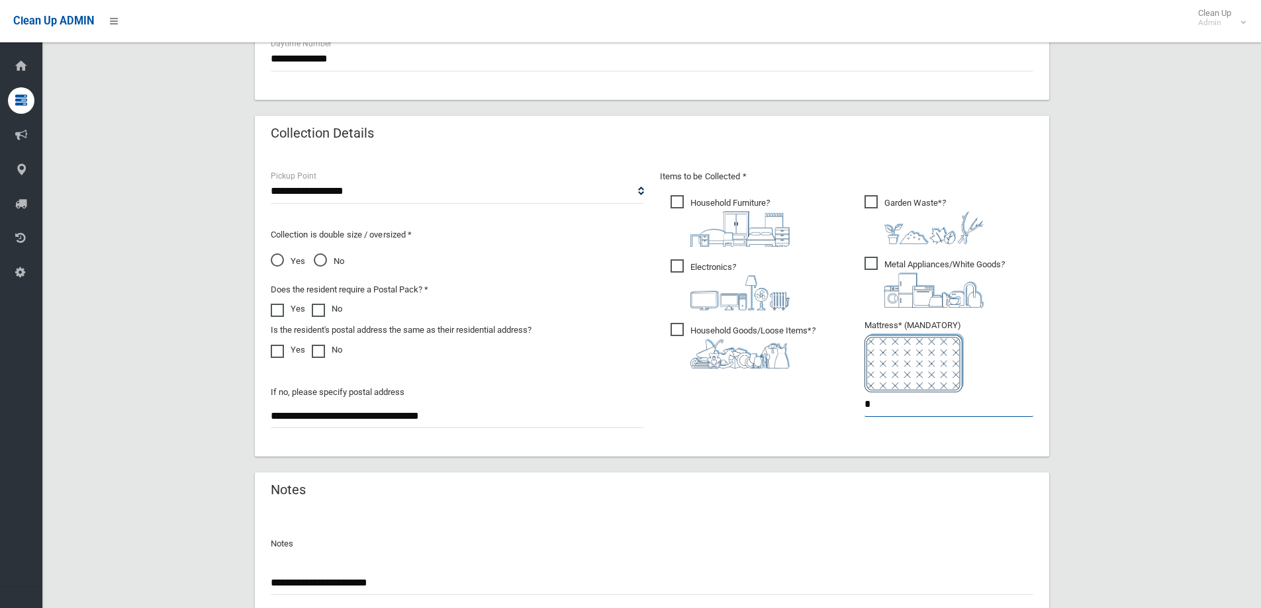
scroll to position [702, 0]
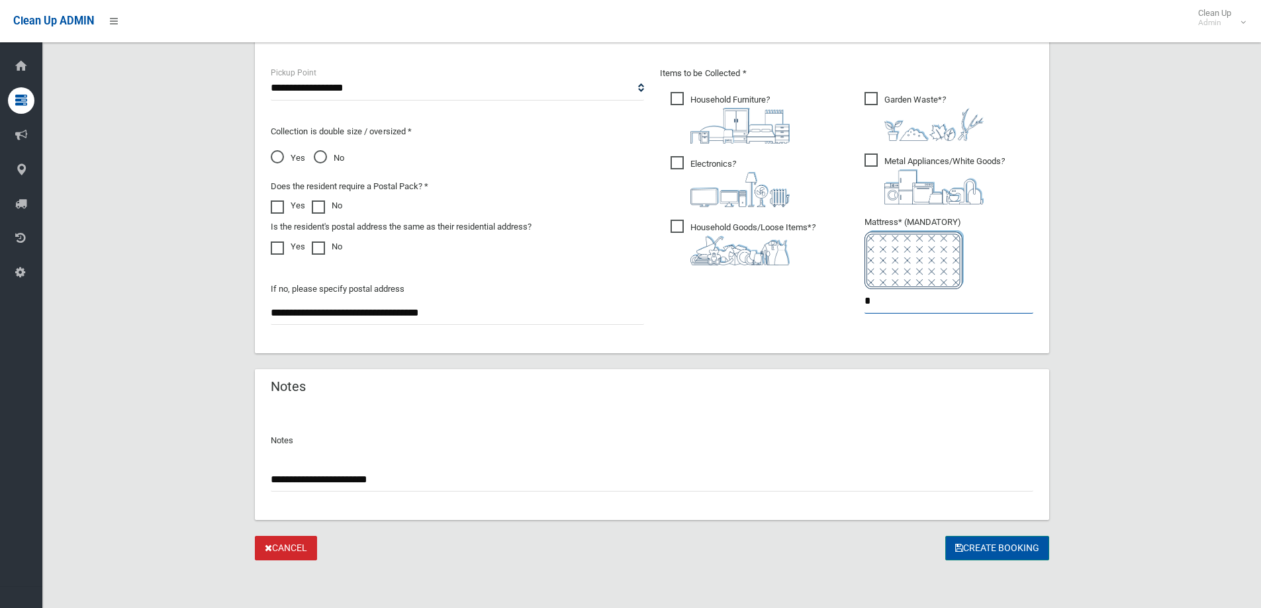
type input "*"
click at [993, 551] on button "Create Booking" at bounding box center [997, 548] width 104 height 24
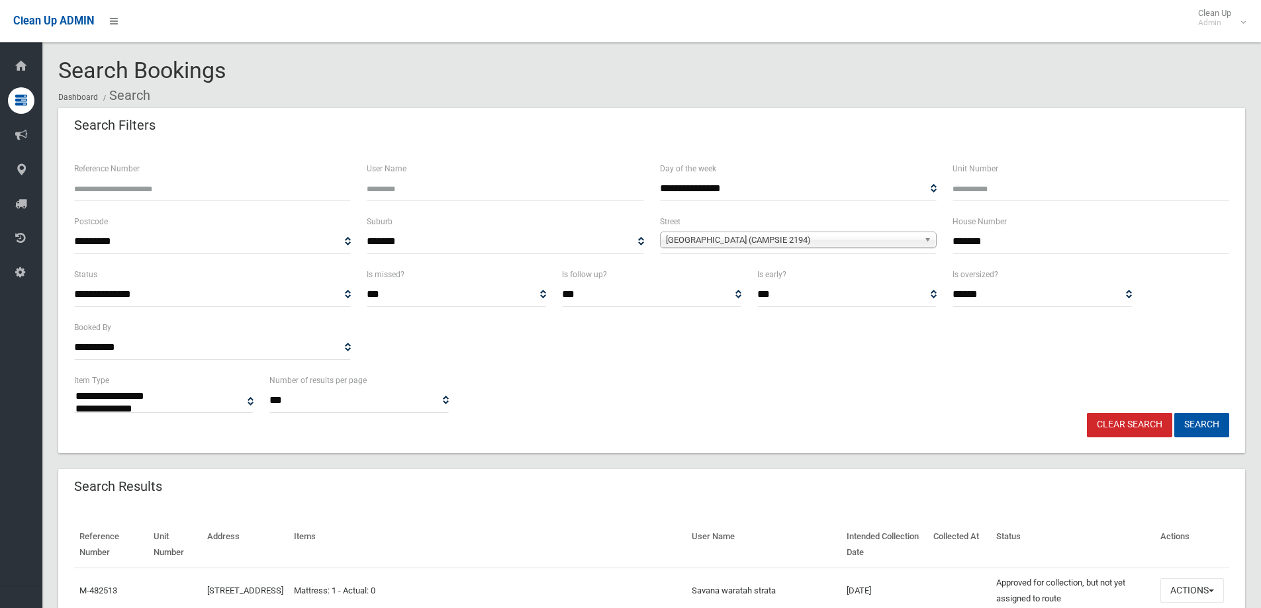
select select
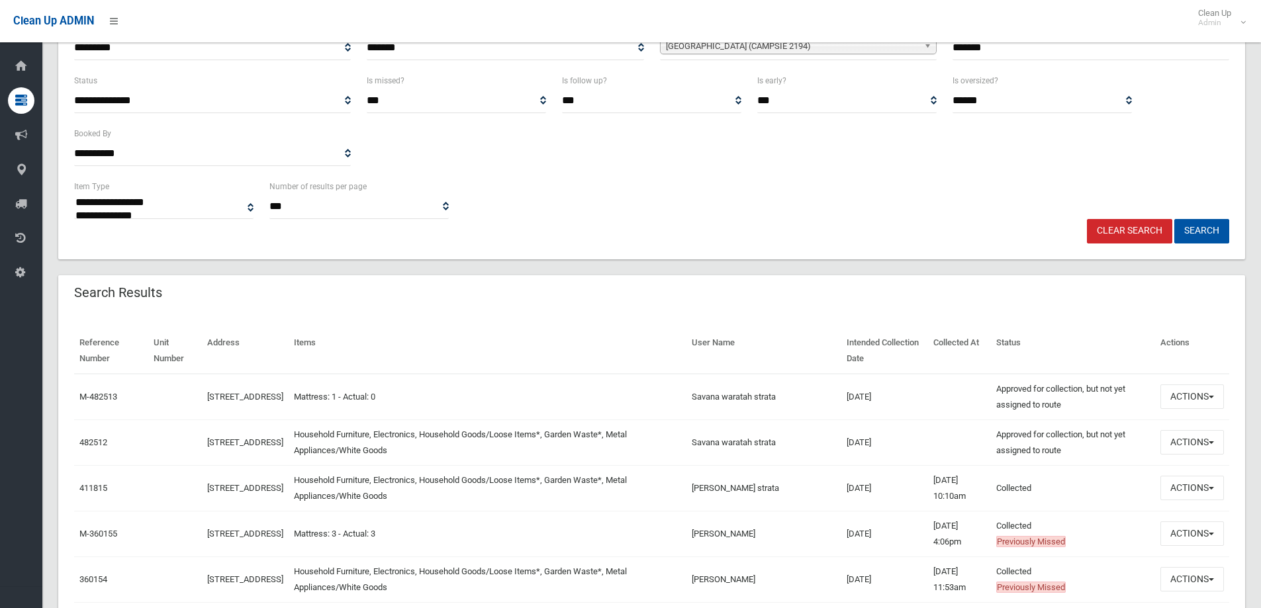
scroll to position [199, 0]
